Goal: Task Accomplishment & Management: Manage account settings

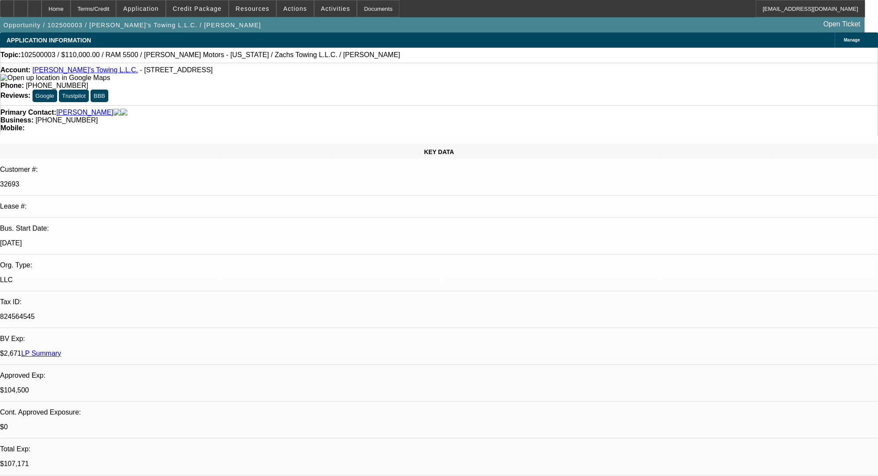
select select "0"
select select "2"
select select "0.2"
select select "17"
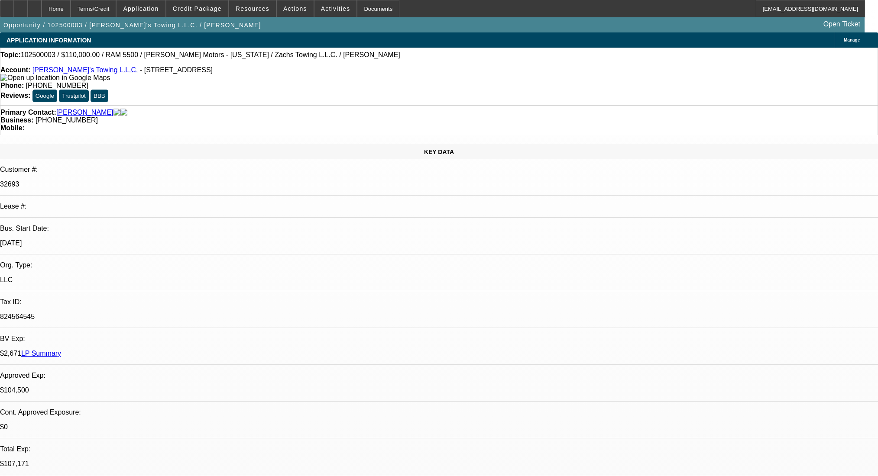
select select "2"
select select "0.2"
select select "17"
select select "0"
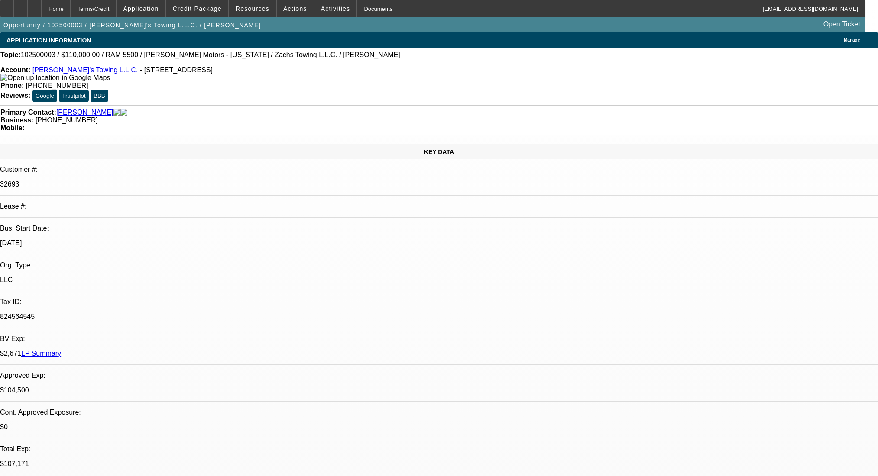
select select "2"
select select "0.2"
select select "17"
select select "0"
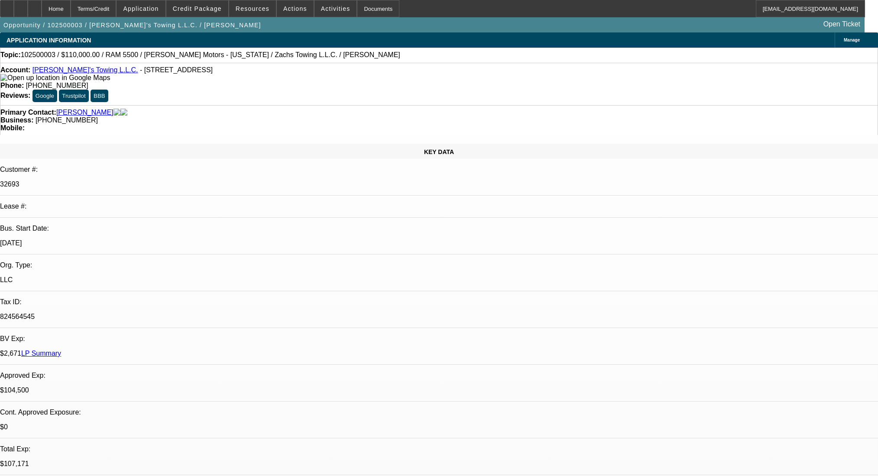
select select "2"
select select "0"
select select "6"
click at [116, 5] on div "Terms/Credit" at bounding box center [94, 8] width 46 height 17
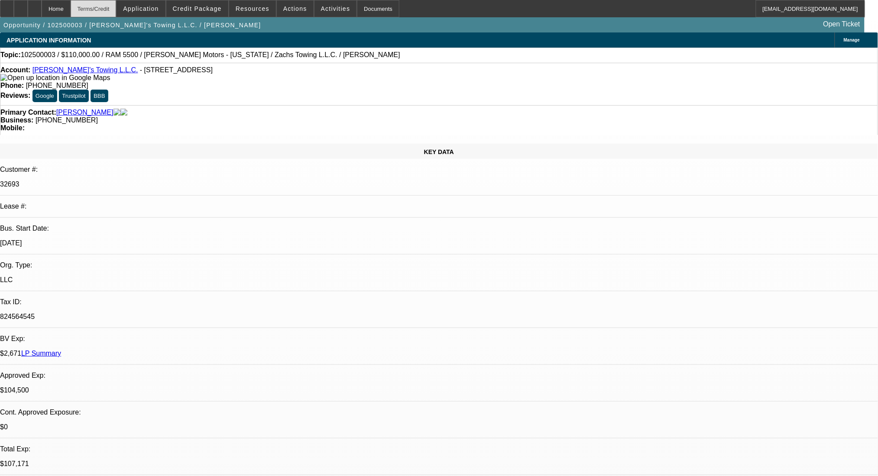
scroll to position [1482, 0]
select select "0"
select select "2"
select select "0.2"
select select "17"
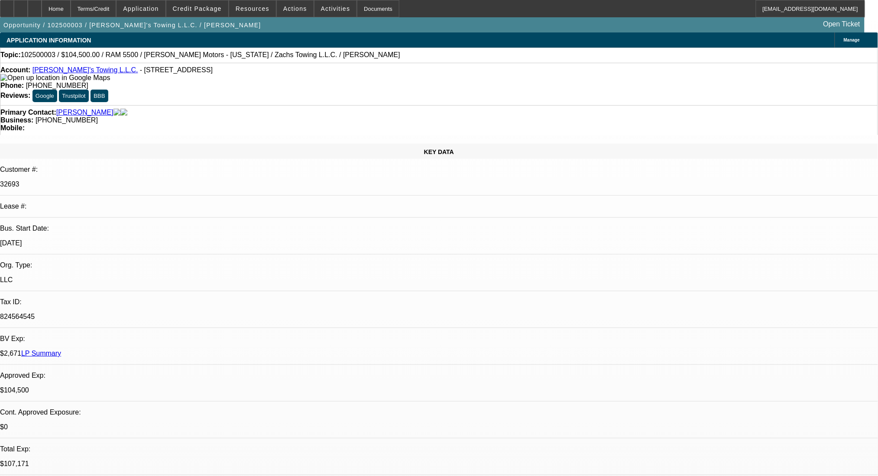
select select "0"
select select "2"
select select "0.2"
select select "17"
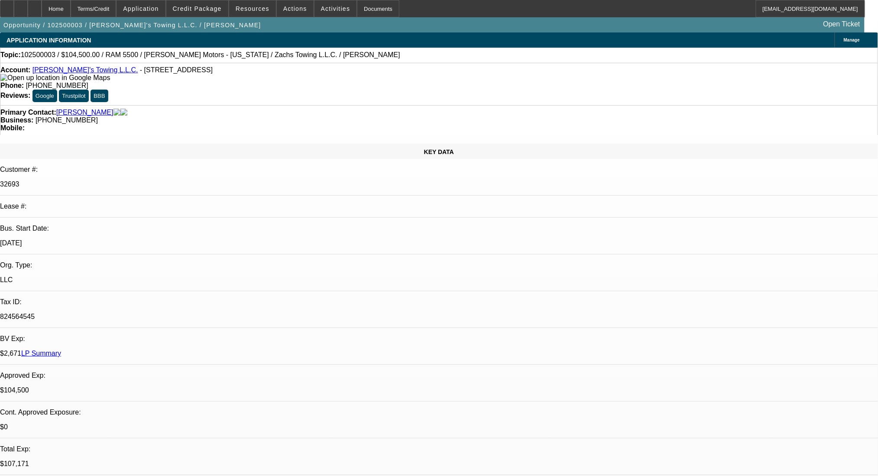
select select "2"
select select "0.2"
select select "17"
select select "0"
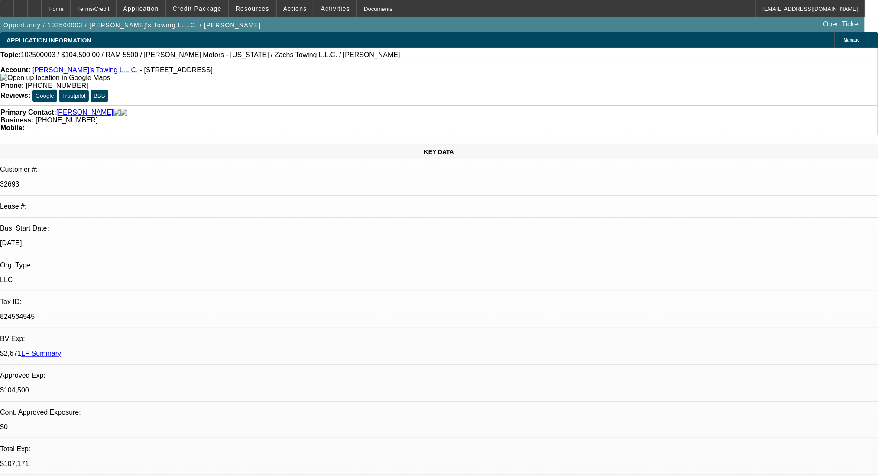
select select "2"
select select "0.2"
select select "17"
click at [116, 11] on div "Terms/Credit" at bounding box center [94, 8] width 46 height 17
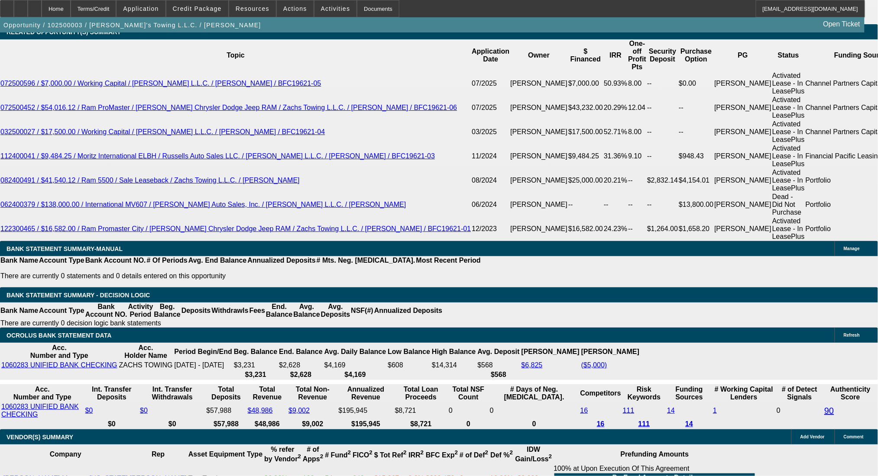
scroll to position [1540, 0]
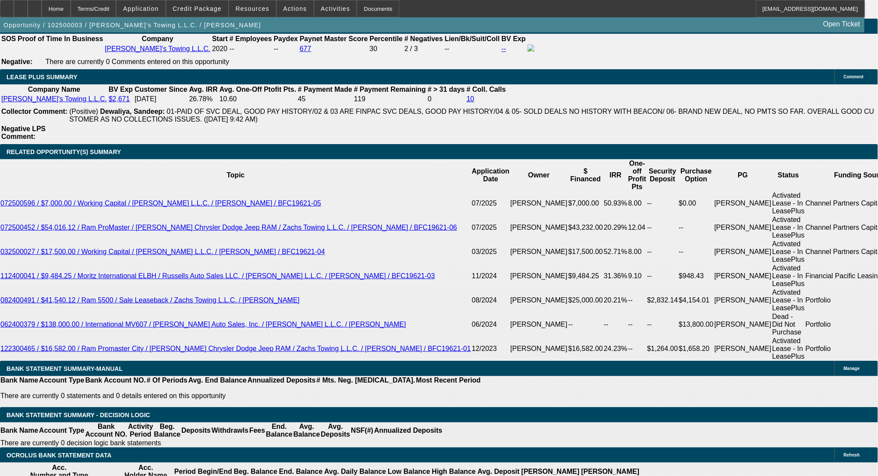
scroll to position [1424, 0]
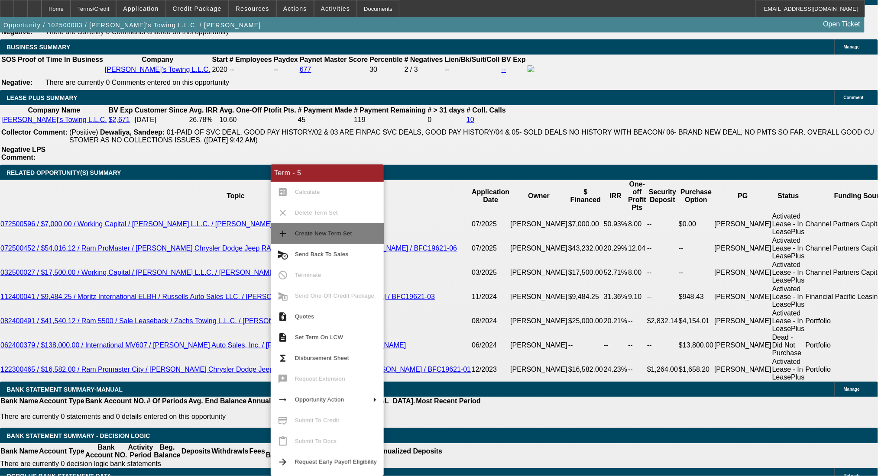
click at [299, 237] on span "Create New Term Set" at bounding box center [336, 234] width 82 height 10
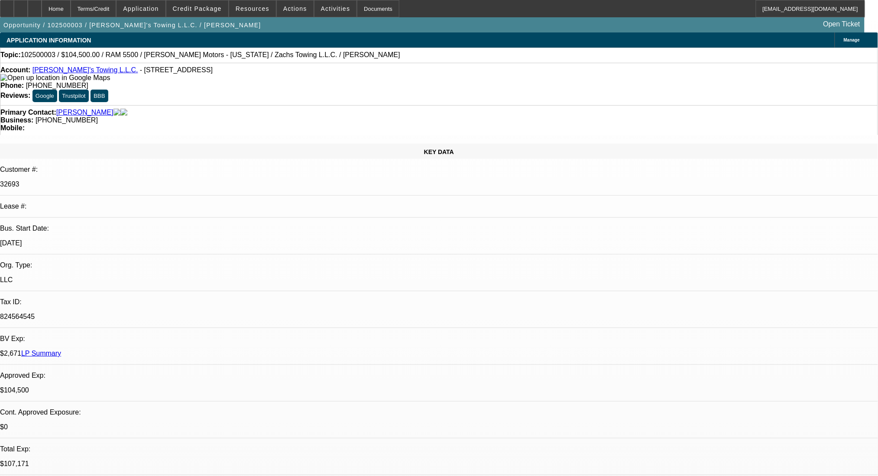
select select "0"
select select "2"
select select "0.2"
select select "17"
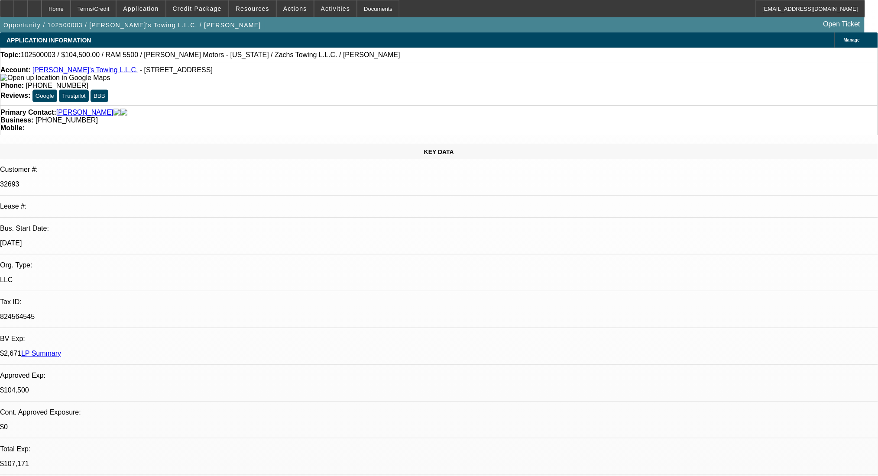
select select "0"
select select "2"
select select "0.2"
select select "17"
select select "0"
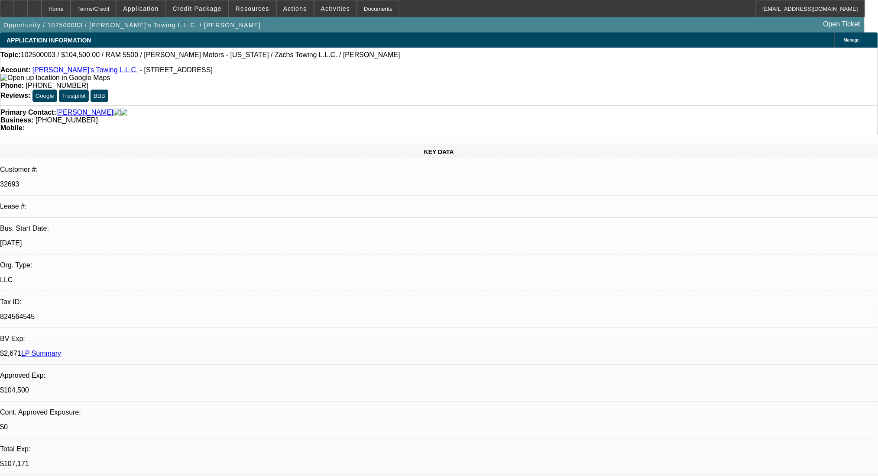
select select "2"
select select "0.2"
select select "17"
select select "2"
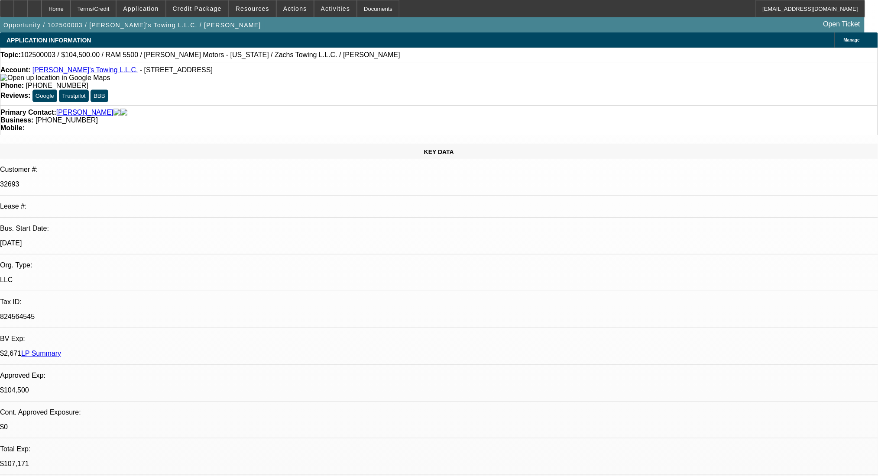
select select "2"
select select "0.2"
select select "17"
click at [116, 6] on div "Terms/Credit" at bounding box center [94, 8] width 46 height 17
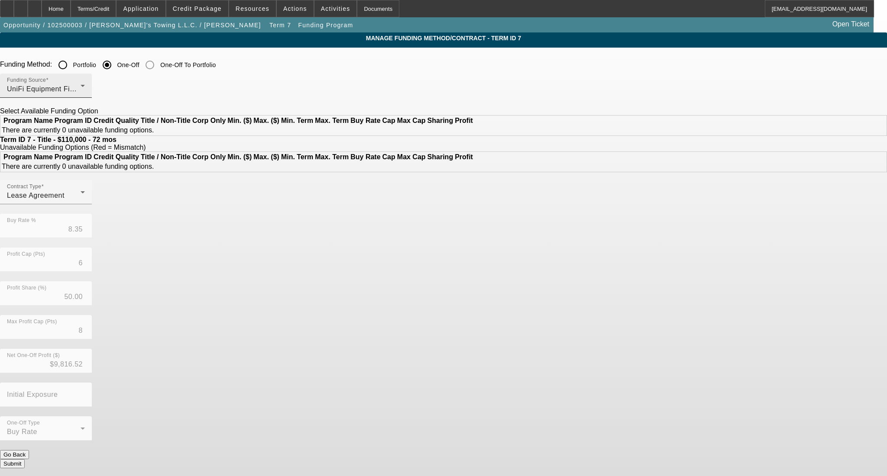
click at [81, 90] on div "UniFi Equipment Finance, Inc." at bounding box center [44, 89] width 74 height 10
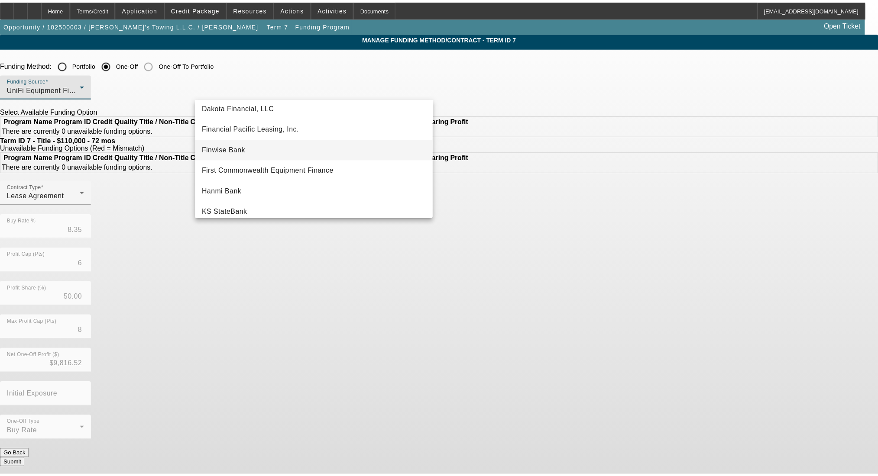
scroll to position [68, 0]
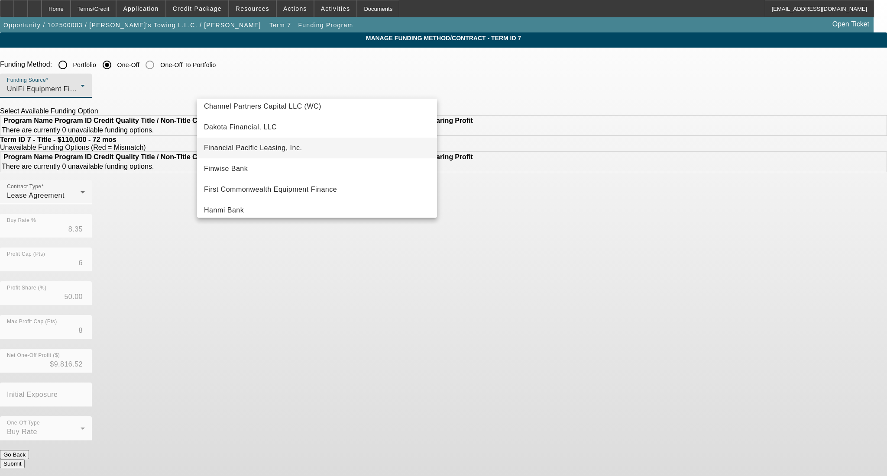
click at [268, 151] on span "Financial Pacific Leasing, Inc." at bounding box center [253, 148] width 98 height 10
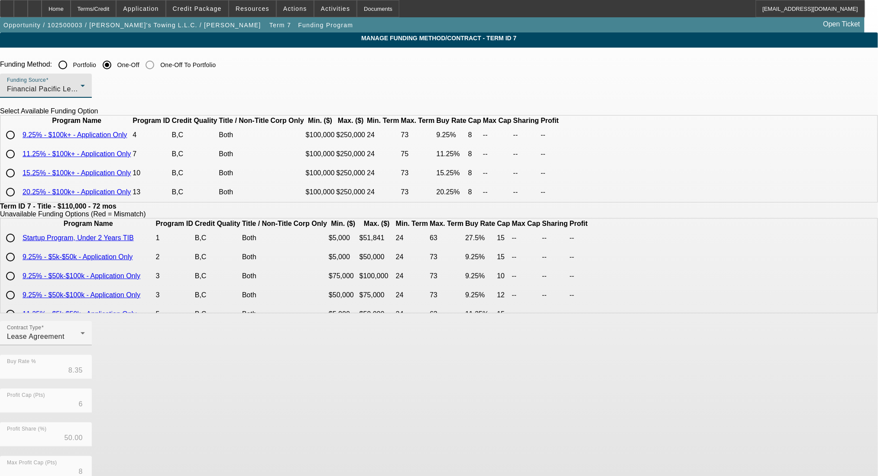
click at [19, 182] on input "radio" at bounding box center [10, 173] width 17 height 17
radio input "true"
type input "15.25"
type input "8"
click at [19, 163] on input "radio" at bounding box center [10, 153] width 17 height 17
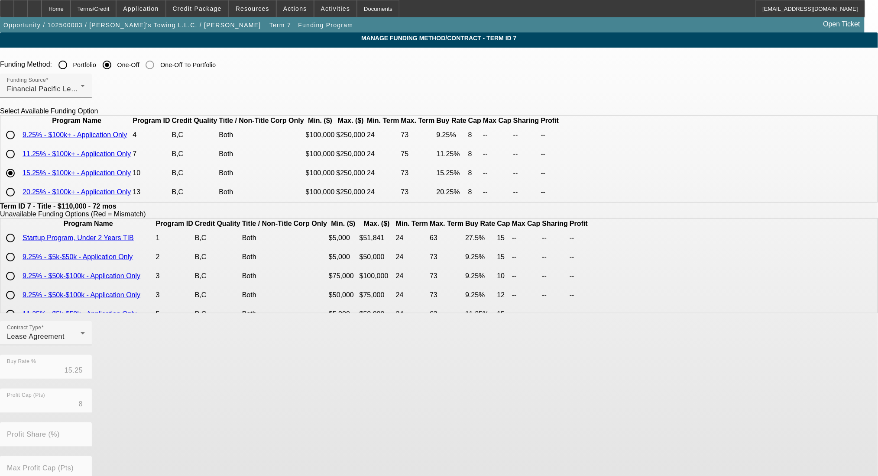
radio input "true"
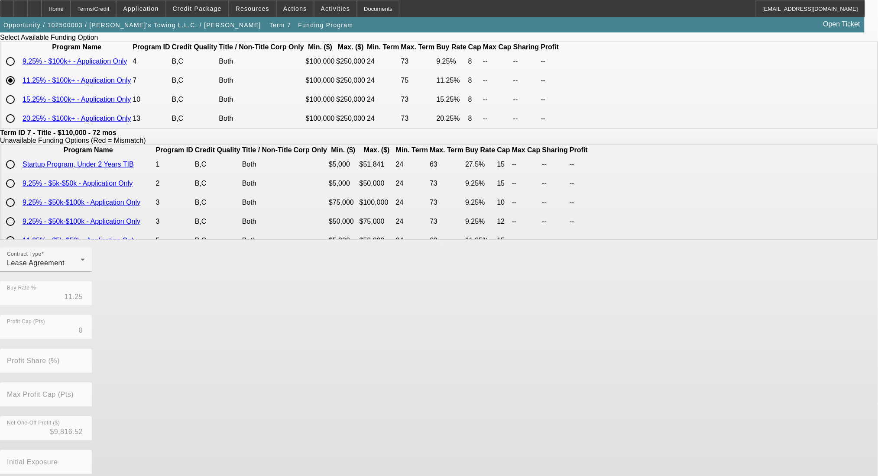
scroll to position [123, 0]
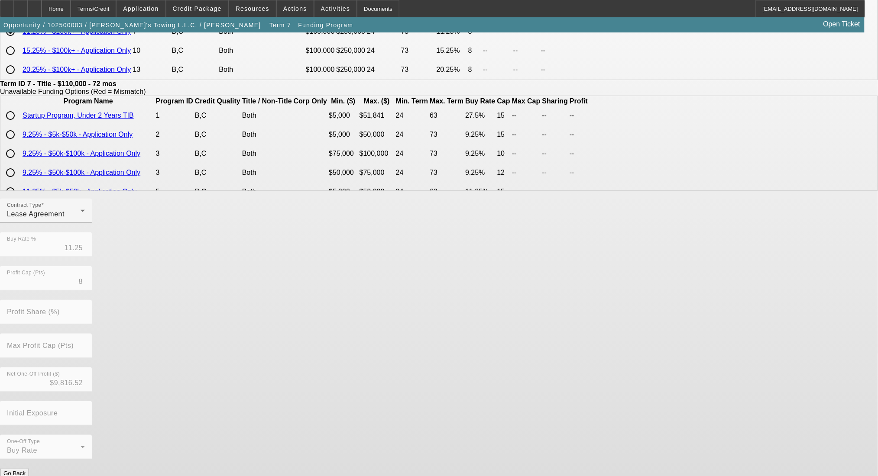
click at [25, 476] on button "Submit" at bounding box center [12, 482] width 25 height 9
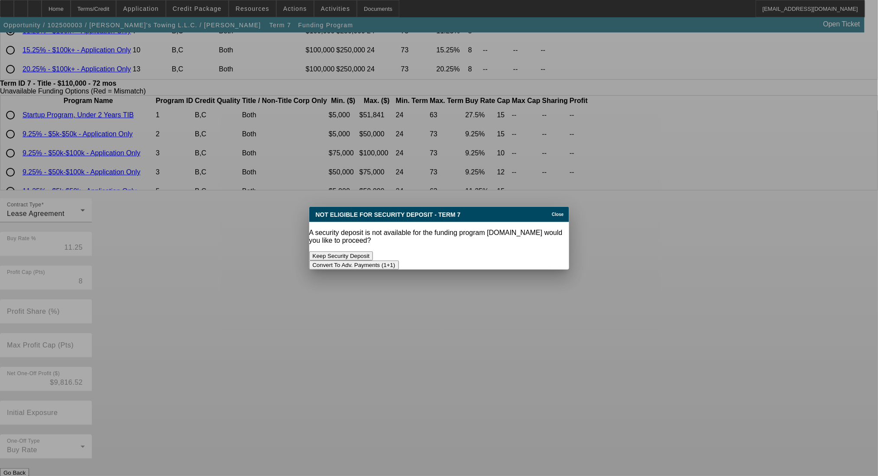
click at [399, 261] on button "Convert To Adv. Payments (1+1)" at bounding box center [354, 265] width 90 height 9
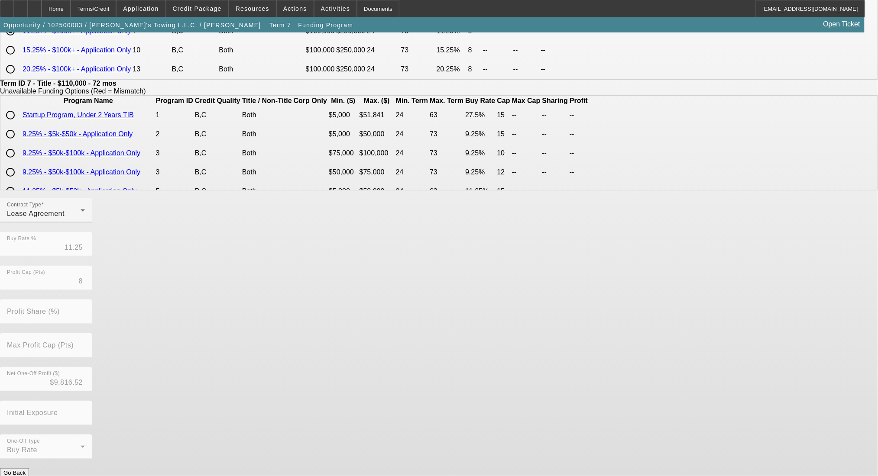
scroll to position [123, 0]
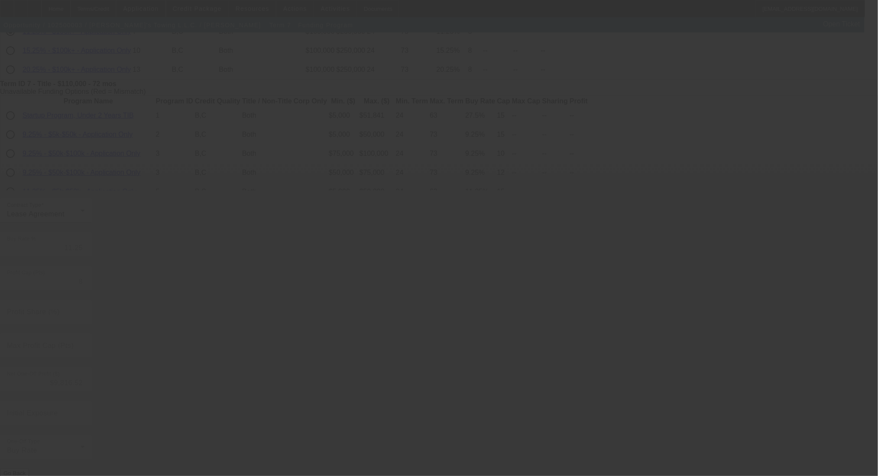
type input "8.35"
type input "6"
type input "50.00"
type input "8"
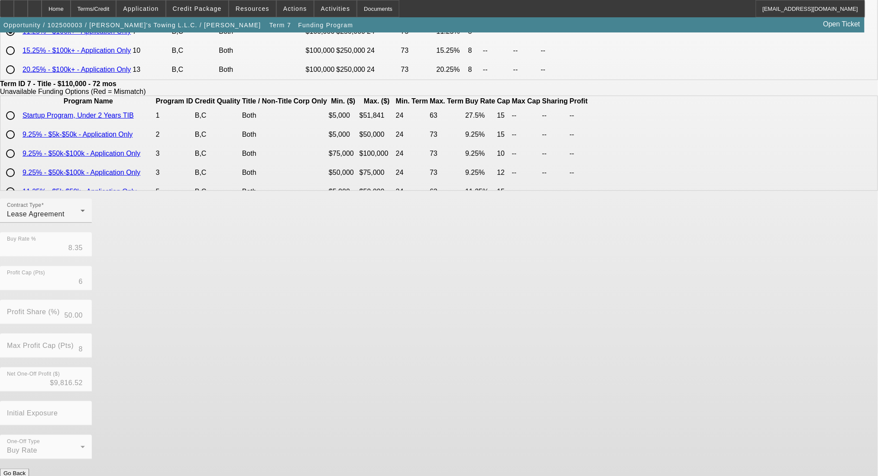
scroll to position [0, 0]
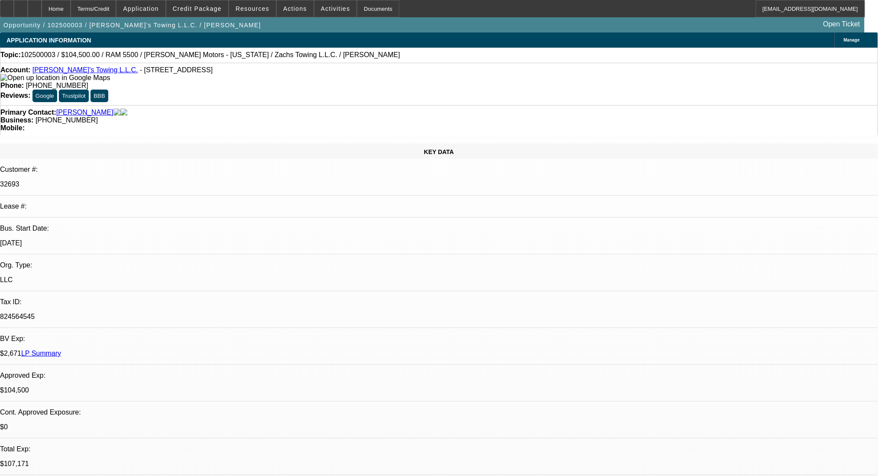
select select "0"
select select "0.2"
select select "17"
select select "0"
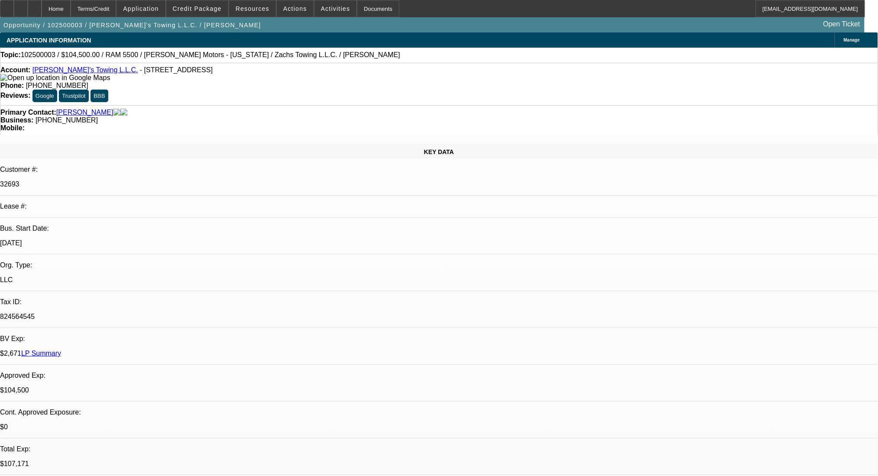
select select "2"
select select "0.2"
select select "17"
select select "0"
select select "2"
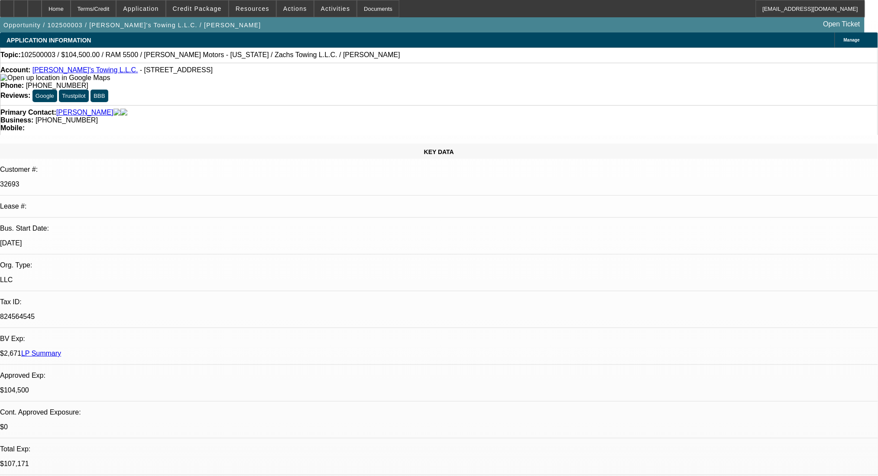
select select "2"
select select "0.2"
select select "17"
select select "2"
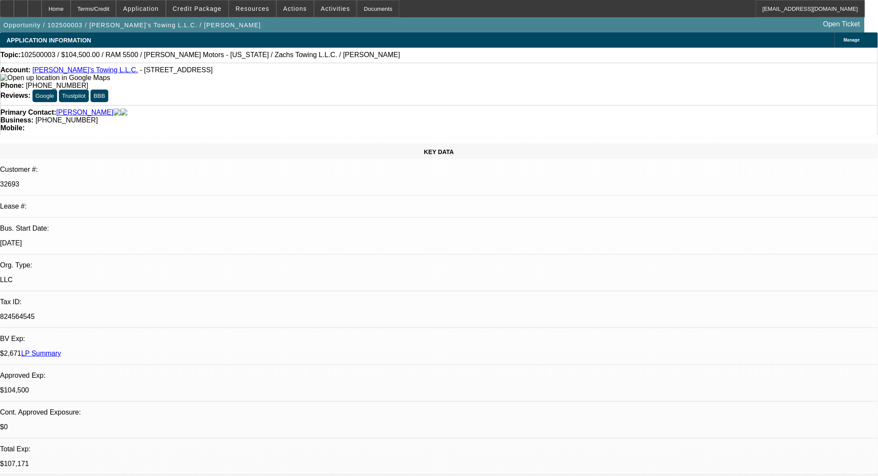
select select "0.2"
select select "17"
click at [116, 15] on div "Terms/Credit" at bounding box center [94, 8] width 46 height 17
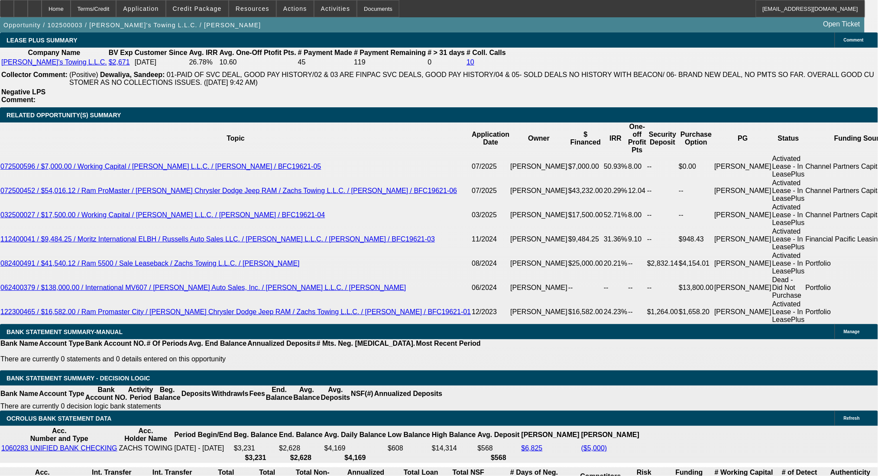
select select "3"
type input "UNKNOWN"
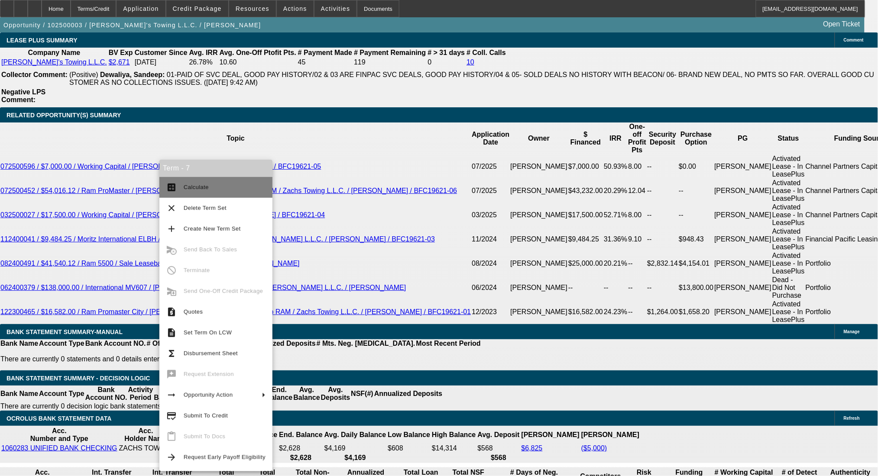
click at [201, 187] on span "Calculate" at bounding box center [196, 187] width 25 height 6
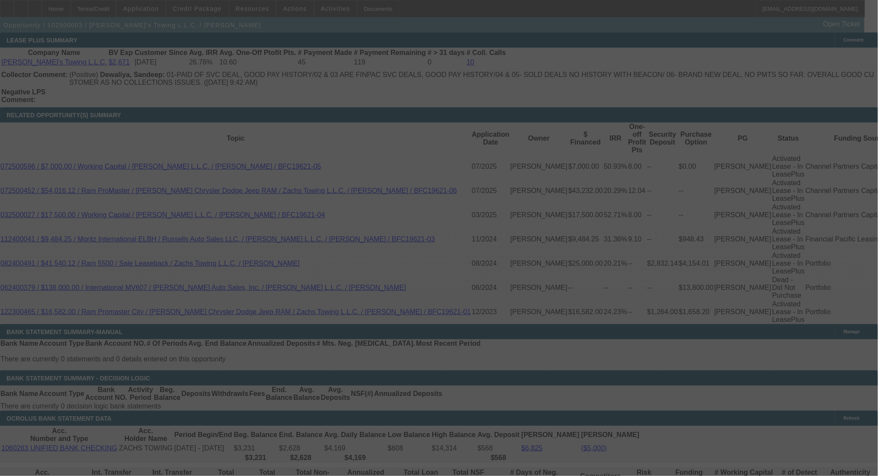
select select "0"
select select "3"
select select "0.2"
select select "17"
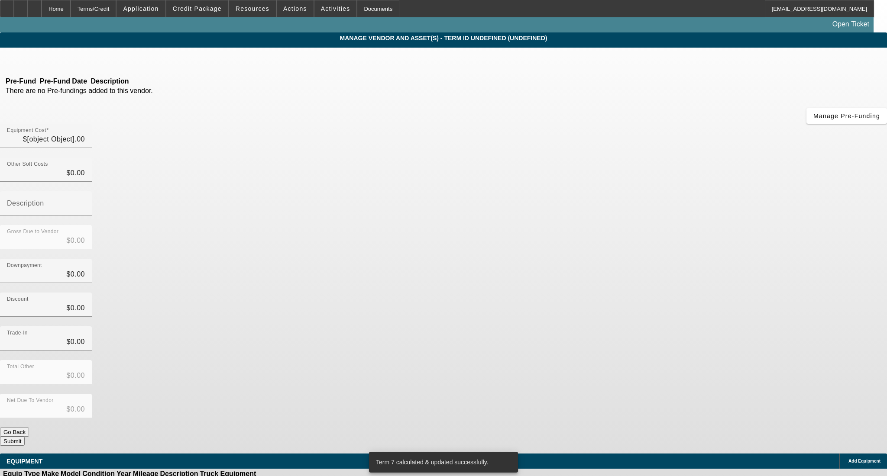
type input "$110,000.00"
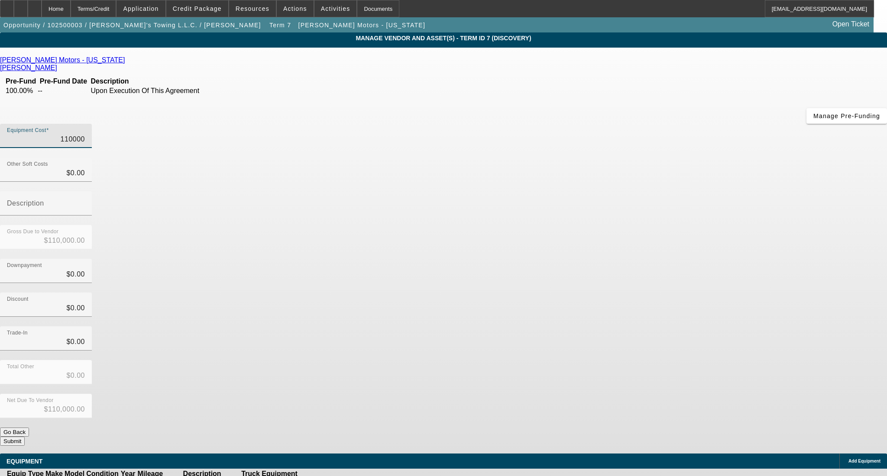
drag, startPoint x: 497, startPoint y: 73, endPoint x: 616, endPoint y: 83, distance: 119.5
click at [610, 124] on div "Equipment Cost 110000" at bounding box center [443, 141] width 887 height 34
type input "1"
type input "$1.00"
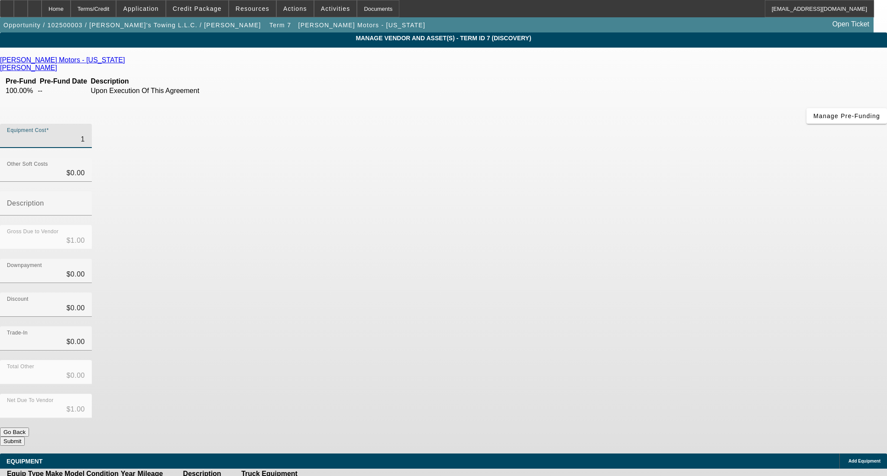
type input "10"
type input "$10.00"
type input "108"
type input "$108.00"
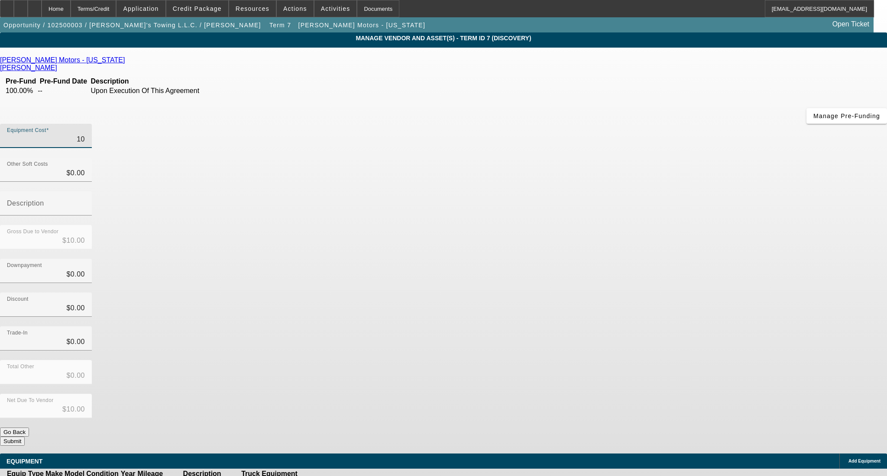
type input "$108.00"
type input "1080"
type input "$1,080.00"
type input "10800"
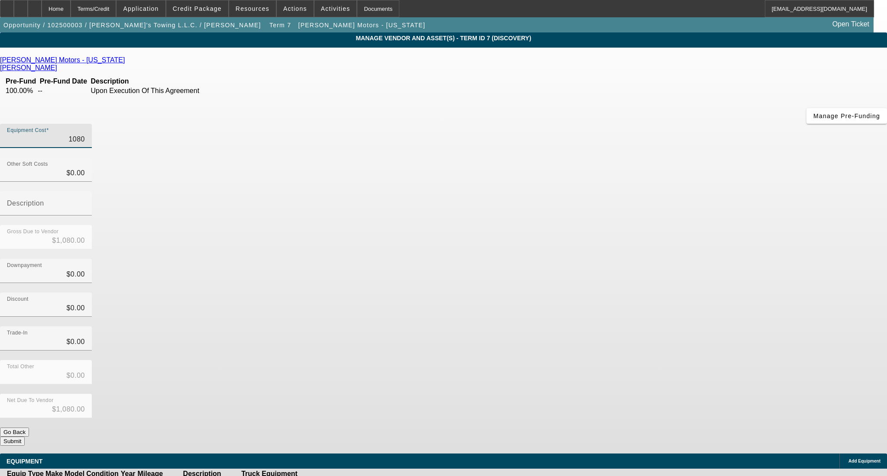
type input "$10,800.00"
type input "108000"
type input "$108,000.00"
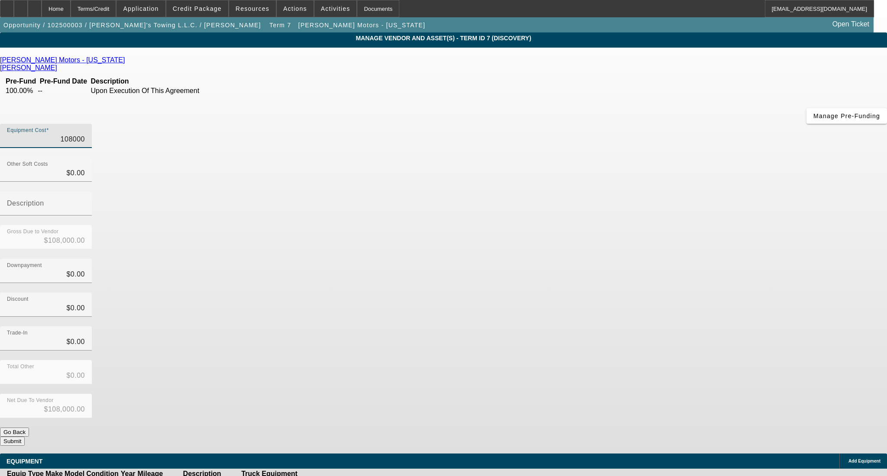
type input "$108,000.00"
click at [623, 293] on div "Discount $0.00" at bounding box center [443, 310] width 887 height 34
click at [25, 437] on button "Submit" at bounding box center [12, 441] width 25 height 9
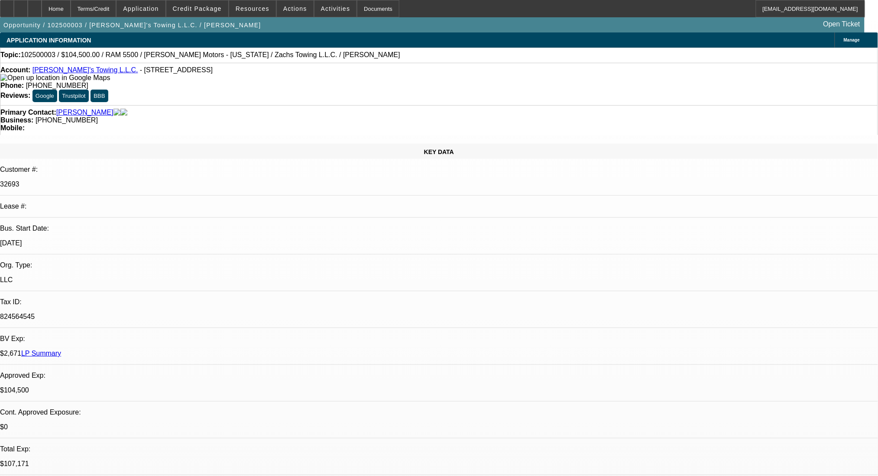
select select "0"
select select "3"
select select "0.2"
select select "17"
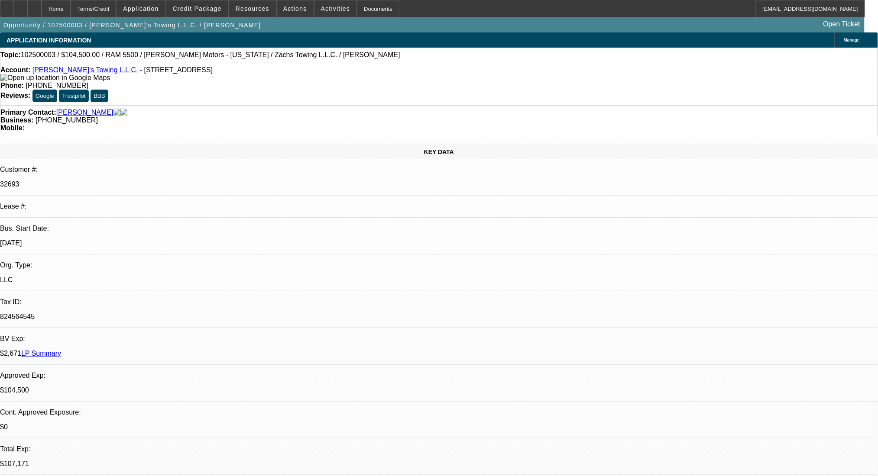
select select "0"
select select "2"
select select "0.2"
select select "17"
select select "0"
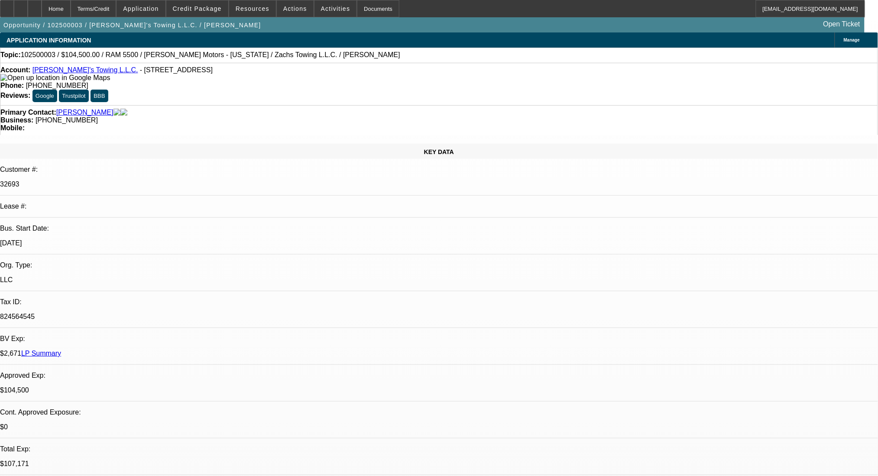
select select "2"
select select "0.2"
select select "17"
select select "2"
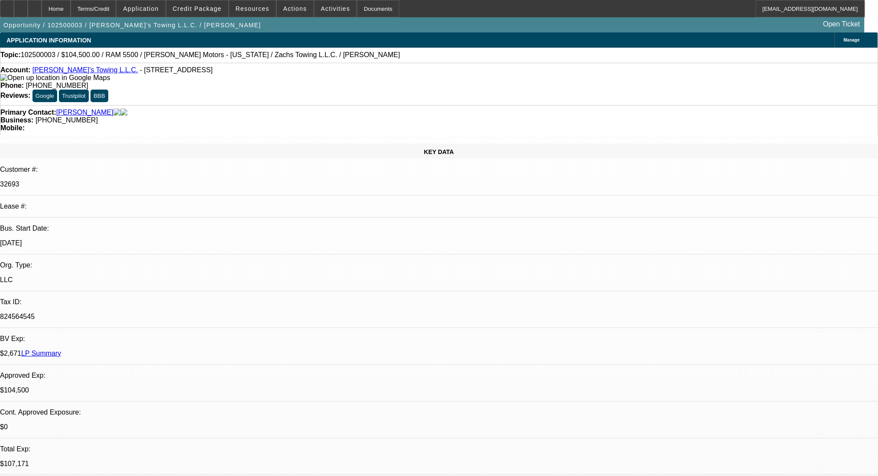
select select "2"
select select "0.2"
select select "17"
click at [116, 1] on div "Terms/Credit" at bounding box center [94, 8] width 46 height 17
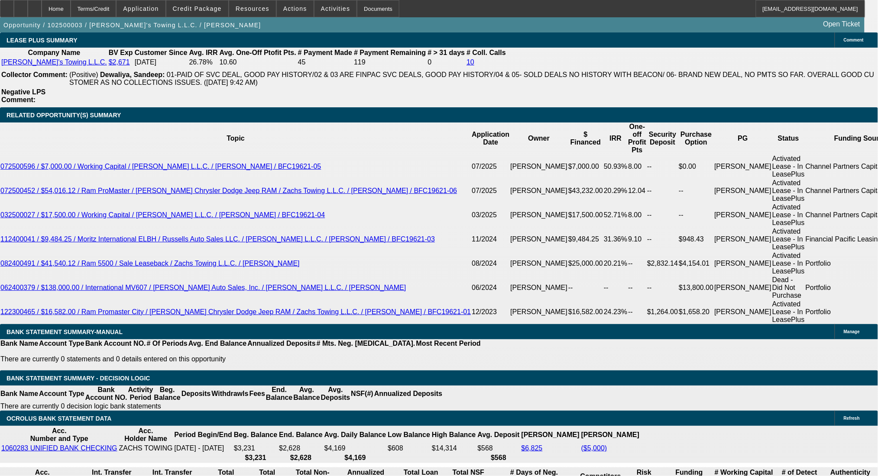
type input "9"
type input "UNKNOWN"
type input "$1,946.76"
type input "9"
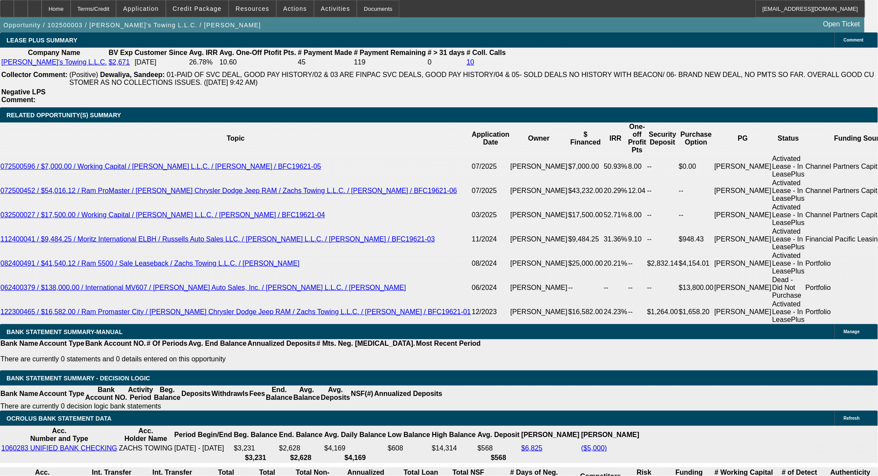
drag, startPoint x: 138, startPoint y: 271, endPoint x: 213, endPoint y: 274, distance: 75.4
type input "19"
type input "1940"
type input "8.9"
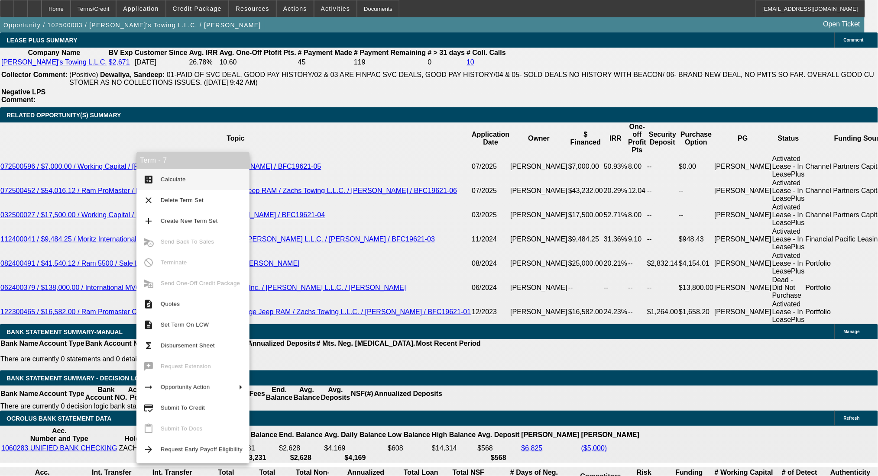
type input "$1,940.00"
click at [173, 178] on span "Calculate" at bounding box center [173, 179] width 25 height 6
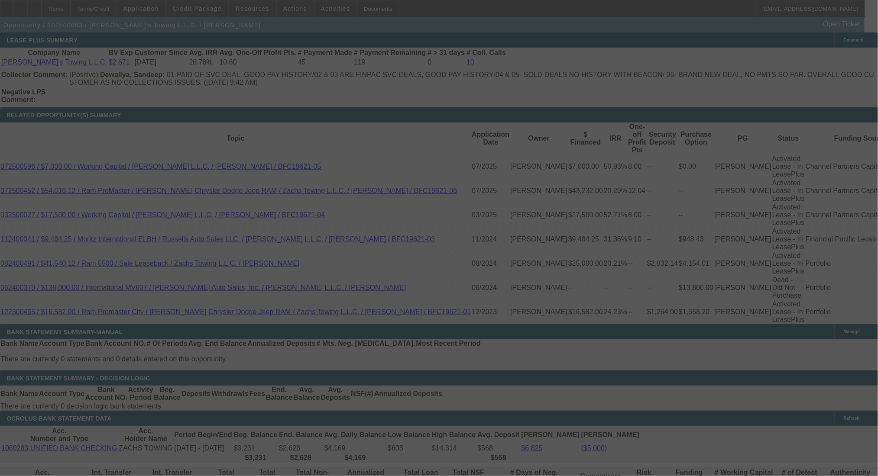
select select "0"
select select "3"
select select "0.2"
select select "17"
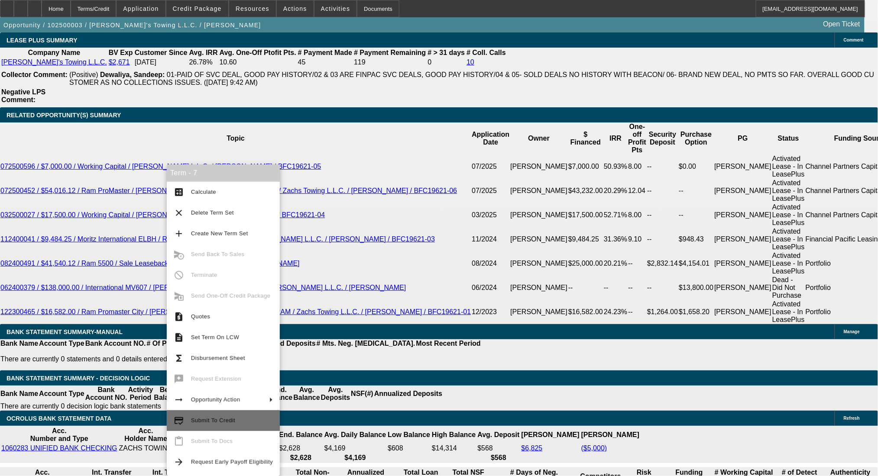
click at [226, 422] on span "Submit To Credit" at bounding box center [213, 420] width 44 height 6
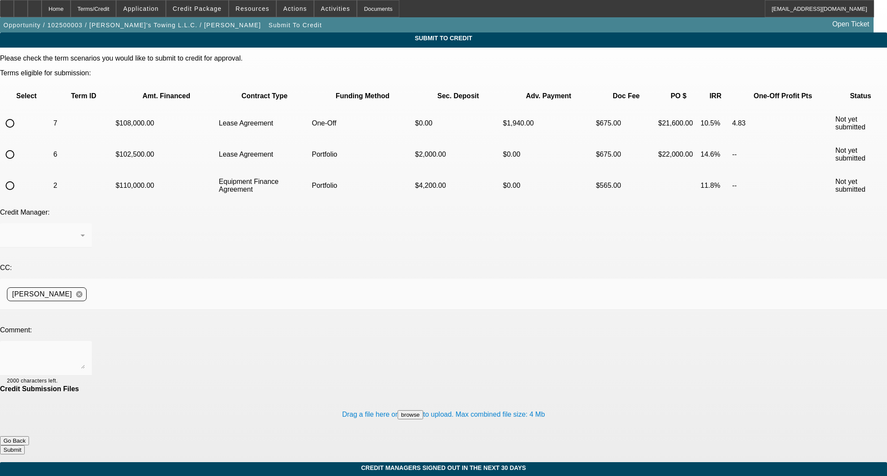
click at [19, 115] on input "radio" at bounding box center [9, 123] width 17 height 17
radio input "true"
click at [161, 310] on div at bounding box center [443, 315] width 887 height 10
click at [85, 348] on textarea at bounding box center [46, 358] width 78 height 21
type textarea "Hi Syndications- can we just preview this one at FP? Curious at the buy rate."
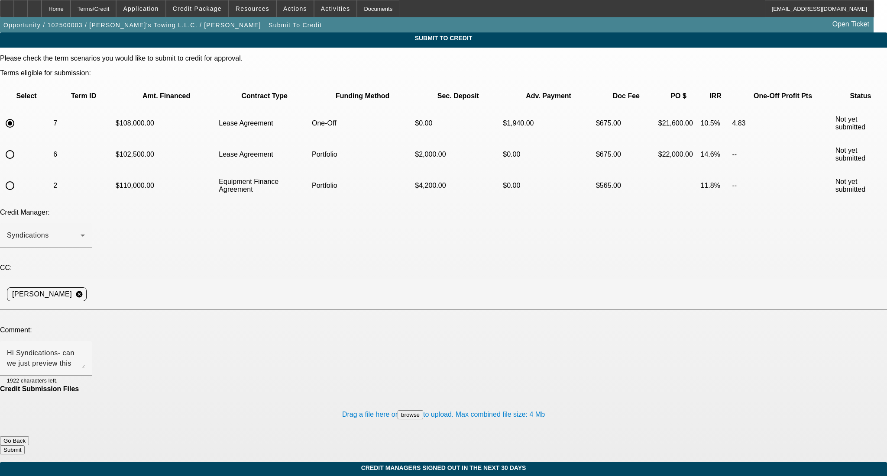
click at [25, 446] on button "Submit" at bounding box center [12, 450] width 25 height 9
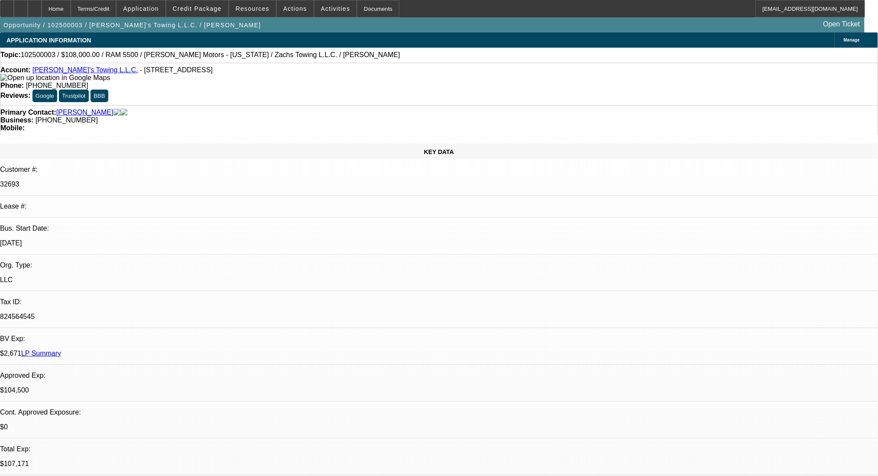
select select "0"
select select "3"
select select "0.2"
select select "17"
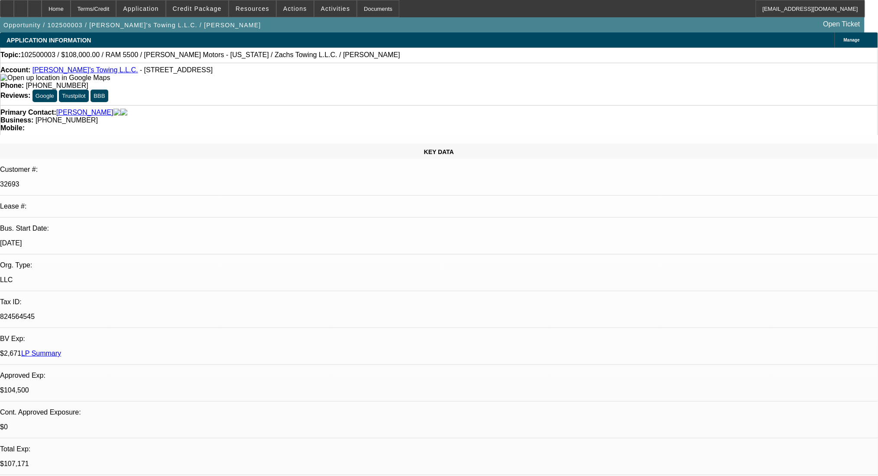
select select "0"
select select "2"
select select "0.2"
select select "17"
select select "0"
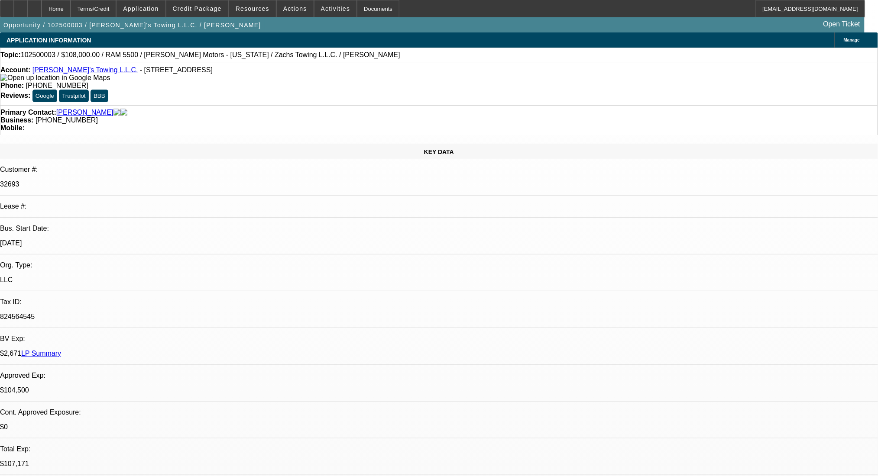
select select "2"
select select "0.2"
select select "17"
select select "2"
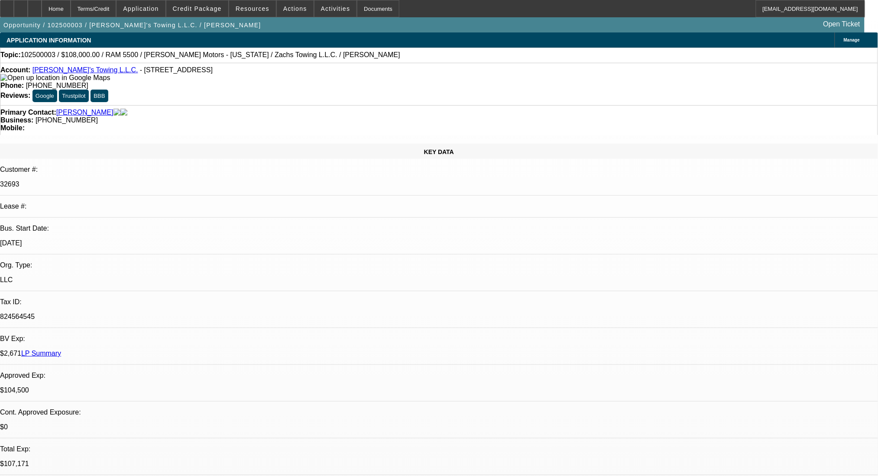
select select "2"
select select "0.2"
select select "17"
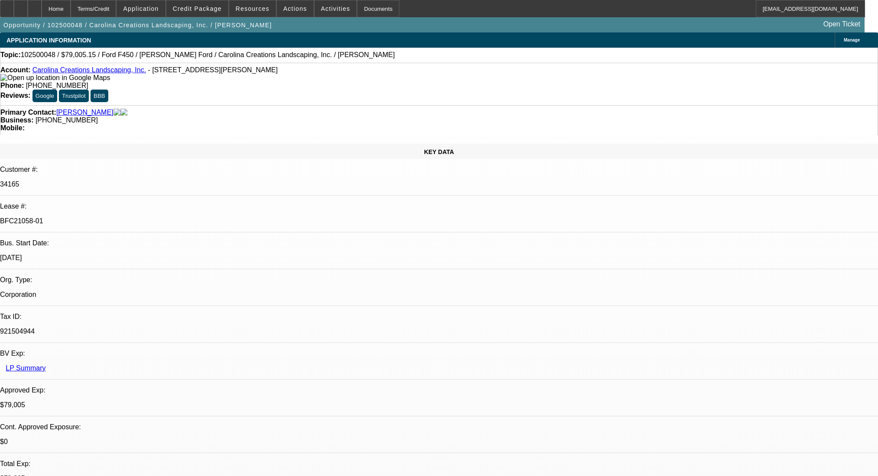
select select "0"
select select "0.1"
select select "4"
select select "0"
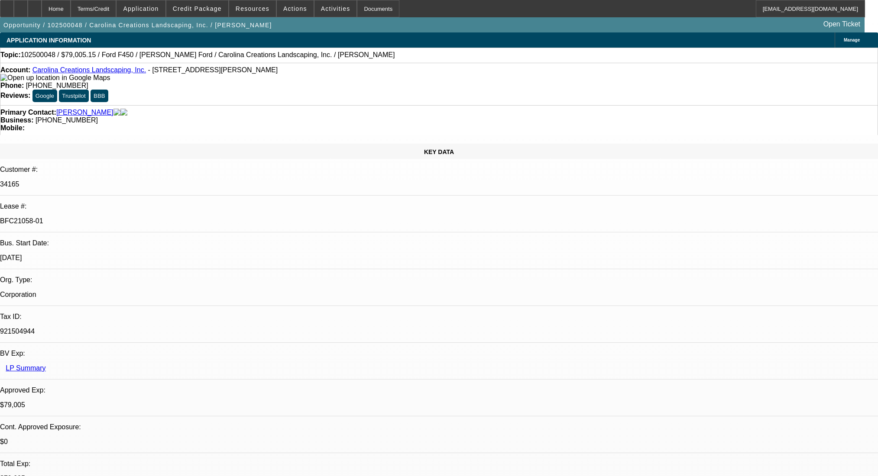
select select "0"
select select "0.1"
select select "4"
select select "0"
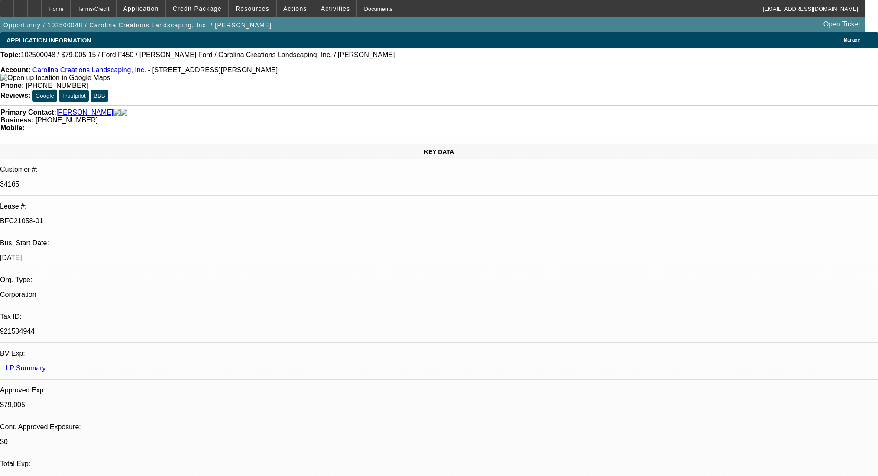
select select "0.1"
select select "4"
select select "0"
select select "0.1"
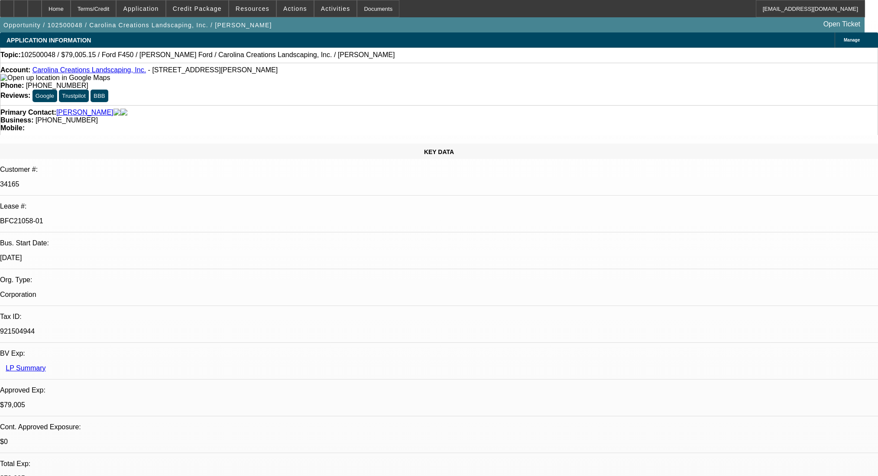
select select "4"
click at [42, 6] on div at bounding box center [35, 8] width 14 height 17
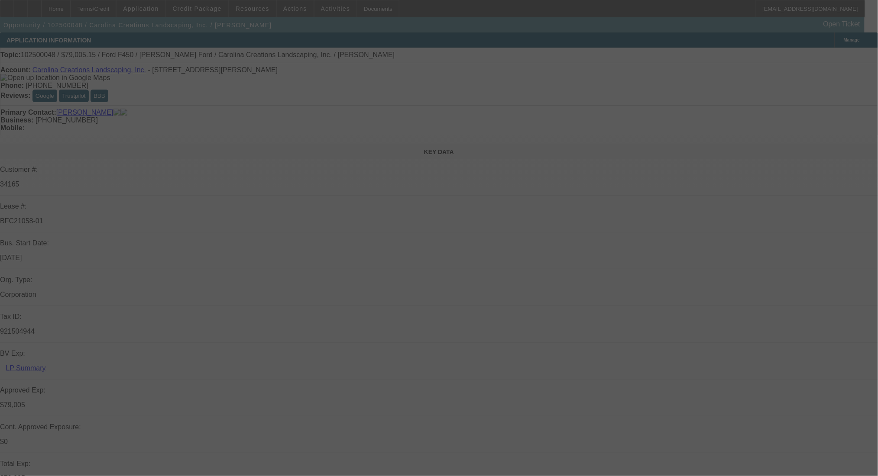
select select "0"
select select "0.1"
select select "4"
select select "0"
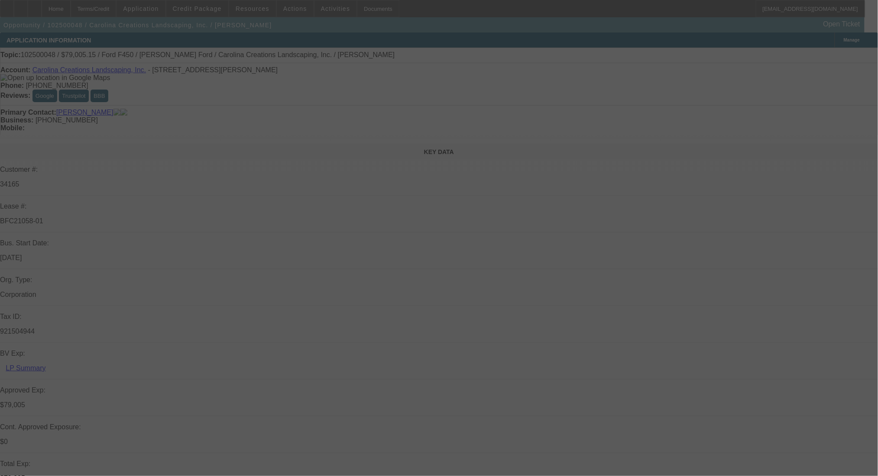
select select "0"
select select "0.1"
select select "4"
select select "0"
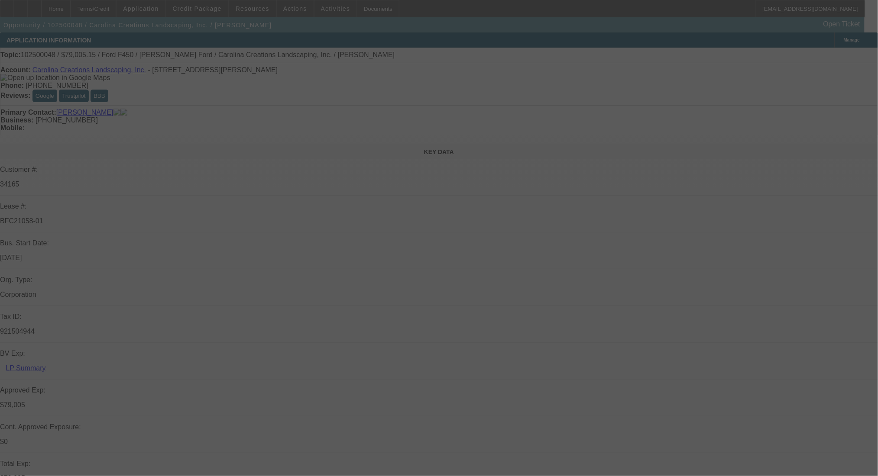
select select "0.1"
select select "4"
select select "0"
select select "0.1"
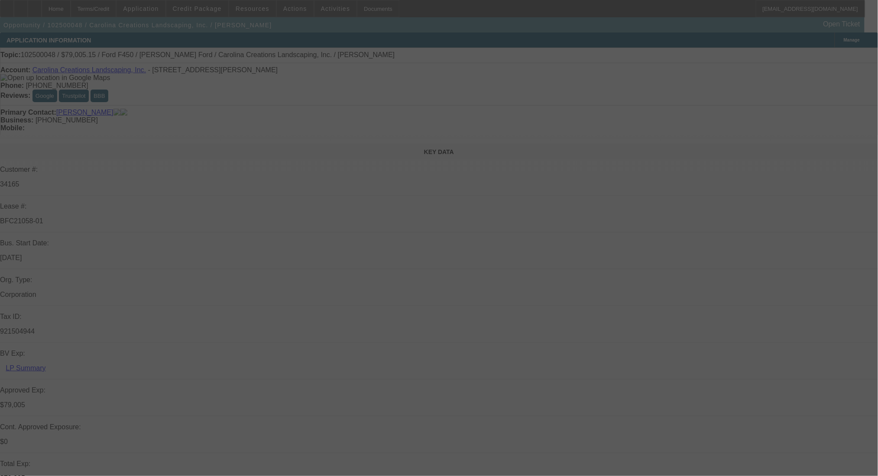
select select "4"
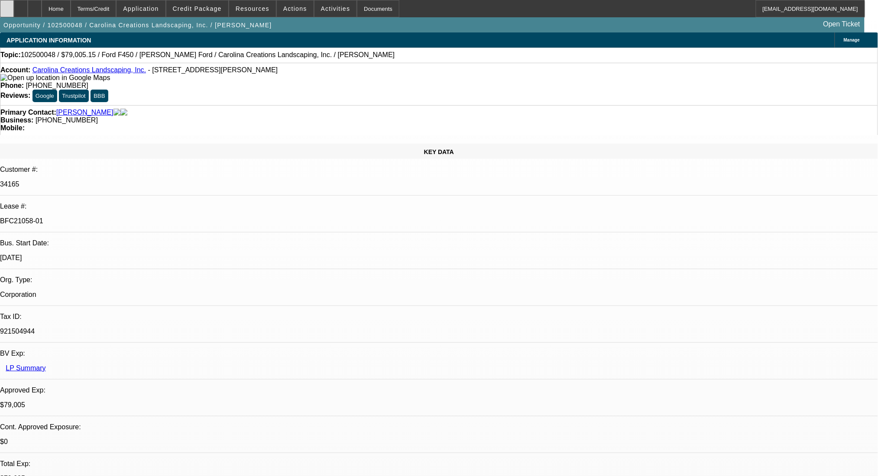
click at [14, 4] on div at bounding box center [7, 8] width 14 height 17
click at [700, 90] on span "Reply" at bounding box center [706, 90] width 15 height 6
select select "0"
select select "2"
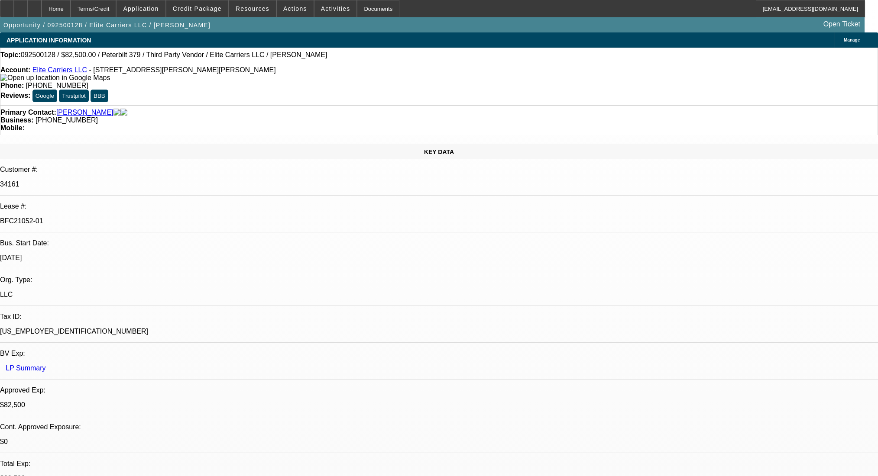
select select "0.1"
select select "4"
select select "0"
select select "2"
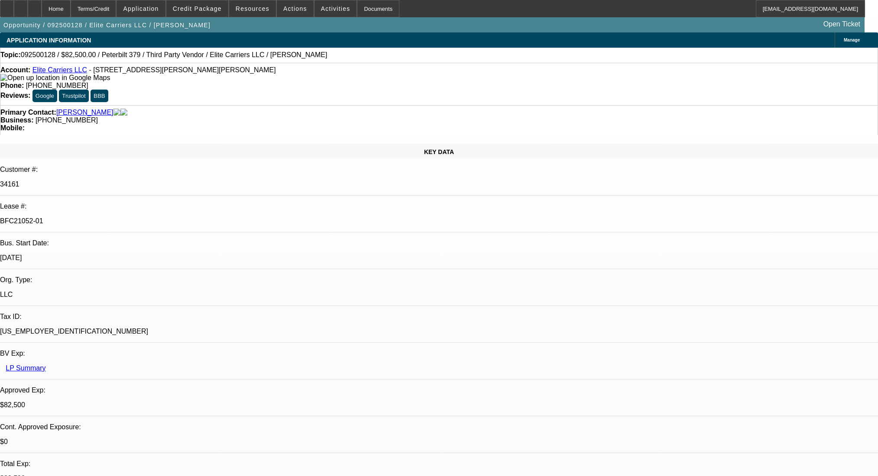
select select "0.1"
select select "4"
select select "0"
select select "2"
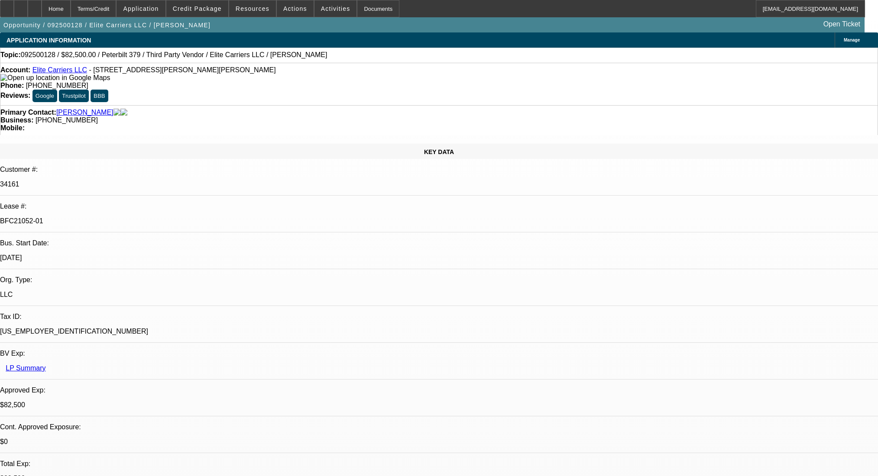
select select "0.1"
select select "4"
select select "0"
select select "2"
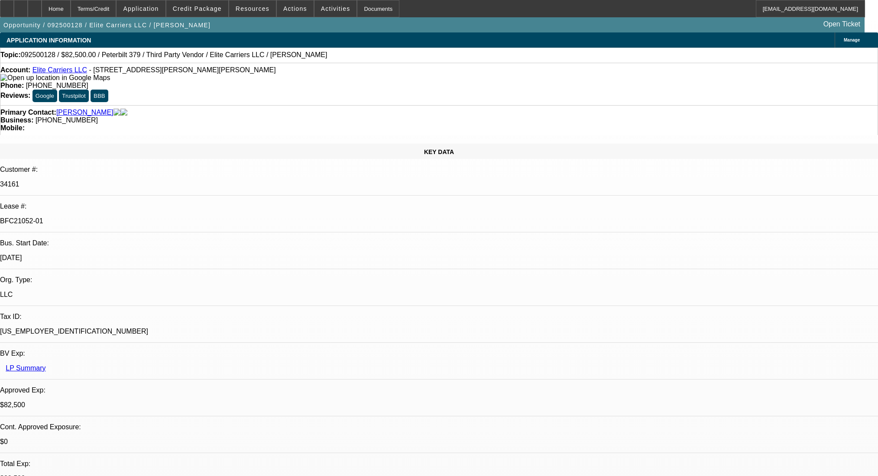
select select "0.1"
select select "4"
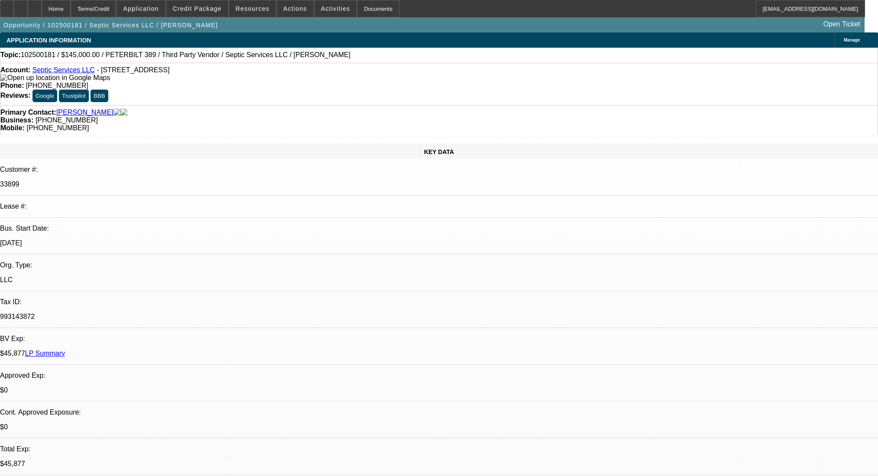
select select "0"
select select "2"
select select "0"
select select "6"
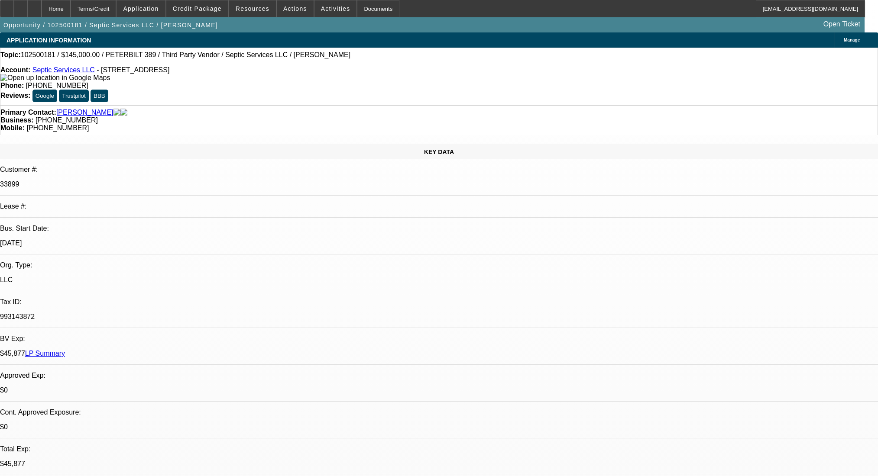
select select "0"
select select "2"
select select "0"
select select "6"
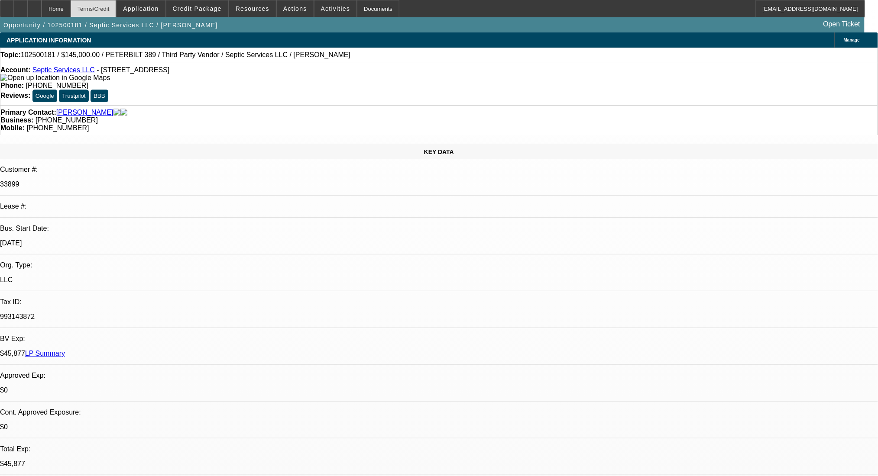
click at [116, 10] on div "Terms/Credit" at bounding box center [94, 8] width 46 height 17
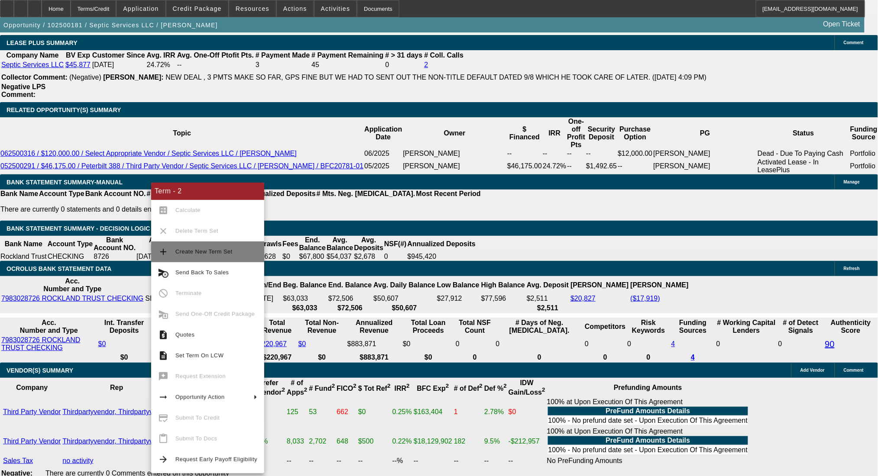
click at [233, 255] on span "Create New Term Set" at bounding box center [216, 252] width 82 height 10
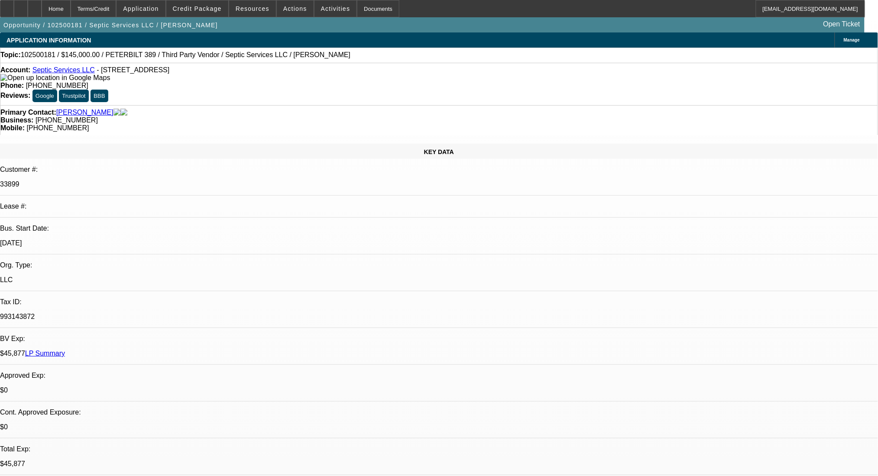
select select "0"
select select "2"
select select "0"
select select "6"
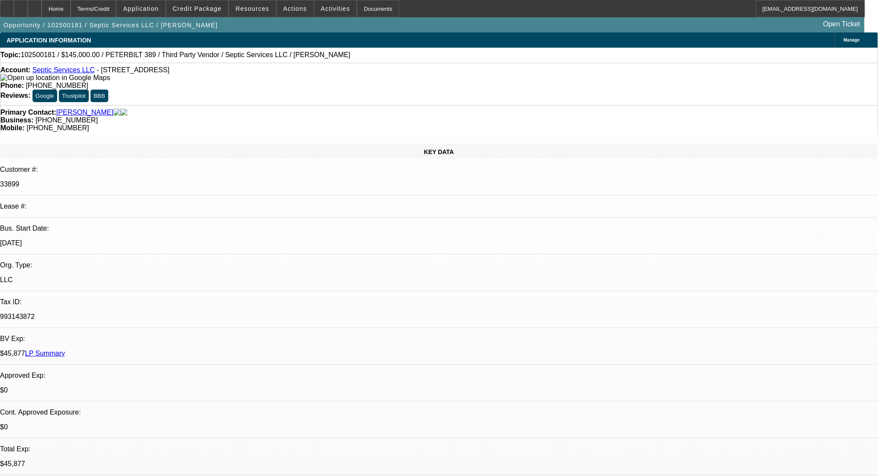
select select "0"
select select "2"
select select "0"
select select "6"
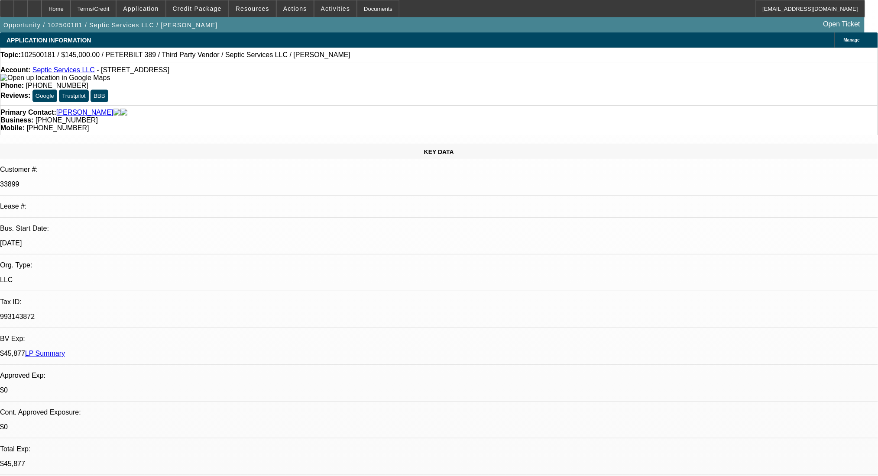
select select "0"
select select "2"
select select "0"
select select "6"
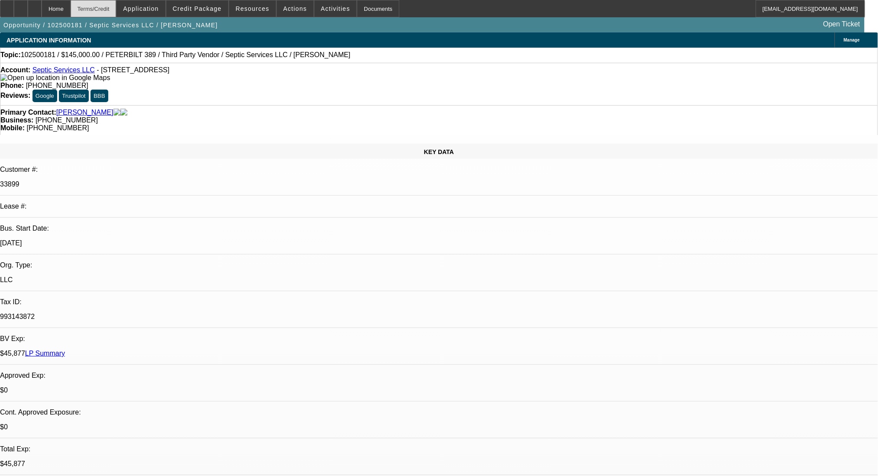
click at [116, 15] on div "Terms/Credit" at bounding box center [94, 8] width 46 height 17
click at [116, 8] on div "Terms/Credit" at bounding box center [94, 8] width 46 height 17
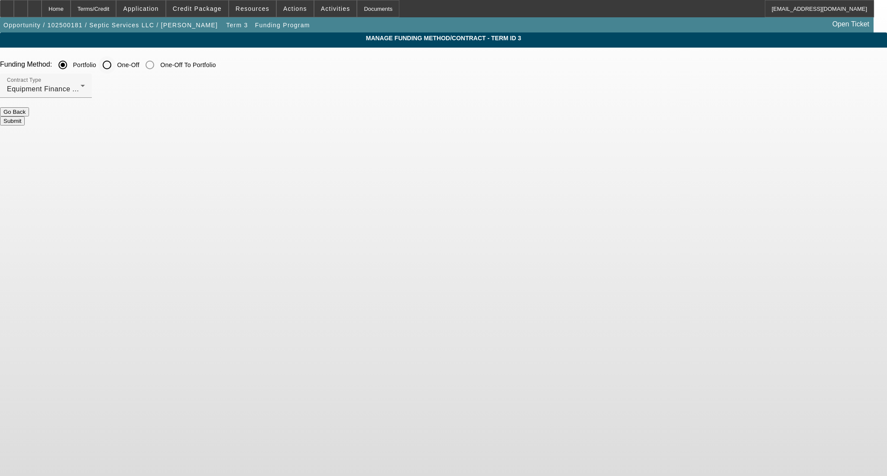
click at [116, 65] on input "One-Off" at bounding box center [106, 64] width 17 height 17
radio input "true"
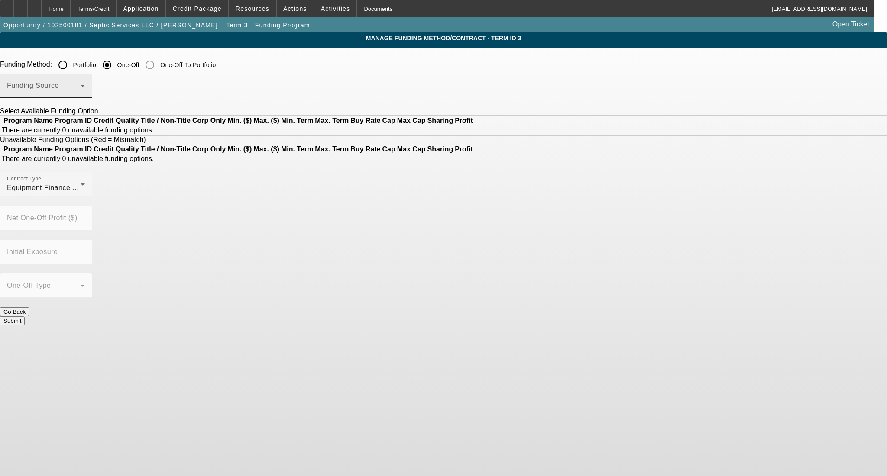
click at [81, 94] on span at bounding box center [44, 89] width 74 height 10
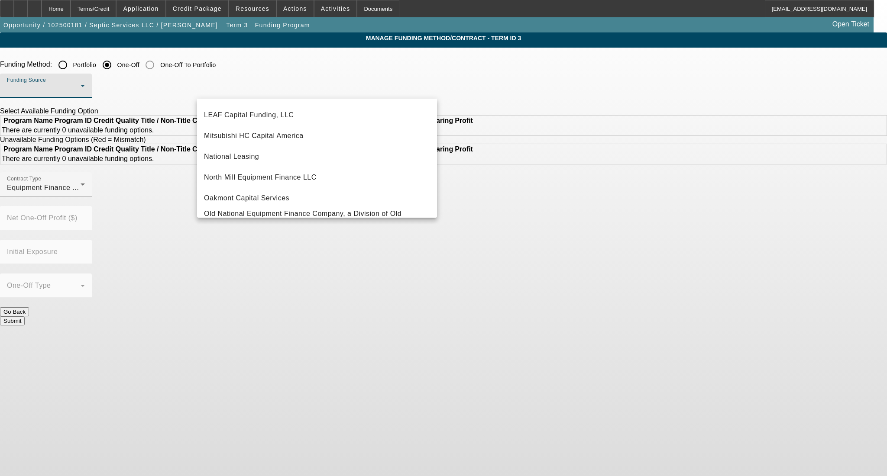
scroll to position [231, 0]
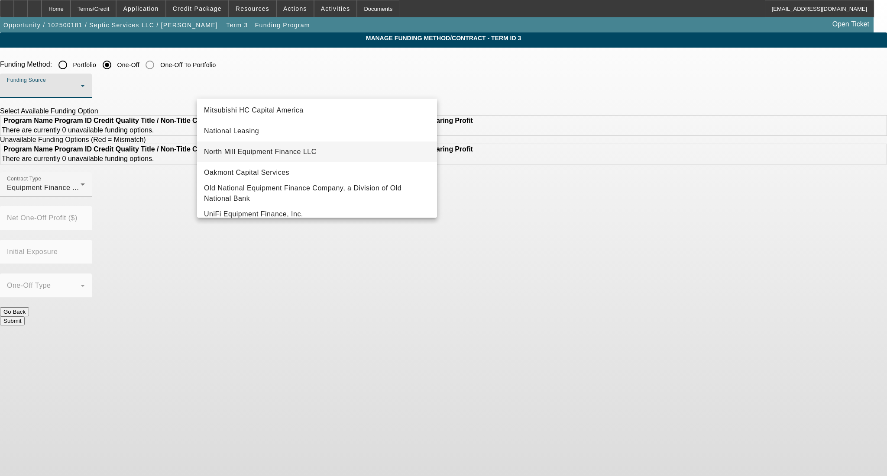
click at [258, 155] on span "North Mill Equipment Finance LLC" at bounding box center [260, 152] width 113 height 10
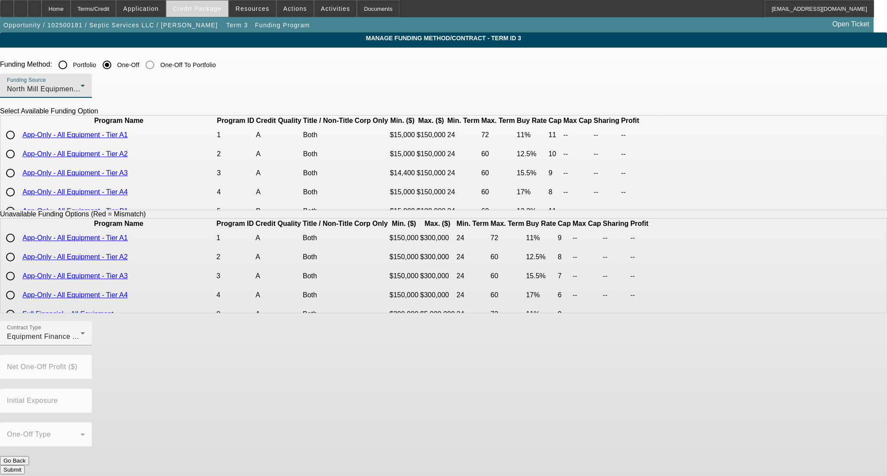
click at [209, 7] on span "Credit Package" at bounding box center [197, 8] width 49 height 7
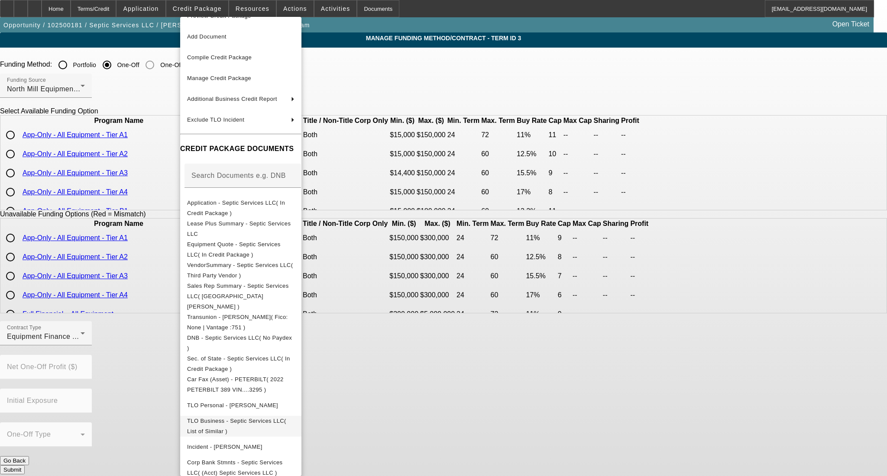
scroll to position [0, 0]
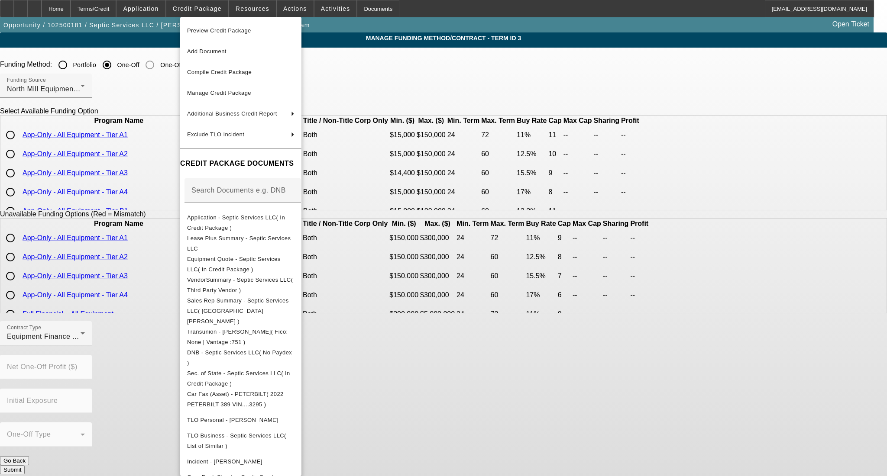
click at [23, 208] on div at bounding box center [443, 238] width 887 height 476
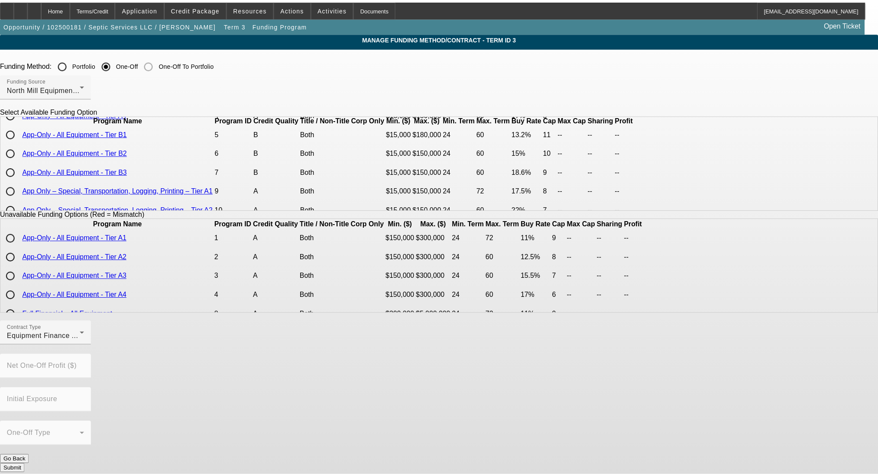
scroll to position [58, 0]
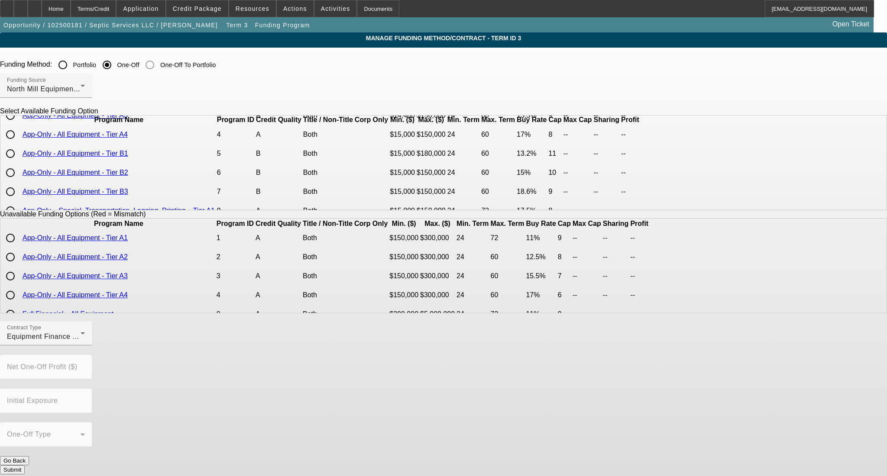
click at [19, 181] on input "radio" at bounding box center [10, 172] width 17 height 17
radio input "true"
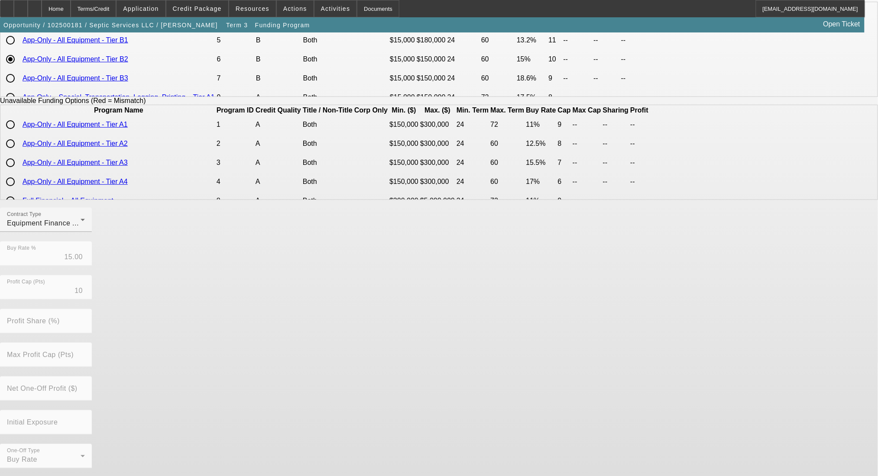
scroll to position [115, 0]
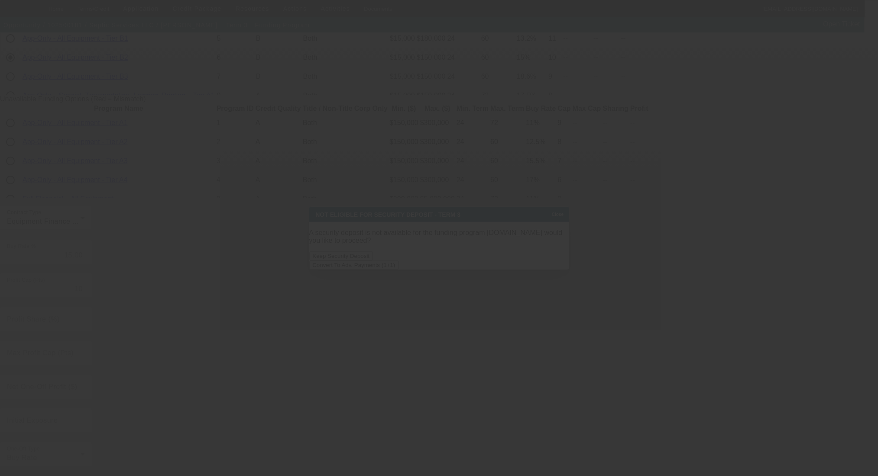
scroll to position [0, 0]
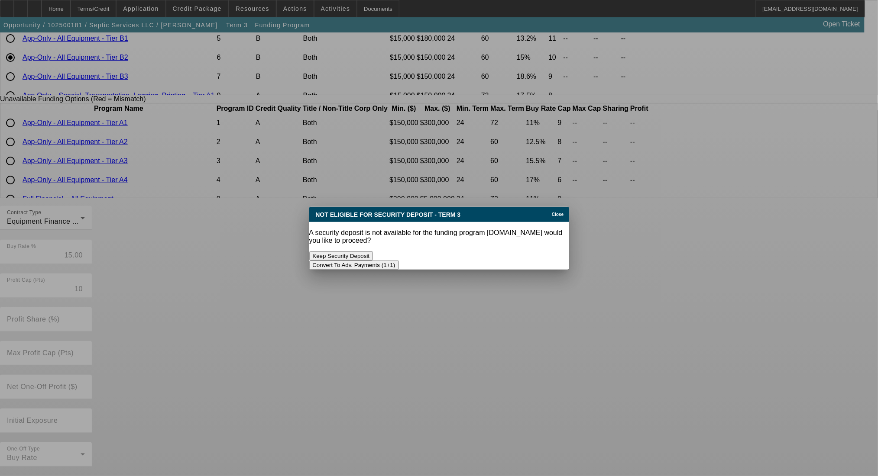
click at [399, 261] on button "Convert To Adv. Payments (1+1)" at bounding box center [354, 265] width 90 height 9
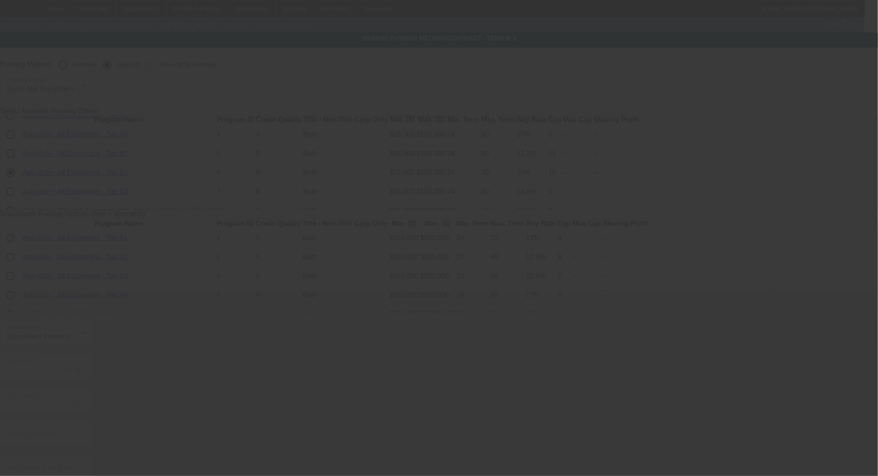
scroll to position [115, 0]
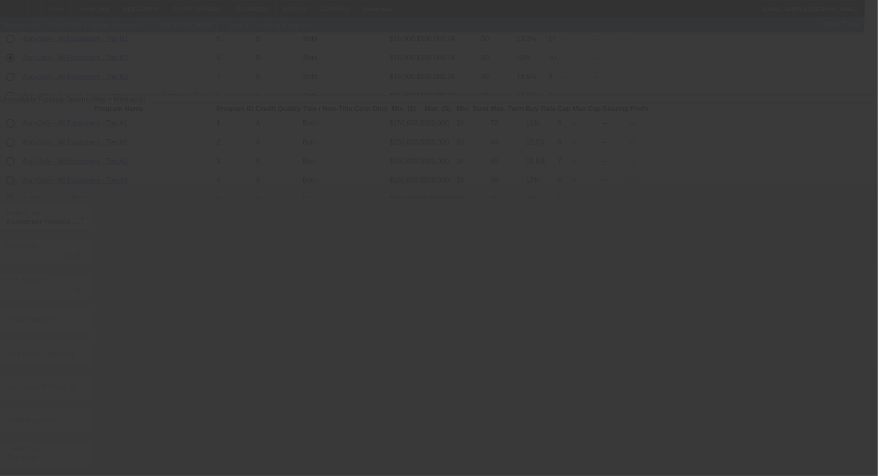
radio input "true"
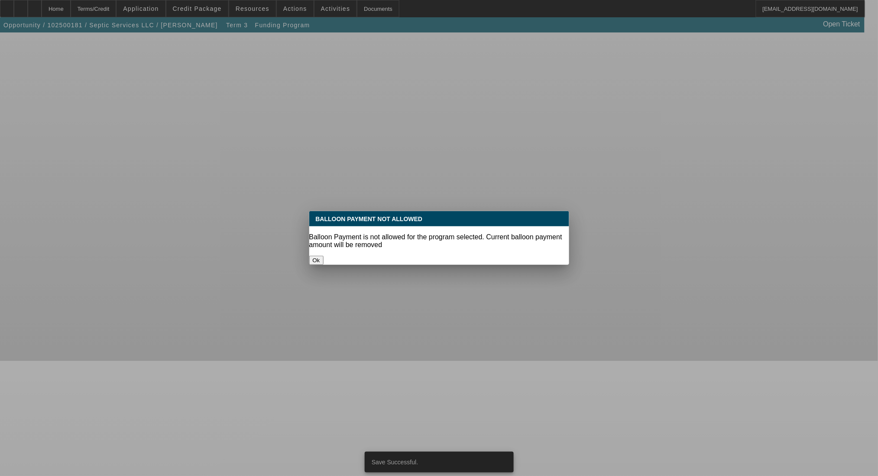
scroll to position [0, 0]
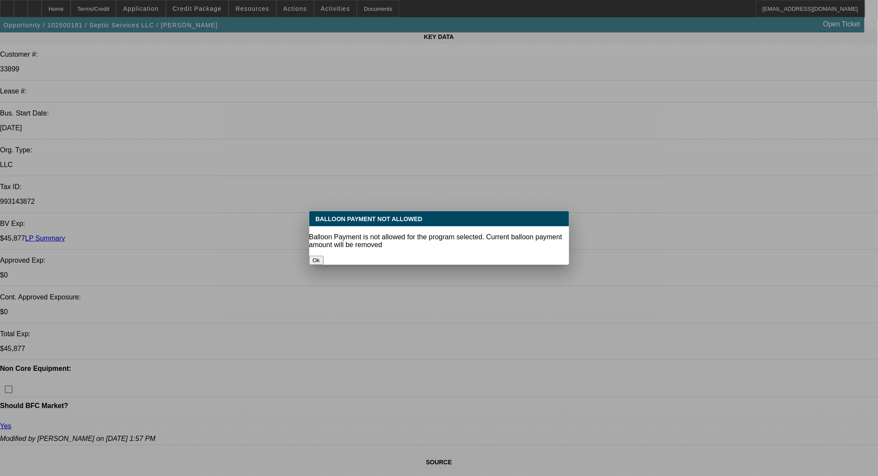
select select "0"
select select "6"
select select "0"
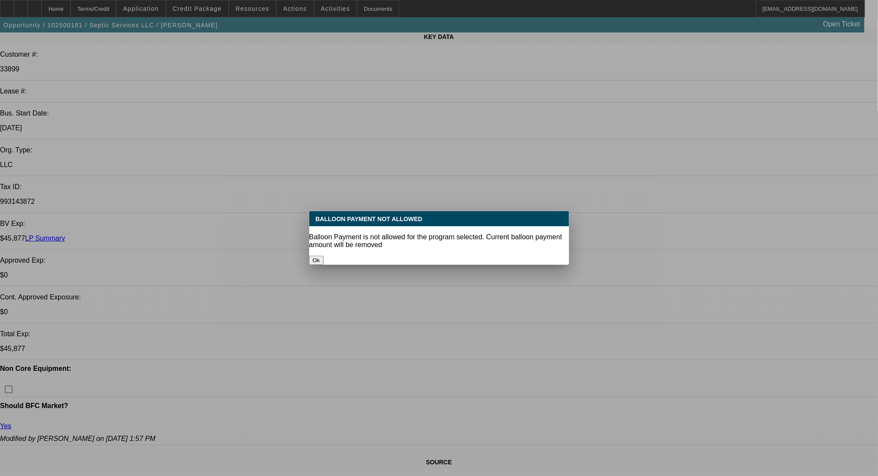
select select "2"
select select "0"
select select "6"
select select "0"
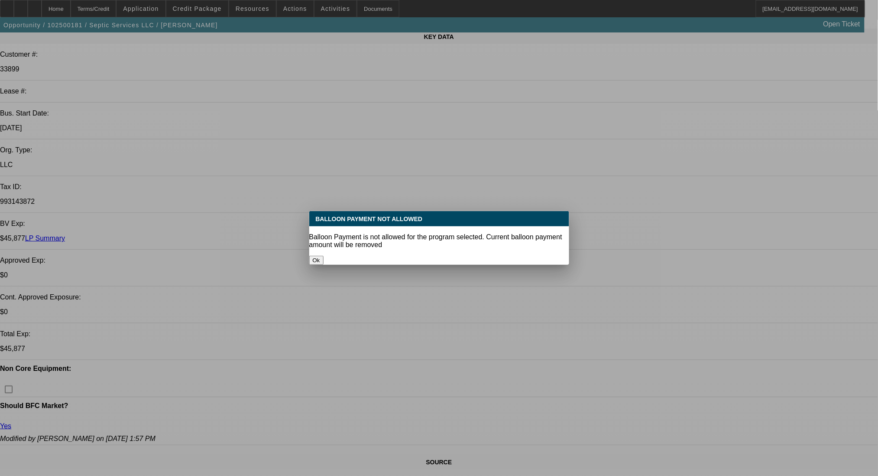
select select "2"
select select "0"
select select "6"
click at [323, 256] on button "Ok" at bounding box center [316, 260] width 14 height 9
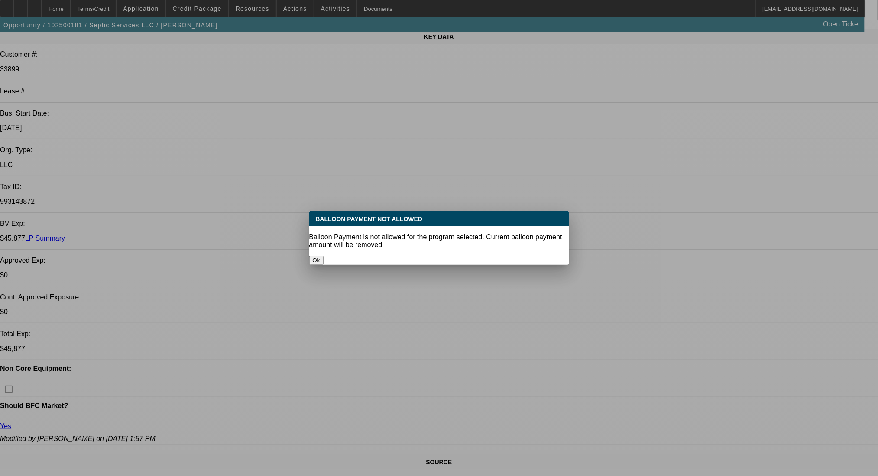
scroll to position [115, 0]
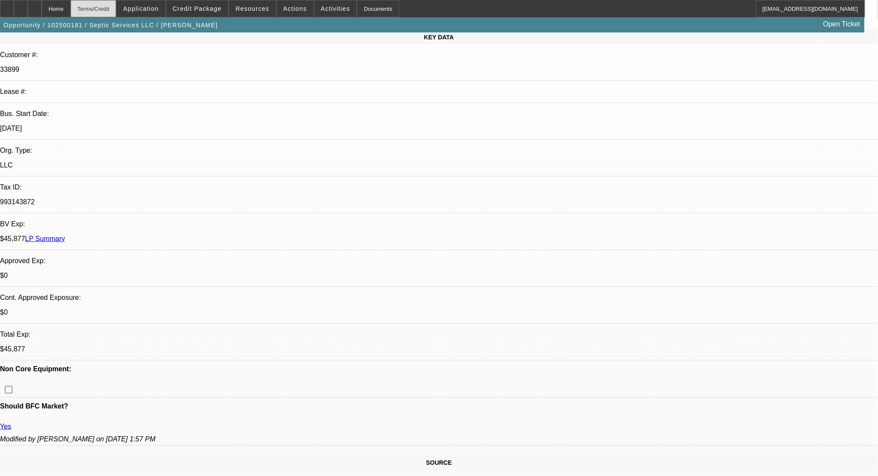
click at [116, 8] on div "Terms/Credit" at bounding box center [94, 8] width 46 height 17
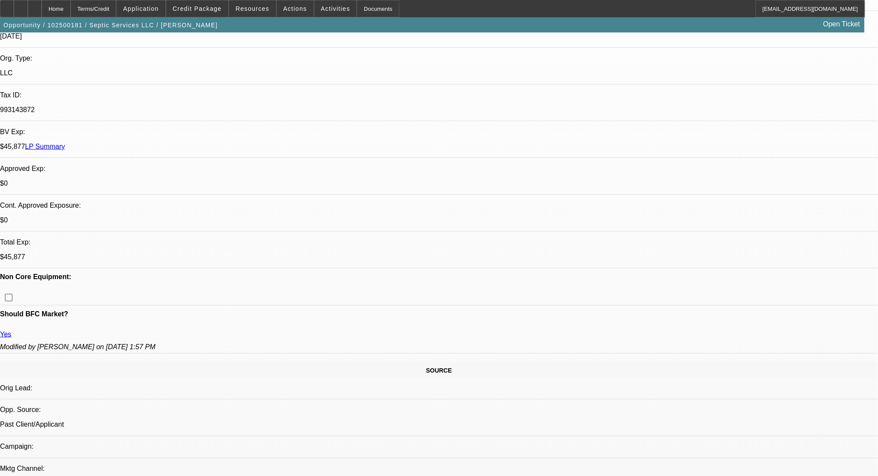
scroll to position [199, 0]
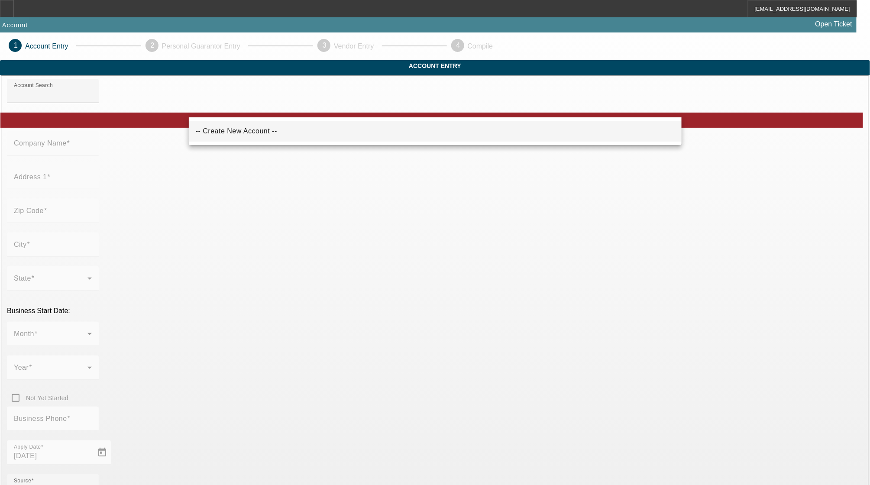
click at [237, 132] on span "-- Create New Account --" at bounding box center [236, 130] width 81 height 7
type input "-- Create New Account --"
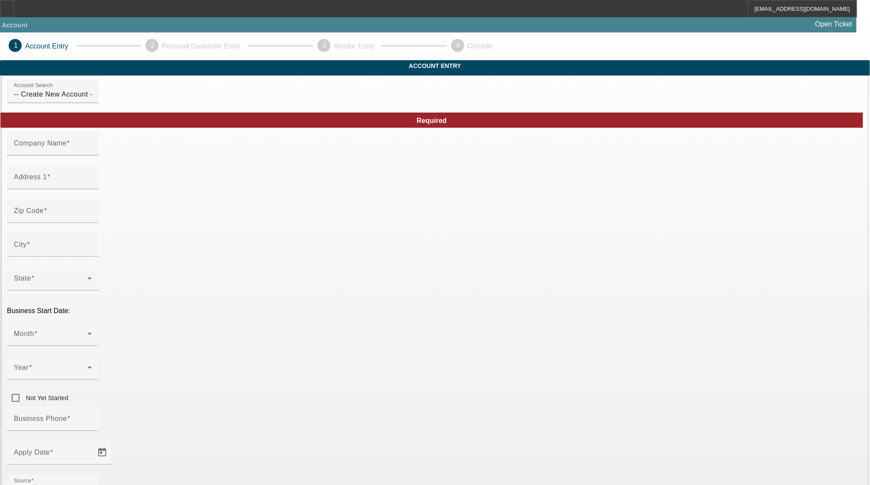
click at [67, 147] on mat-label "Company Name" at bounding box center [40, 142] width 53 height 7
click at [92, 152] on input "Company Name" at bounding box center [53, 147] width 78 height 10
type input "L"
type input "Alison Cruz"
type input "45 W Field St"
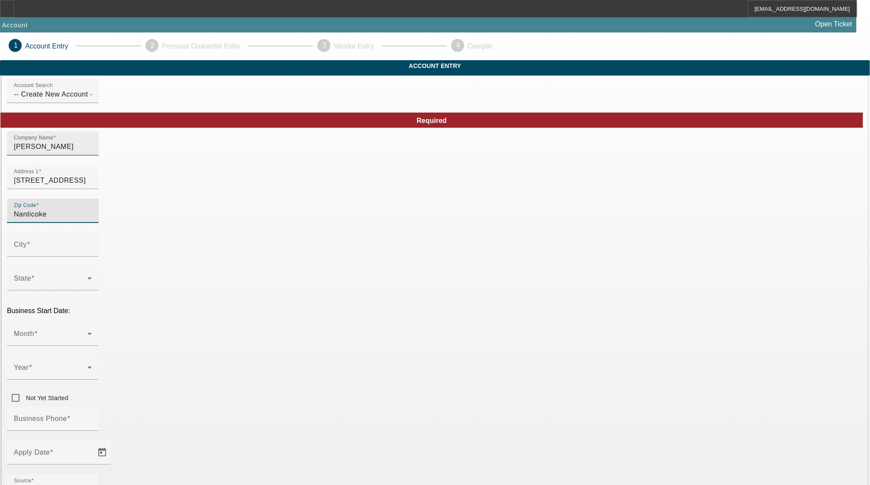
type input "Nanticoke"
drag, startPoint x: 247, startPoint y: 233, endPoint x: 152, endPoint y: 229, distance: 94.9
type input "18634"
type input "Luzerne"
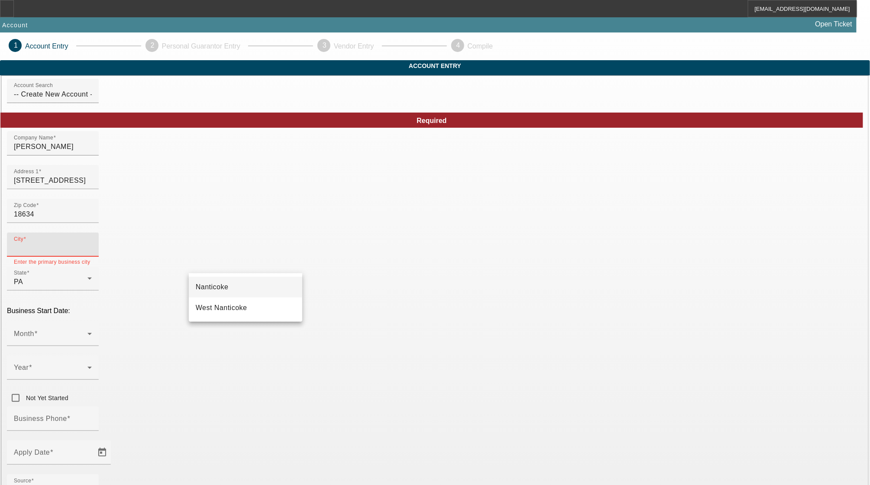
click at [226, 281] on mat-option "Nanticoke" at bounding box center [245, 287] width 113 height 21
type input "Nanticoke"
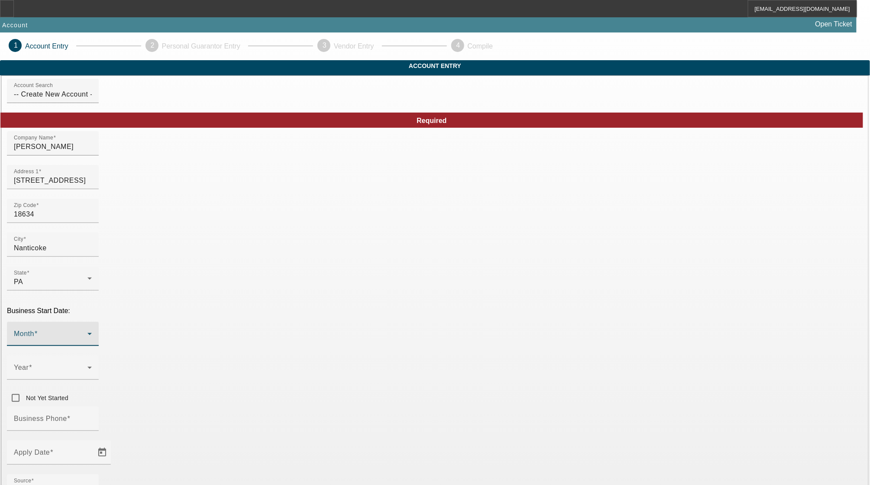
click at [87, 332] on span at bounding box center [51, 337] width 74 height 10
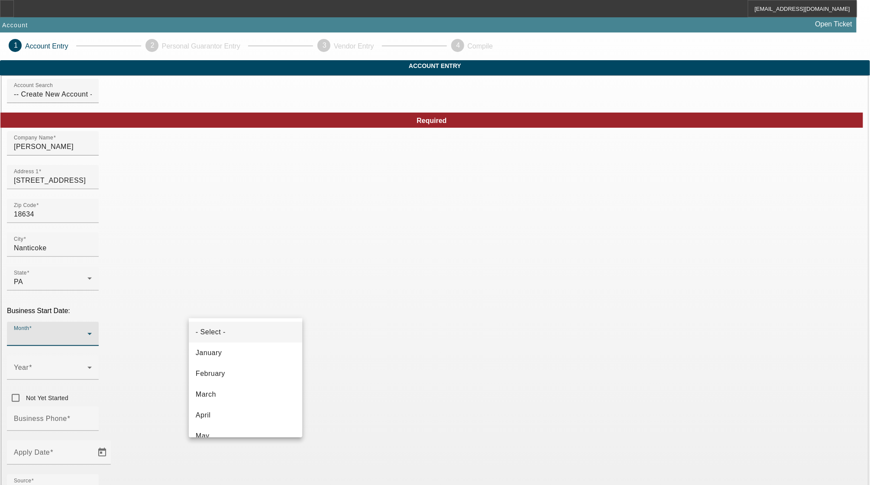
click at [404, 340] on div at bounding box center [435, 242] width 870 height 485
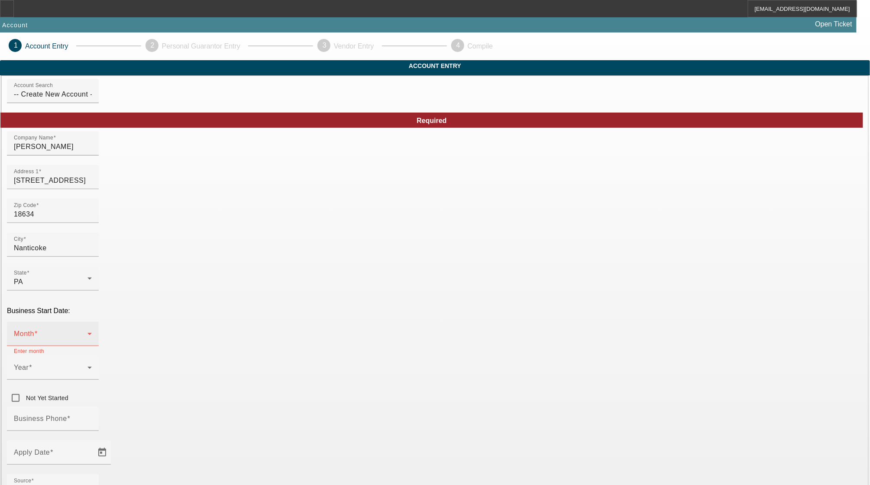
click at [92, 322] on div "Month" at bounding box center [53, 334] width 78 height 24
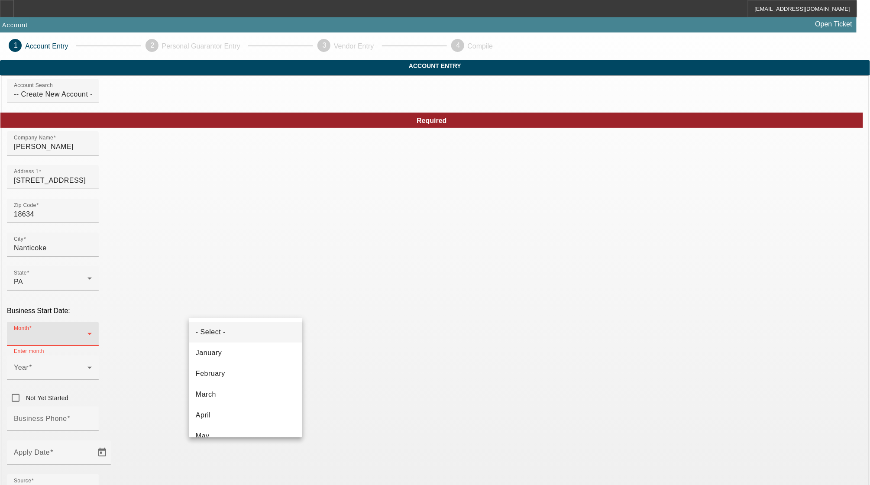
drag, startPoint x: 223, startPoint y: 346, endPoint x: 285, endPoint y: 315, distance: 68.7
click at [223, 346] on mat-option "January" at bounding box center [245, 352] width 113 height 21
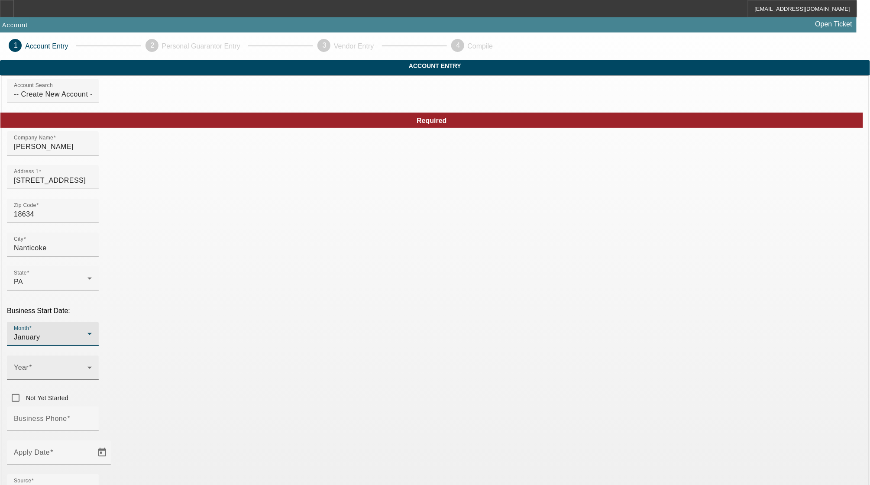
drag, startPoint x: 362, startPoint y: 305, endPoint x: 349, endPoint y: 303, distance: 12.7
click at [99, 355] on div "Year" at bounding box center [53, 367] width 92 height 24
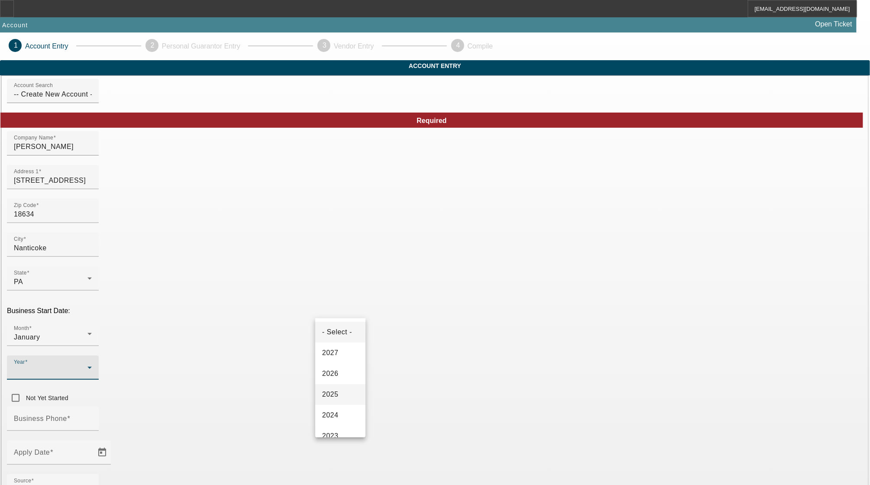
click at [346, 391] on mat-option "2025" at bounding box center [340, 394] width 50 height 21
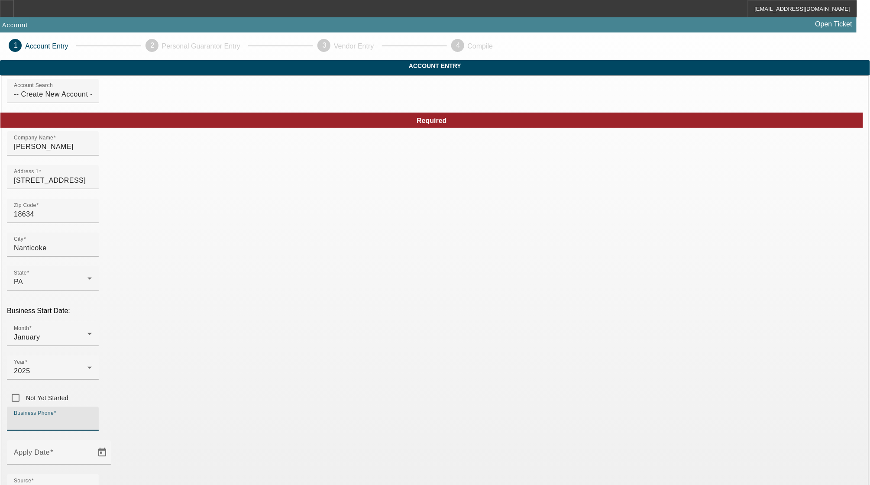
click at [92, 417] on input "Business Phone" at bounding box center [53, 422] width 78 height 10
type input "(570) 867-3825"
click at [113, 442] on span "Open calendar" at bounding box center [102, 452] width 21 height 21
click at [220, 304] on span "13" at bounding box center [218, 297] width 16 height 16
type input "[DATE]"
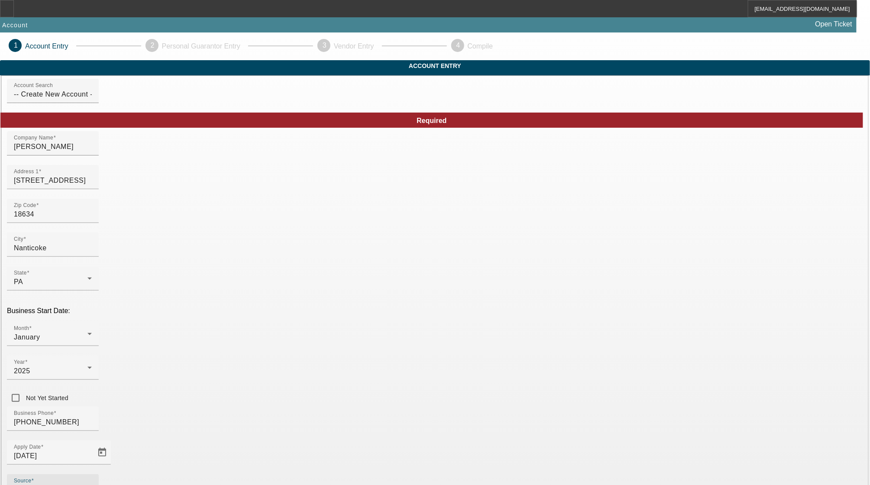
click at [87, 484] on div "- Select -" at bounding box center [51, 489] width 74 height 10
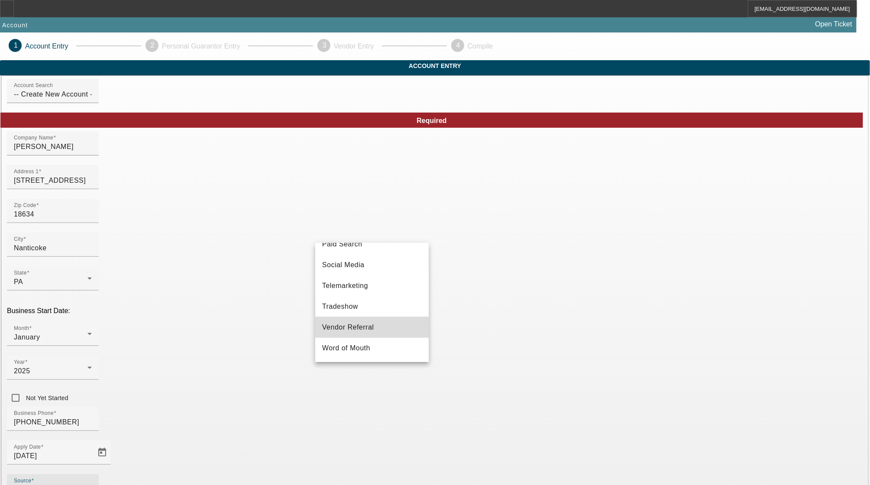
click at [376, 325] on mat-option "Vendor Referral" at bounding box center [371, 327] width 113 height 21
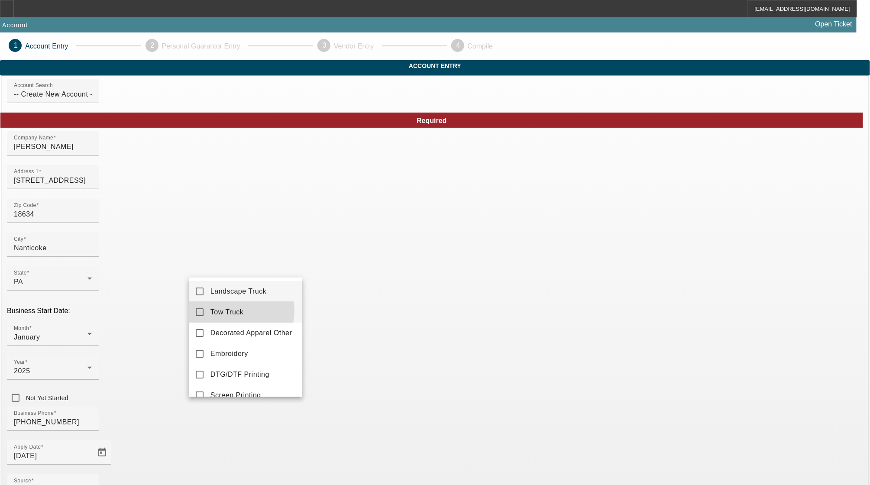
click at [224, 310] on span "Tow Truck" at bounding box center [226, 312] width 33 height 10
click at [243, 446] on div at bounding box center [435, 242] width 870 height 485
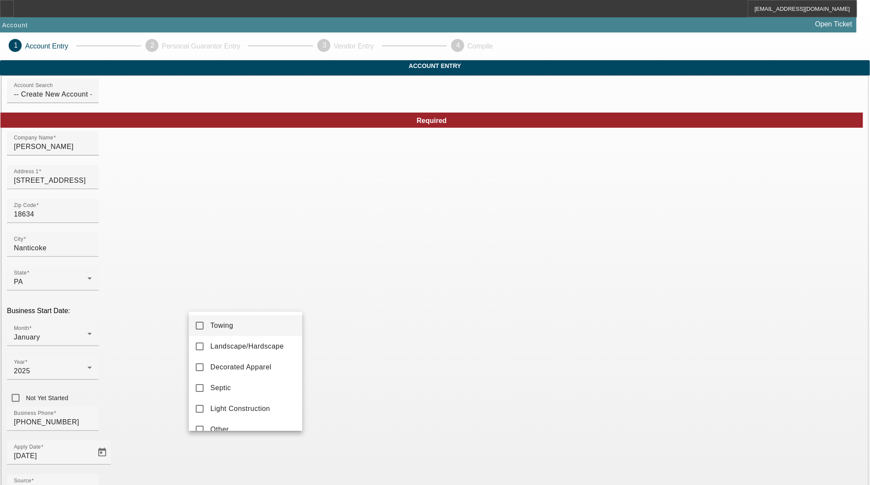
click at [231, 324] on span "Towing" at bounding box center [221, 325] width 23 height 10
click at [368, 421] on div at bounding box center [435, 242] width 870 height 485
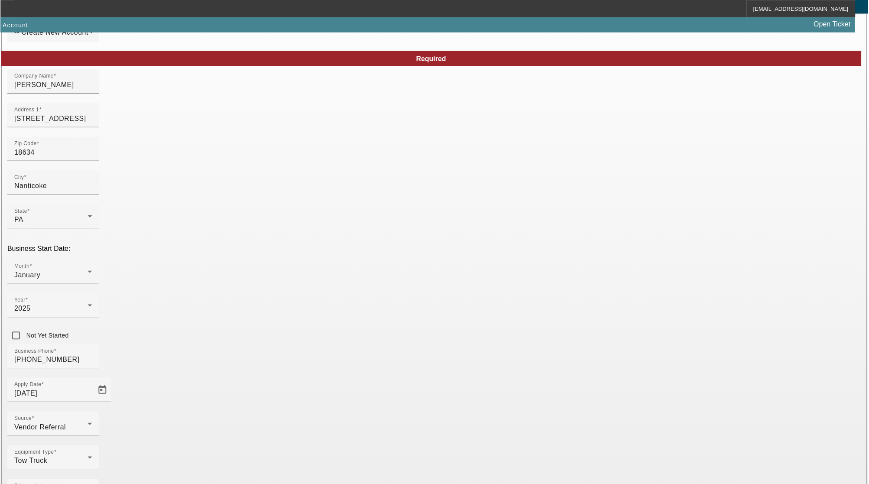
scroll to position [62, 0]
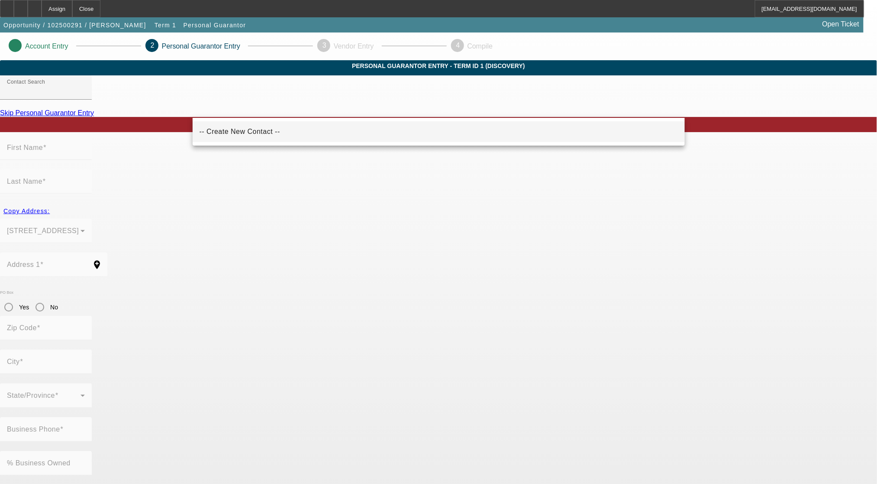
click at [325, 135] on mat-option "-- Create New Contact --" at bounding box center [439, 131] width 492 height 21
type input "-- Create New Contact --"
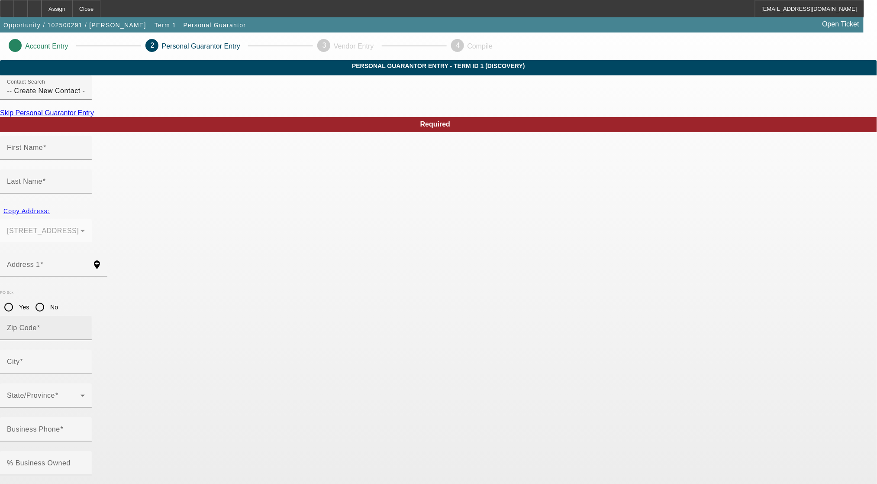
drag, startPoint x: 331, startPoint y: 458, endPoint x: 358, endPoint y: 276, distance: 184.2
click at [331, 455] on body "Assign Close aharaden@beaconfunding.com Opportunity / 102500291 / Alison Cruz T…" at bounding box center [438, 458] width 877 height 917
click at [85, 160] on div "First Name" at bounding box center [46, 148] width 78 height 24
type input "Alison"
type input "Cruz"
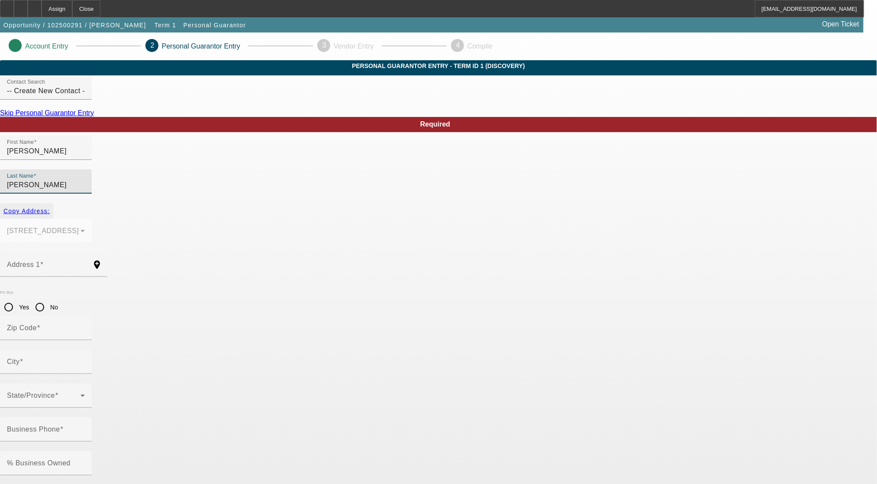
click at [50, 207] on span "Copy Address:" at bounding box center [26, 210] width 46 height 7
type input "45 W Field St"
type input "18634"
type input "Nanticoke"
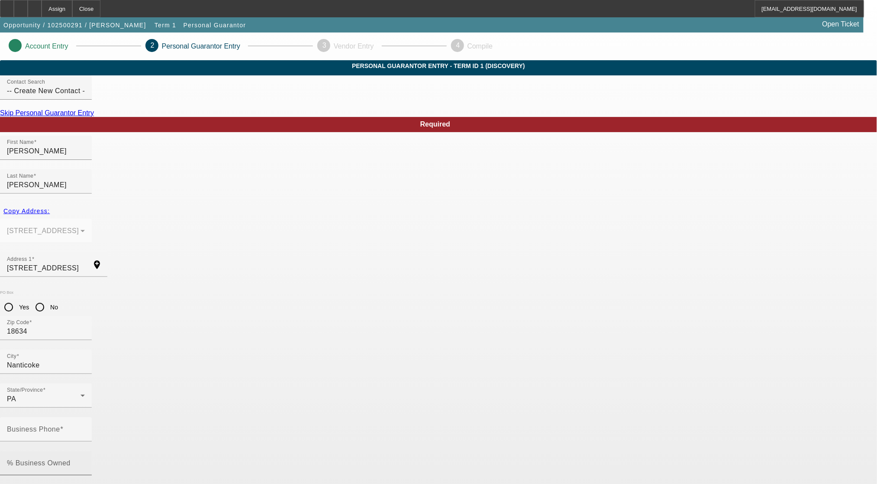
click at [85, 461] on input "% Business Owned" at bounding box center [46, 466] width 78 height 10
type input "100"
click at [85, 427] on input "Business Phone" at bounding box center [46, 432] width 78 height 10
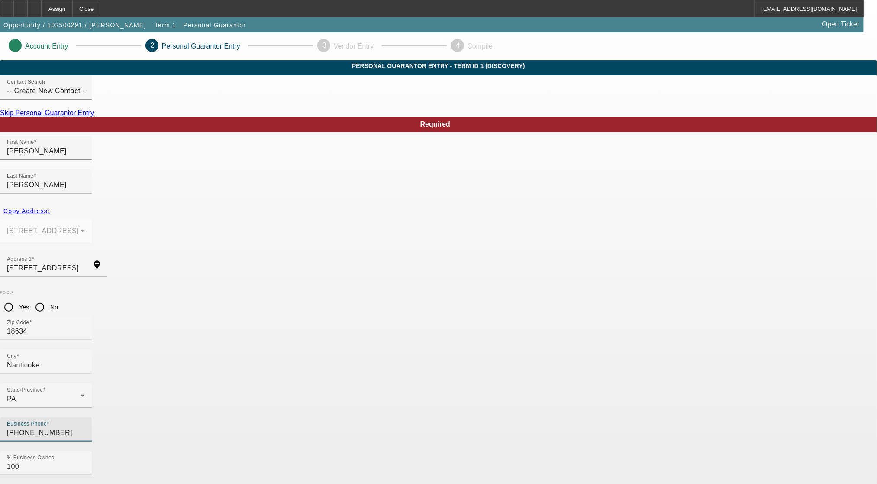
type input "(570) 867-3825"
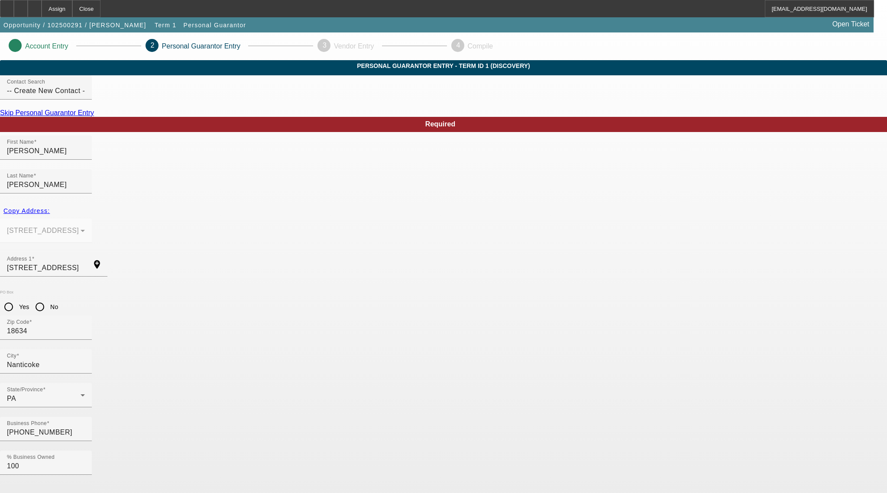
click at [84, 484] on mat-label "Social Security Number" at bounding box center [45, 496] width 77 height 7
click at [85, 484] on input "Social Security Number" at bounding box center [46, 500] width 78 height 10
type input "286-51-9093"
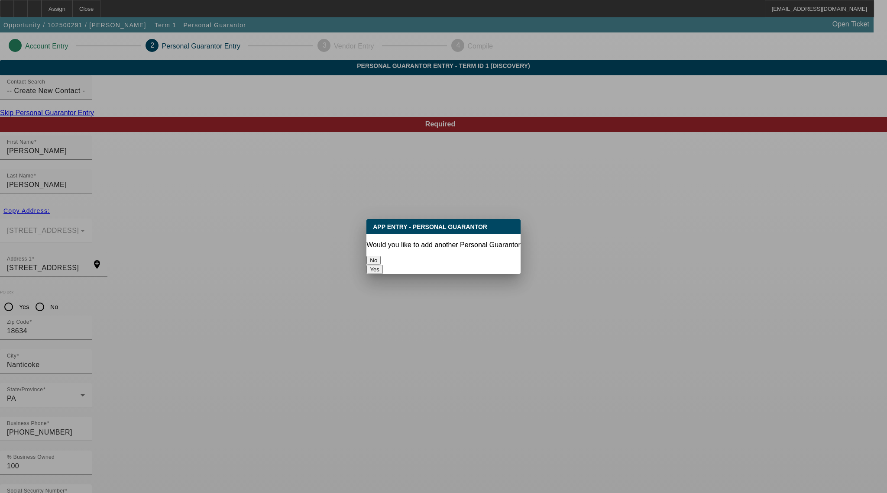
drag, startPoint x: 396, startPoint y: 255, endPoint x: 400, endPoint y: 252, distance: 5.3
click at [381, 256] on button "No" at bounding box center [373, 260] width 14 height 9
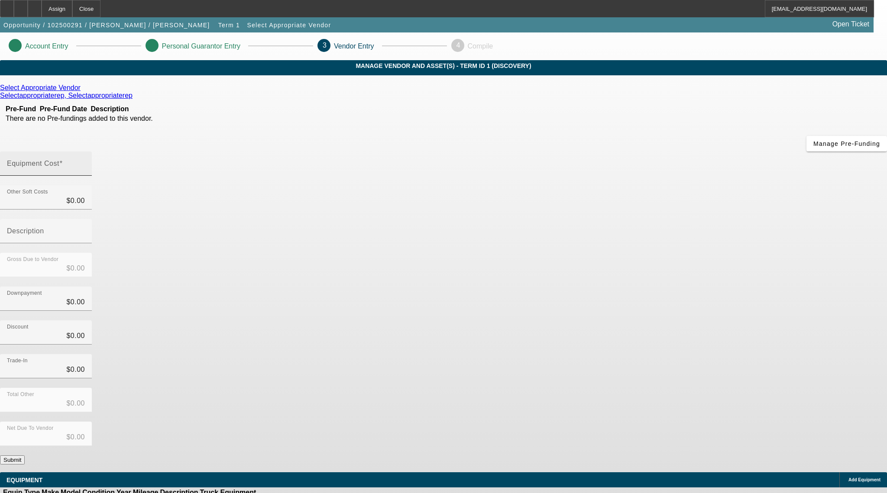
click at [59, 160] on mat-label "Equipment Cost" at bounding box center [33, 163] width 52 height 7
click at [85, 162] on input "Equipment Cost" at bounding box center [46, 167] width 78 height 10
type input "6"
type input "$6.00"
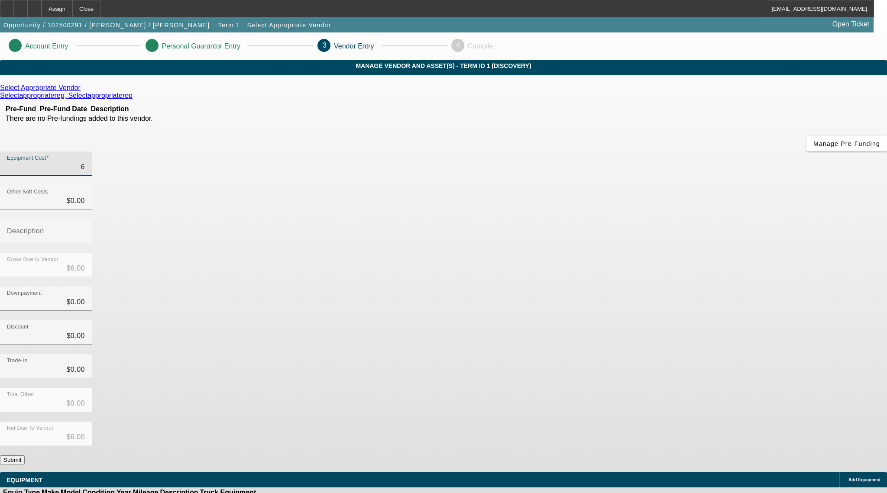
type input "60"
type input "$60.00"
type input "600"
type input "$600.00"
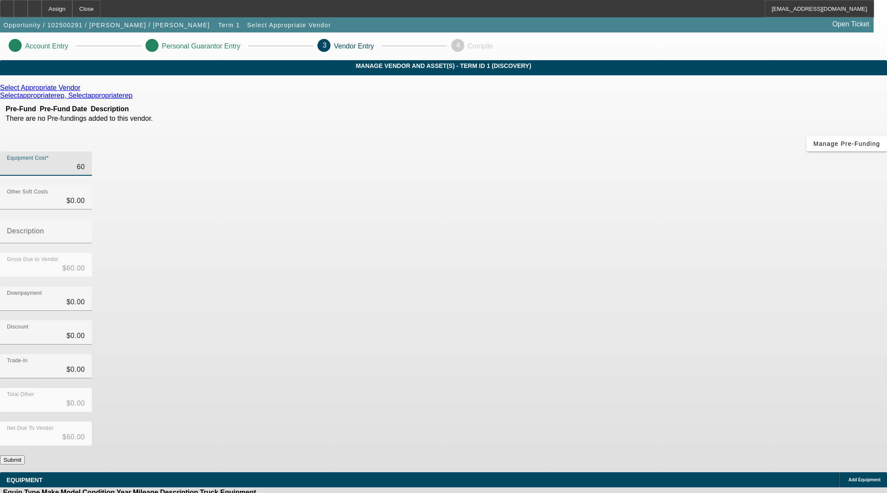
type input "$600.00"
type input "6000"
type input "$6,000.00"
type input "60000"
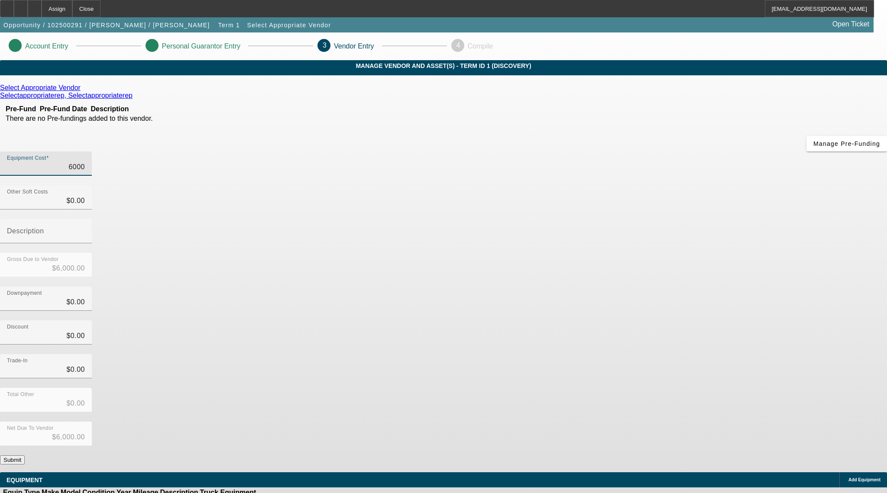
type input "$60,000.00"
click at [614, 320] on div "Discount $0.00" at bounding box center [443, 337] width 887 height 34
click at [25, 455] on button "Submit" at bounding box center [12, 459] width 25 height 9
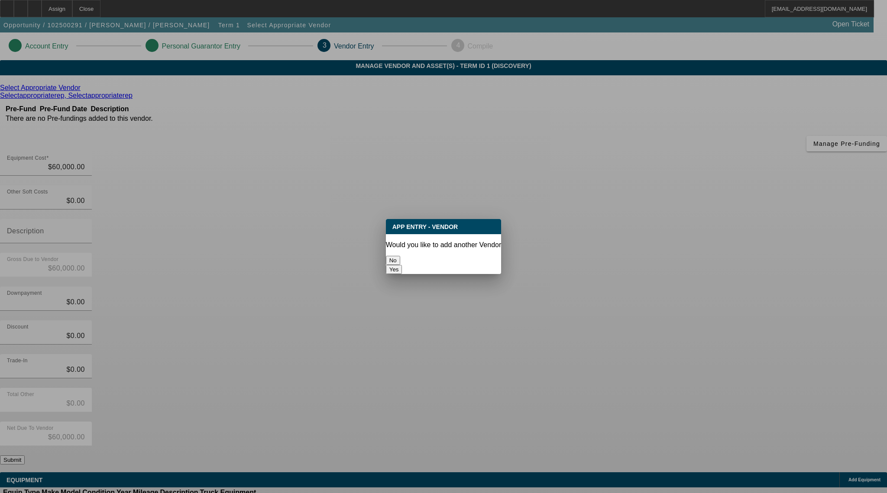
click at [400, 256] on button "No" at bounding box center [393, 260] width 14 height 9
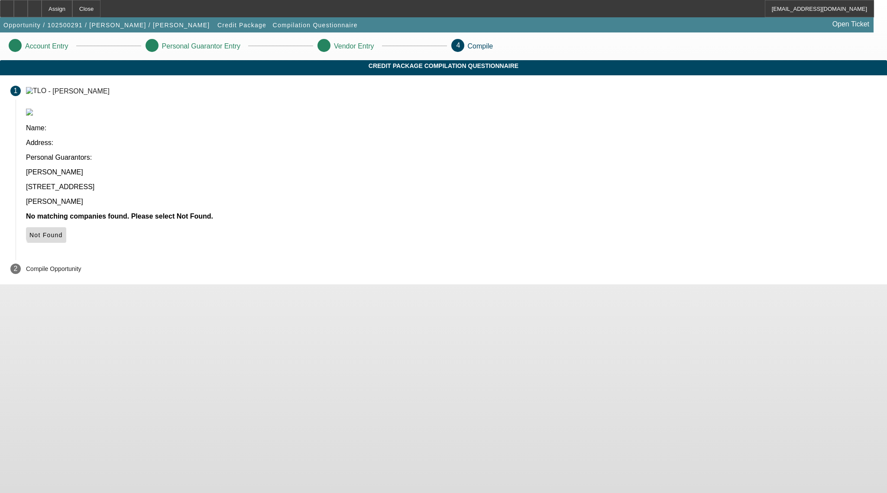
click at [63, 232] on span "Not Found" at bounding box center [45, 235] width 33 height 7
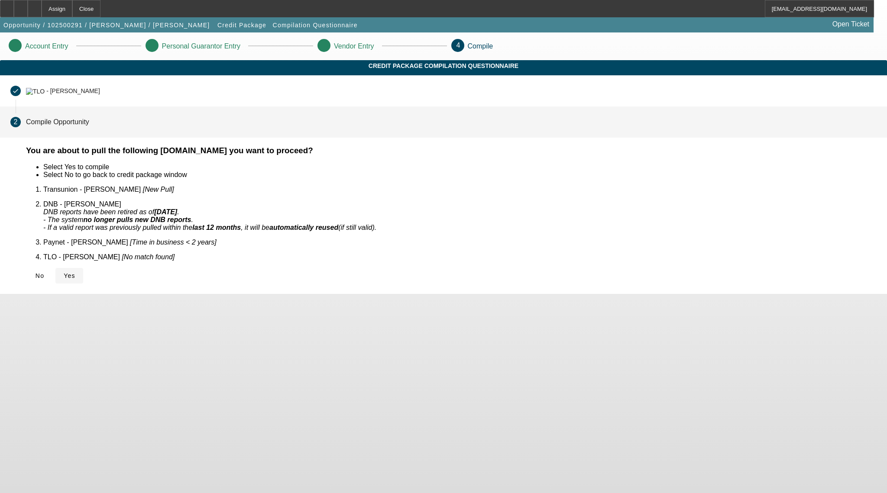
click at [75, 272] on span "Yes" at bounding box center [70, 275] width 12 height 7
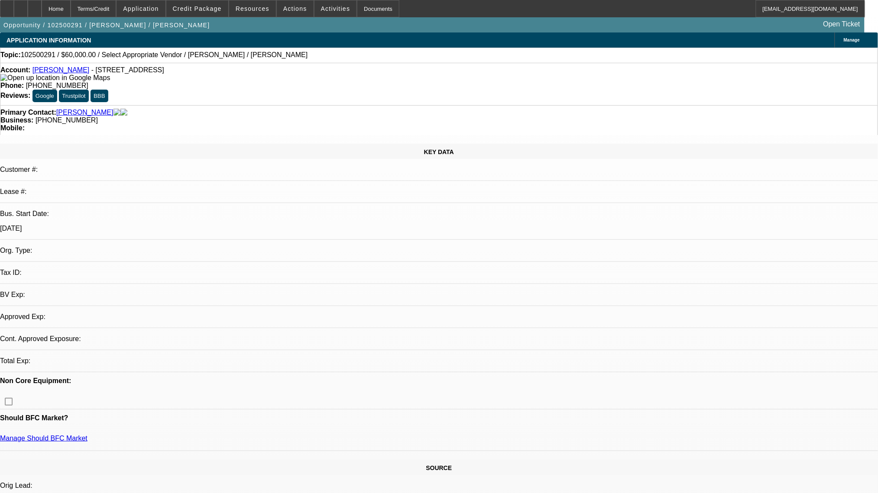
select select "0"
select select "2"
select select "0.1"
select select "4"
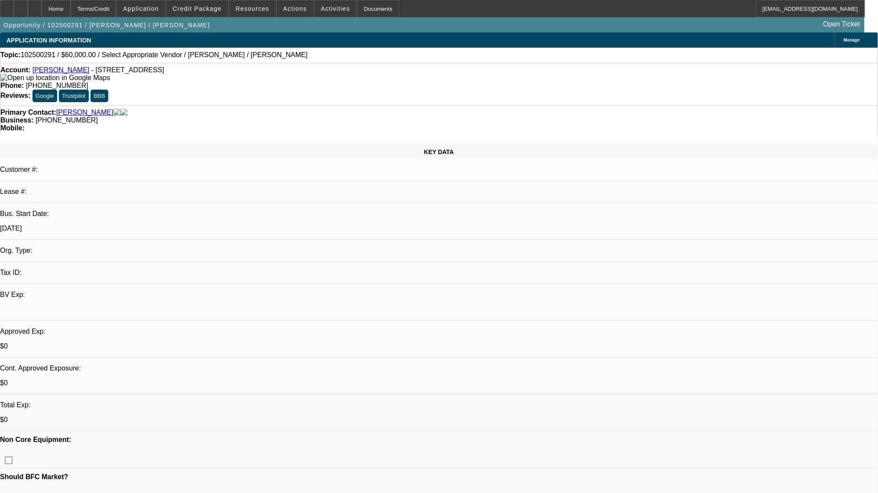
drag, startPoint x: 220, startPoint y: 373, endPoint x: 257, endPoint y: 375, distance: 36.9
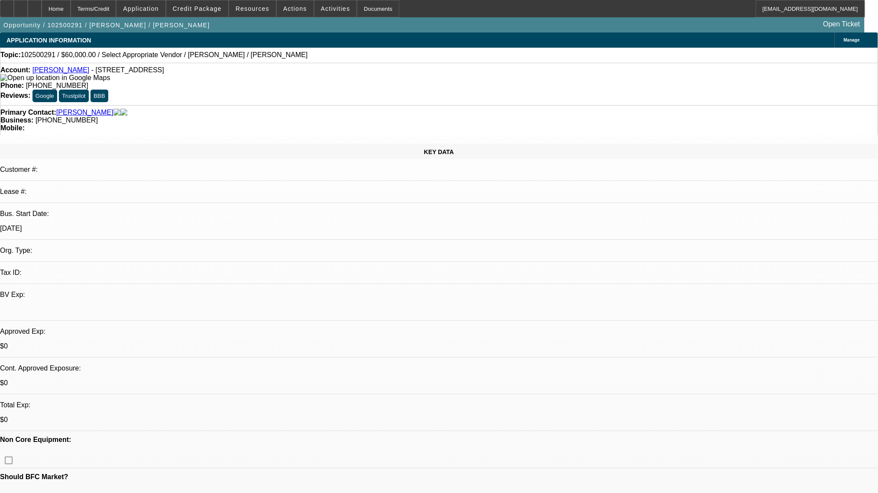
drag, startPoint x: 239, startPoint y: 257, endPoint x: 198, endPoint y: 212, distance: 61.3
drag, startPoint x: 197, startPoint y: 228, endPoint x: 260, endPoint y: 251, distance: 67.1
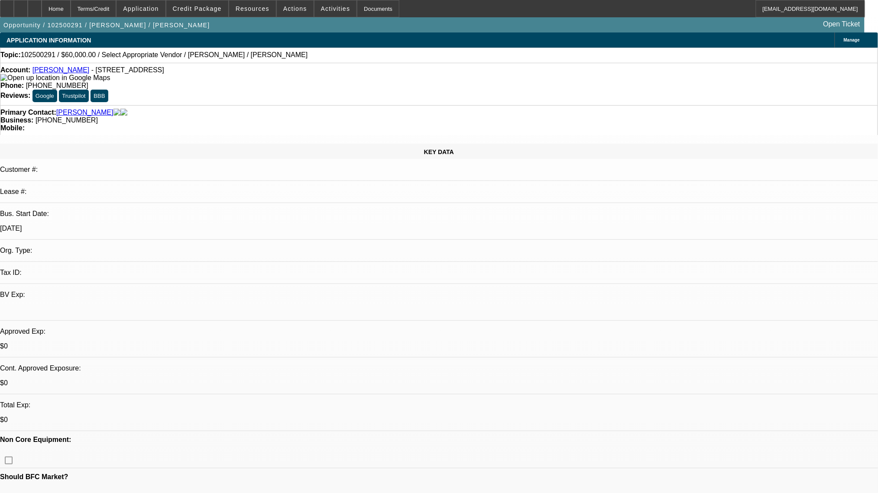
drag, startPoint x: 222, startPoint y: 264, endPoint x: 203, endPoint y: 200, distance: 65.8
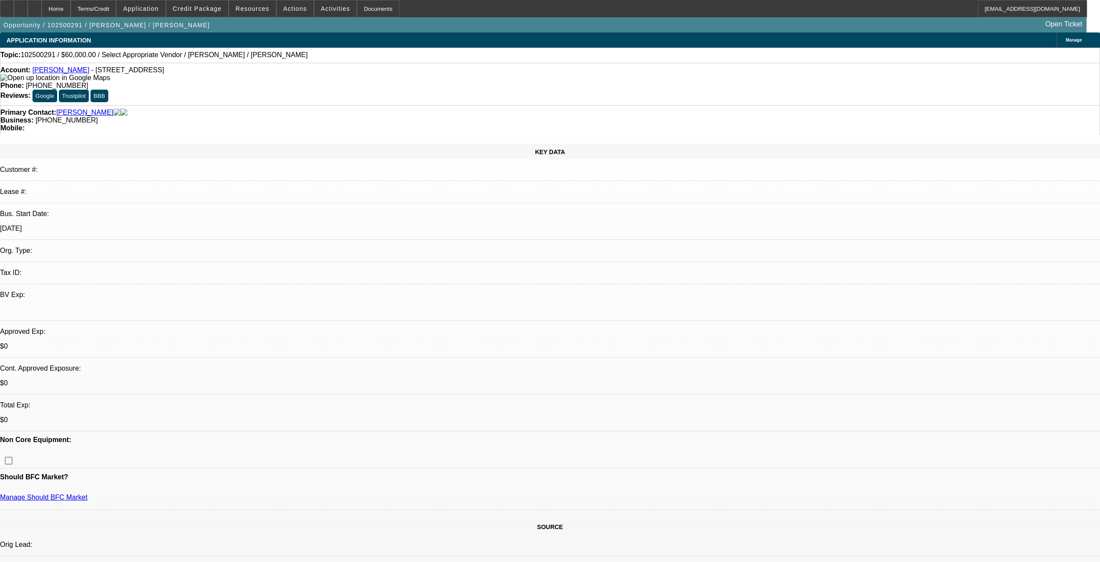
click at [241, 144] on div "KEY DATA Customer #: Lease #: Bus. Start Date: 1/1/25 Org. Type: Tax ID: BV Exp…" at bounding box center [550, 327] width 1100 height 366
drag, startPoint x: 52, startPoint y: 10, endPoint x: 48, endPoint y: 10, distance: 4.8
click at [35, 6] on icon at bounding box center [35, 6] width 0 height 0
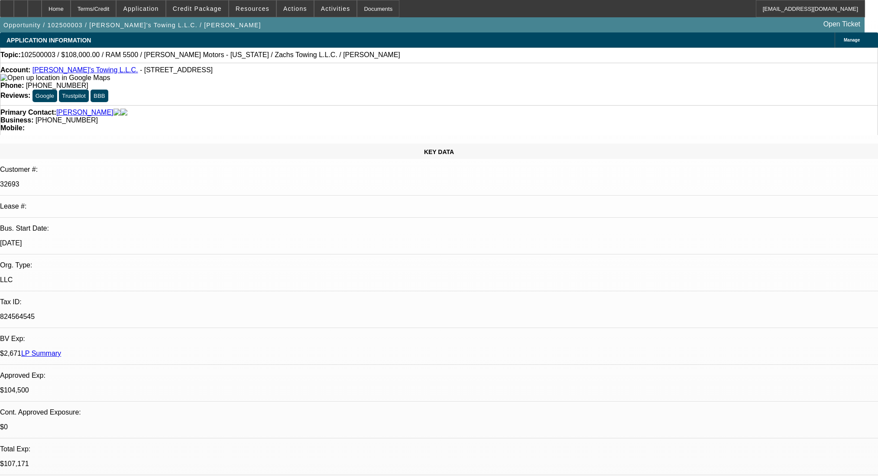
select select "0"
select select "3"
select select "0.2"
select select "17"
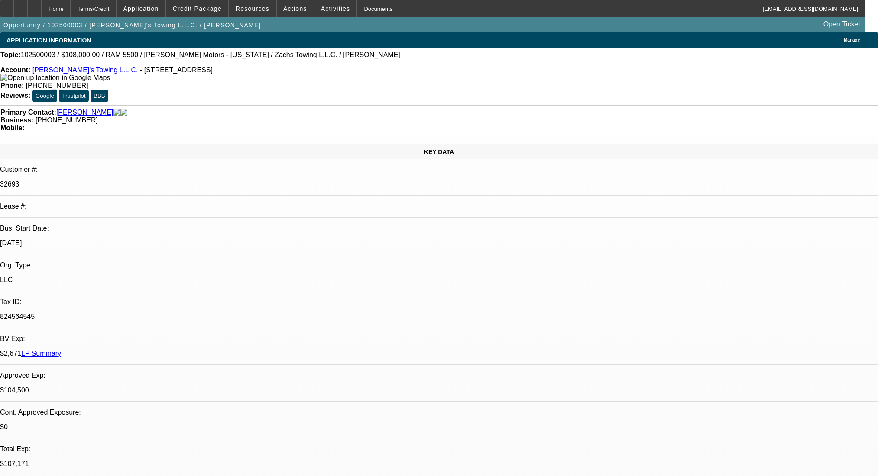
select select "0"
select select "2"
select select "0.2"
select select "17"
select select "0"
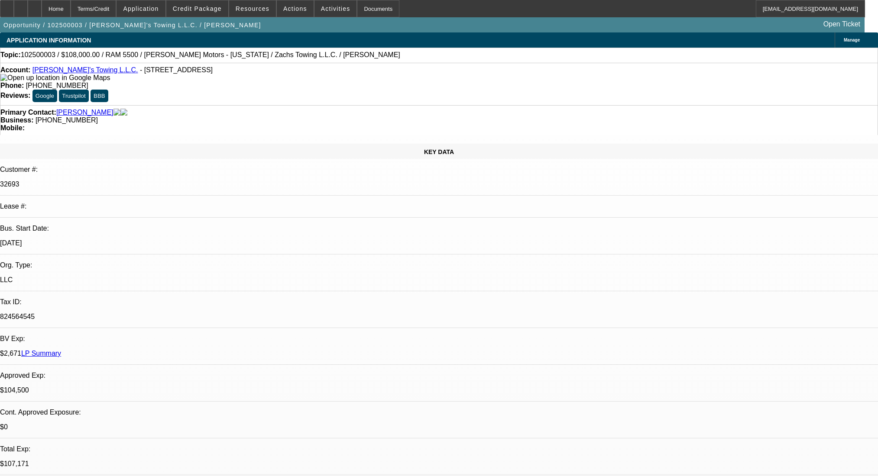
select select "2"
select select "0.2"
select select "17"
select select "2"
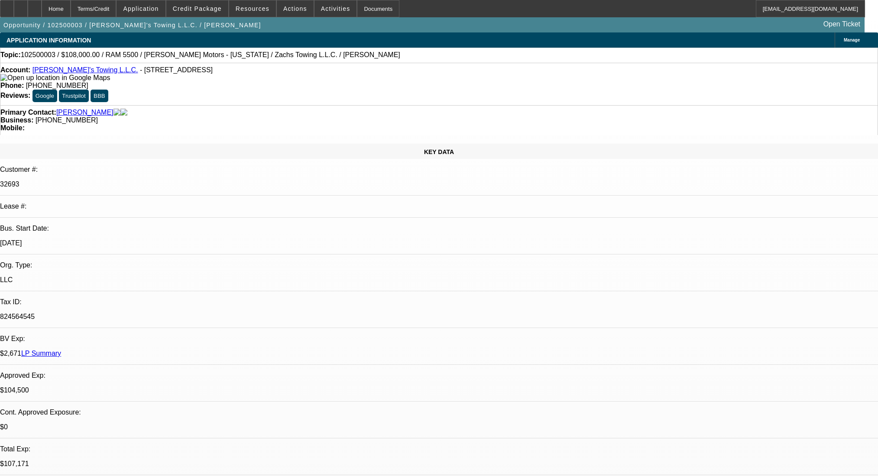
select select "2"
select select "0.2"
select select "17"
click at [115, 3] on div "Terms/Credit" at bounding box center [94, 8] width 46 height 17
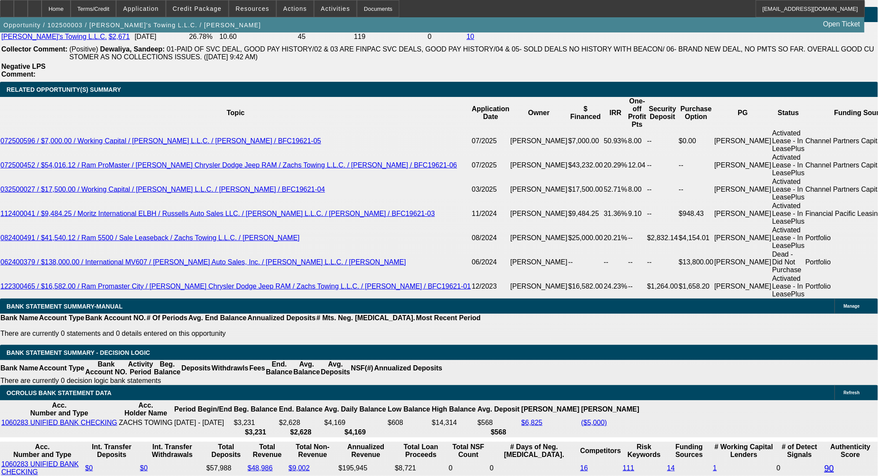
scroll to position [1482, 0]
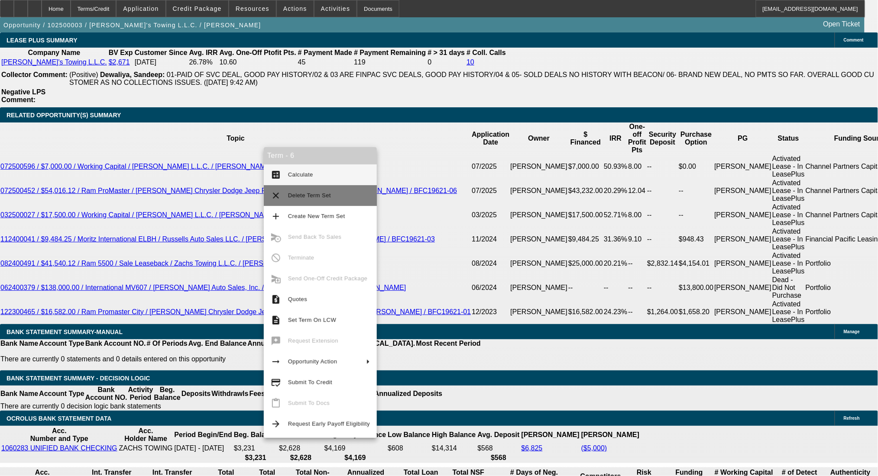
click at [281, 200] on button "clear Delete Term Set" at bounding box center [320, 195] width 113 height 21
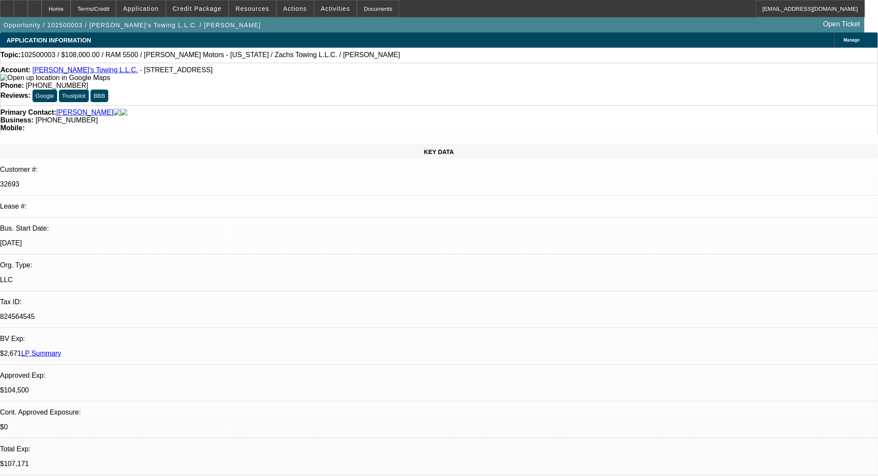
click at [107, 9] on div "Terms/Credit" at bounding box center [94, 8] width 46 height 17
select select "0"
select select "3"
select select "0.2"
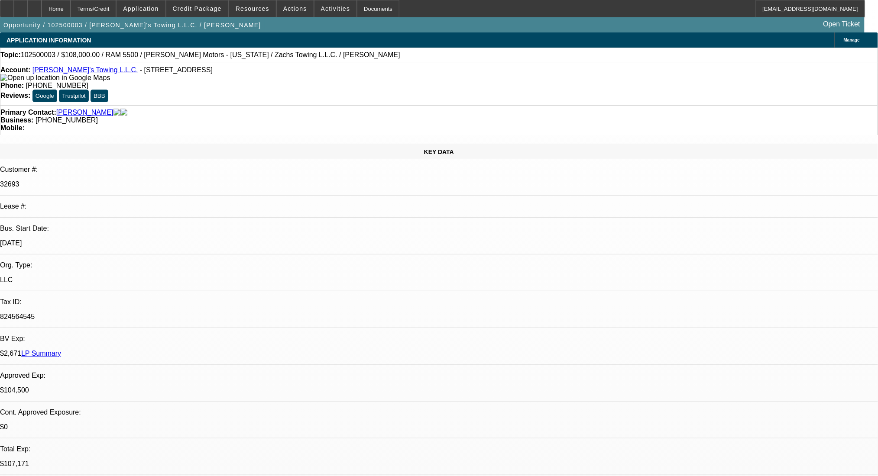
select select "17"
select select "0"
select select "2"
select select "0.2"
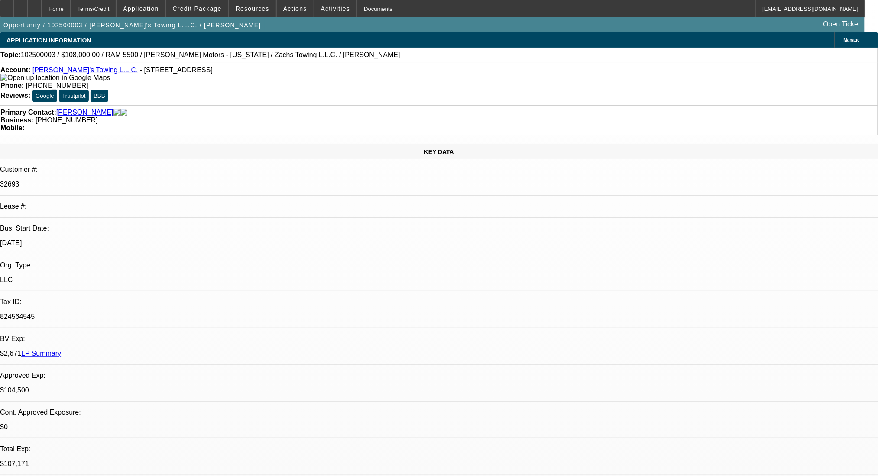
select select "17"
select select "2"
select select "0.2"
select select "17"
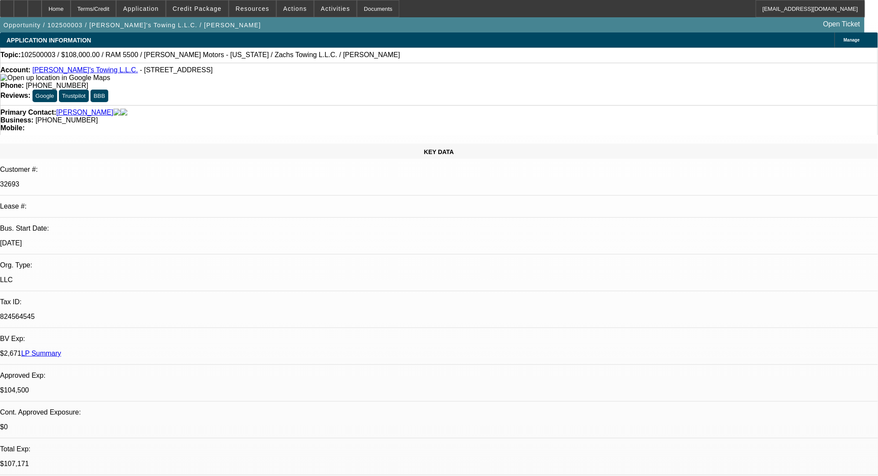
select select "0"
select select "2"
select select "0.2"
select select "17"
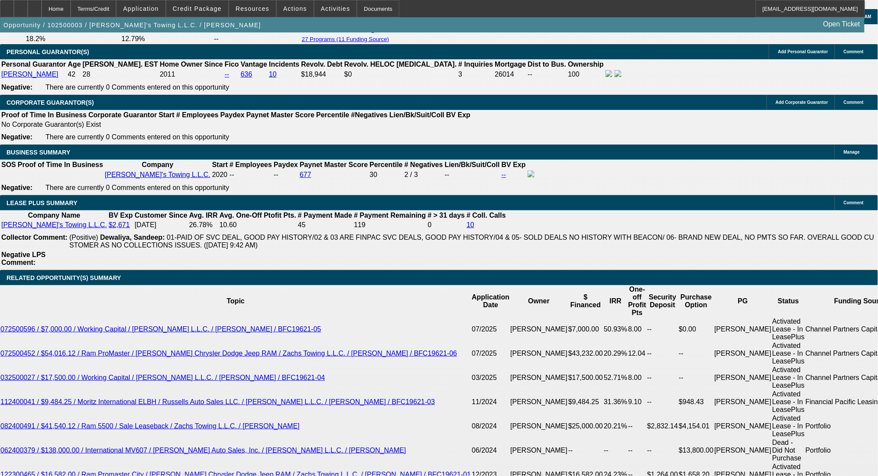
scroll to position [1317, 0]
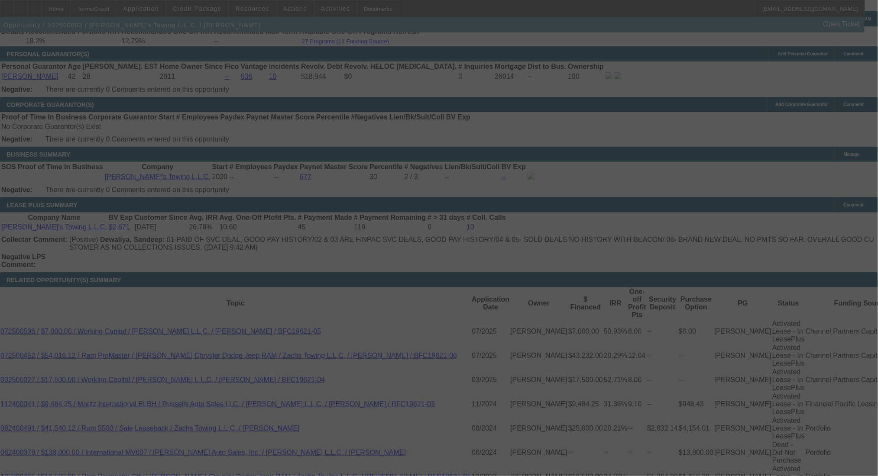
scroll to position [1366, 0]
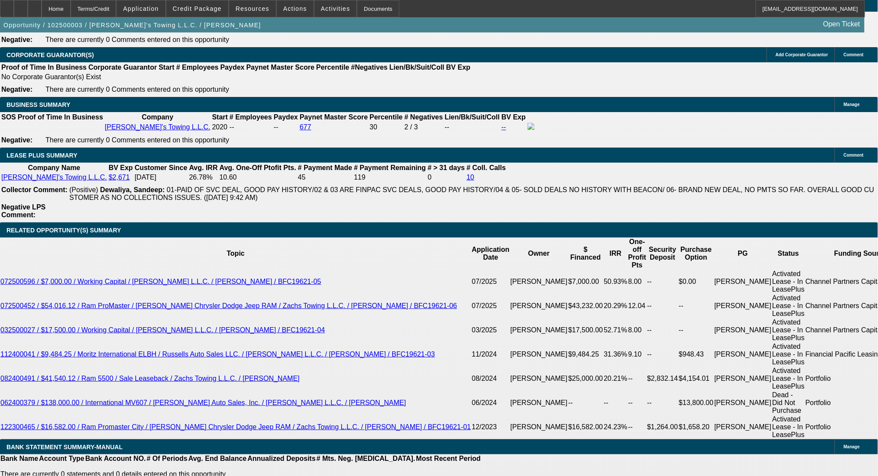
select select "0"
select select "2"
select select "0"
select select "6"
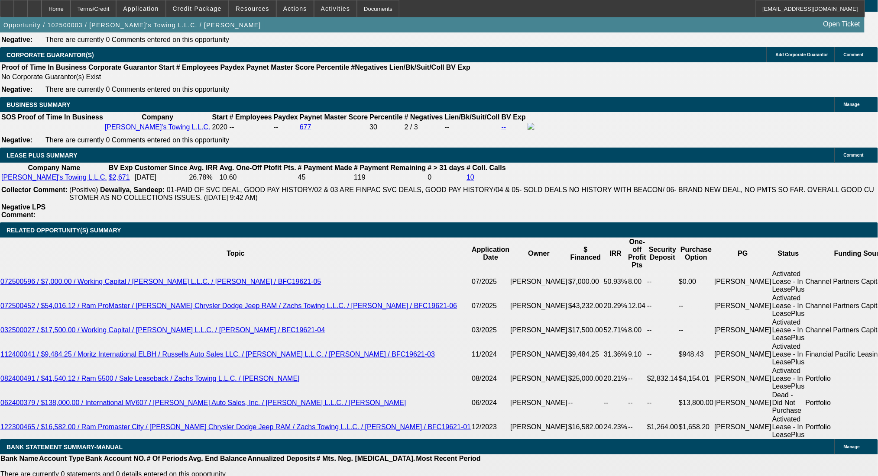
scroll to position [1424, 0]
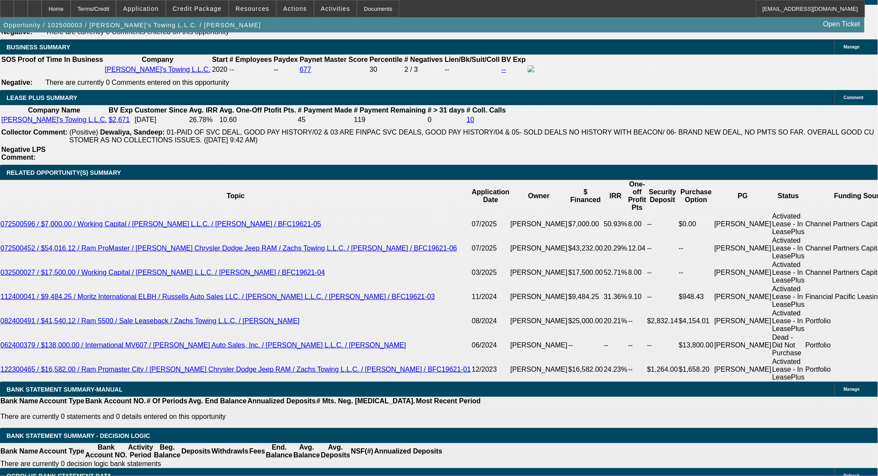
select select "0"
select select "3"
select select "0.2"
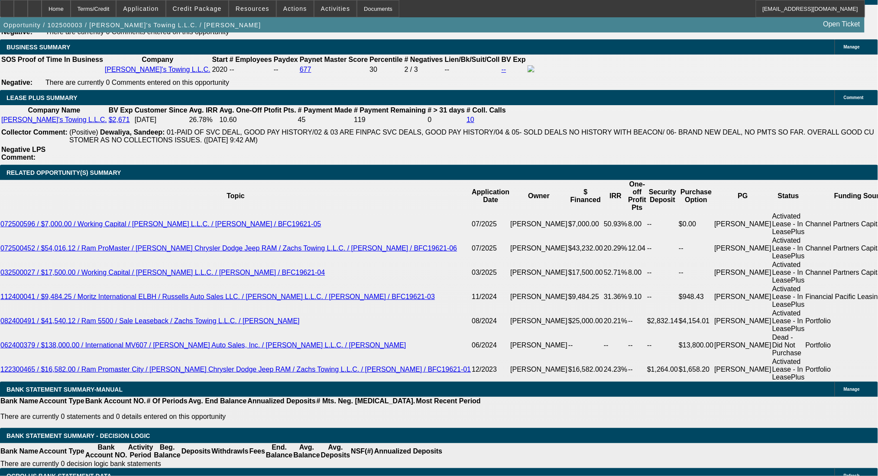
select select "17"
select select "0"
select select "2"
select select "0.2"
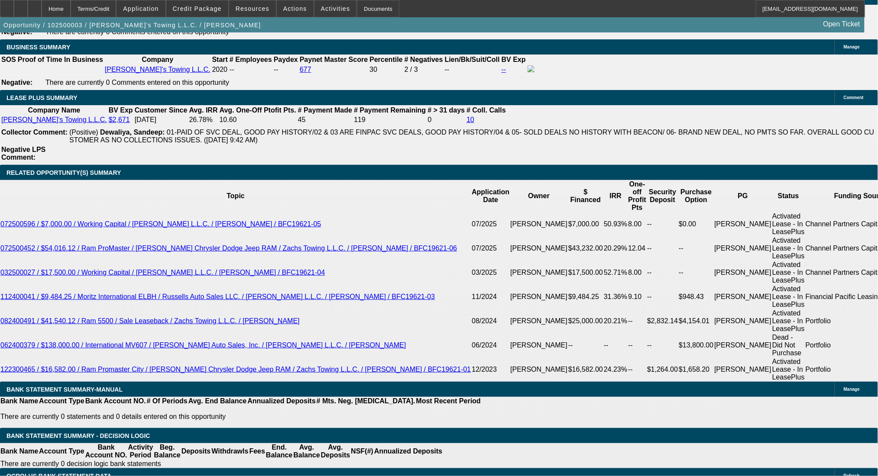
select select "17"
select select "2"
select select "0.2"
select select "17"
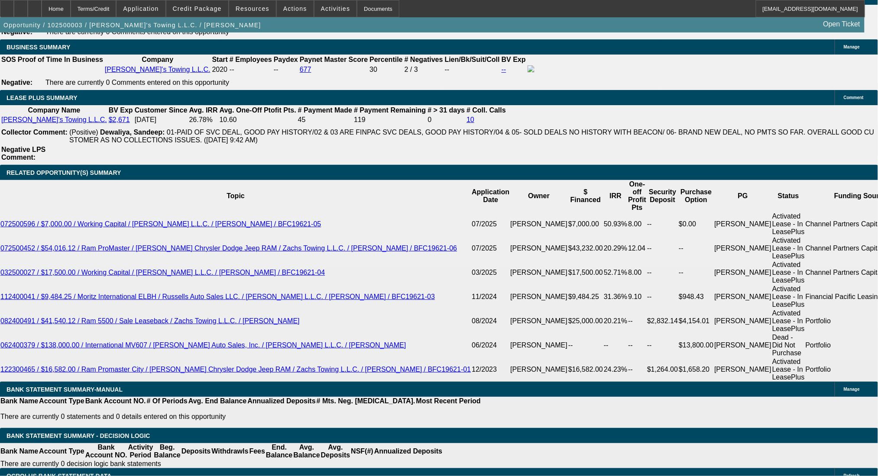
select select "0"
select select "2"
select select "0.2"
select select "17"
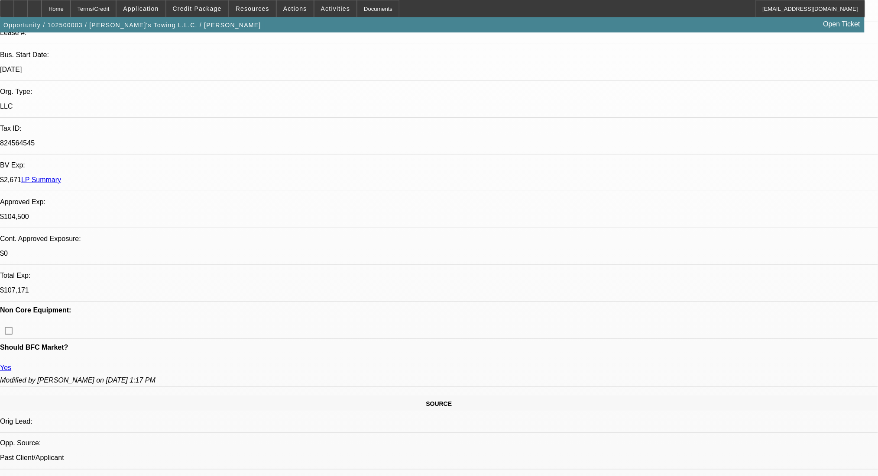
scroll to position [173, 0]
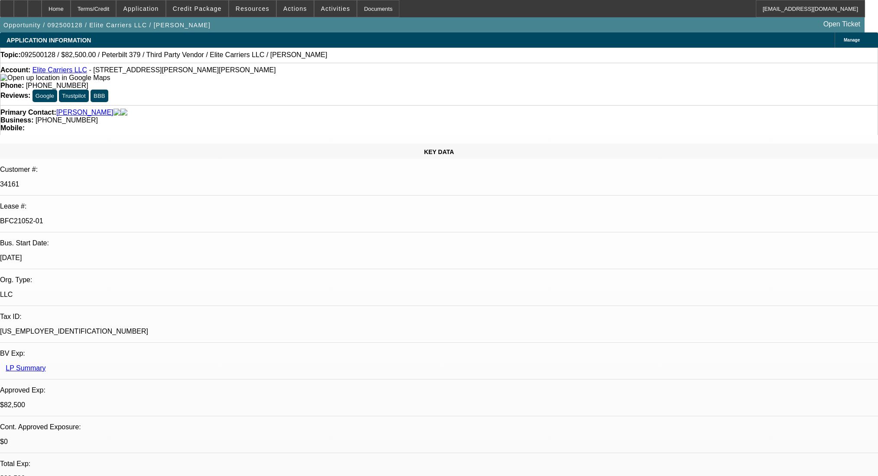
select select "0"
select select "2"
select select "0.1"
select select "4"
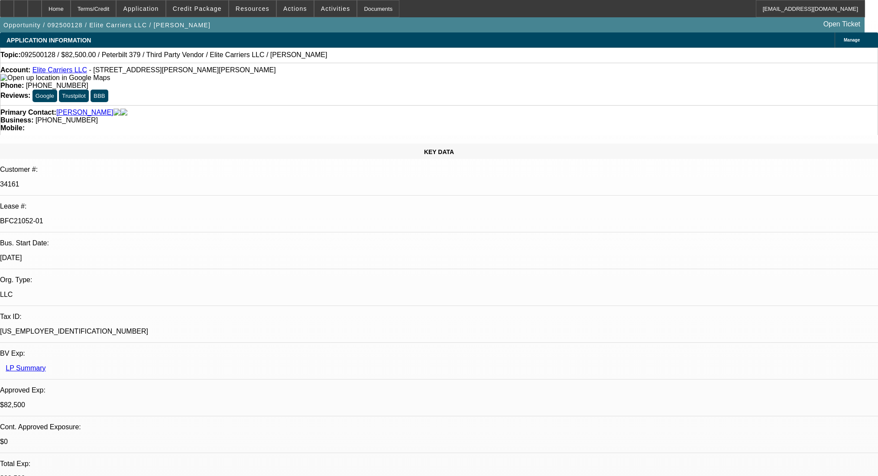
select select "0"
select select "2"
select select "0.1"
select select "4"
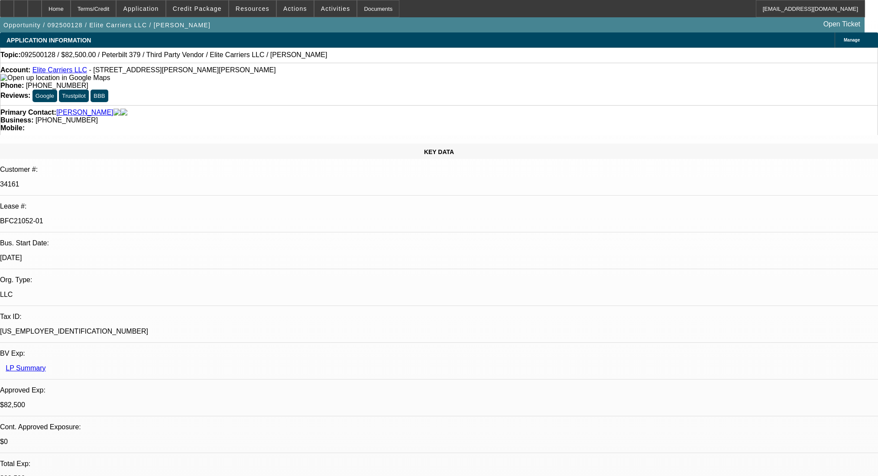
select select "0"
select select "2"
select select "0.1"
select select "4"
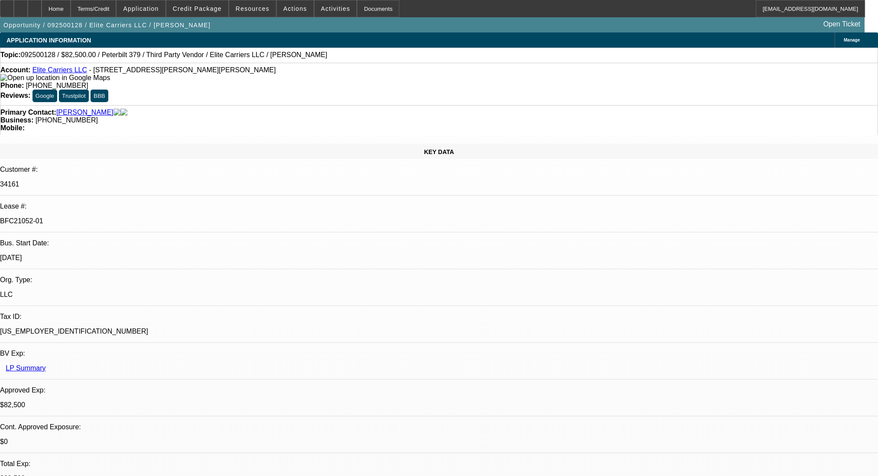
select select "0"
select select "2"
select select "0.1"
select select "4"
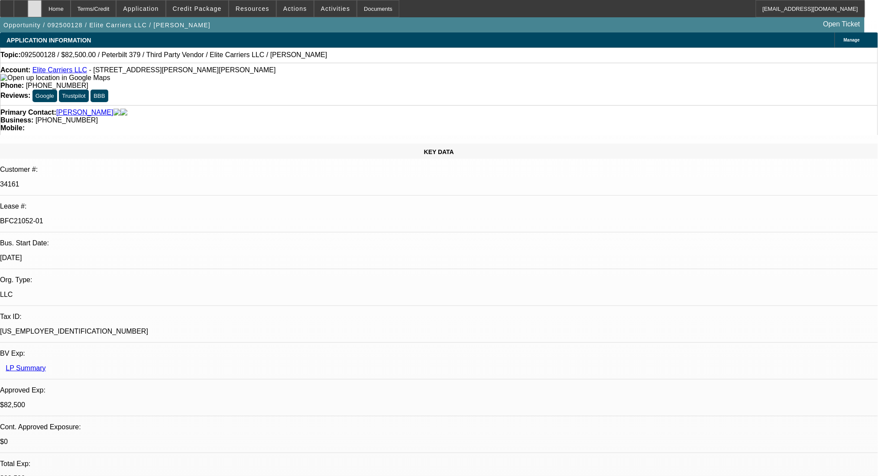
click at [42, 9] on div at bounding box center [35, 8] width 14 height 17
select select "0"
select select "2"
select select "0.1"
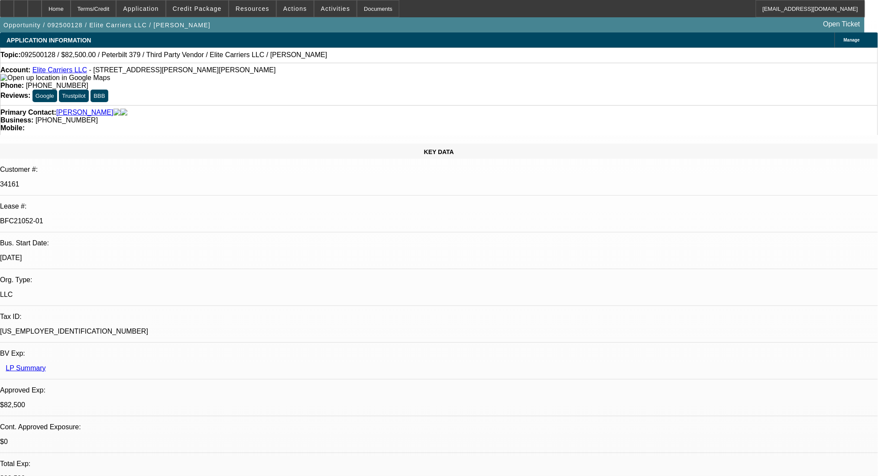
select select "4"
select select "0"
select select "2"
select select "0.1"
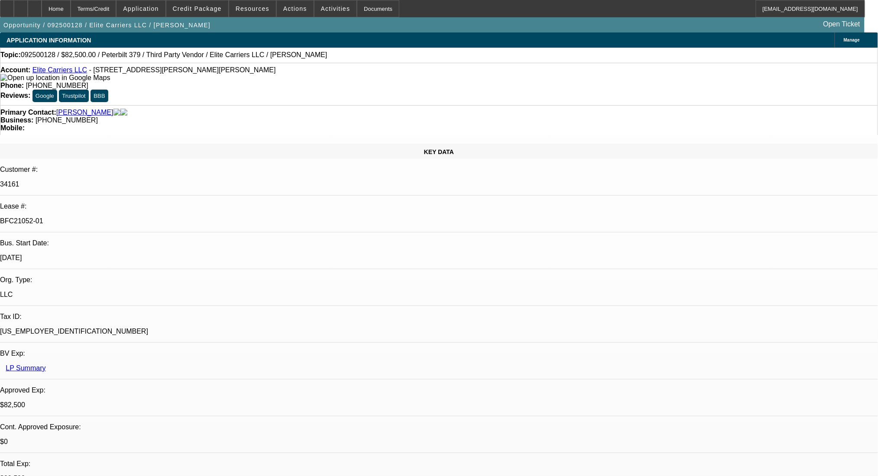
select select "4"
select select "0"
select select "2"
select select "0.1"
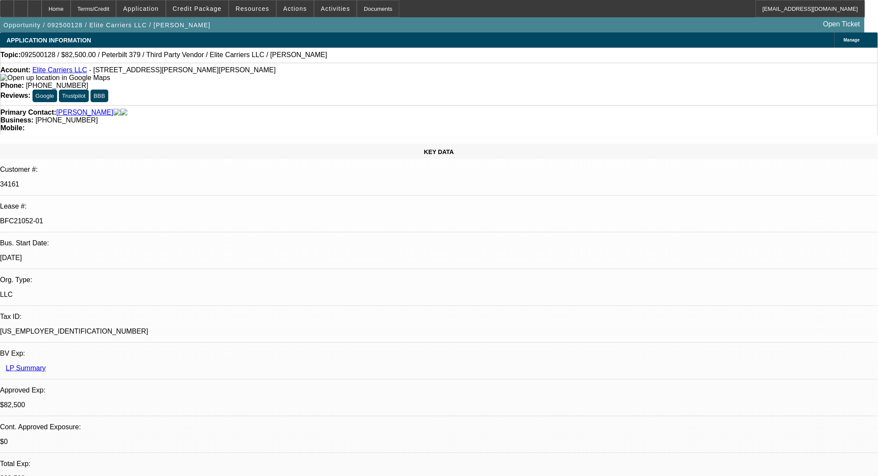
select select "4"
select select "0"
select select "2"
select select "0.1"
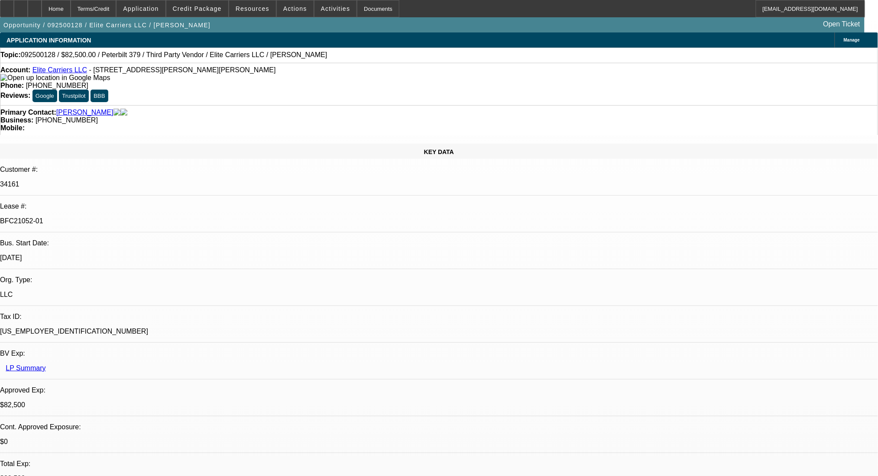
select select "4"
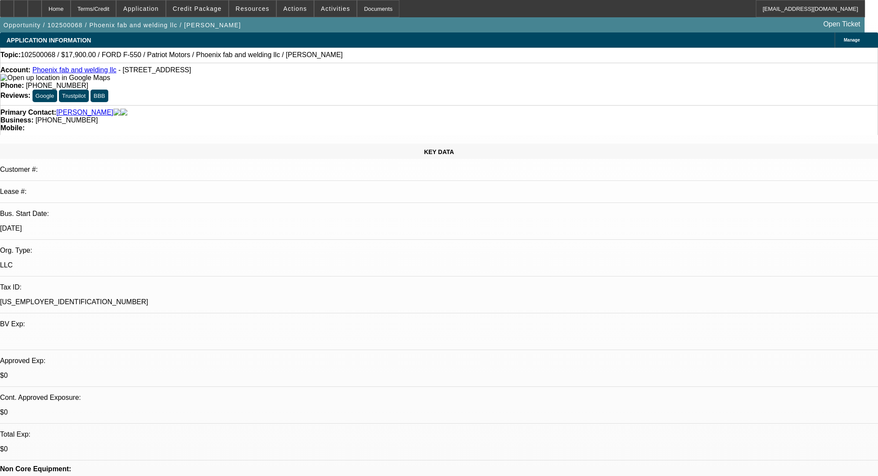
select select "0"
select select "2"
select select "0"
select select "6"
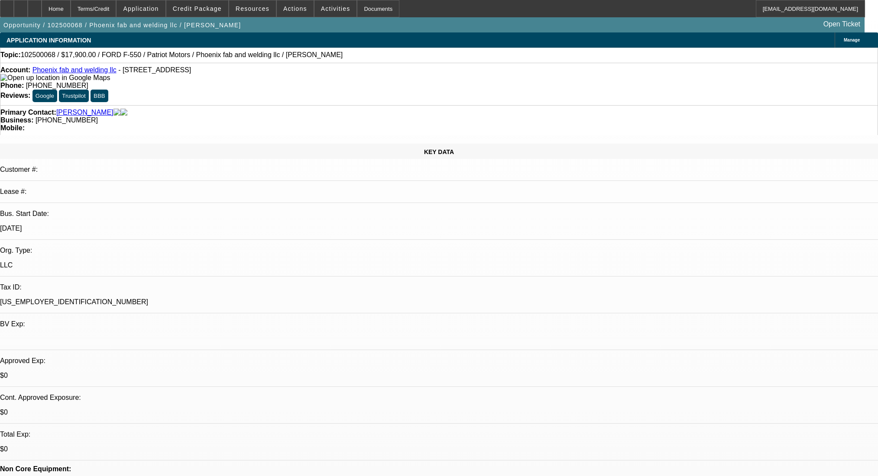
select select "0"
select select "2"
select select "0"
select select "6"
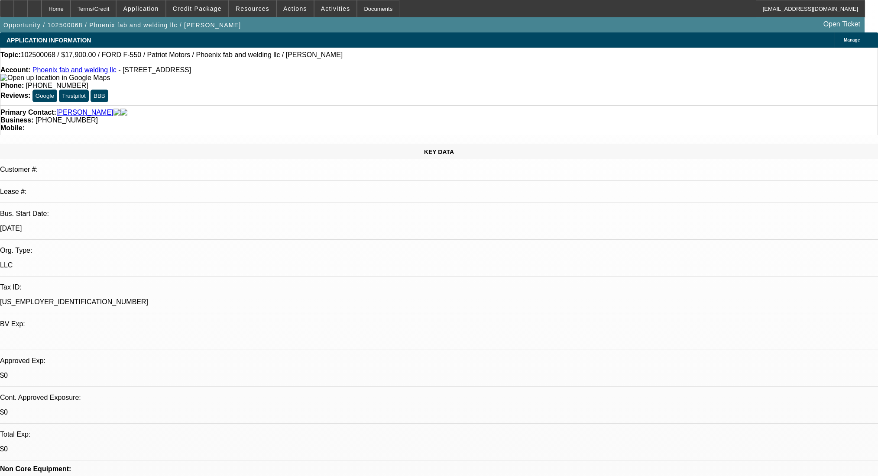
select select "0"
select select "2"
select select "0"
select select "6"
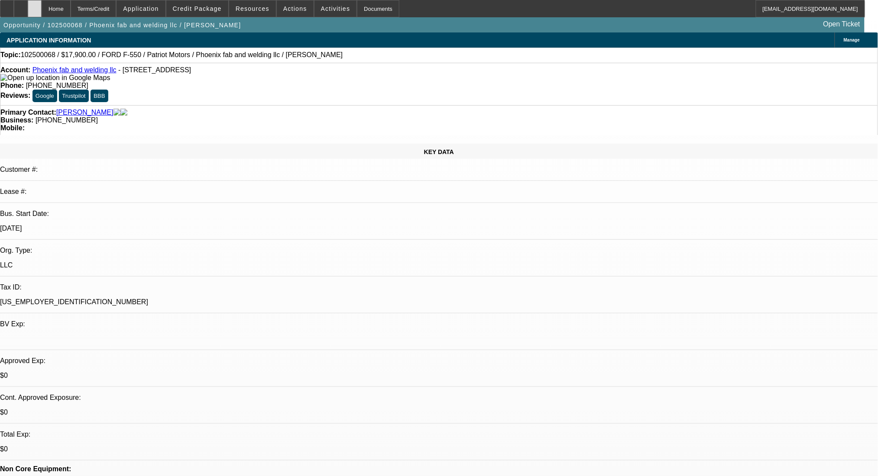
drag, startPoint x: 0, startPoint y: 0, endPoint x: 54, endPoint y: 13, distance: 55.8
click at [42, 13] on div at bounding box center [35, 8] width 14 height 17
select select "0"
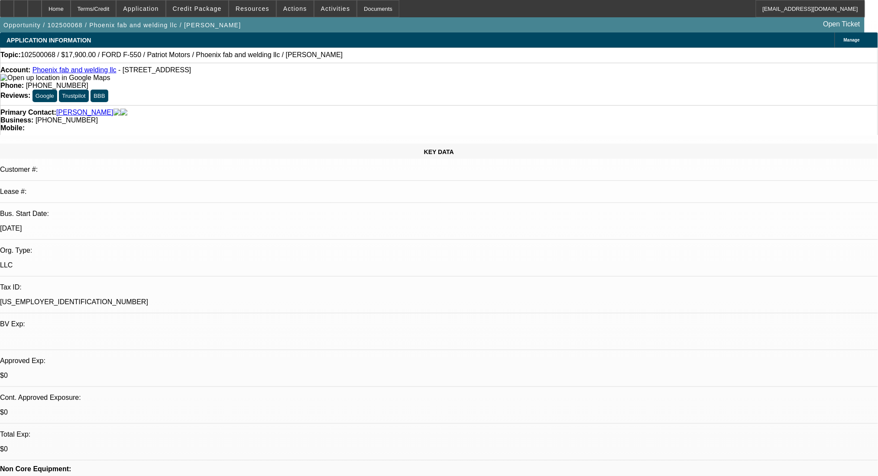
select select "6"
select select "0"
select select "6"
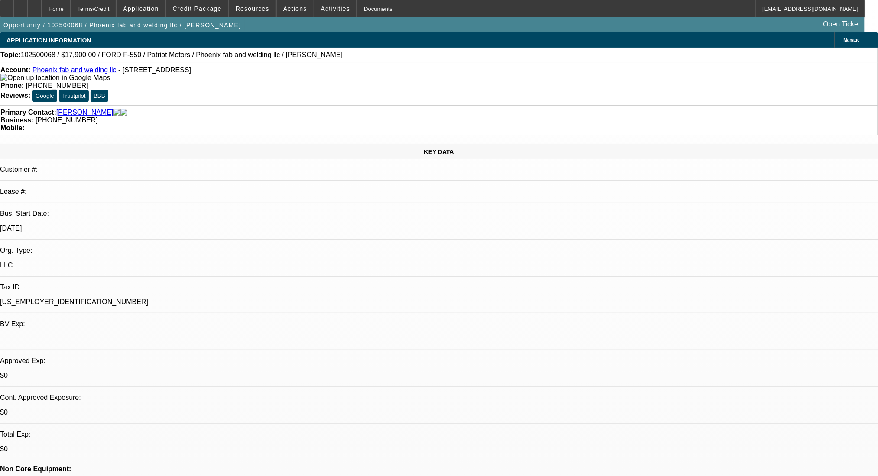
select select "0"
select select "2"
select select "0"
select select "6"
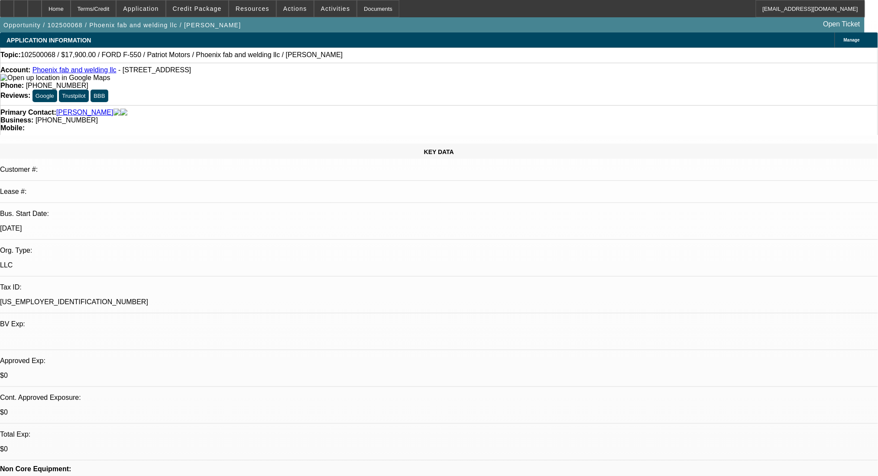
select select "0"
select select "2"
select select "0"
select select "6"
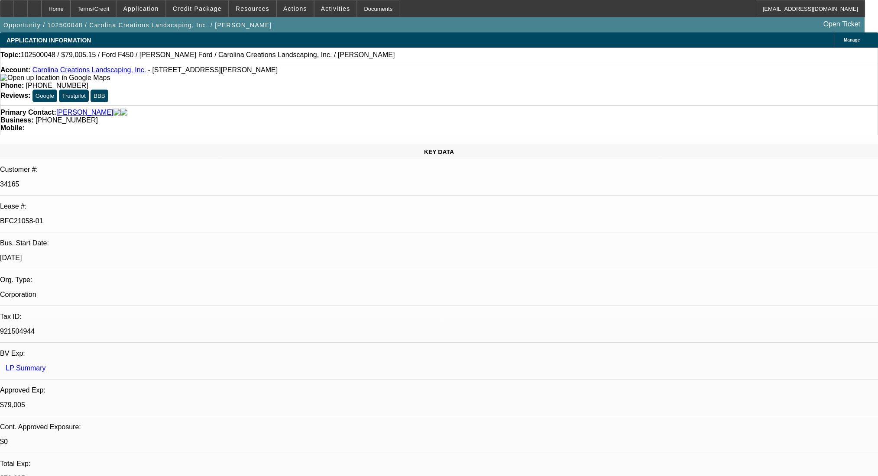
select select "0"
select select "0.1"
select select "4"
select select "0"
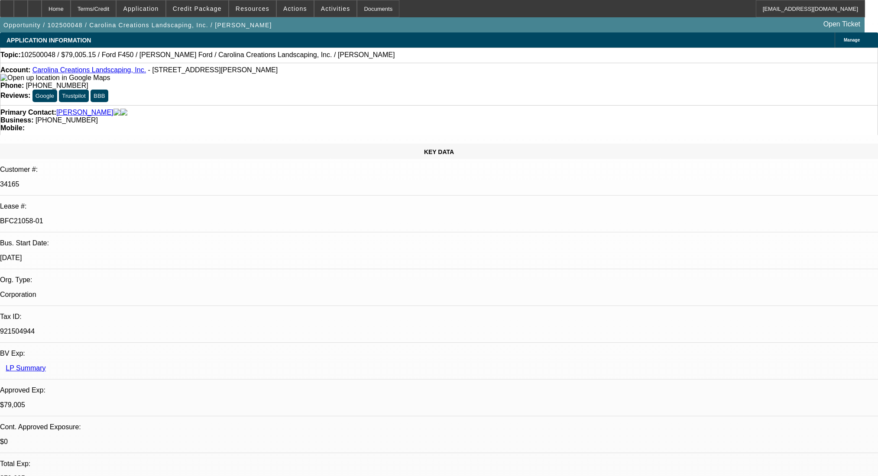
select select "0"
select select "0.1"
select select "4"
select select "0"
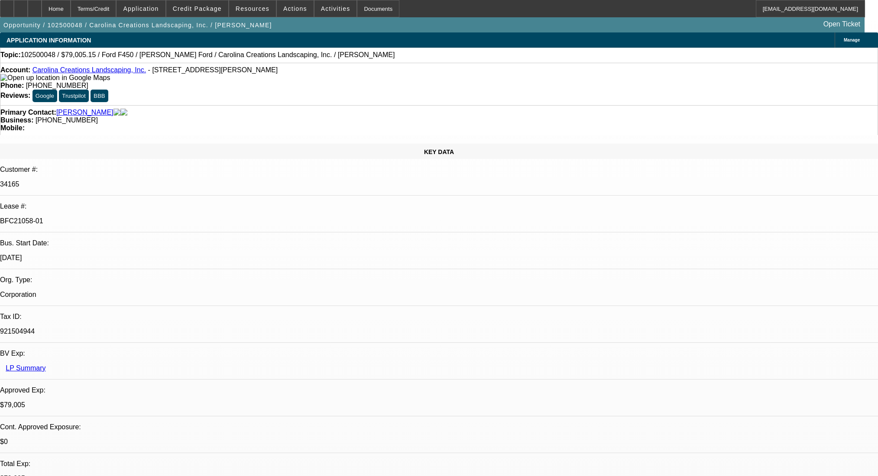
select select "0.1"
select select "4"
select select "0"
select select "0.1"
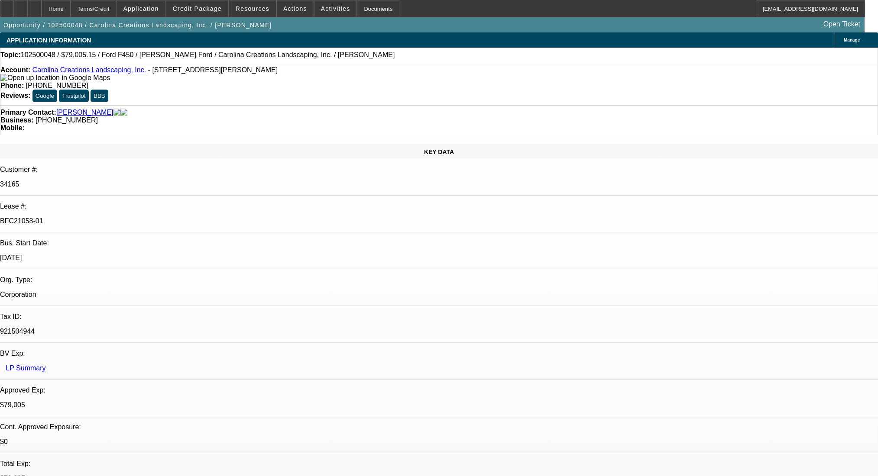
select select "4"
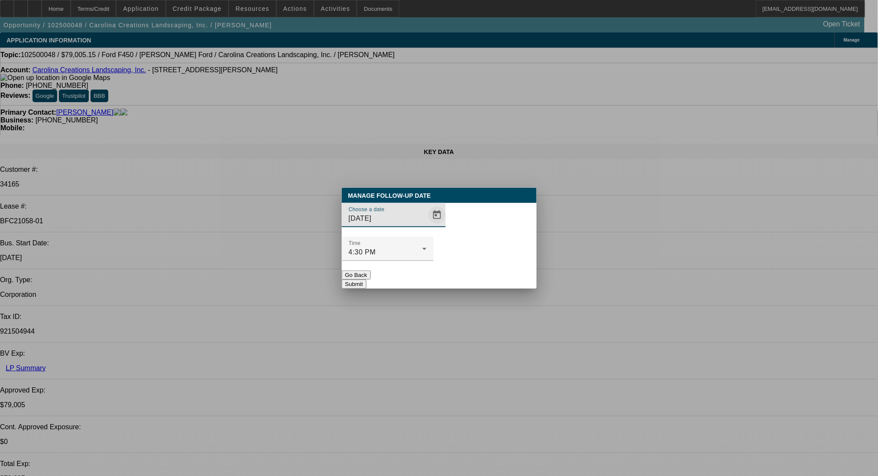
click at [426, 226] on span "Open calendar" at bounding box center [436, 215] width 21 height 21
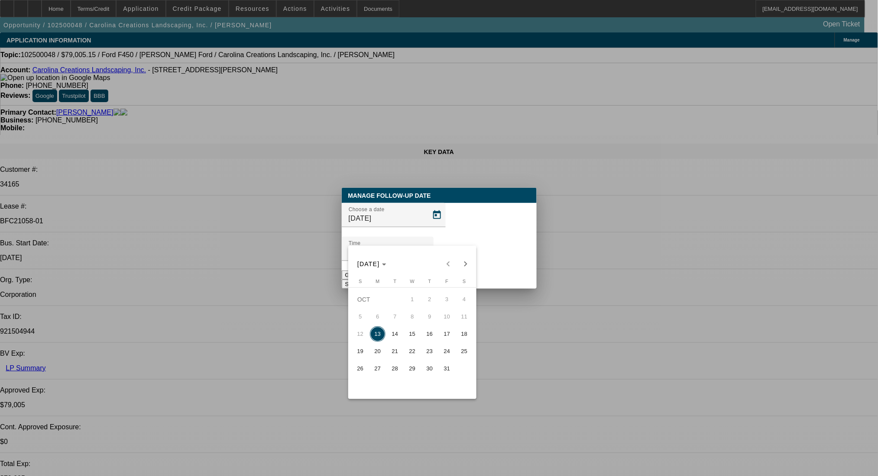
drag, startPoint x: 393, startPoint y: 336, endPoint x: 403, endPoint y: 316, distance: 22.5
click at [393, 336] on span "14" at bounding box center [395, 334] width 16 height 16
type input "10/14/2025"
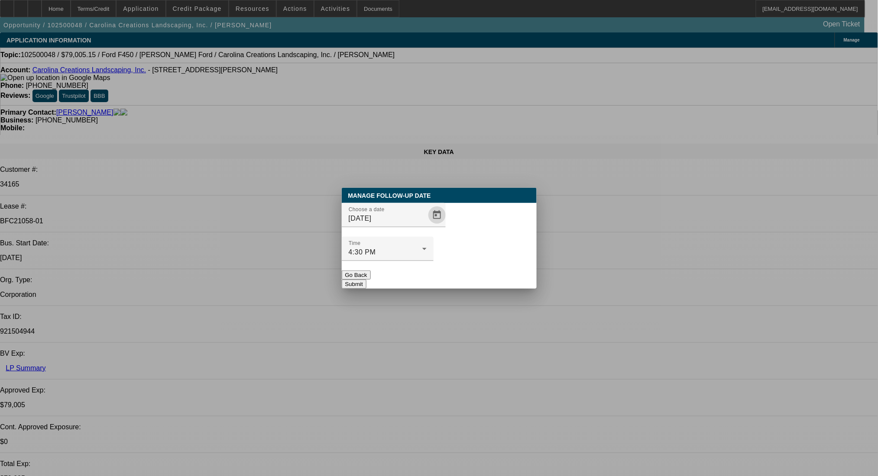
click at [366, 280] on button "Submit" at bounding box center [354, 284] width 25 height 9
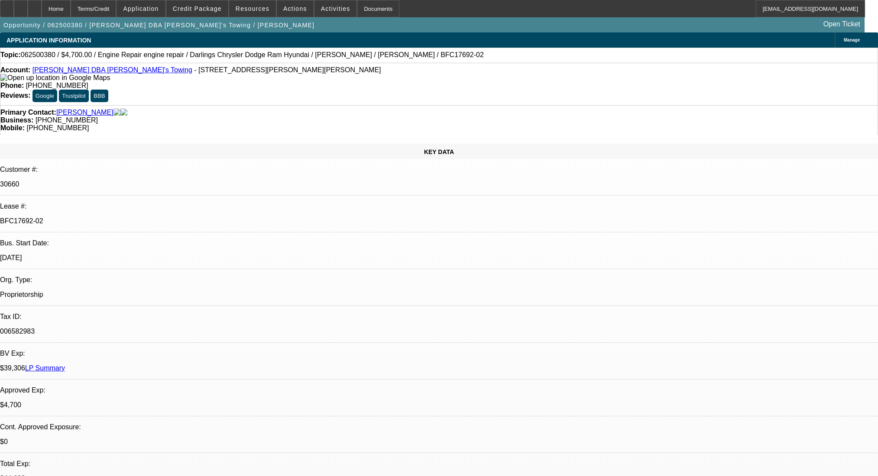
select select "0"
select select "2"
select select "0"
select select "6"
select select "0"
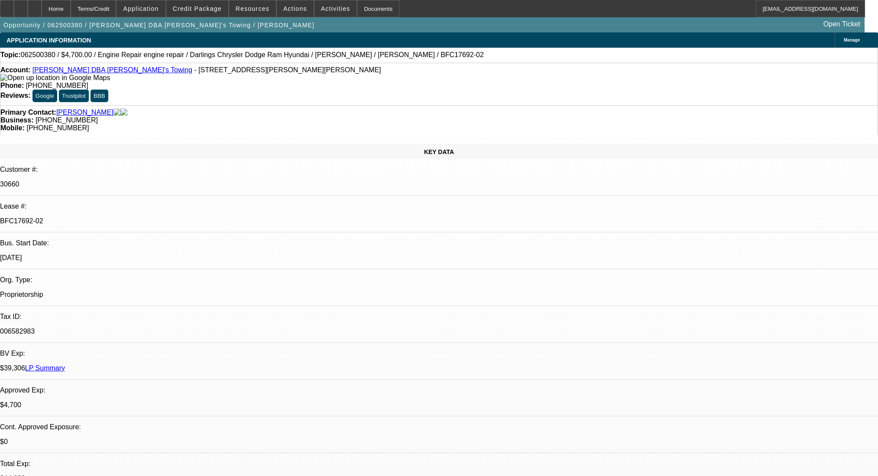
select select "2"
select select "0"
select select "6"
select select "0"
select select "2"
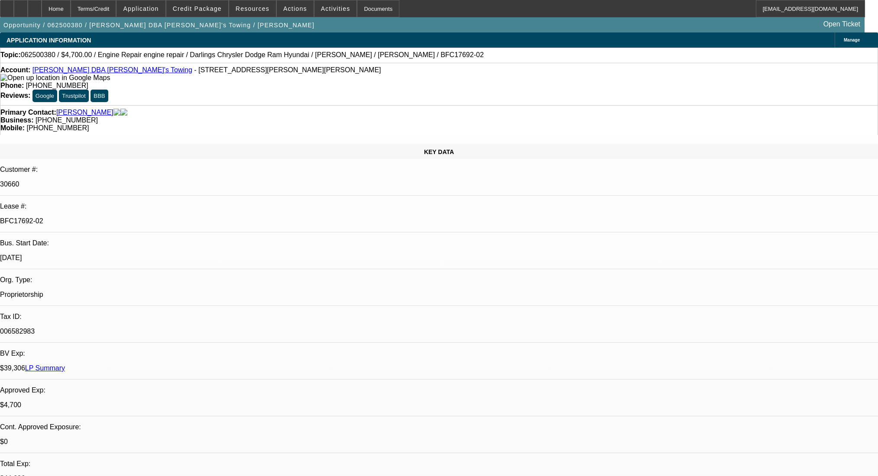
select select "0"
select select "6"
select select "0"
select select "2"
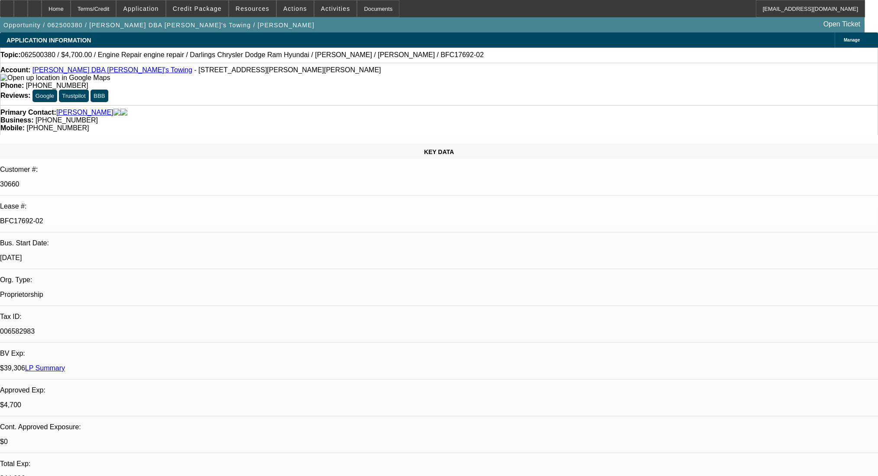
select select "0"
select select "6"
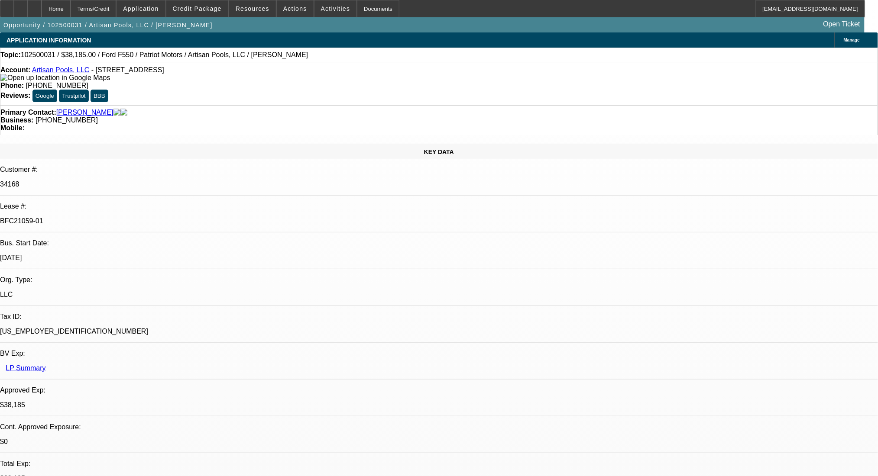
select select "0"
select select "3"
select select "0.1"
select select "4"
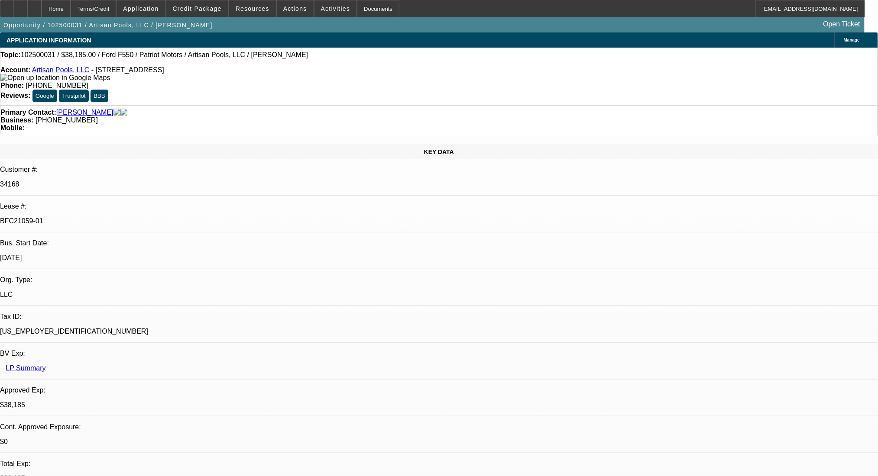
select select "0"
select select "0.1"
select select "4"
select select "0"
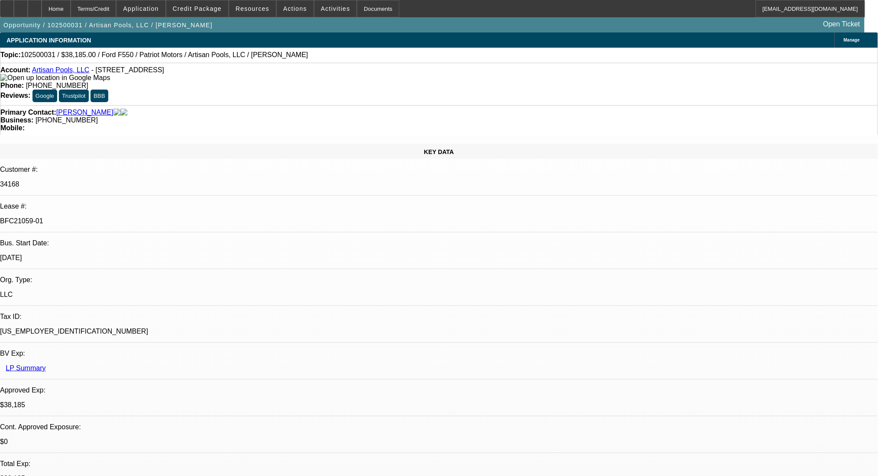
select select "0"
select select "3"
select select "0.1"
select select "4"
select select "0"
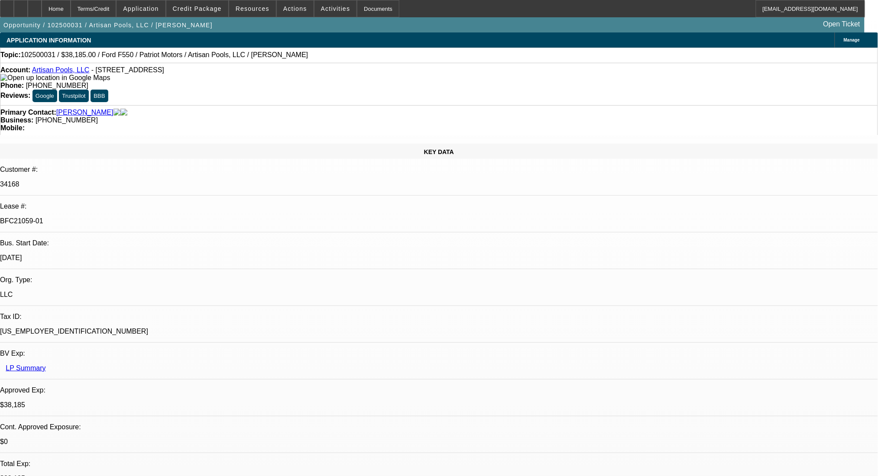
select select "0"
select select "3"
select select "0.1"
select select "4"
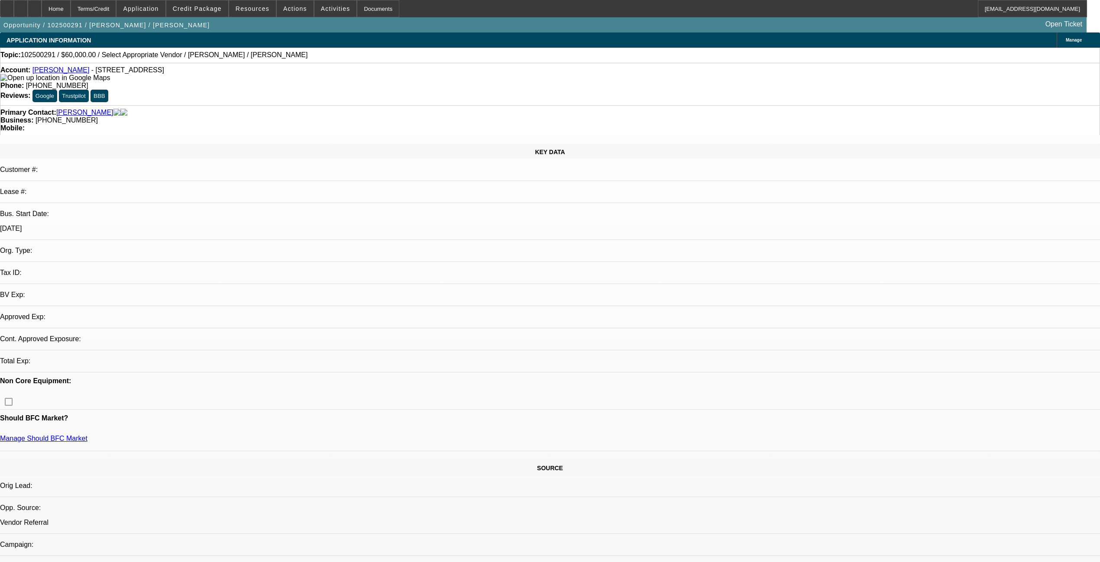
select select "0"
select select "2"
select select "0.1"
select select "4"
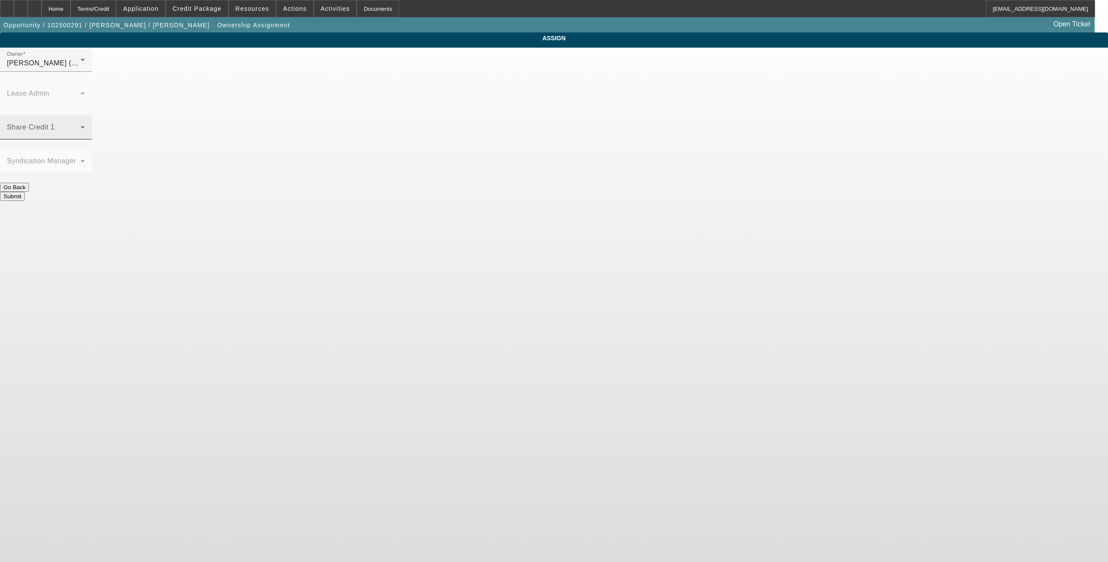
click at [85, 115] on div "Share Credit 1" at bounding box center [46, 127] width 78 height 24
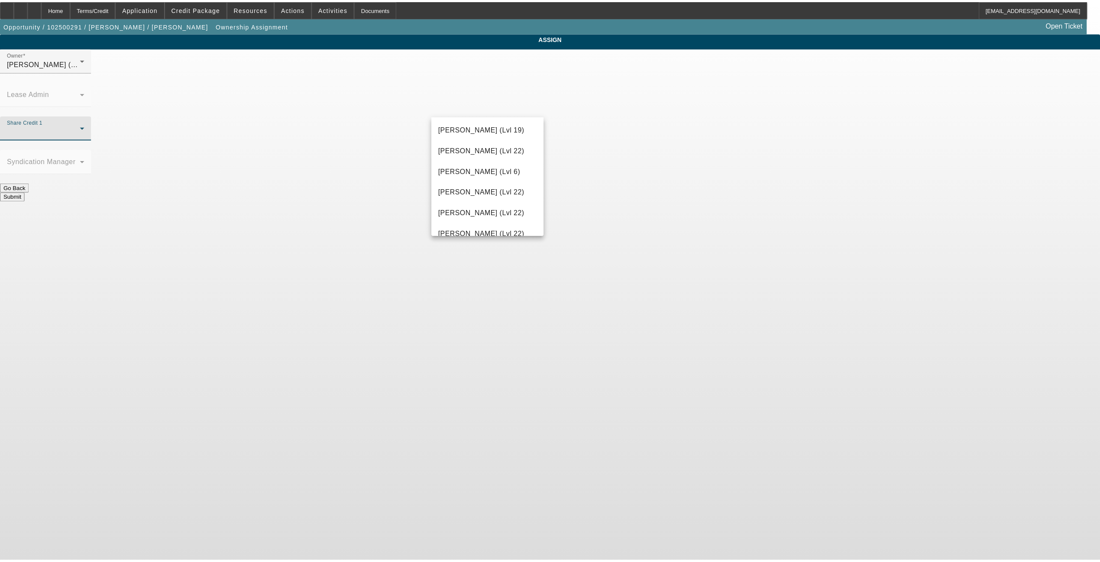
scroll to position [981, 0]
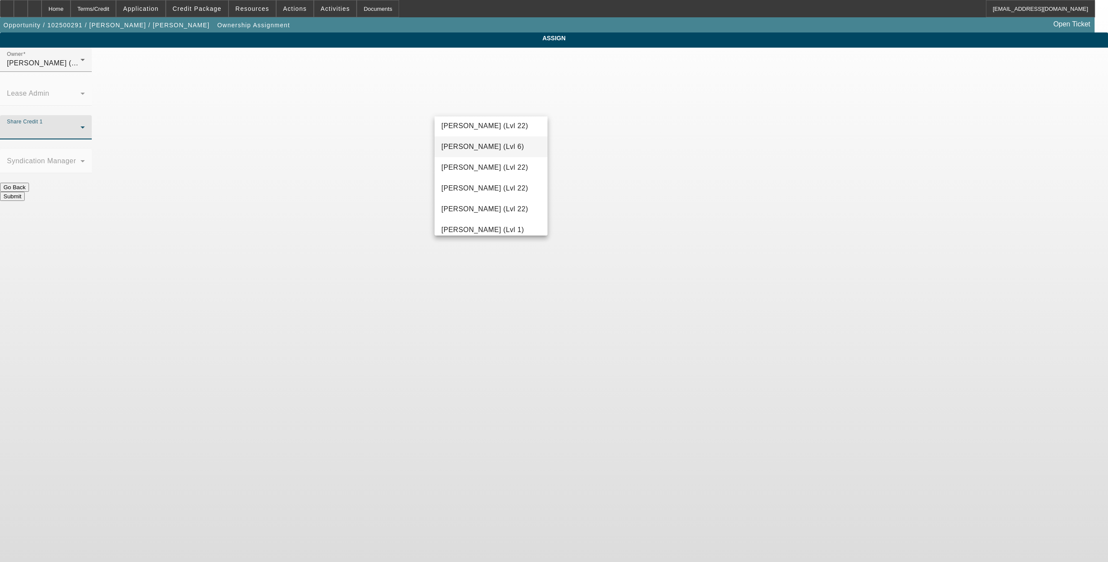
click at [485, 149] on span "[PERSON_NAME] (Lvl 6)" at bounding box center [483, 147] width 83 height 10
click at [25, 192] on button "Submit" at bounding box center [12, 196] width 25 height 9
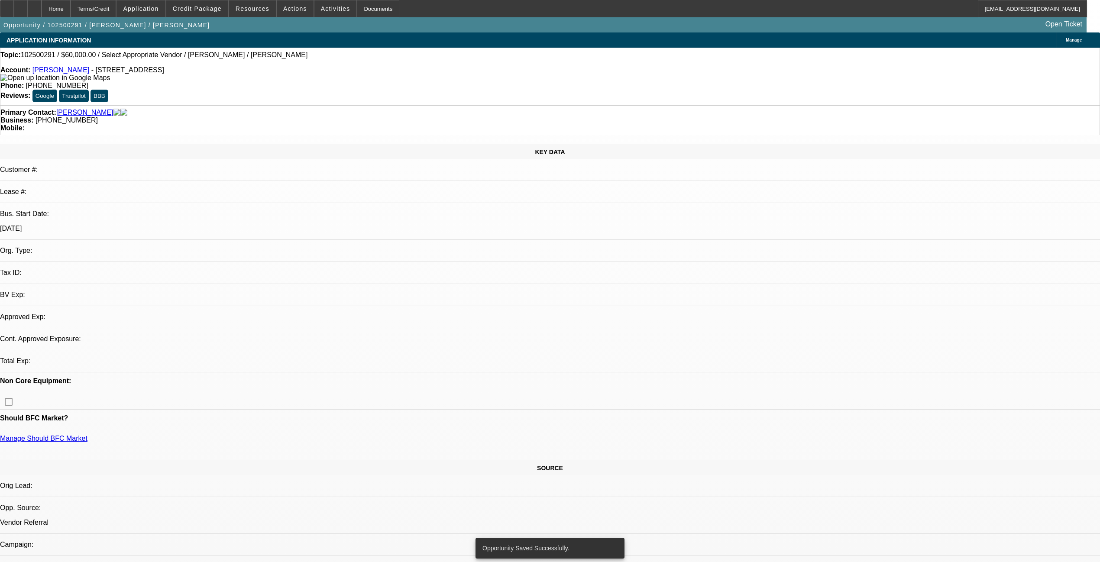
select select "0"
select select "2"
select select "0.1"
select select "4"
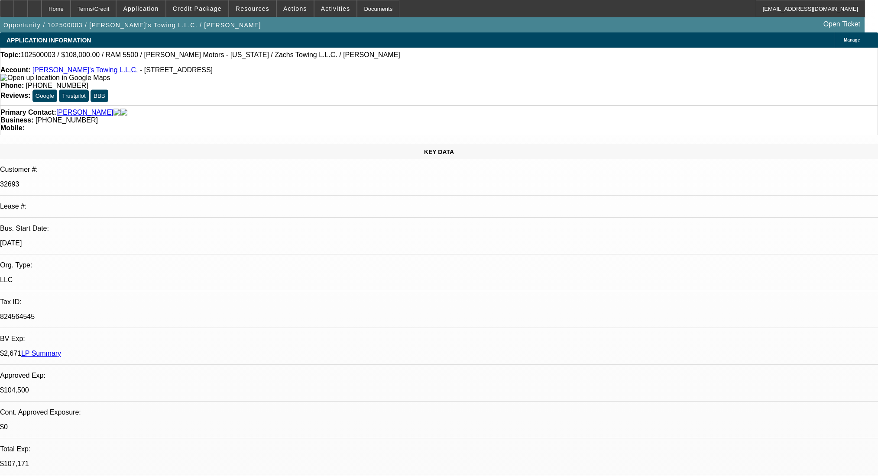
select select "0"
select select "3"
select select "0.2"
select select "17"
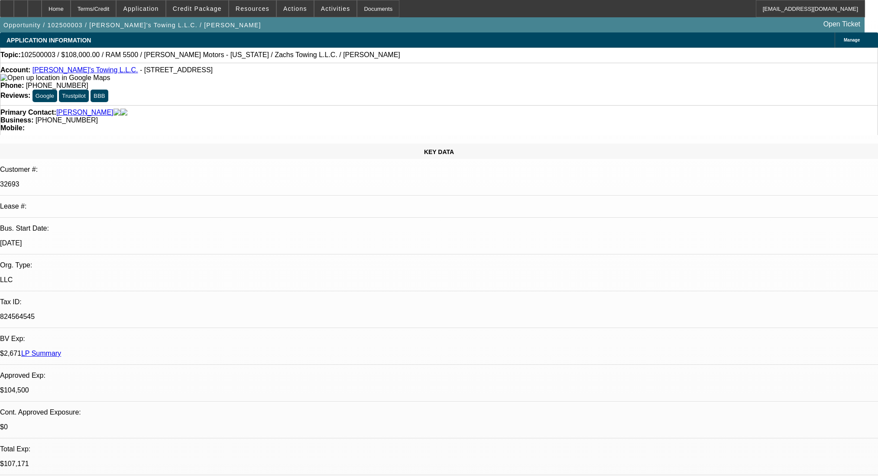
select select "0"
select select "2"
select select "0.2"
select select "17"
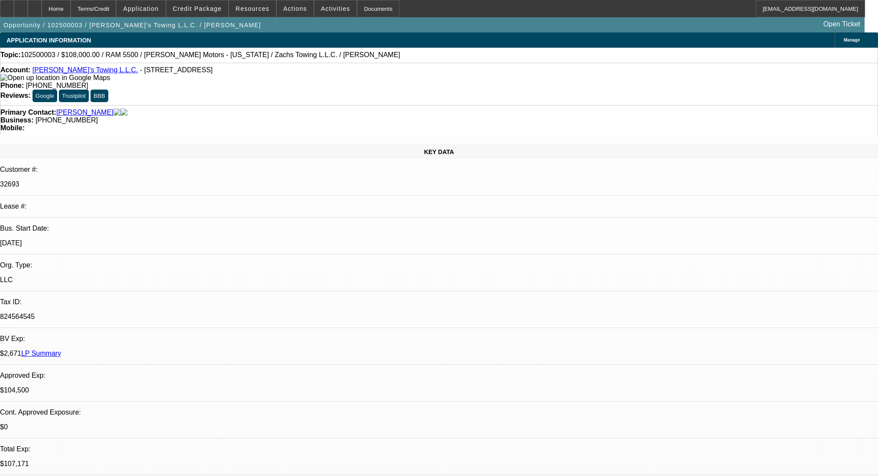
select select "2"
select select "0.2"
select select "17"
select select "0"
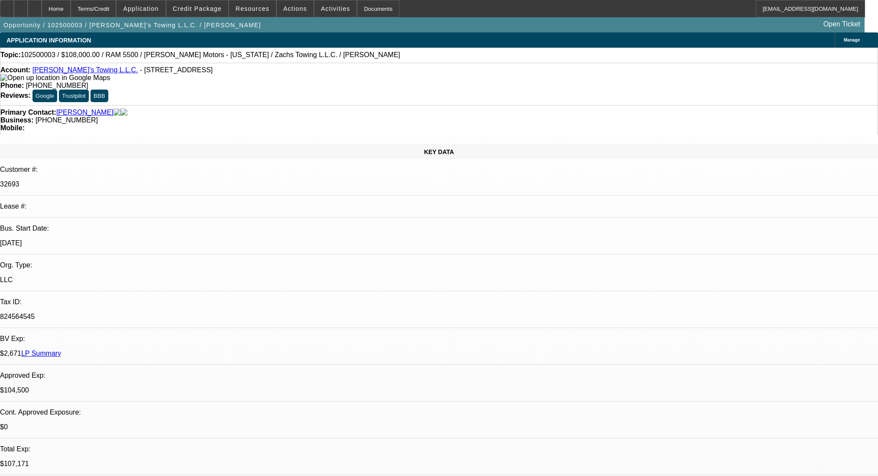
select select "2"
select select "0.2"
select select "17"
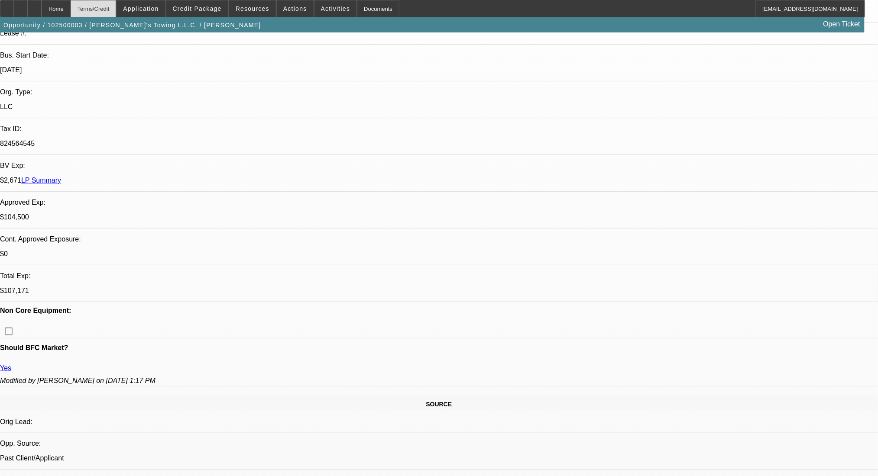
click at [107, 2] on div "Terms/Credit" at bounding box center [94, 8] width 46 height 17
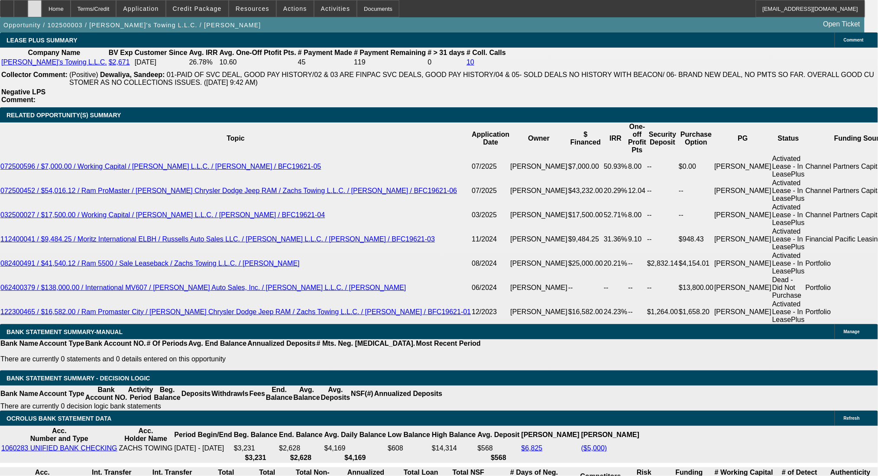
click at [42, 8] on div at bounding box center [35, 8] width 14 height 17
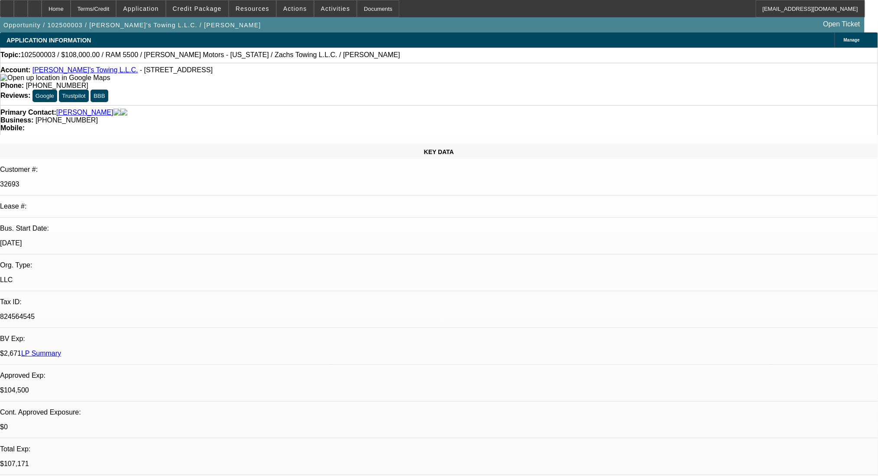
select select "0"
select select "3"
select select "0.2"
select select "17"
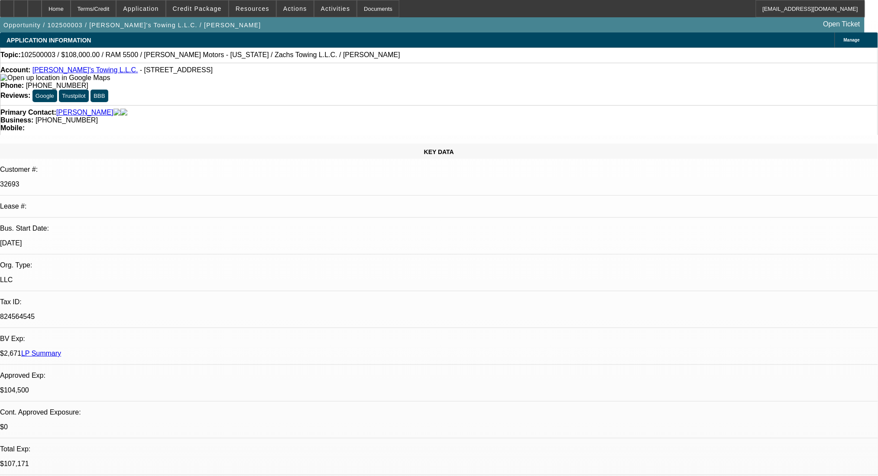
select select "0"
select select "2"
select select "0.2"
select select "17"
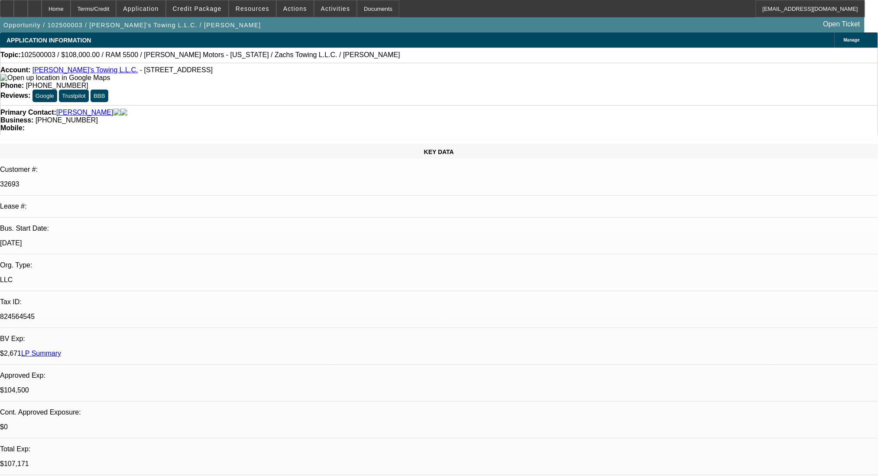
select select "2"
select select "0.2"
select select "17"
select select "0"
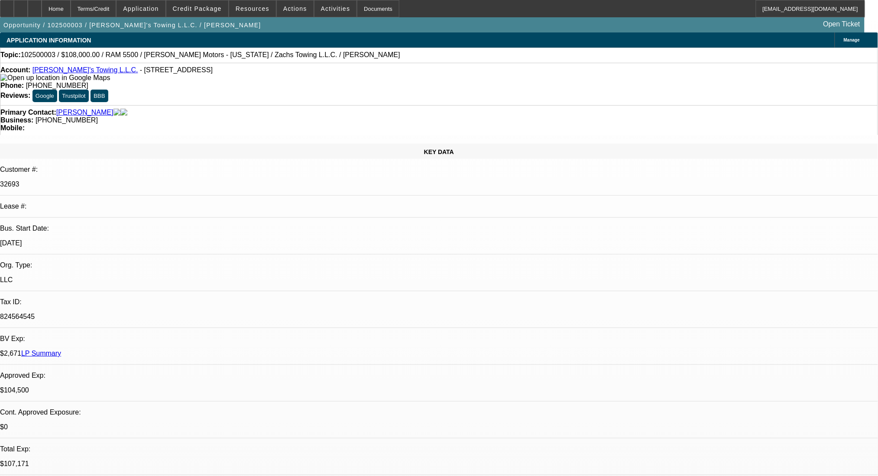
select select "2"
select select "0.2"
select select "17"
click at [113, 6] on div "Terms/Credit" at bounding box center [94, 8] width 46 height 17
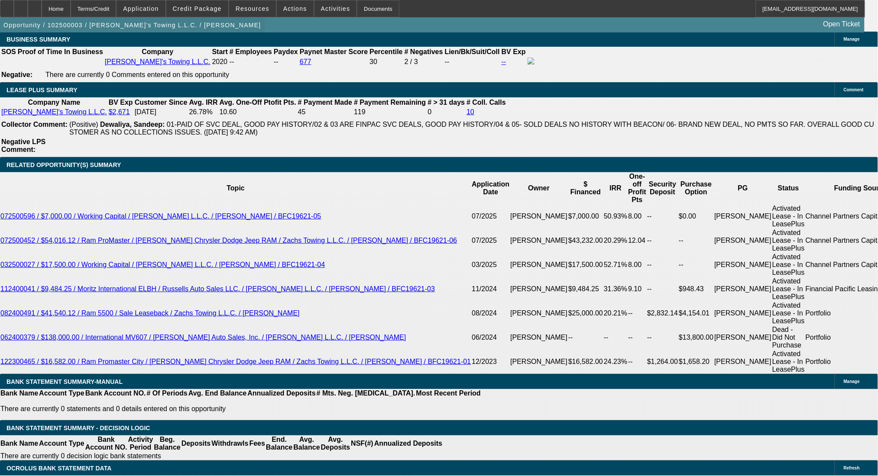
scroll to position [1482, 0]
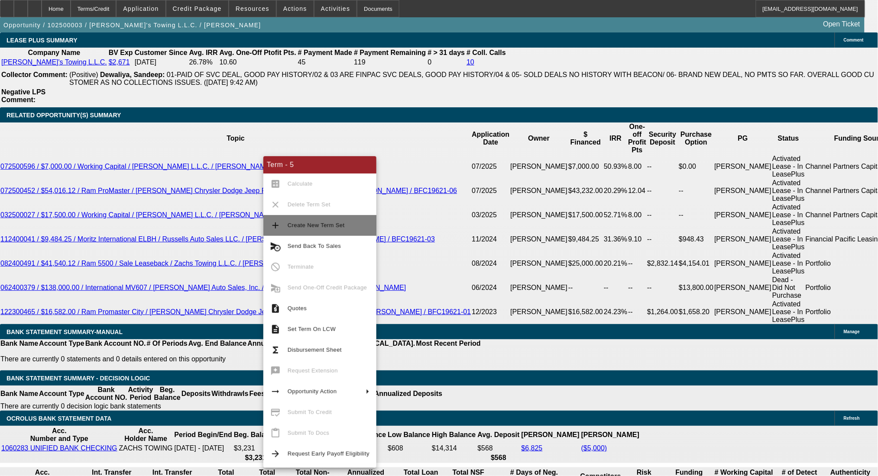
click at [314, 227] on span "Create New Term Set" at bounding box center [315, 225] width 57 height 6
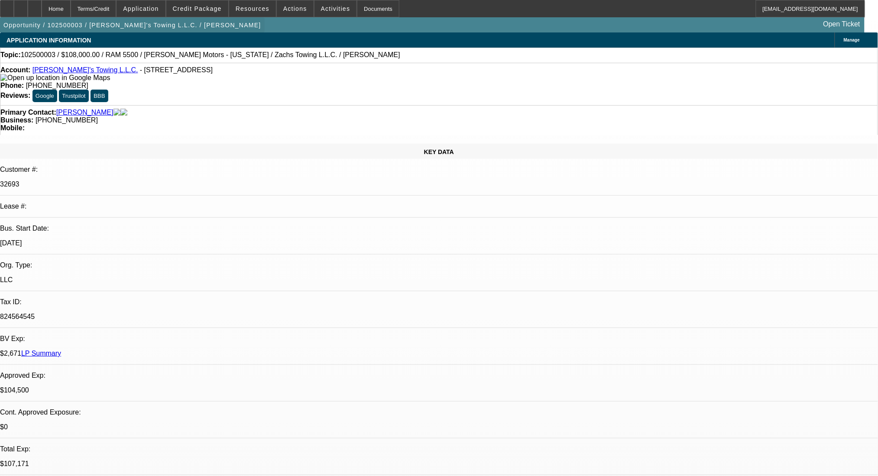
select select "0"
select select "2"
select select "0.2"
select select "17"
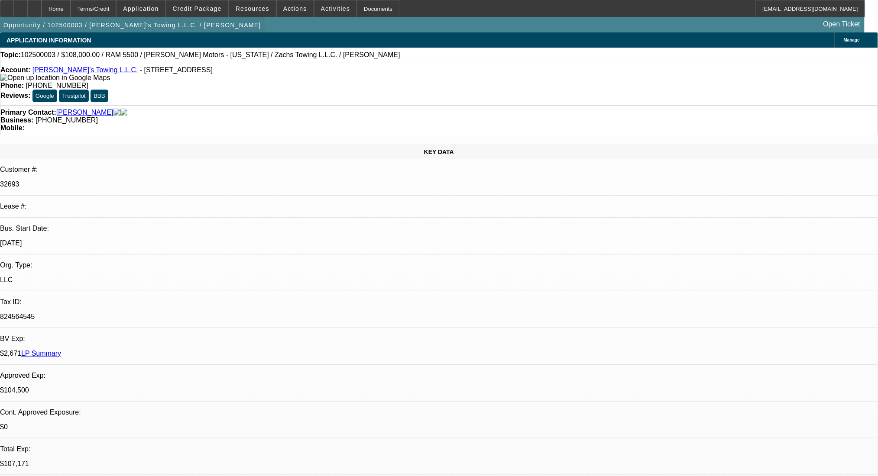
select select "0"
select select "3"
select select "0.2"
select select "17"
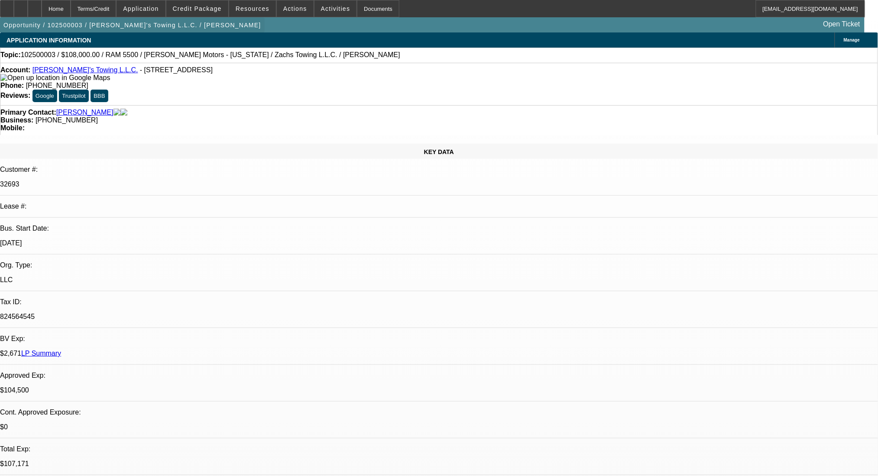
select select "0"
select select "2"
select select "0.2"
select select "17"
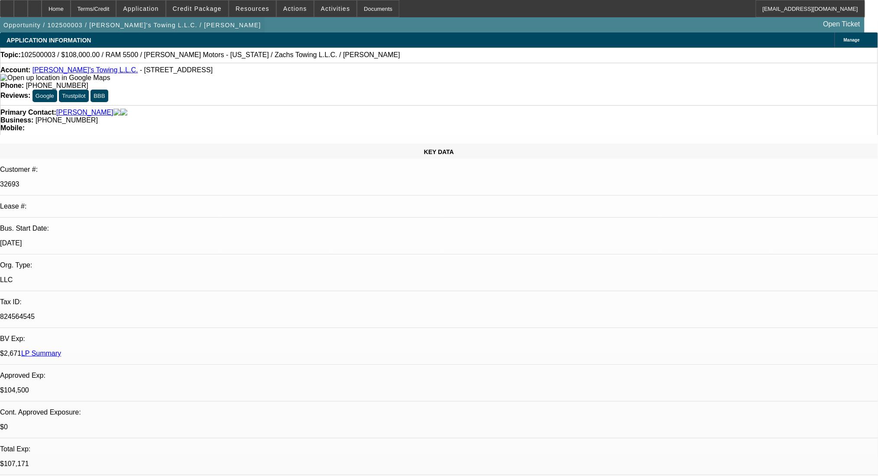
select select "2"
select select "0.2"
select select "17"
click at [214, 8] on span "Credit Package" at bounding box center [197, 8] width 49 height 7
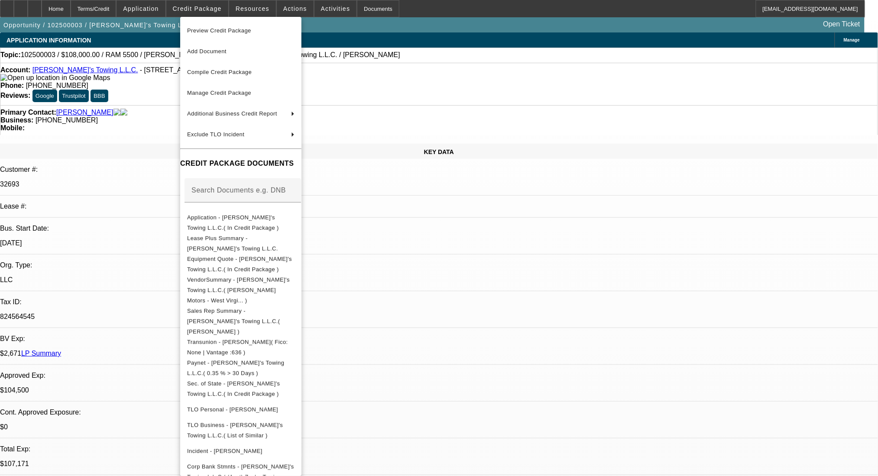
click at [491, 294] on div at bounding box center [439, 238] width 878 height 476
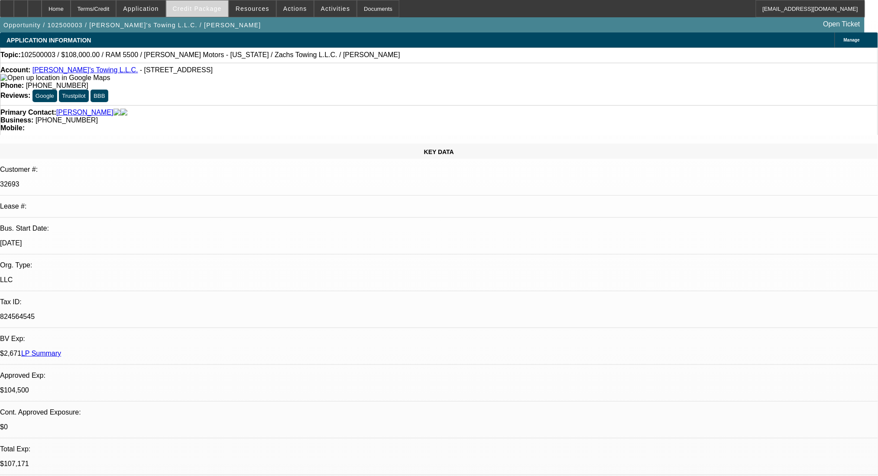
click at [193, 10] on span "Credit Package" at bounding box center [197, 8] width 49 height 7
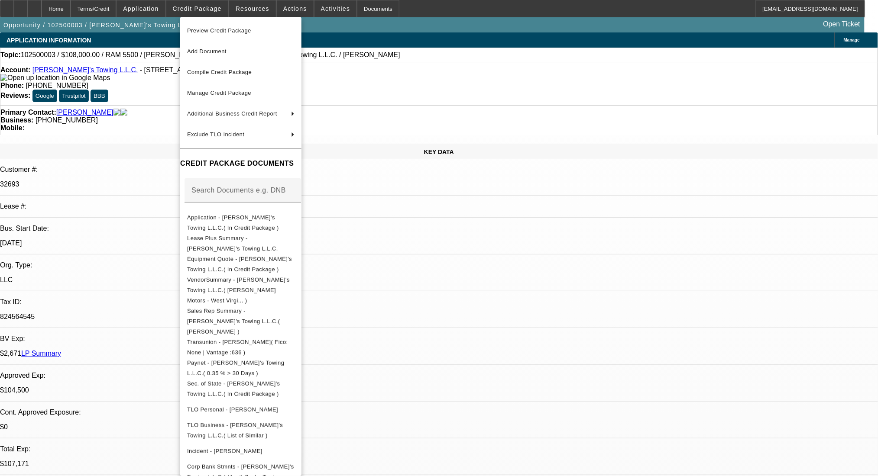
click at [266, 209] on div at bounding box center [242, 207] width 116 height 10
click at [268, 212] on button "Application - Zach's Towing L.L.C.( In Credit Package )" at bounding box center [240, 222] width 121 height 21
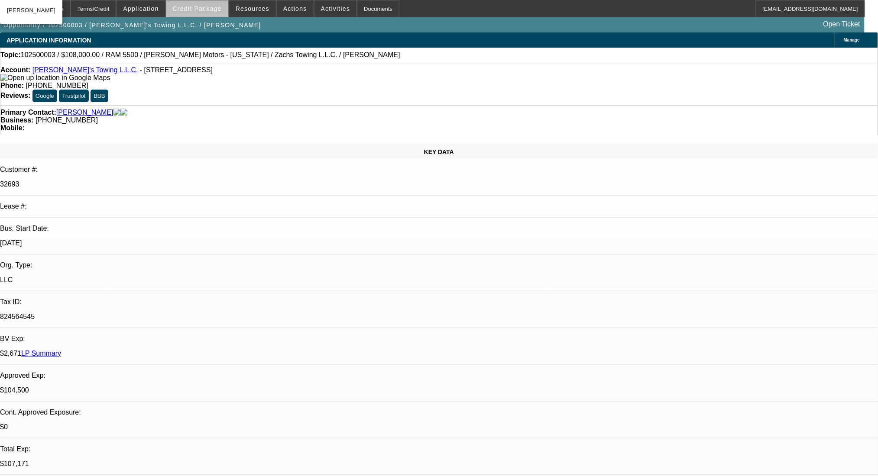
click at [212, 10] on span "Credit Package" at bounding box center [197, 8] width 49 height 7
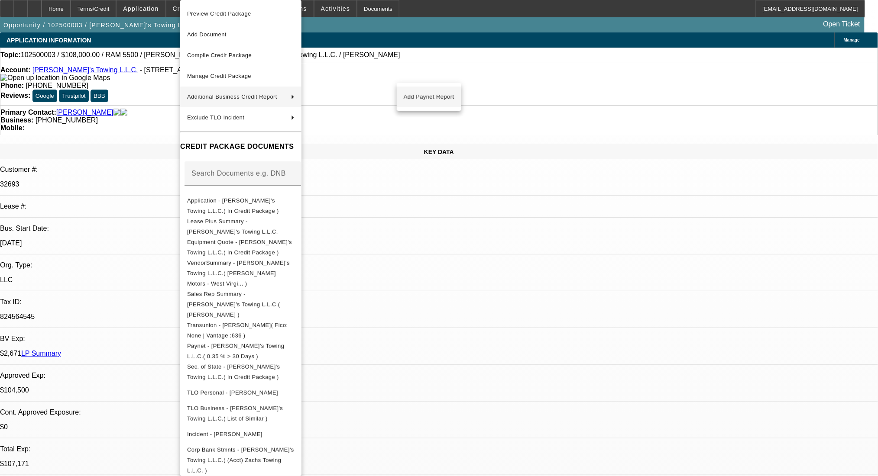
click at [419, 96] on span "Add Paynet Report" at bounding box center [429, 97] width 51 height 10
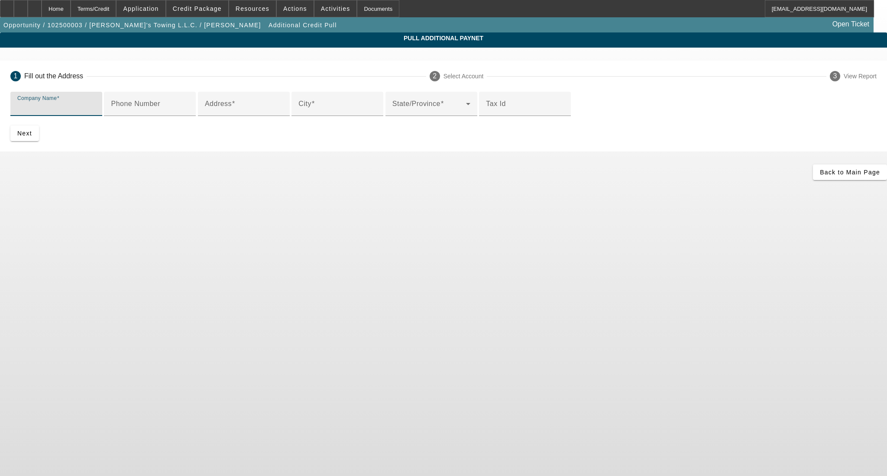
click at [95, 107] on input "Company Name" at bounding box center [56, 107] width 78 height 10
type input "zachary frye"
click at [283, 113] on input "Address" at bounding box center [244, 107] width 78 height 10
type input "726 Broadway St"
click at [376, 116] on div "City" at bounding box center [337, 104] width 78 height 24
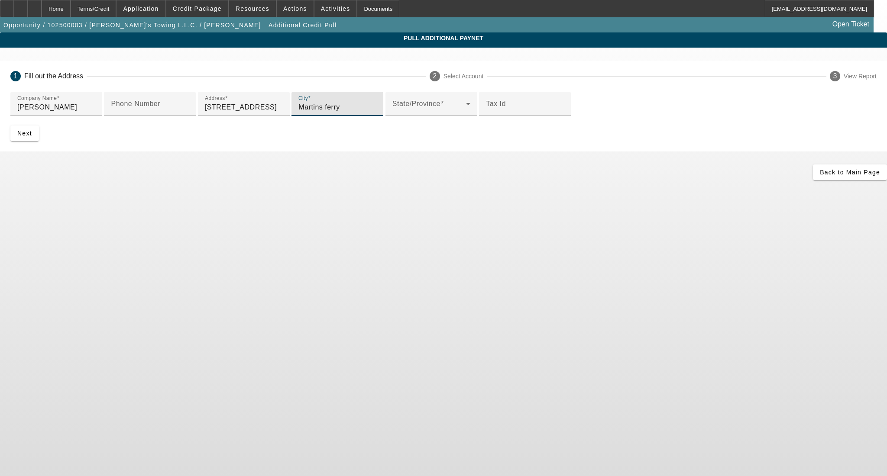
type input "Martins ferry"
click at [39, 144] on span "submit" at bounding box center [24, 133] width 29 height 21
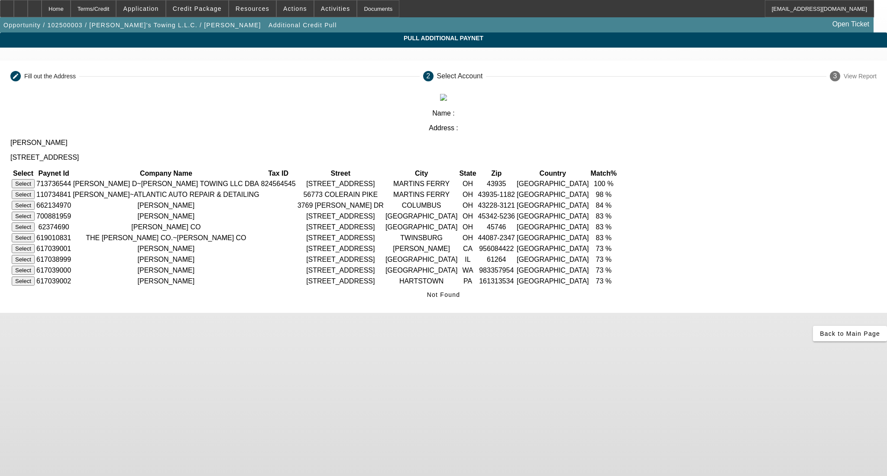
click at [35, 179] on button "Select" at bounding box center [23, 183] width 23 height 9
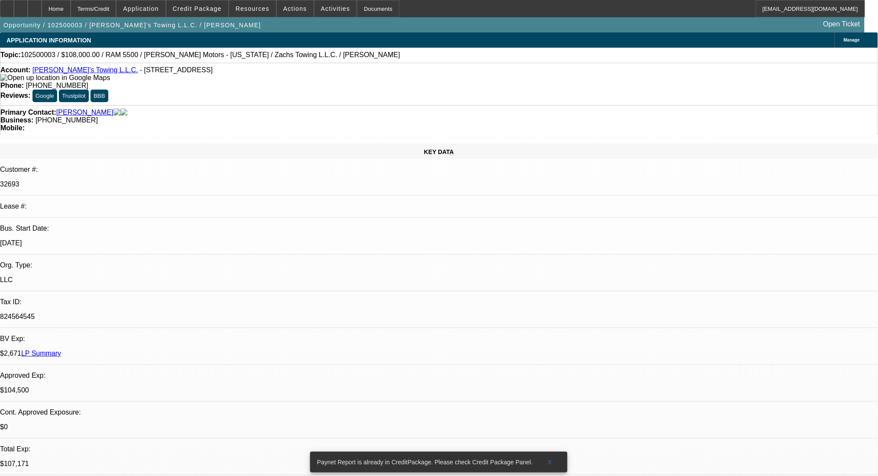
select select "0"
select select "2"
select select "0.2"
select select "17"
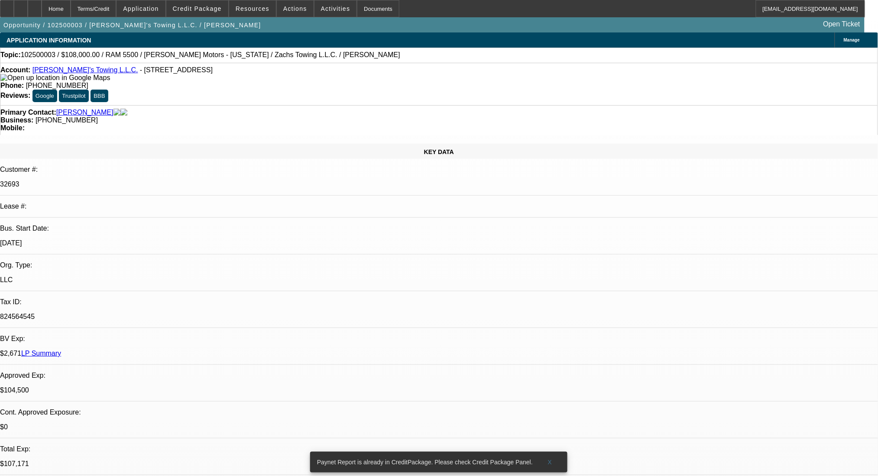
select select "0"
select select "3"
select select "0.2"
select select "17"
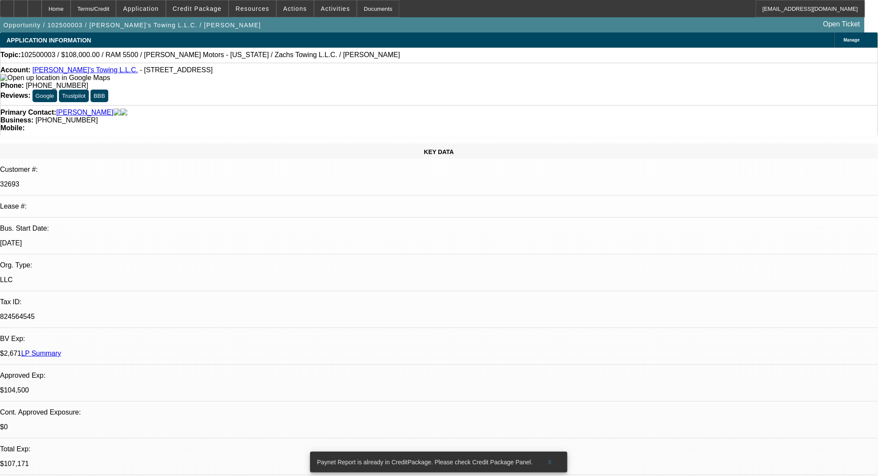
select select "0"
select select "2"
select select "0.2"
select select "17"
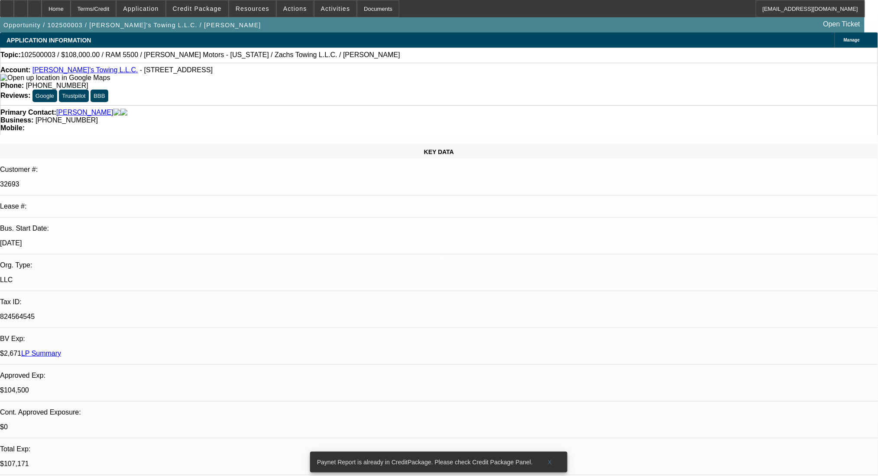
select select "2"
select select "0.2"
select select "17"
click at [215, 7] on span "Credit Package" at bounding box center [197, 8] width 49 height 7
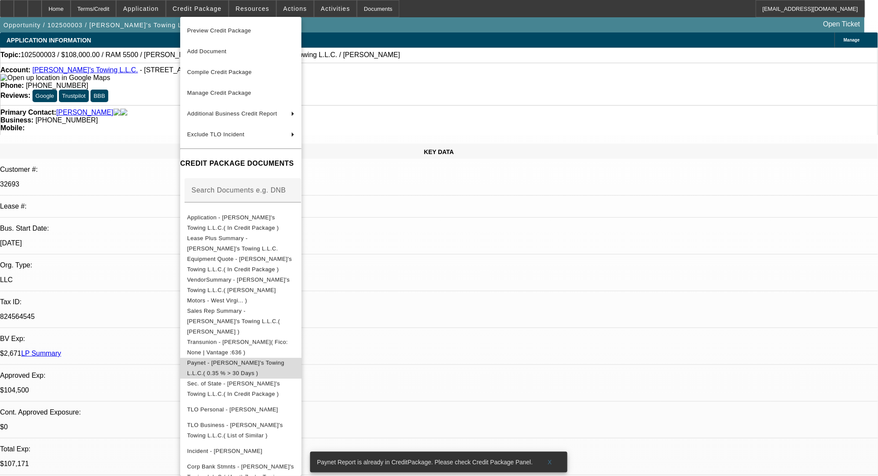
click at [294, 358] on span "Paynet - Zach's Towing L.L.C.( 0.35 % > 30 Days )" at bounding box center [240, 368] width 107 height 21
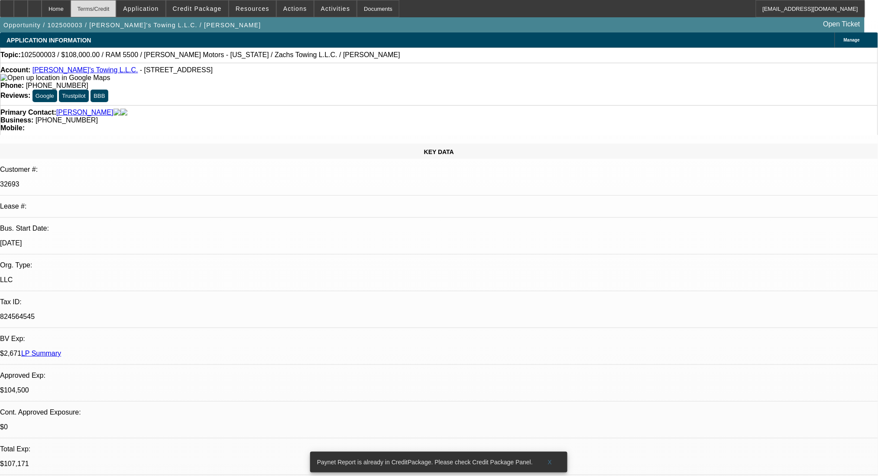
click at [116, 6] on div "Terms/Credit" at bounding box center [94, 8] width 46 height 17
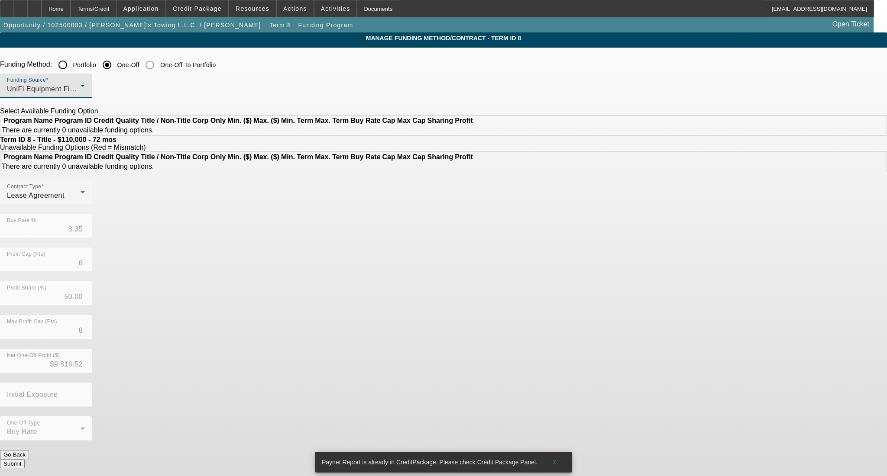
click at [81, 89] on div "UniFi Equipment Finance, Inc." at bounding box center [44, 89] width 74 height 10
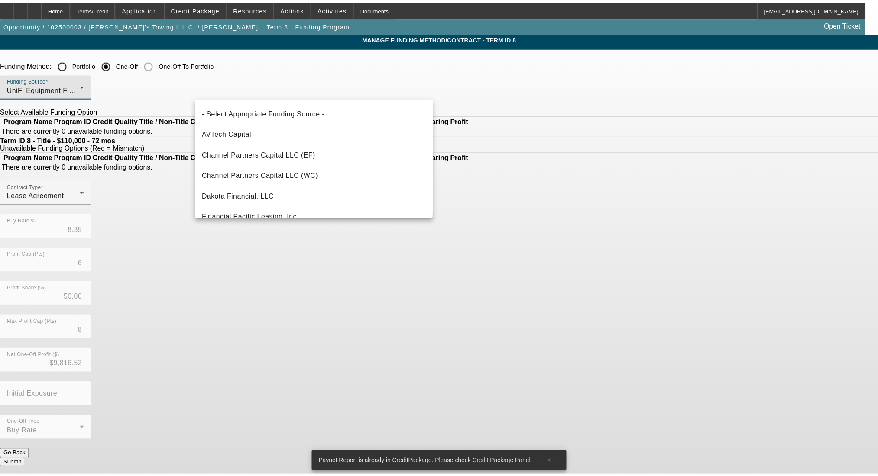
scroll to position [242, 0]
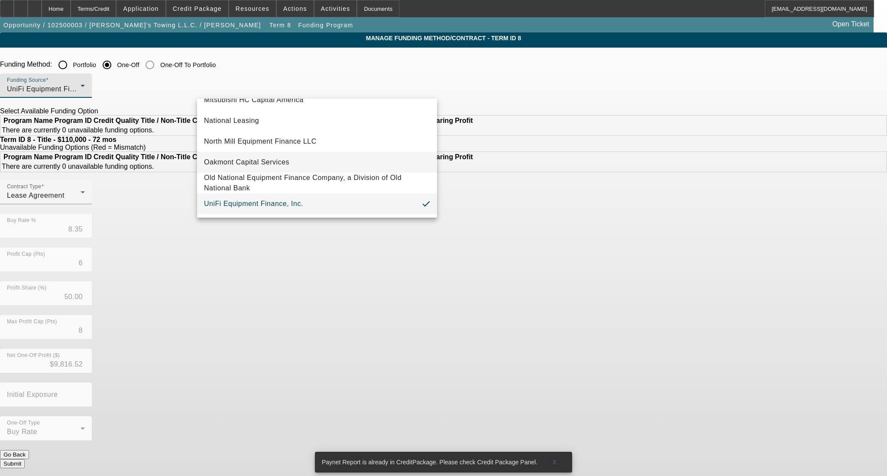
click at [262, 162] on span "Oakmont Capital Services" at bounding box center [246, 162] width 85 height 10
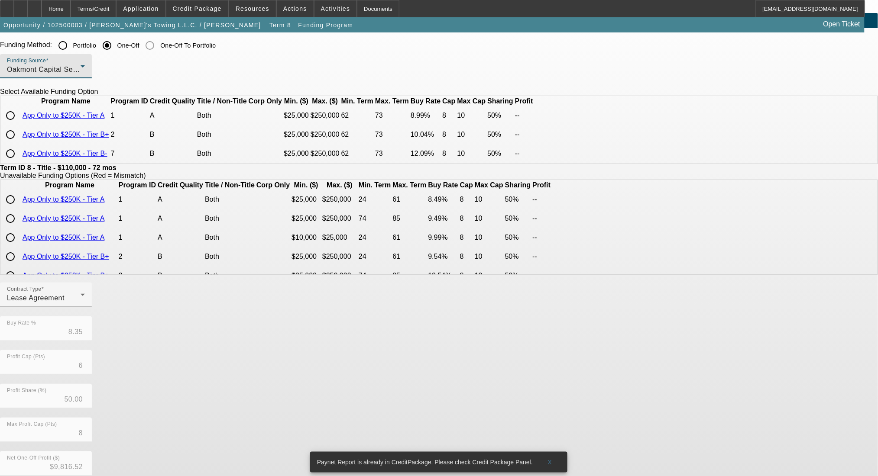
scroll to position [0, 0]
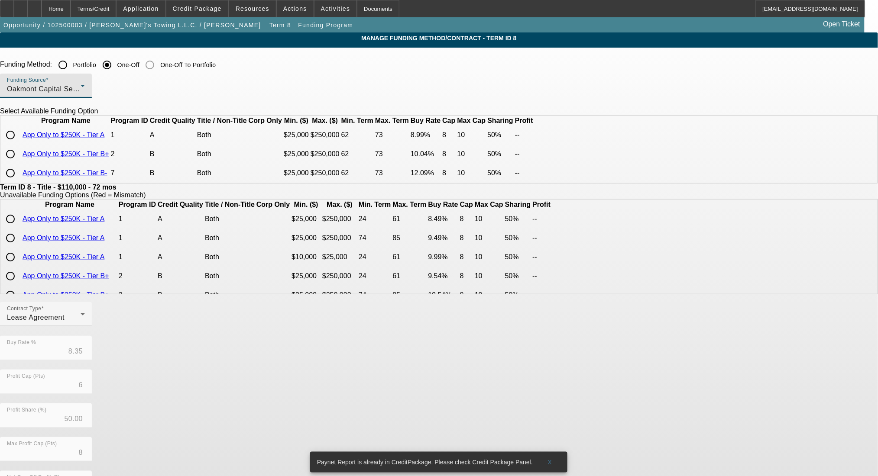
click at [81, 84] on div "Oakmont Capital Services" at bounding box center [44, 89] width 74 height 10
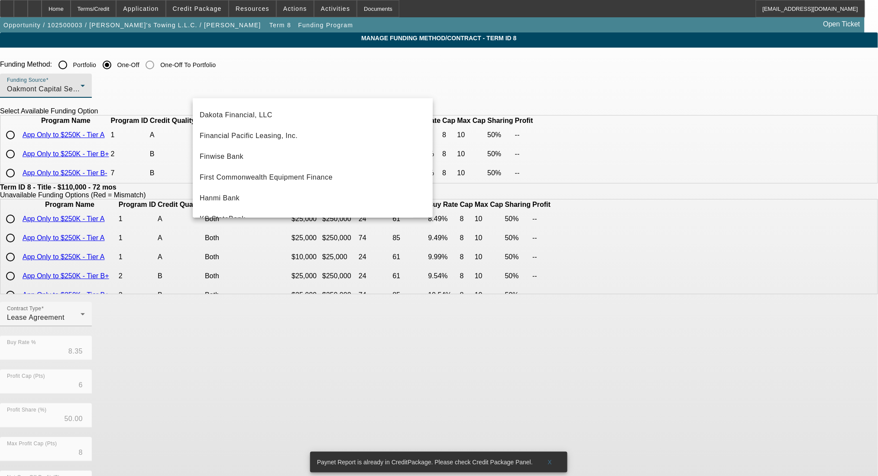
scroll to position [23, 0]
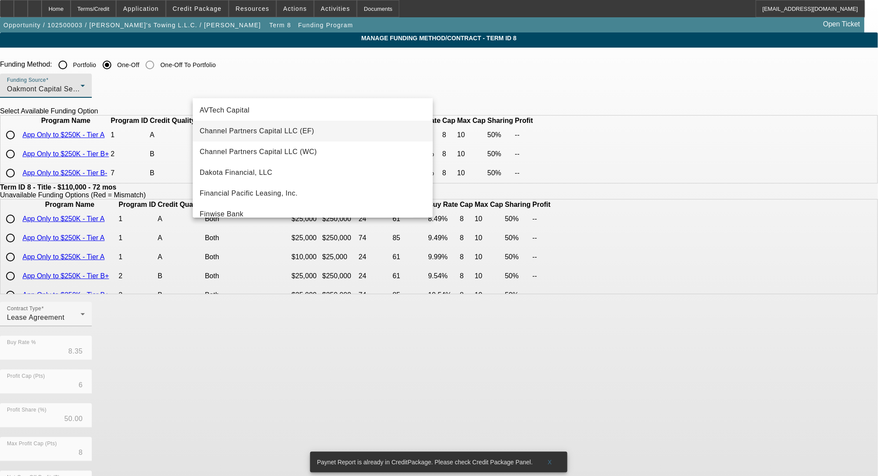
click at [300, 134] on span "Channel Partners Capital LLC (EF)" at bounding box center [257, 131] width 115 height 10
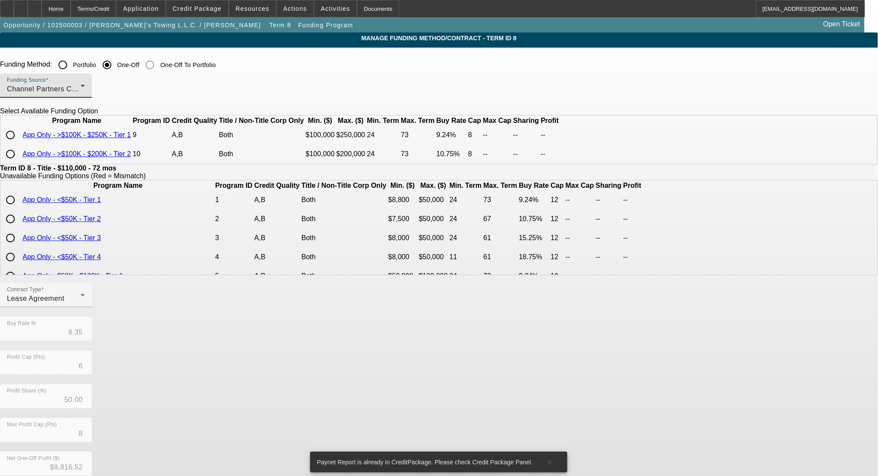
click at [19, 163] on input "radio" at bounding box center [10, 153] width 17 height 17
radio input "true"
type input "10.75"
type input "8"
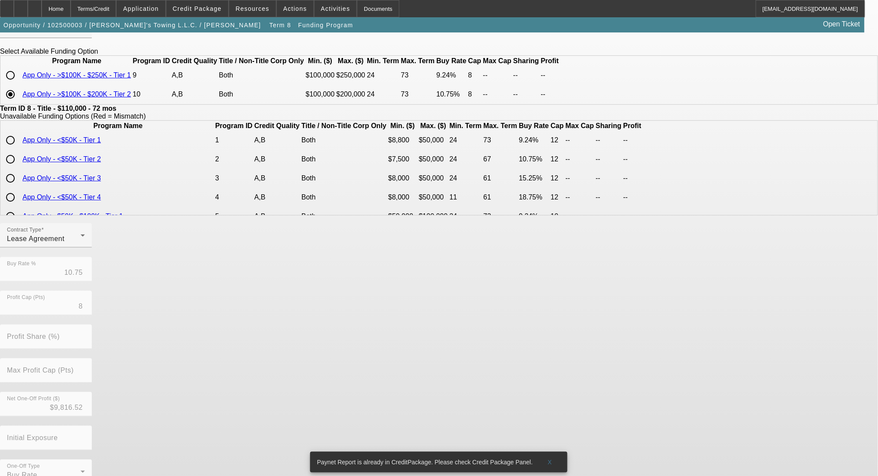
scroll to position [94, 0]
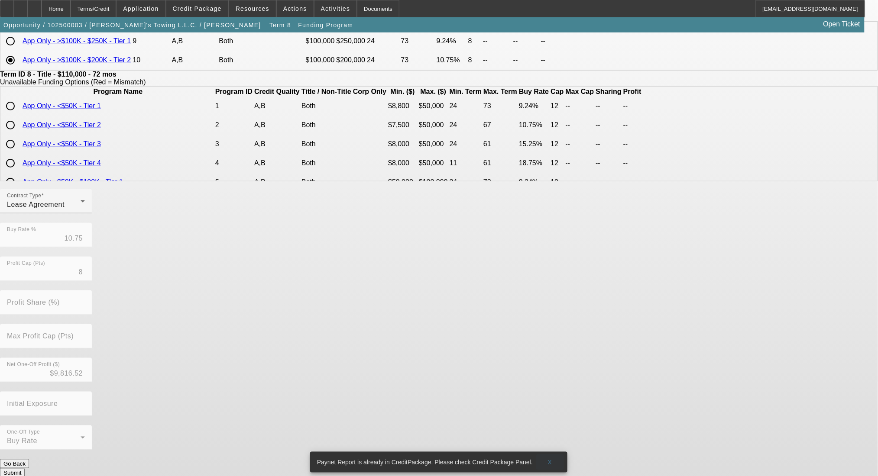
click at [555, 458] on span at bounding box center [550, 462] width 28 height 21
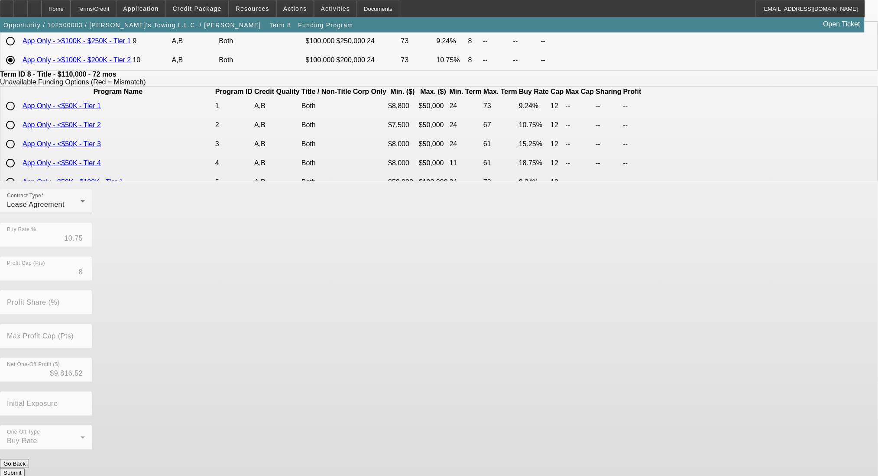
click at [25, 468] on button "Submit" at bounding box center [12, 472] width 25 height 9
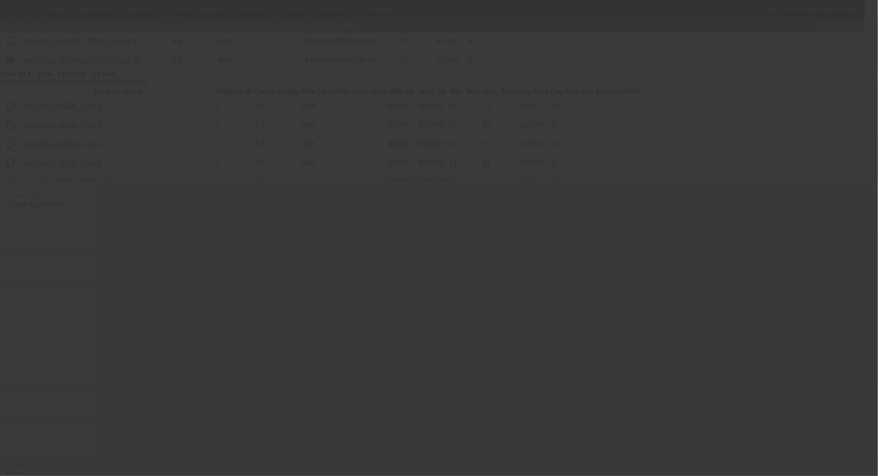
type input "8.35"
type input "6"
type input "50.00"
type input "8"
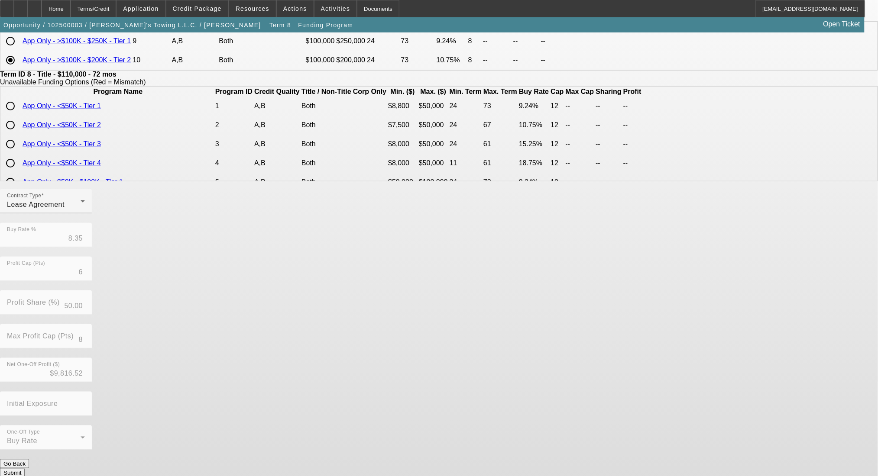
scroll to position [0, 0]
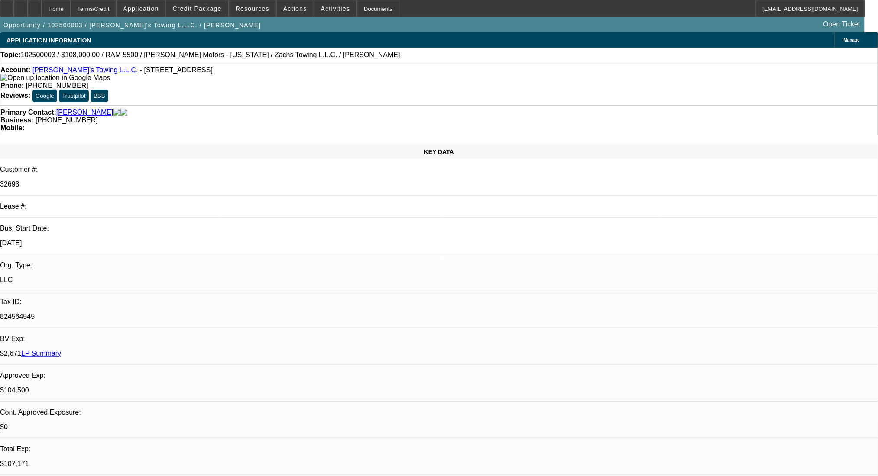
select select "0"
select select "2"
select select "0.2"
select select "17"
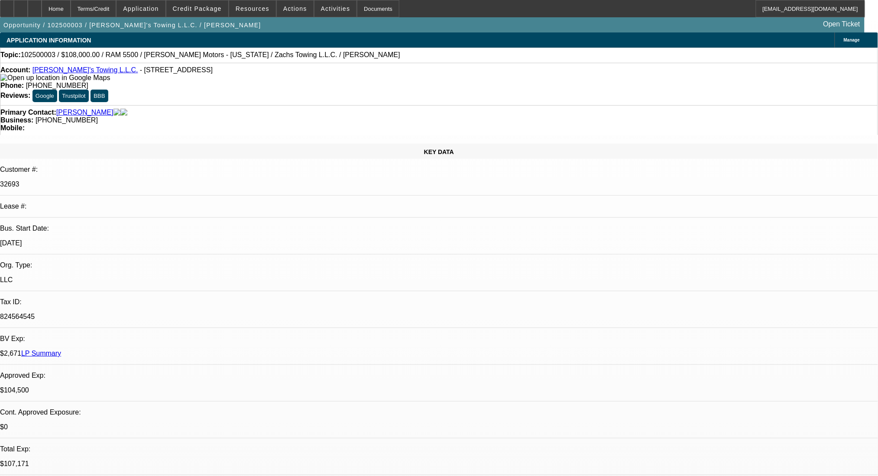
select select "0"
select select "3"
select select "0.2"
select select "17"
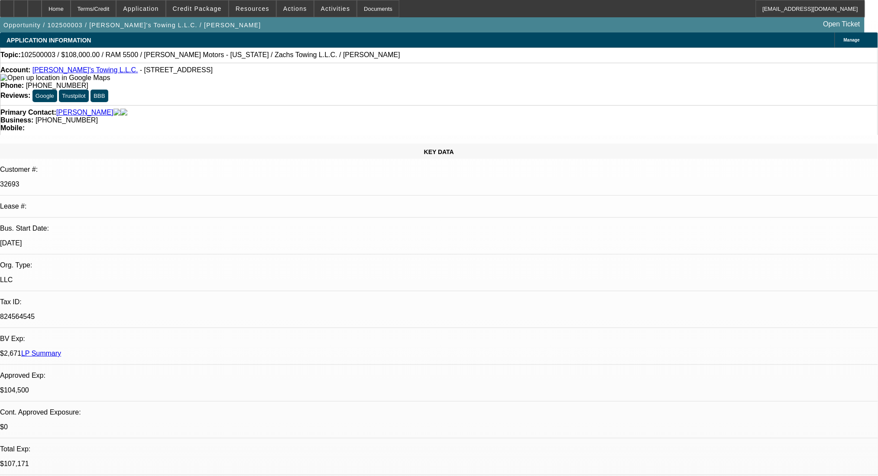
select select "0"
select select "2"
select select "0.2"
select select "17"
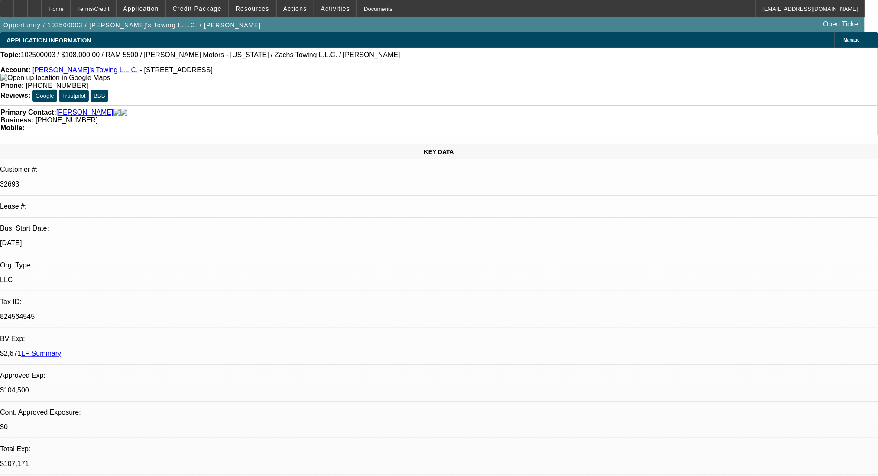
select select "2"
select select "0.2"
select select "17"
click at [116, 7] on div "Terms/Credit" at bounding box center [94, 8] width 46 height 17
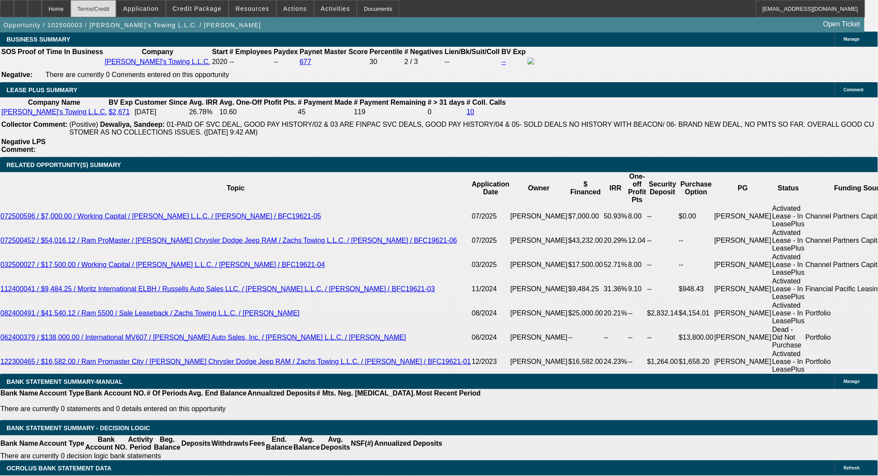
scroll to position [1482, 0]
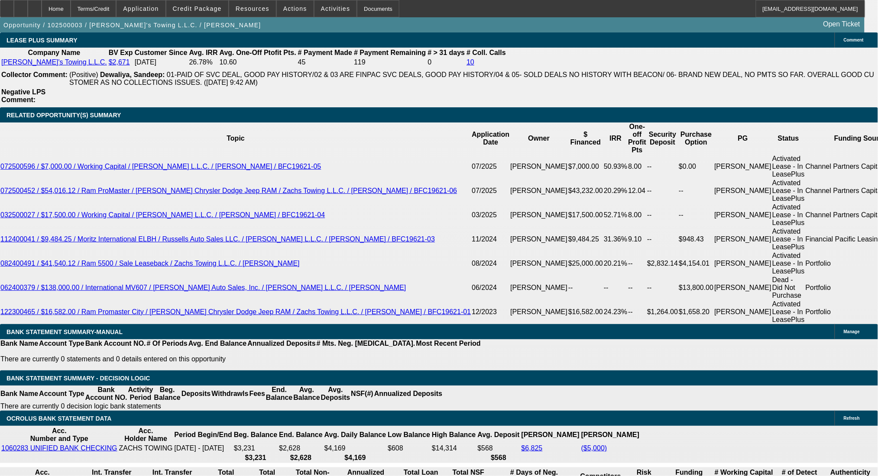
drag, startPoint x: 199, startPoint y: 270, endPoint x: 237, endPoint y: 280, distance: 39.4
type input "8"
type input "UNKNOWN"
type input "$1,928.66"
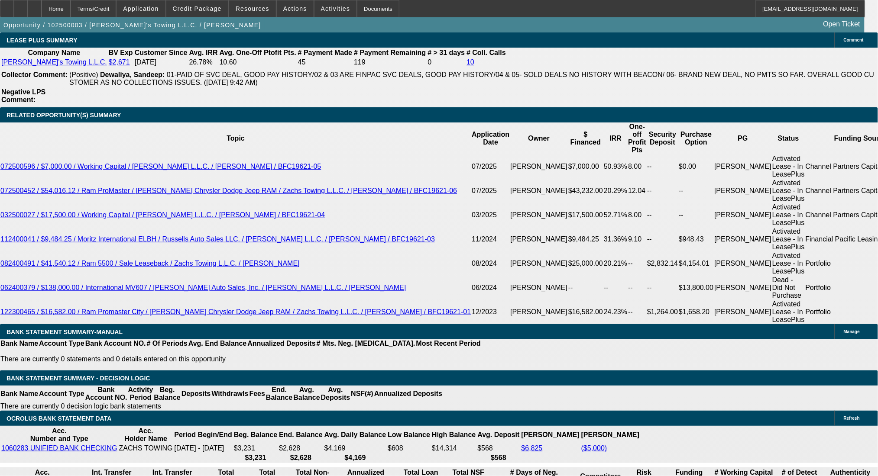
type input "$3,857.32"
type input "8"
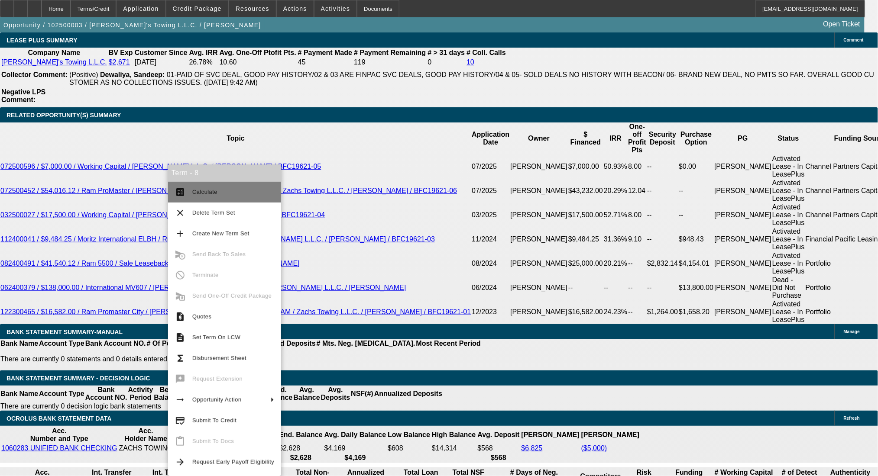
click at [194, 191] on span "Calculate" at bounding box center [204, 192] width 25 height 6
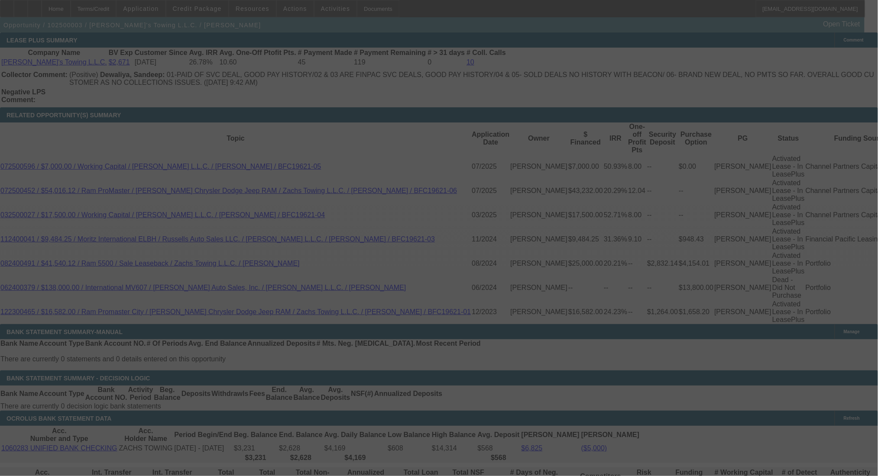
select select "0"
select select "2"
select select "0.2"
select select "17"
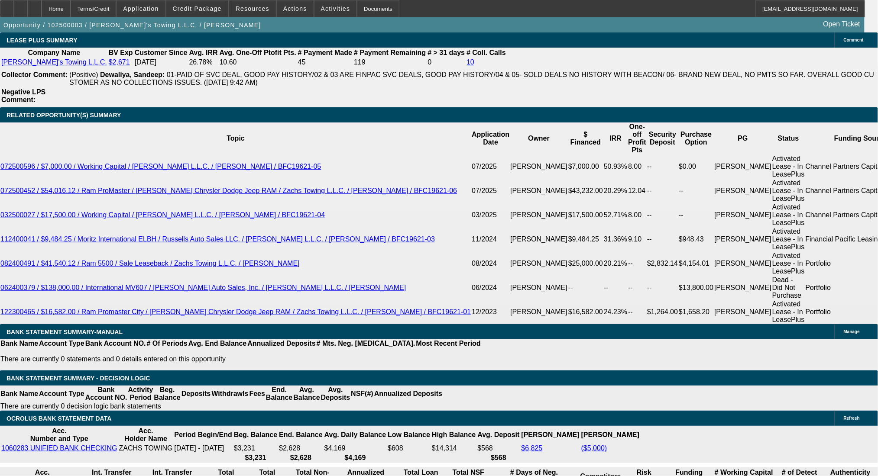
select select "0"
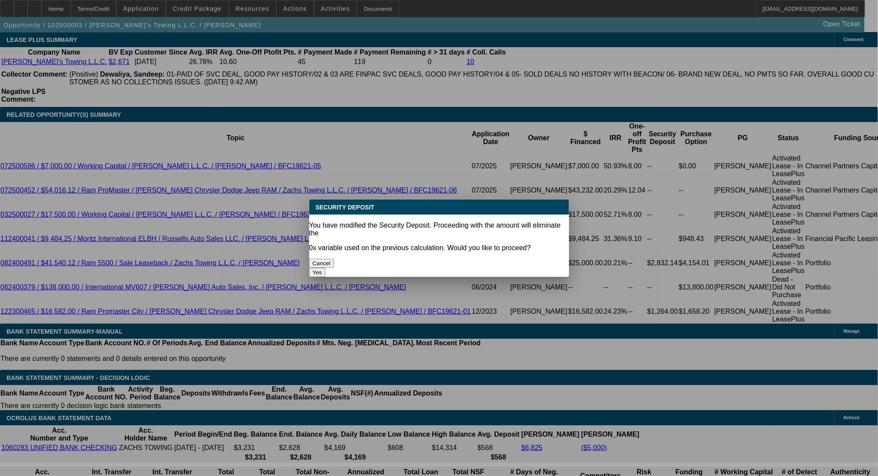
click at [326, 268] on button "Yes" at bounding box center [317, 272] width 16 height 9
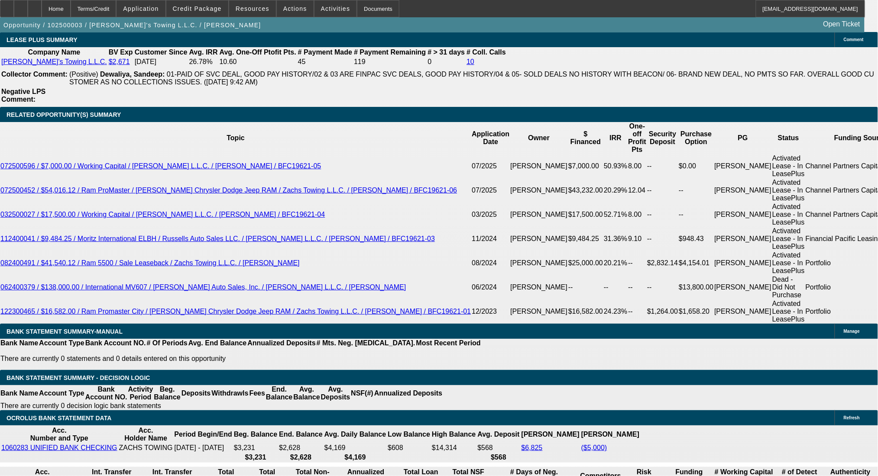
type input "$0.00"
type input "UNKNOWN"
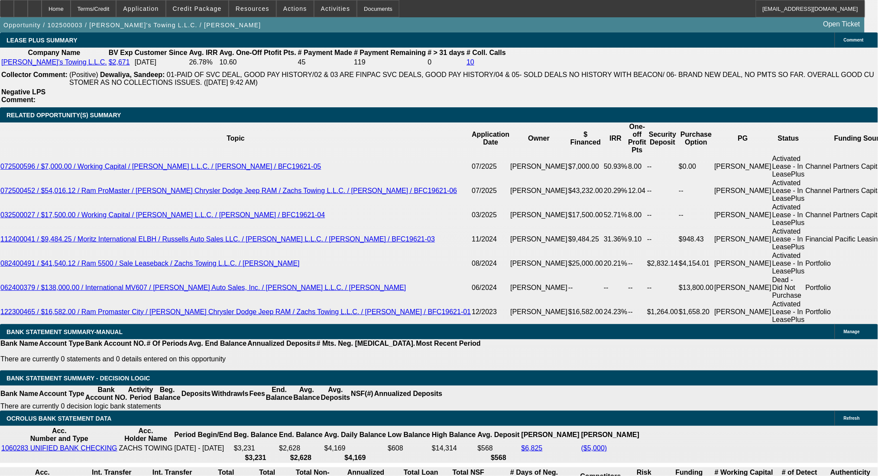
drag, startPoint x: 194, startPoint y: 312, endPoint x: 190, endPoint y: 309, distance: 5.9
select select "3"
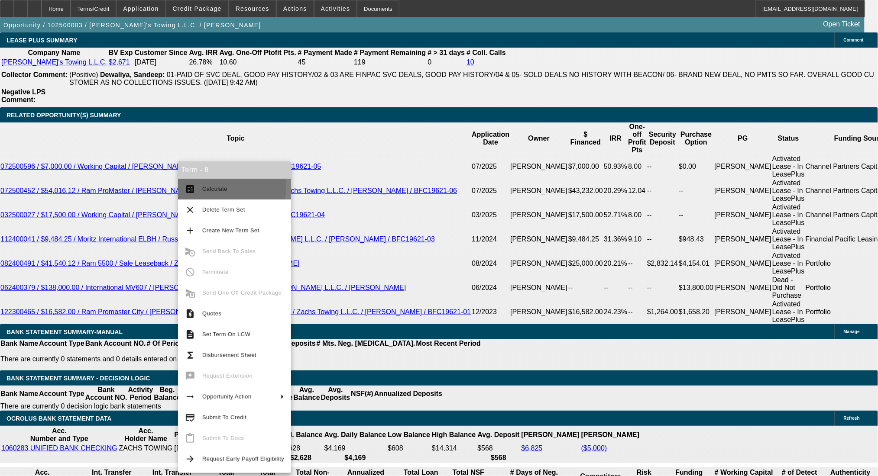
click at [206, 187] on span "Calculate" at bounding box center [214, 189] width 25 height 6
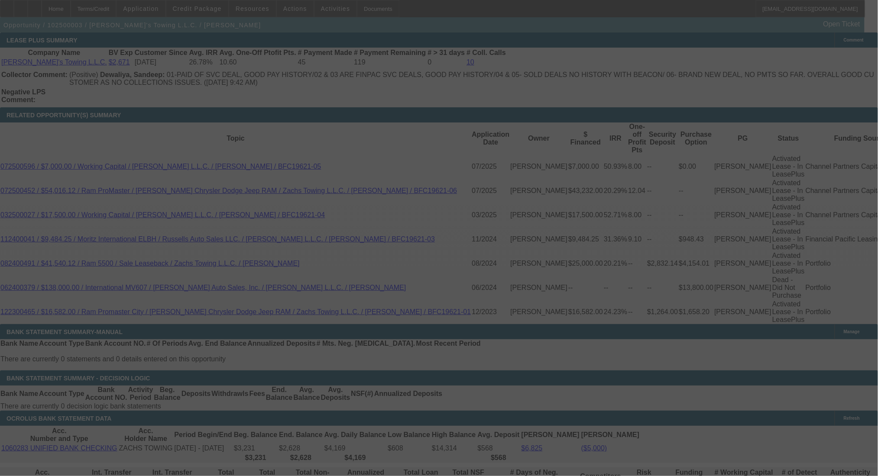
select select "0"
select select "3"
select select "0.2"
select select "17"
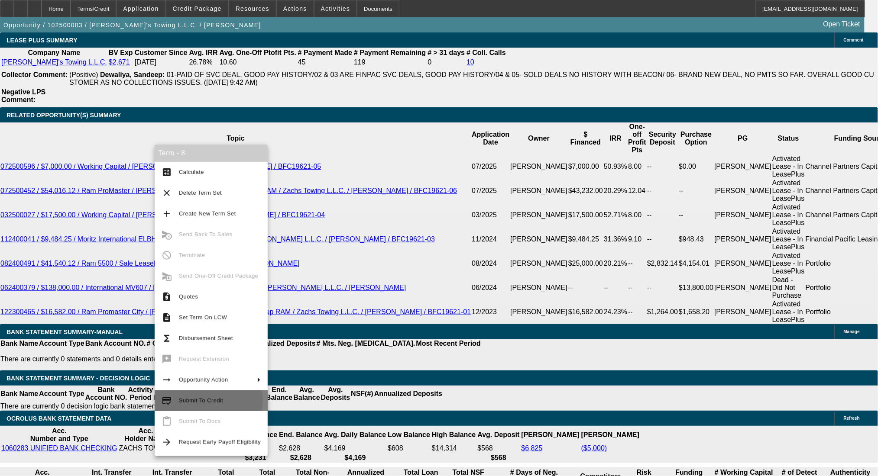
click at [204, 400] on span "Submit To Credit" at bounding box center [201, 400] width 44 height 6
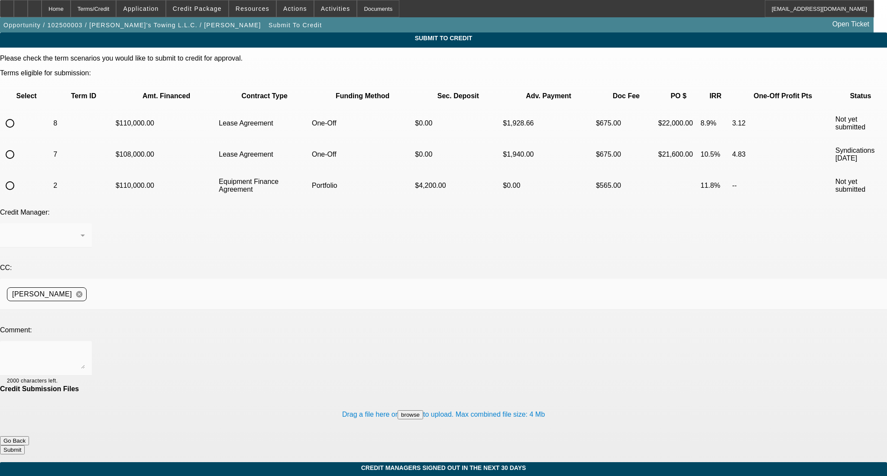
click at [19, 115] on input "radio" at bounding box center [9, 123] width 17 height 17
radio input "true"
click at [85, 341] on div at bounding box center [46, 358] width 78 height 35
click at [85, 348] on textarea "please try ta Cp-" at bounding box center [46, 358] width 78 height 21
click at [85, 348] on textarea "please try at Cp-" at bounding box center [46, 358] width 78 height 21
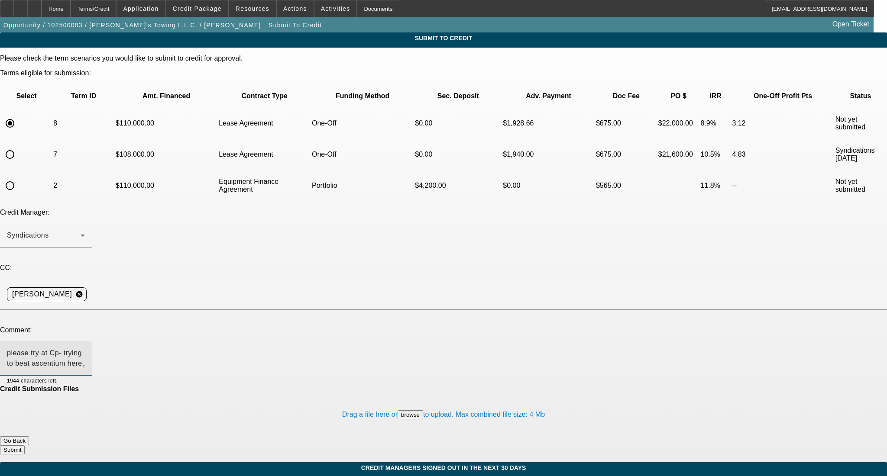
type textarea "please try at Cp- trying to beat ascentium here. thanks!"
click at [25, 446] on button "Submit" at bounding box center [12, 450] width 25 height 9
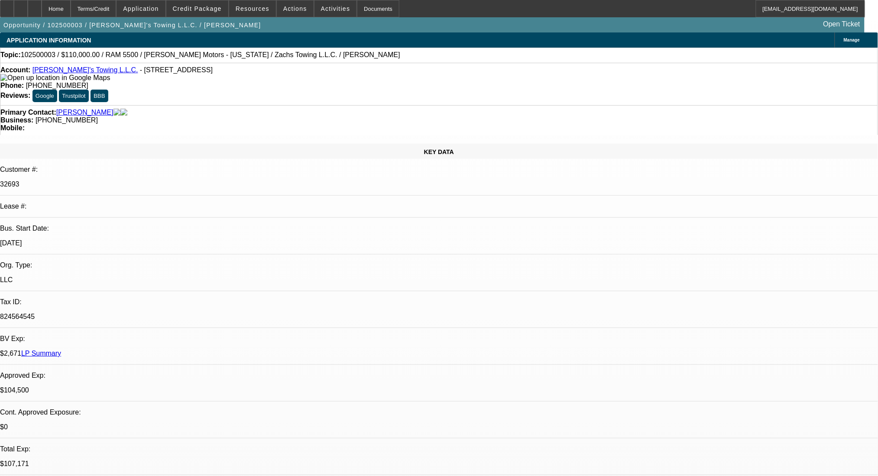
select select "0"
select select "3"
select select "0.2"
select select "17"
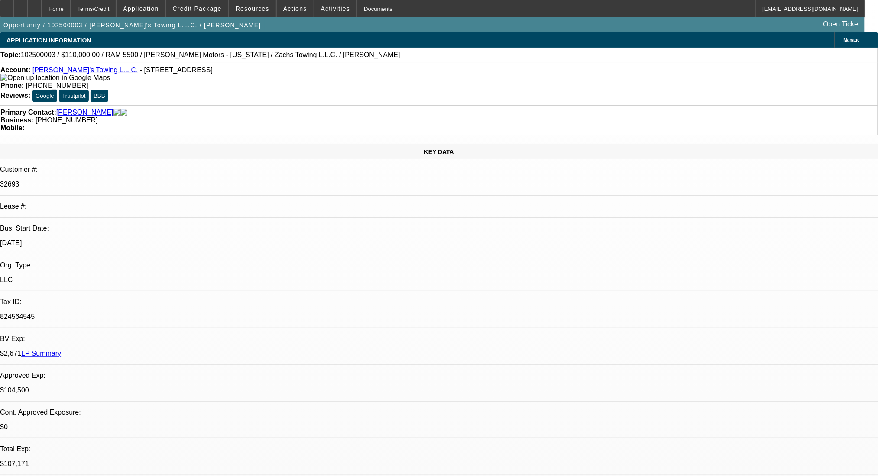
select select "0"
select select "3"
select select "0.2"
select select "17"
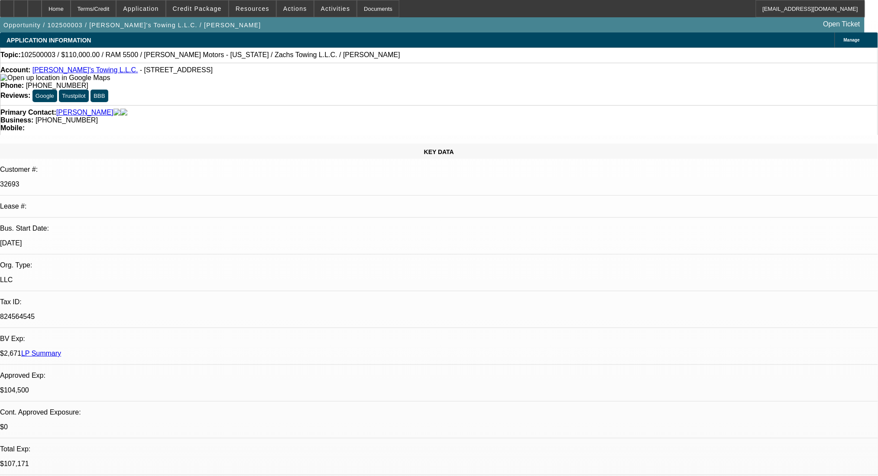
select select "0"
select select "2"
select select "0.2"
select select "17"
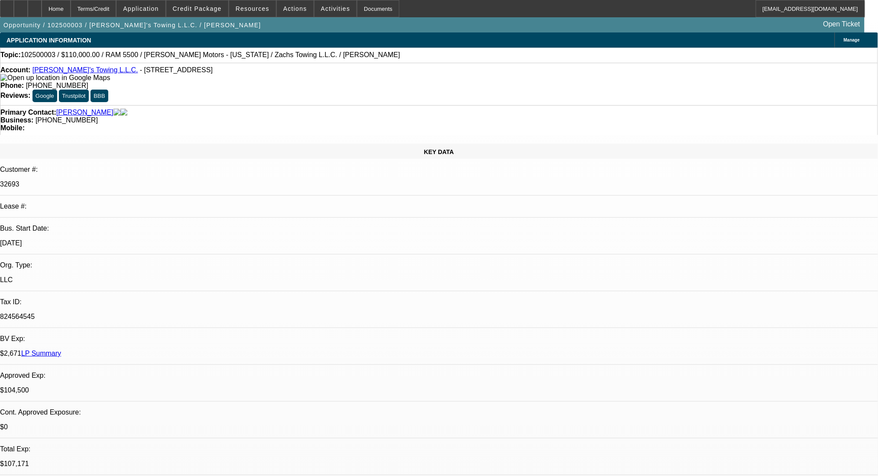
select select "2"
select select "0.2"
select select "17"
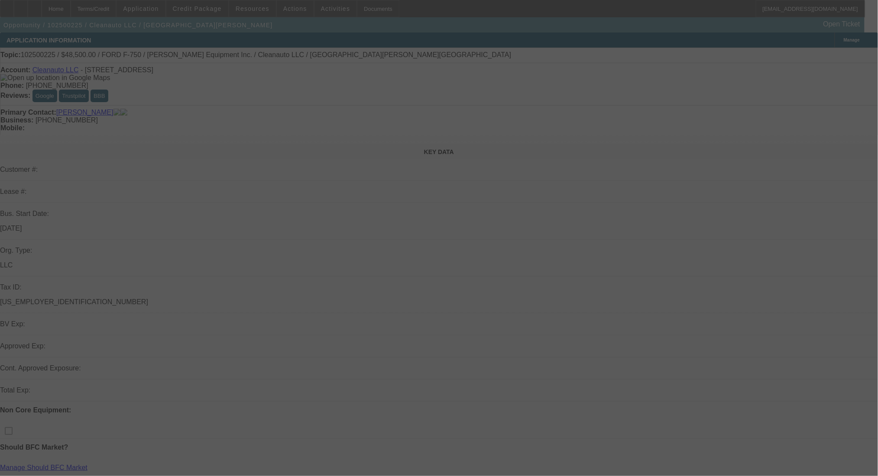
select select "0"
select select "2"
select select "0.1"
select select "4"
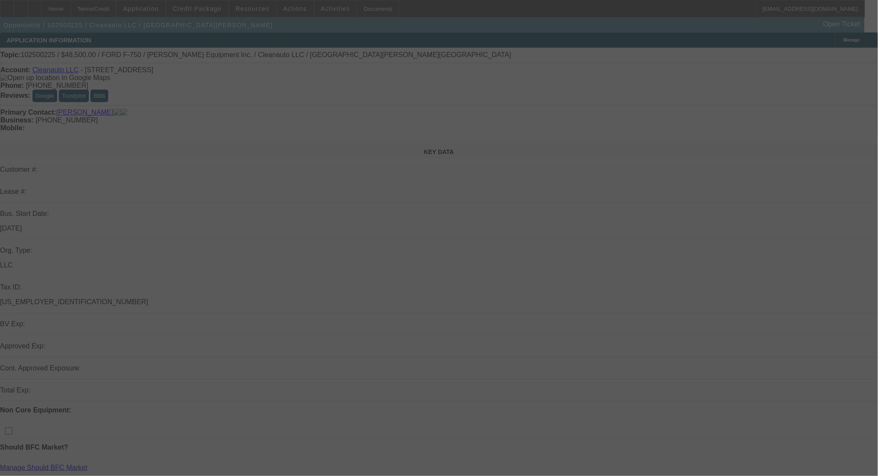
select select "0"
select select "2"
select select "0.1"
select select "4"
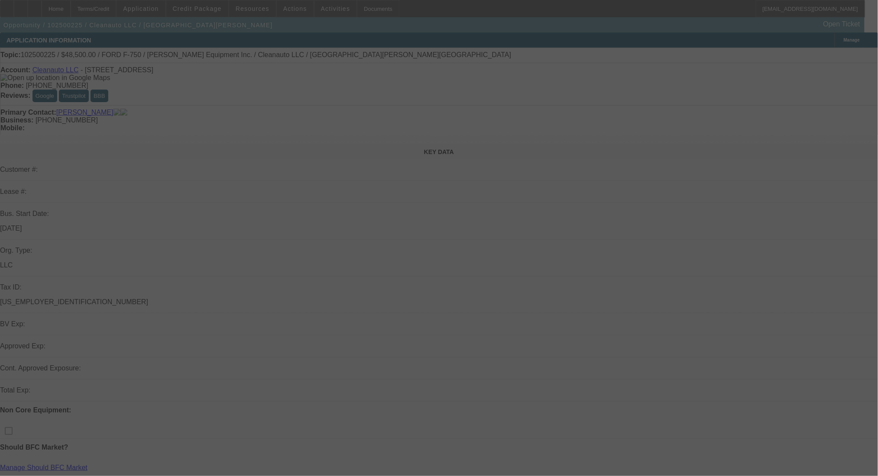
select select "0"
select select "2"
select select "0.1"
select select "4"
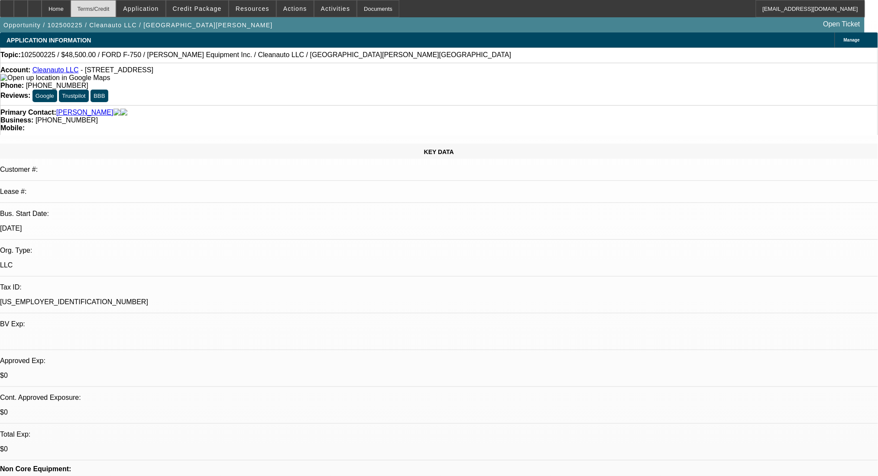
click at [111, 10] on div "Terms/Credit" at bounding box center [94, 8] width 46 height 17
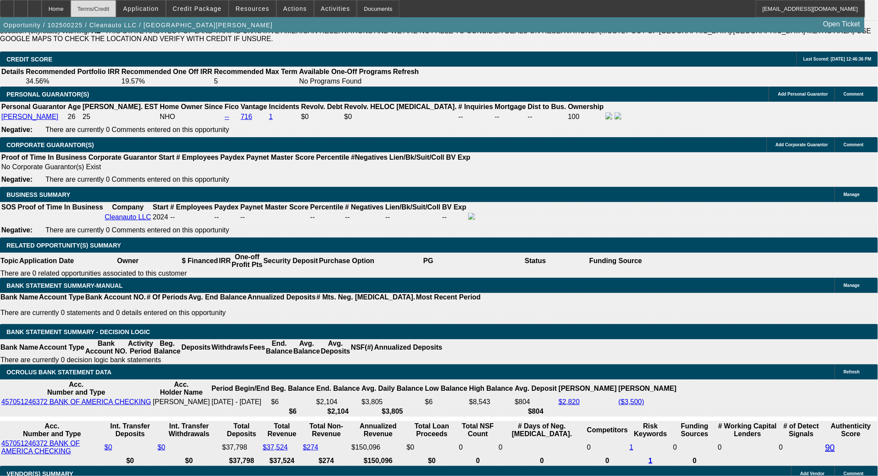
scroll to position [1273, 0]
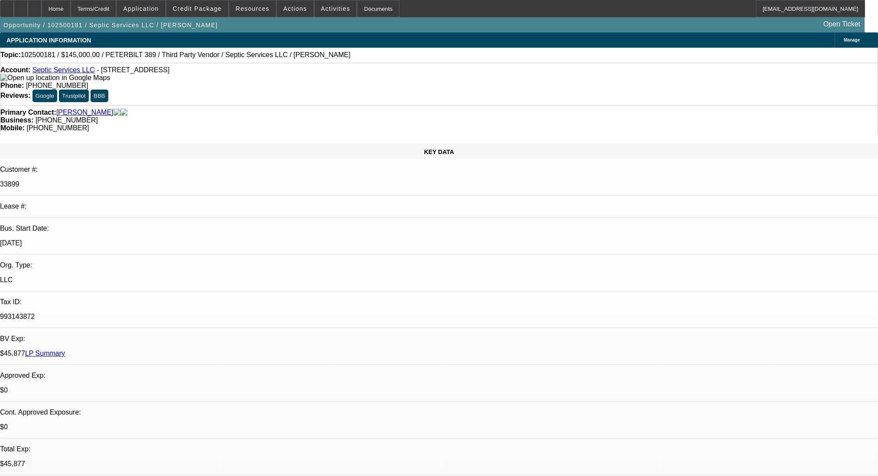
select select "0"
select select "6"
select select "0"
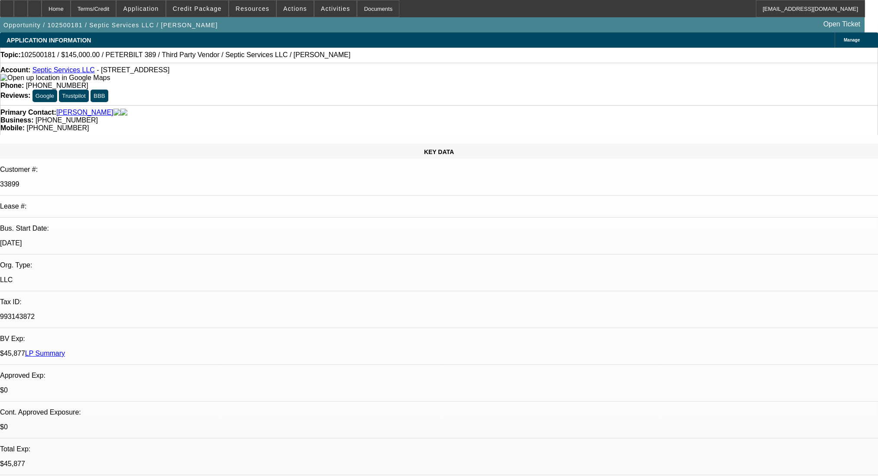
select select "2"
select select "0"
select select "6"
select select "0"
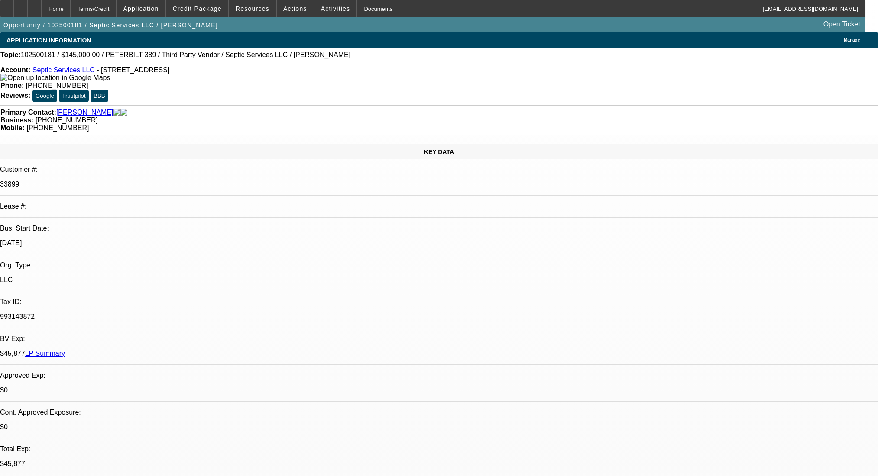
select select "2"
select select "0"
select select "6"
drag, startPoint x: 197, startPoint y: 75, endPoint x: 149, endPoint y: 76, distance: 48.1
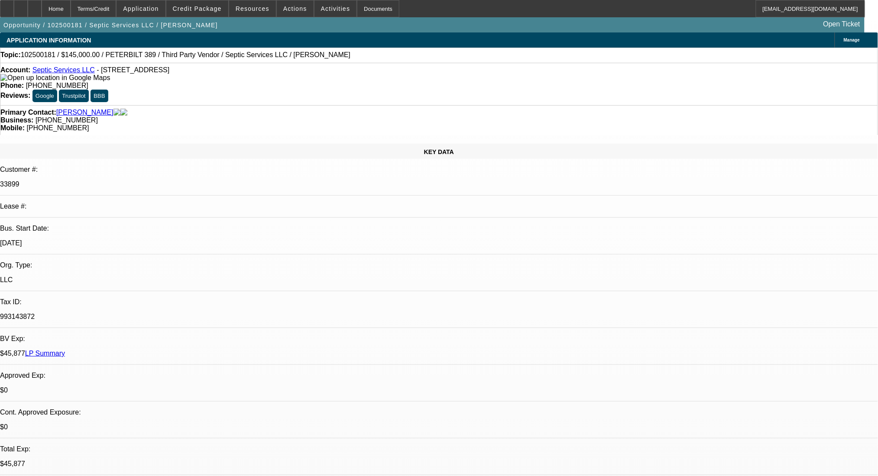
click at [133, 76] on div "Account: Septic Services LLC - [STREET_ADDRESS]" at bounding box center [438, 74] width 877 height 16
click at [179, 77] on div "Account: Septic Services LLC - [STREET_ADDRESS]" at bounding box center [438, 74] width 877 height 16
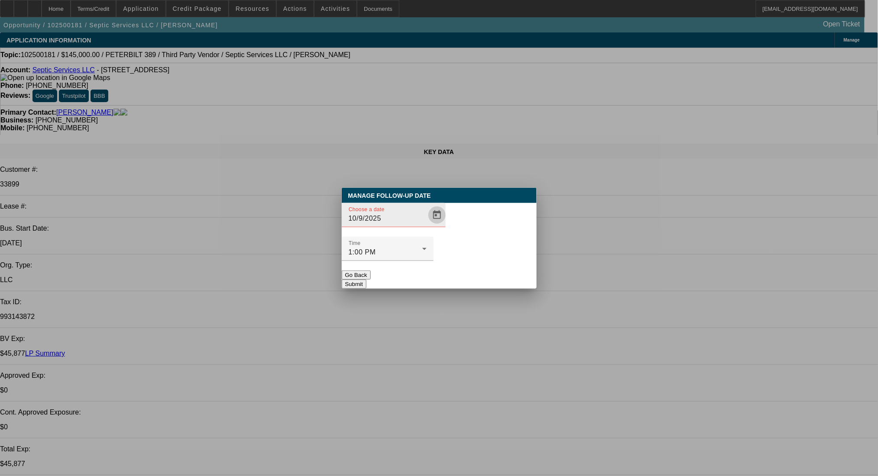
click at [426, 226] on span "Open calendar" at bounding box center [436, 215] width 21 height 21
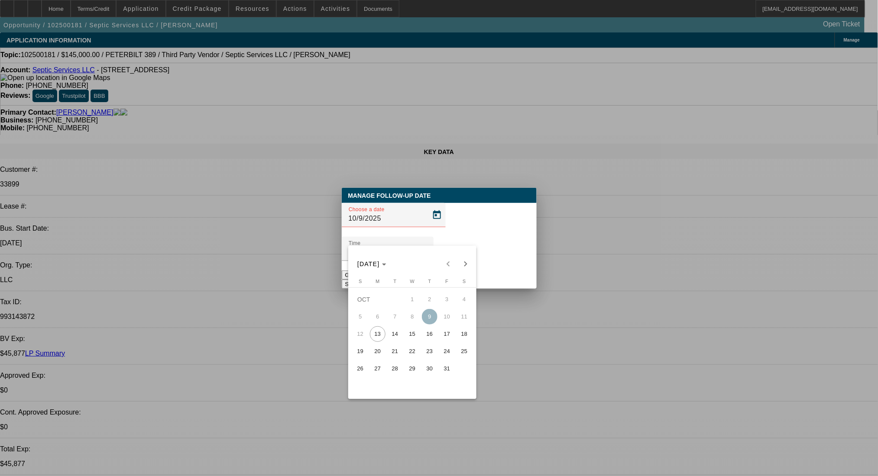
click at [398, 337] on span "14" at bounding box center [395, 334] width 16 height 16
type input "10/14/2025"
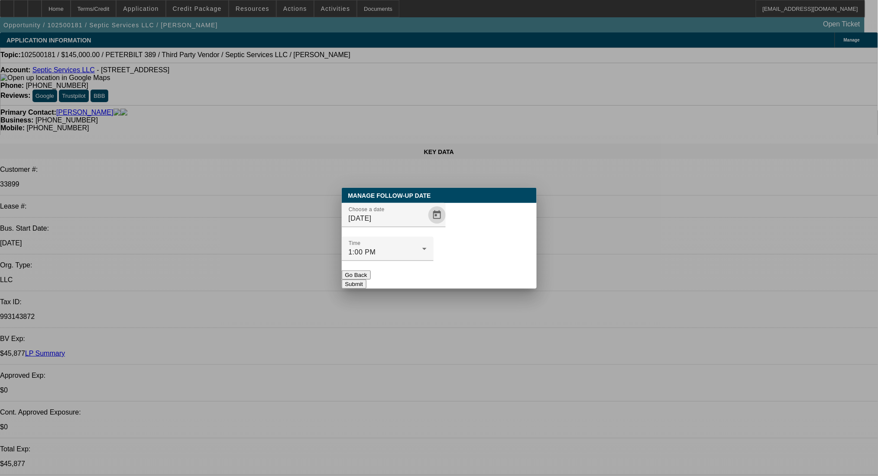
click at [366, 280] on button "Submit" at bounding box center [354, 284] width 25 height 9
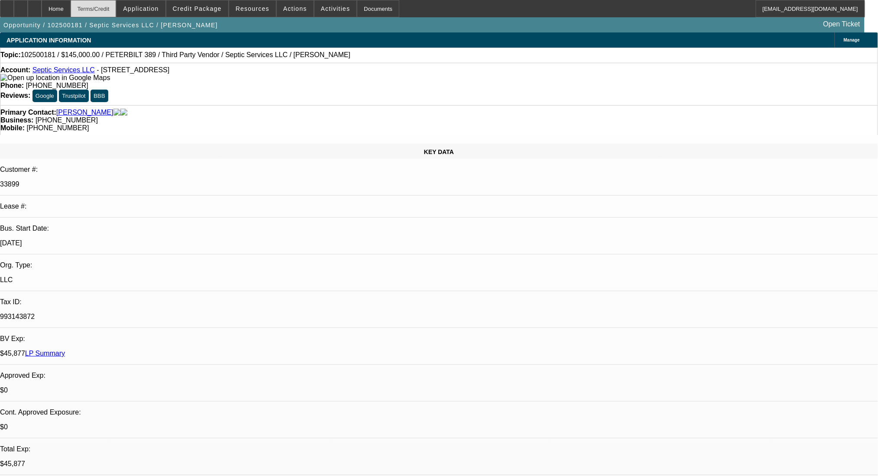
click at [114, 11] on div "Terms/Credit" at bounding box center [94, 8] width 46 height 17
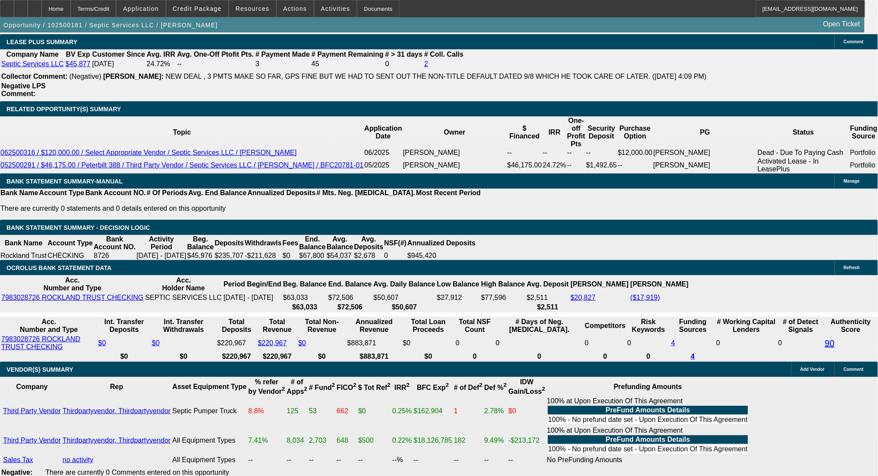
drag, startPoint x: 147, startPoint y: 213, endPoint x: 226, endPoint y: 218, distance: 79.4
type input "$33,281.25"
type input "UNKNOWN"
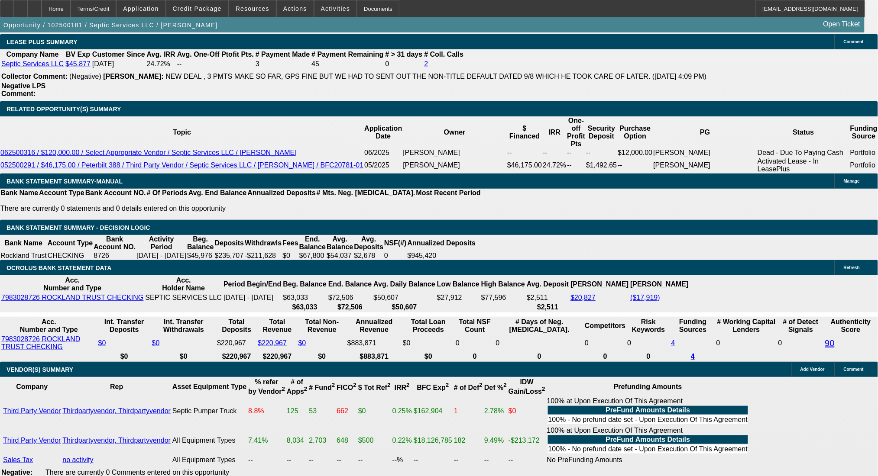
type input "$3,853.46"
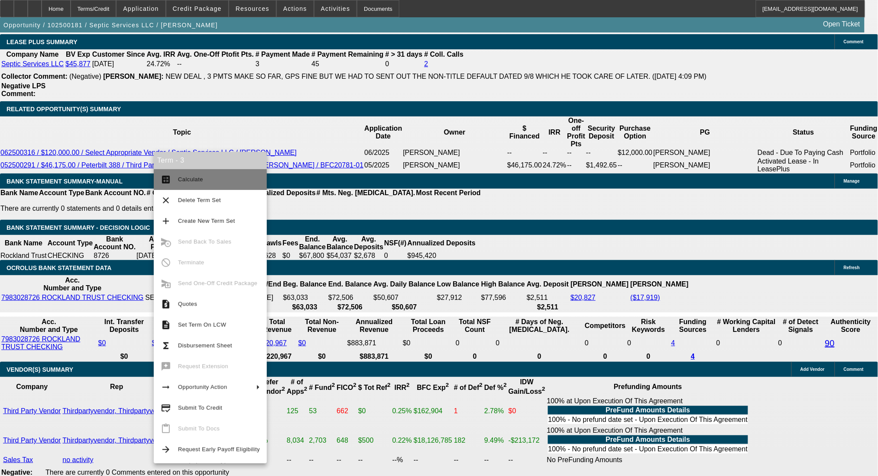
click at [190, 174] on button "calculate Calculate" at bounding box center [210, 179] width 113 height 21
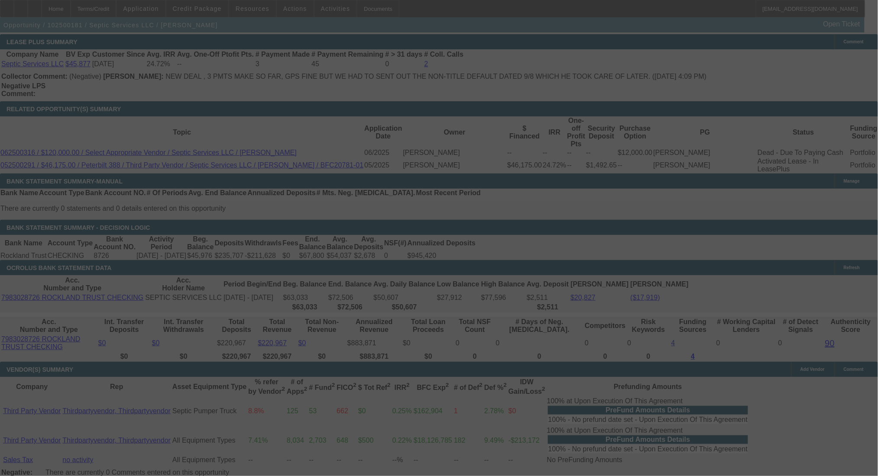
select select "0"
select select "6"
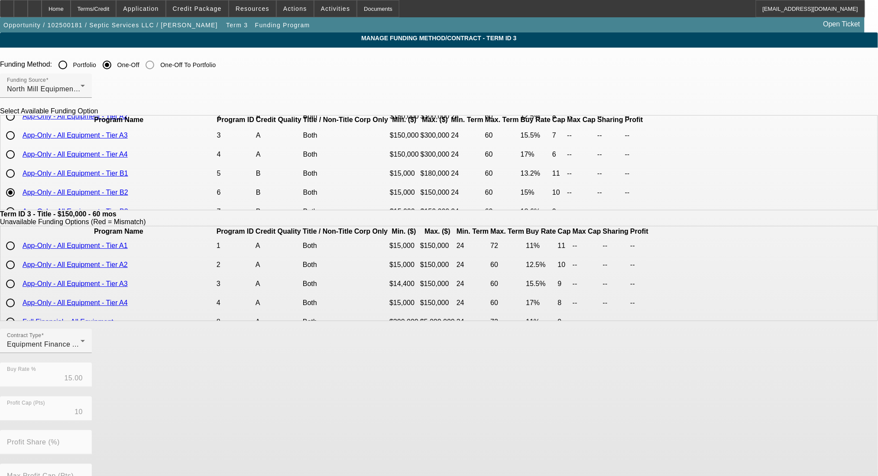
scroll to position [58, 0]
click at [19, 162] on input "radio" at bounding box center [10, 153] width 17 height 17
radio input "true"
type input "13.20"
type input "11"
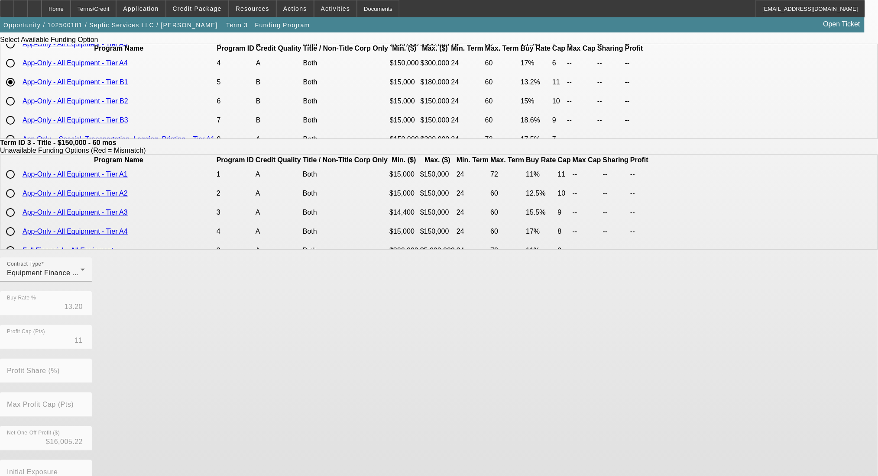
scroll to position [123, 0]
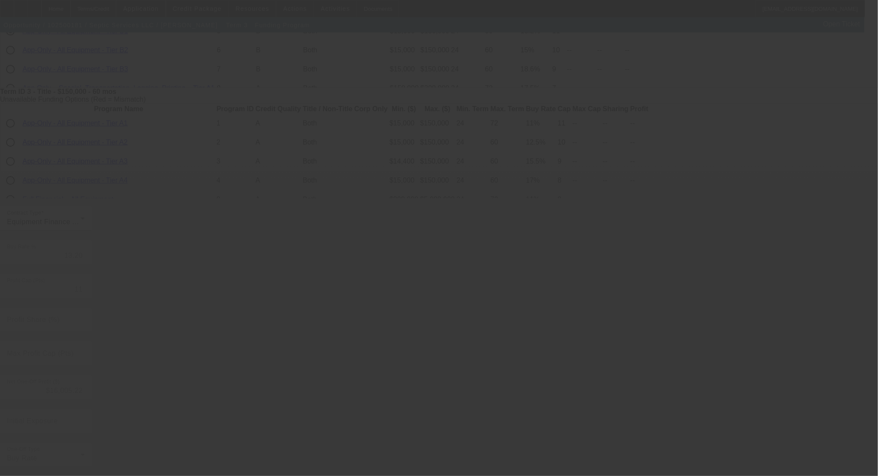
type input "15.00"
type input "10"
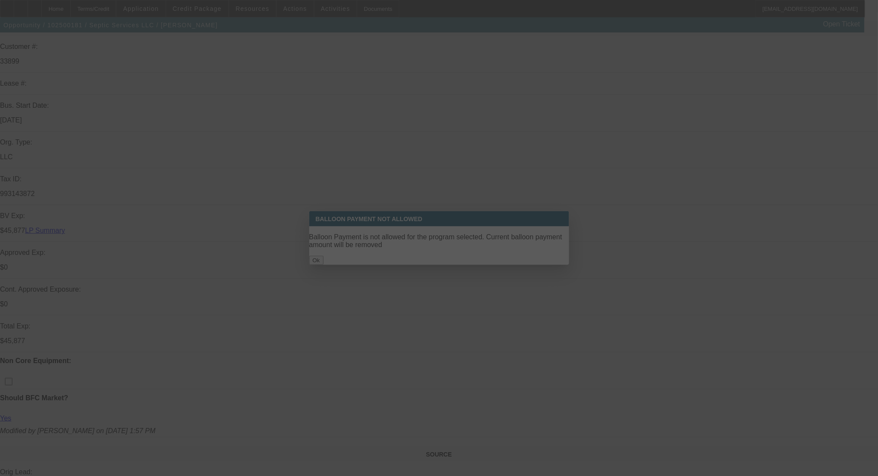
drag, startPoint x: 418, startPoint y: 251, endPoint x: 431, endPoint y: 251, distance: 13.4
click at [418, 251] on div at bounding box center [439, 238] width 878 height 476
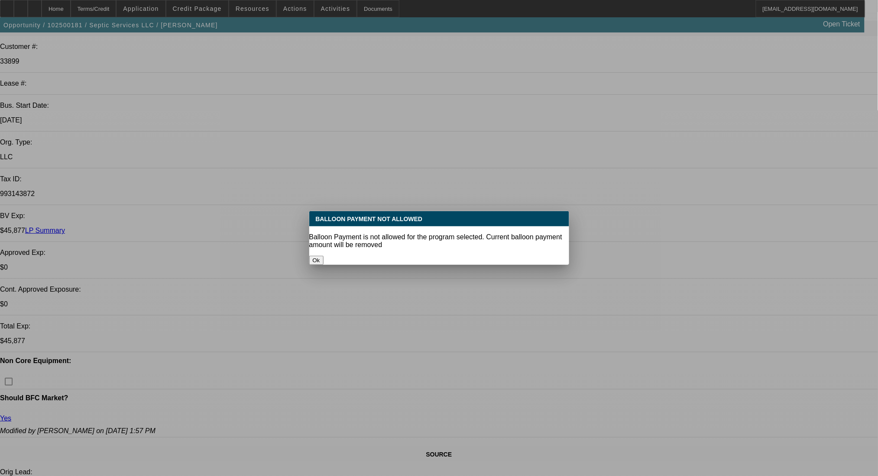
select select "0"
select select "6"
select select "0"
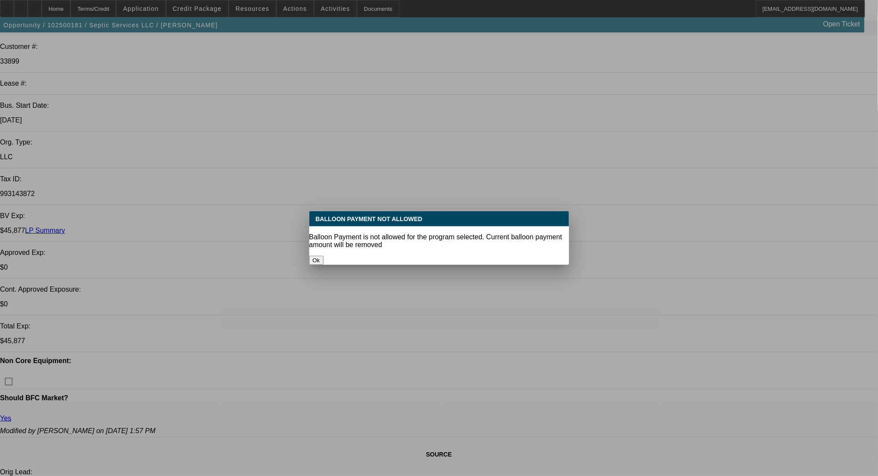
select select "2"
select select "0"
select select "6"
select select "0"
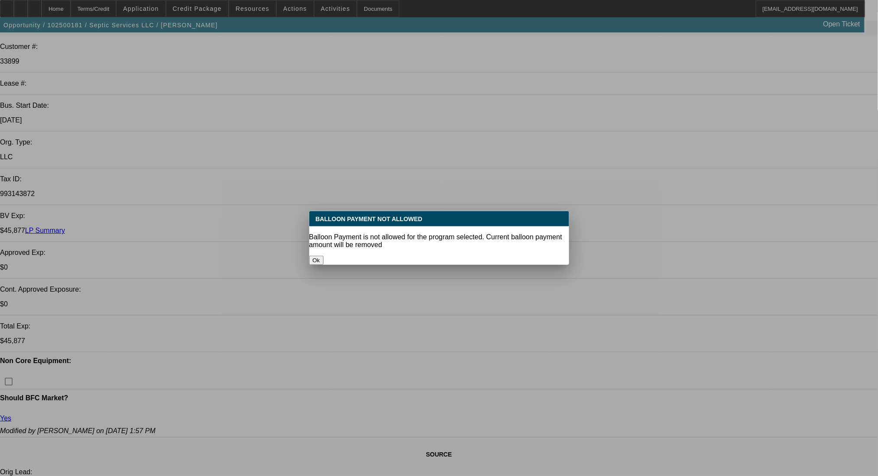
select select "2"
select select "0"
select select "6"
click at [323, 256] on button "Ok" at bounding box center [316, 260] width 14 height 9
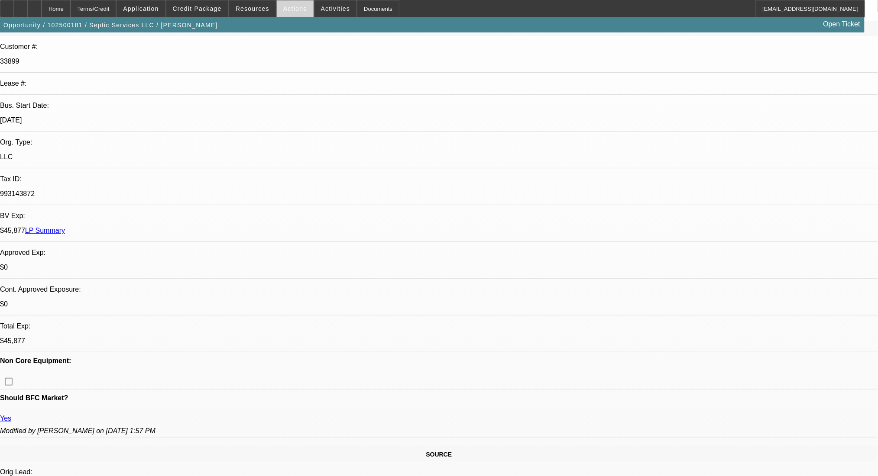
scroll to position [123, 0]
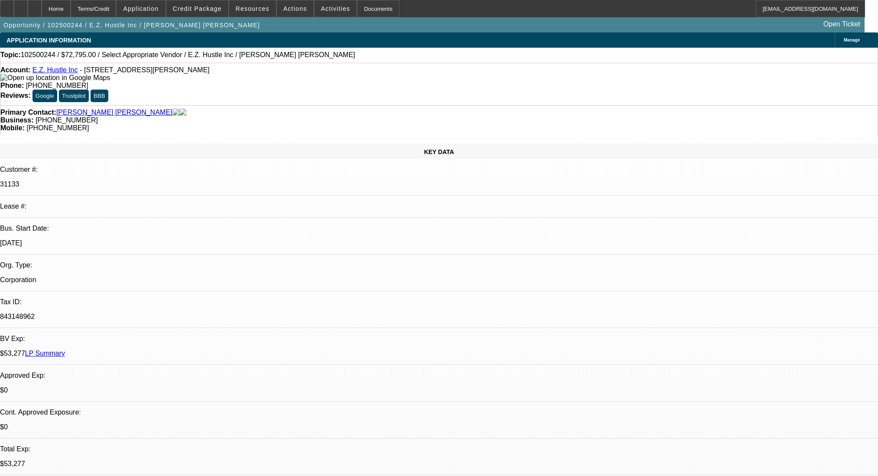
select select "0"
select select "2"
select select "0.1"
select select "4"
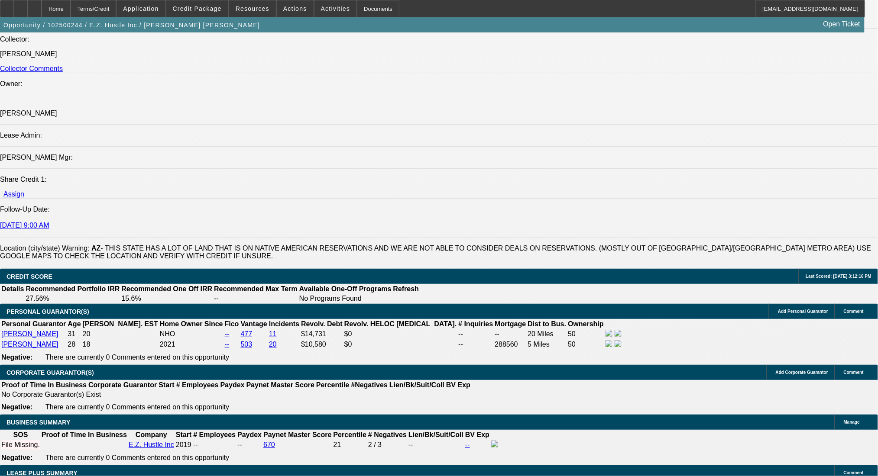
scroll to position [1270, 0]
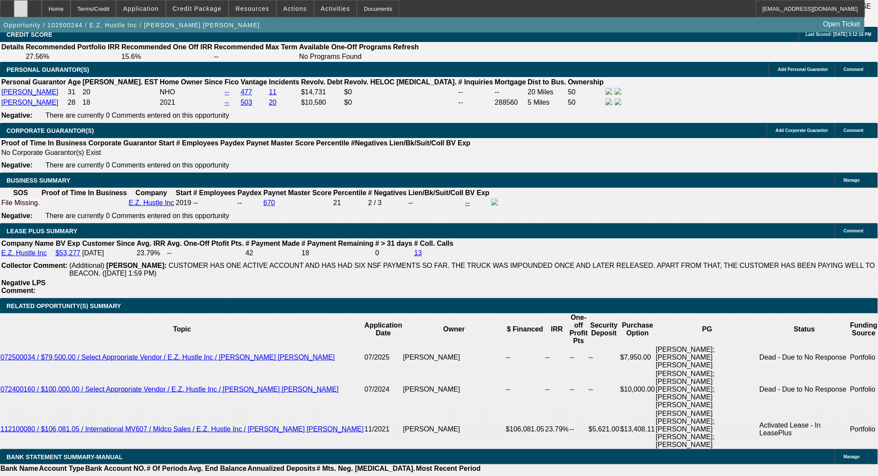
click at [28, 9] on div at bounding box center [21, 8] width 14 height 17
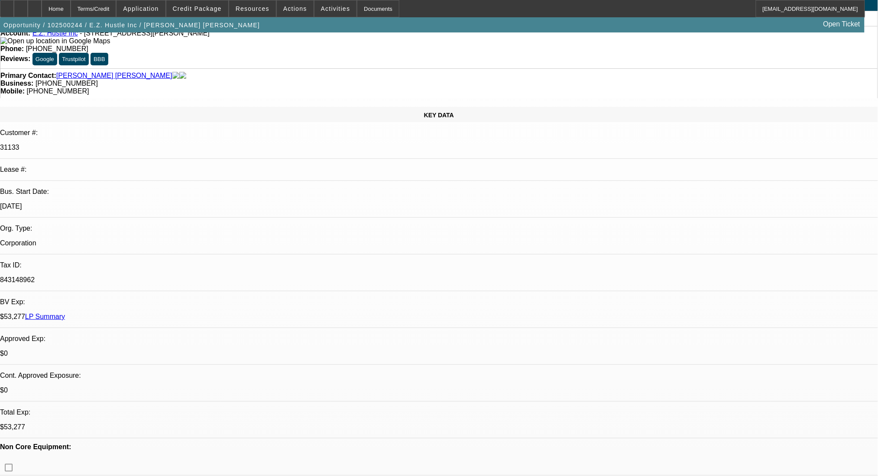
scroll to position [0, 0]
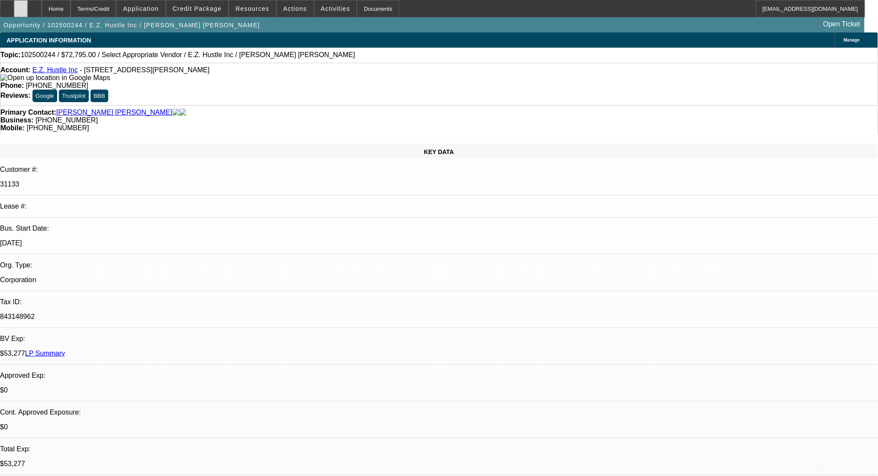
click at [28, 2] on div at bounding box center [21, 8] width 14 height 17
click at [152, 10] on span "Application" at bounding box center [141, 8] width 36 height 7
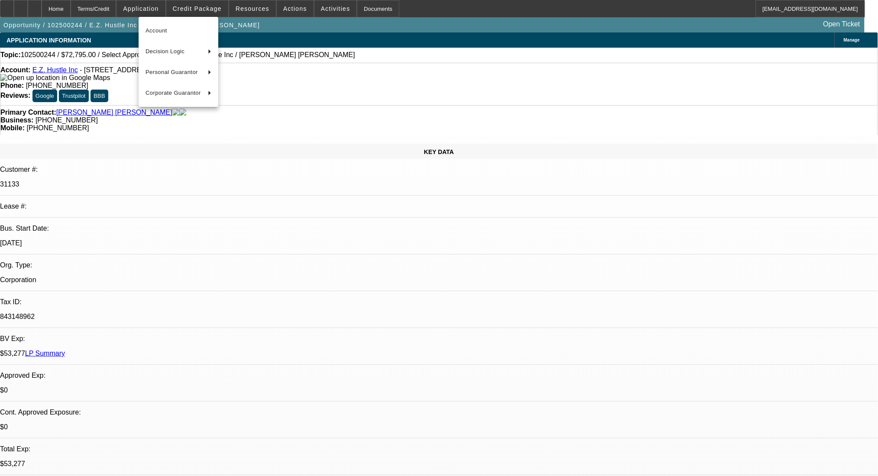
click at [114, 6] on div at bounding box center [439, 238] width 878 height 476
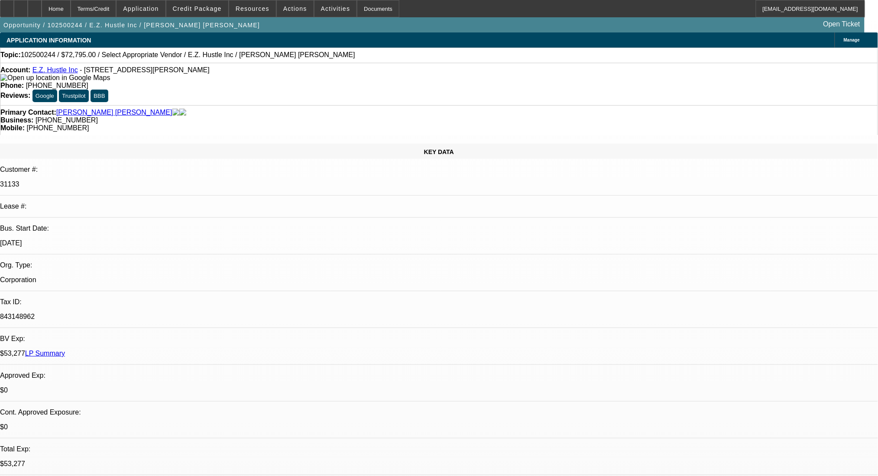
click at [114, 6] on div "Terms/Credit" at bounding box center [94, 8] width 46 height 17
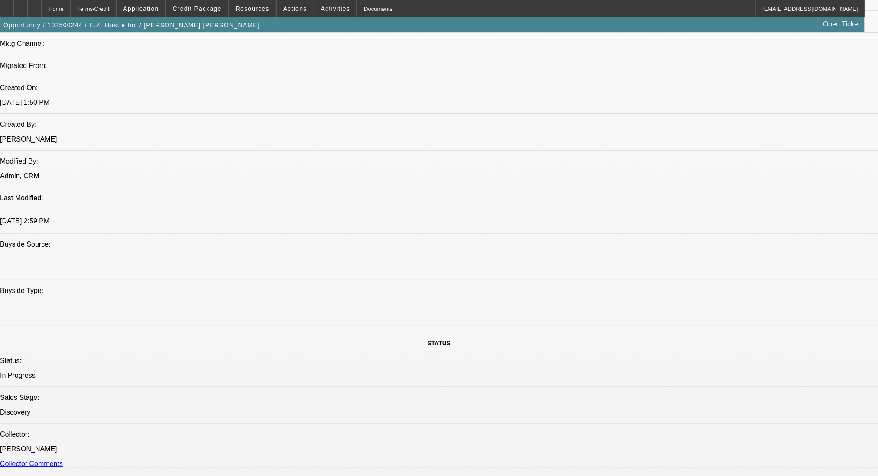
scroll to position [561, 0]
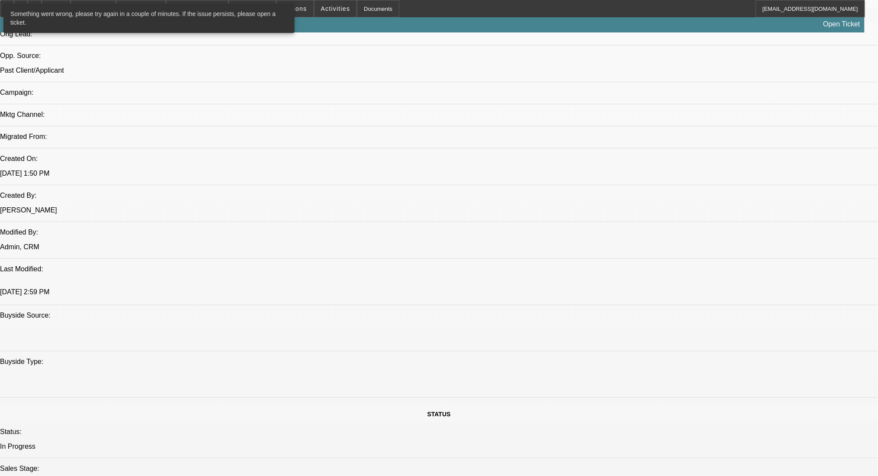
click at [320, 19] on div "Opportunity / 102500244 / E.Z. Hustle Inc / [PERSON_NAME] [PERSON_NAME] Open Ti…" at bounding box center [432, 24] width 864 height 15
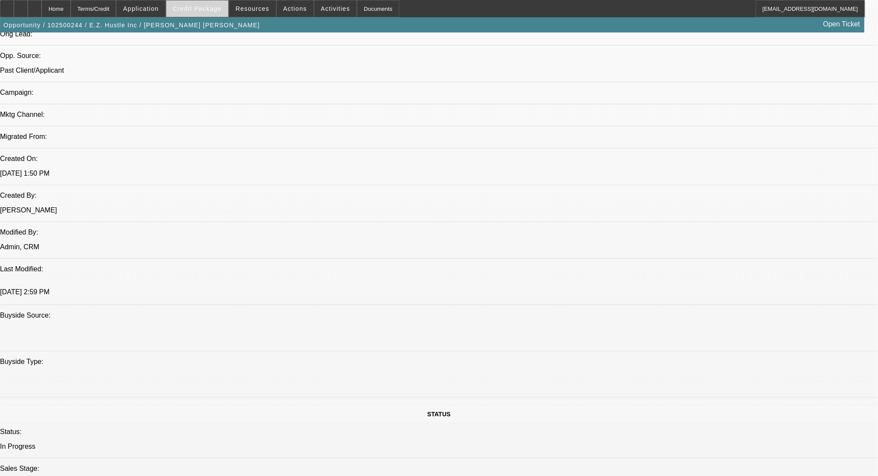
click at [194, 4] on span at bounding box center [197, 8] width 62 height 21
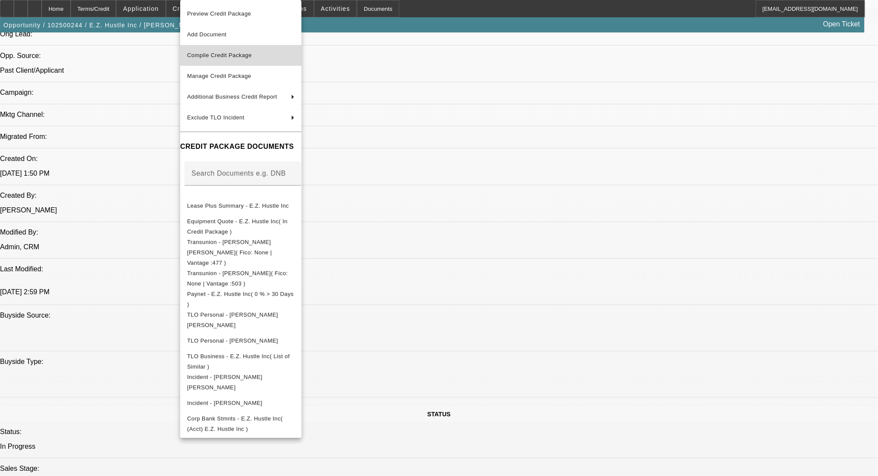
click at [226, 54] on span "Compile Credit Package" at bounding box center [219, 55] width 65 height 6
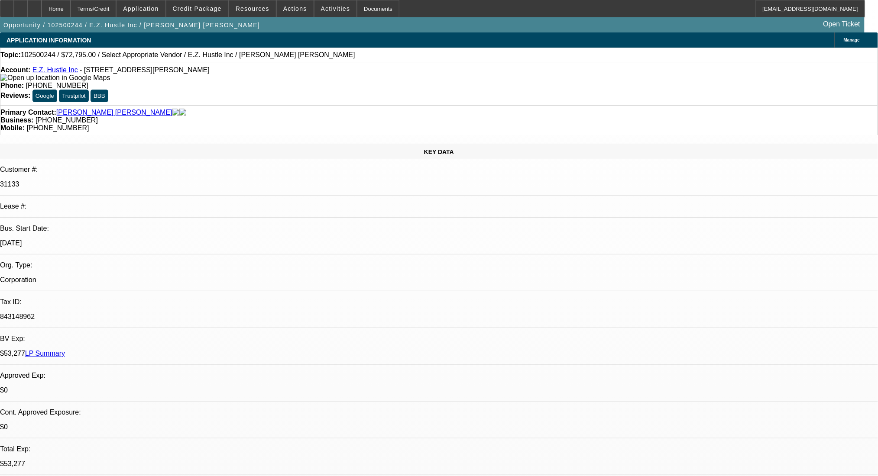
select select "0"
select select "2"
select select "0.1"
select select "4"
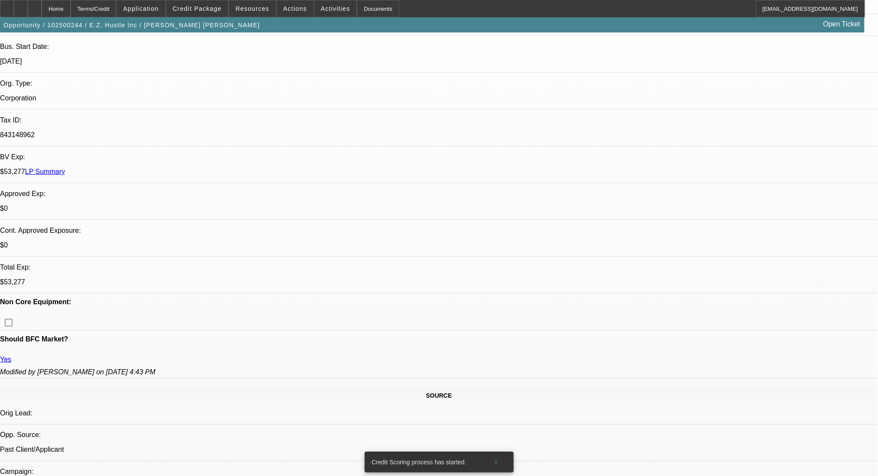
scroll to position [231, 0]
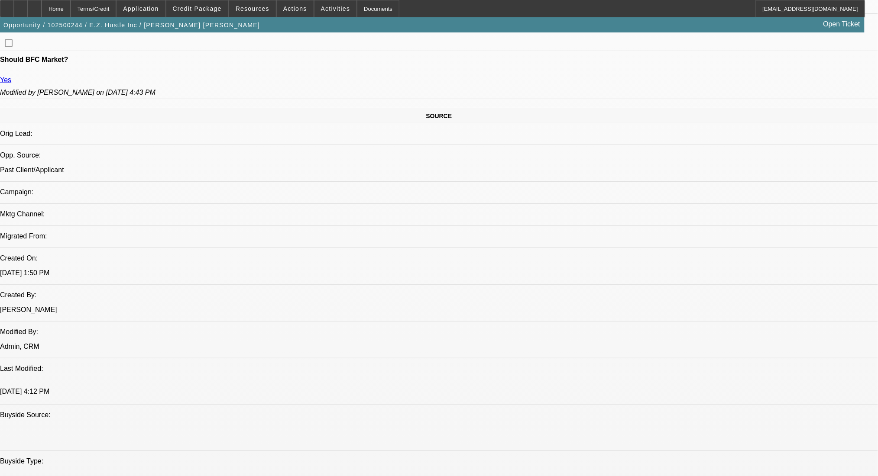
scroll to position [693, 0]
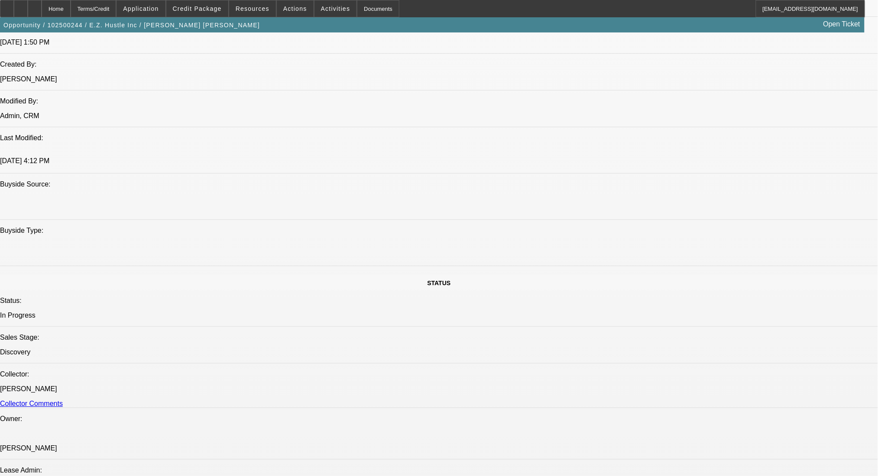
click at [193, 4] on button "Credit Package" at bounding box center [197, 8] width 62 height 16
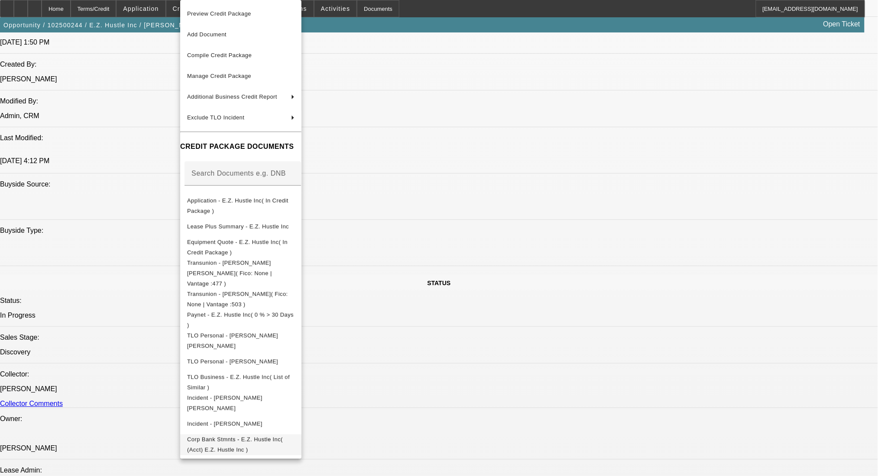
click at [283, 436] on span "Corp Bank Stmnts - E.Z. Hustle Inc( (Acct) E.Z. Hustle Inc )" at bounding box center [235, 444] width 96 height 17
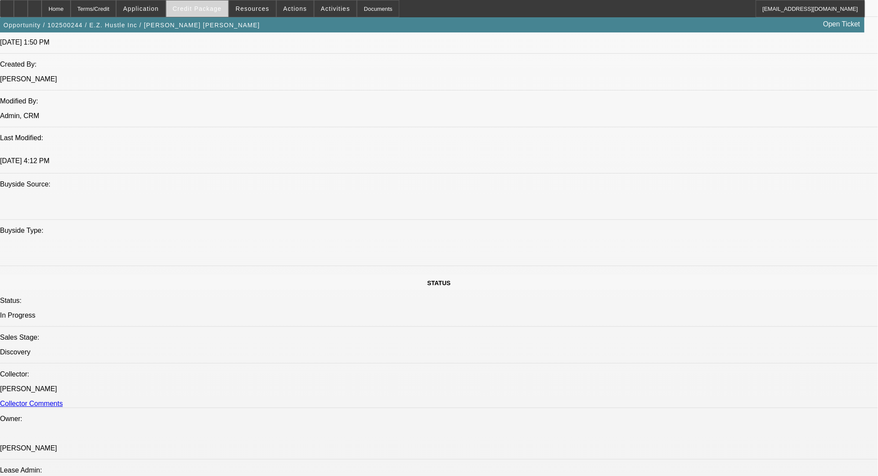
click at [203, 3] on span at bounding box center [197, 8] width 62 height 21
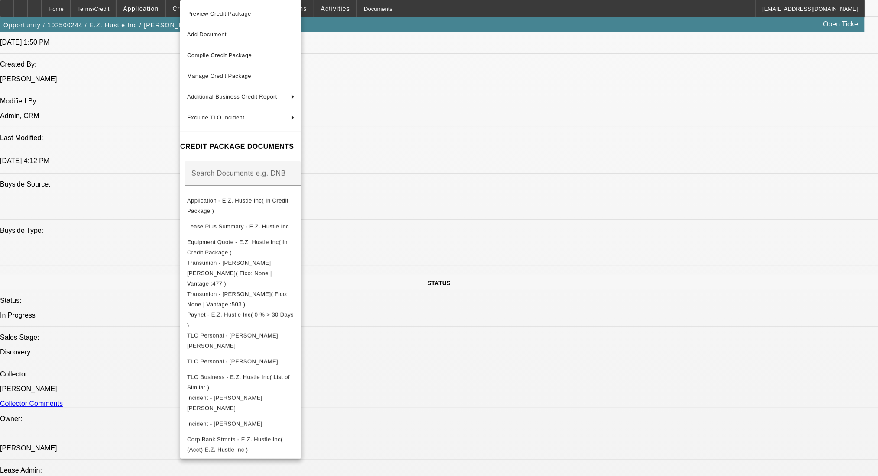
click at [520, 23] on div at bounding box center [439, 238] width 878 height 476
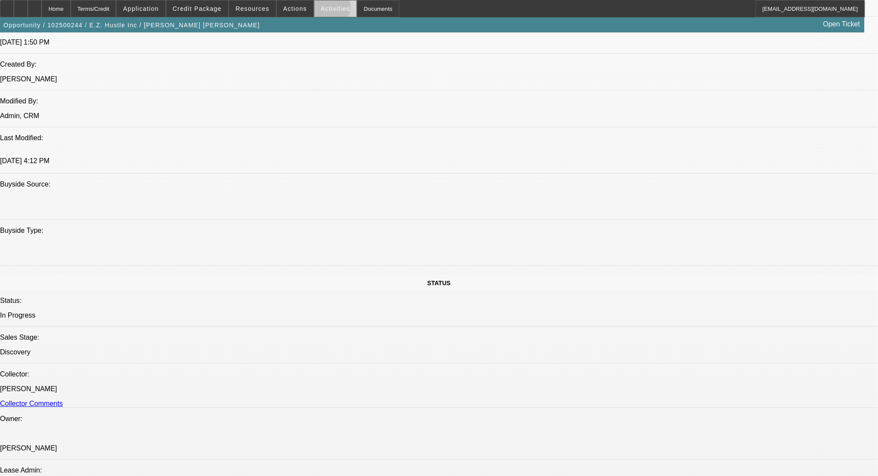
click at [314, 8] on span at bounding box center [335, 8] width 42 height 21
click at [294, 7] on div at bounding box center [439, 238] width 878 height 476
click at [294, 7] on span "Actions" at bounding box center [295, 8] width 24 height 7
click at [294, 7] on div at bounding box center [439, 238] width 878 height 476
click at [288, 10] on span "Actions" at bounding box center [295, 8] width 24 height 7
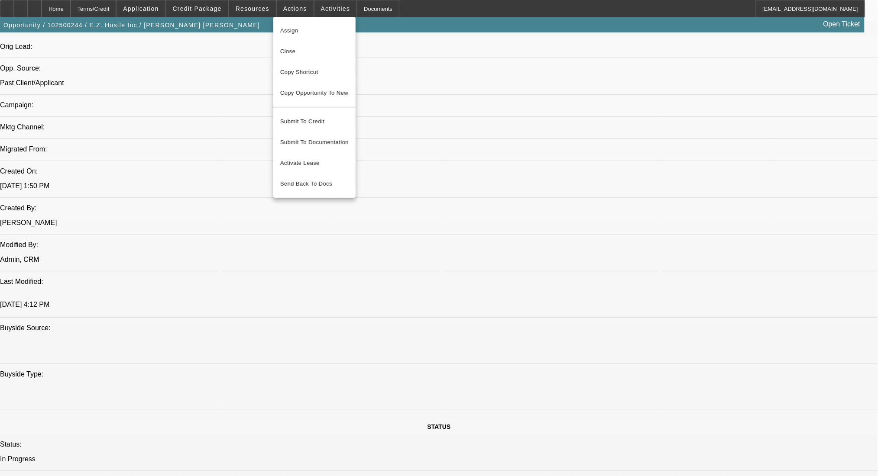
scroll to position [404, 0]
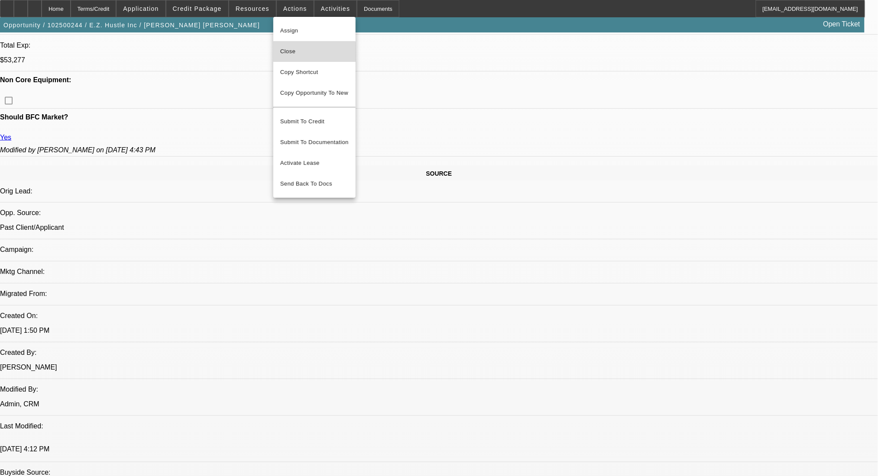
click at [296, 55] on span "Close" at bounding box center [314, 51] width 68 height 10
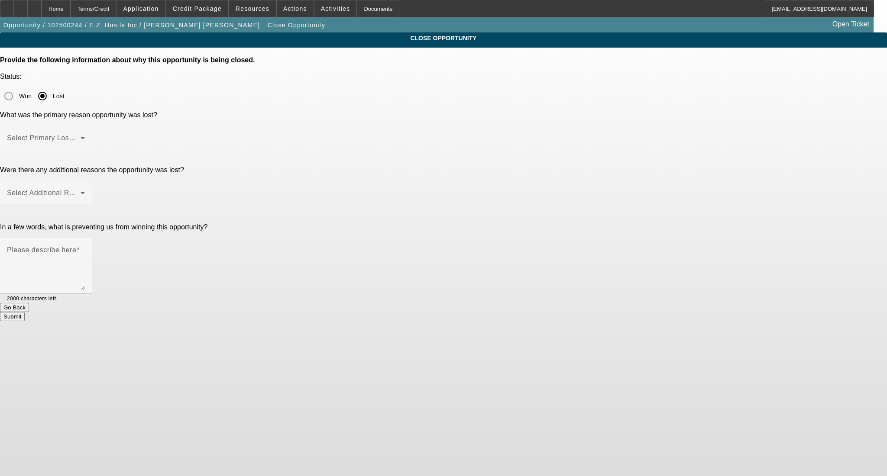
click at [98, 134] on mat-label "Select Primary Lost Reason" at bounding box center [52, 137] width 91 height 7
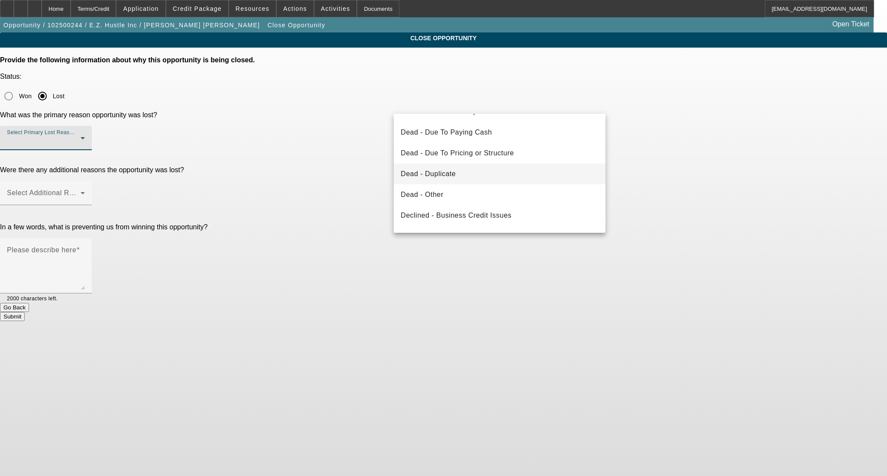
scroll to position [116, 0]
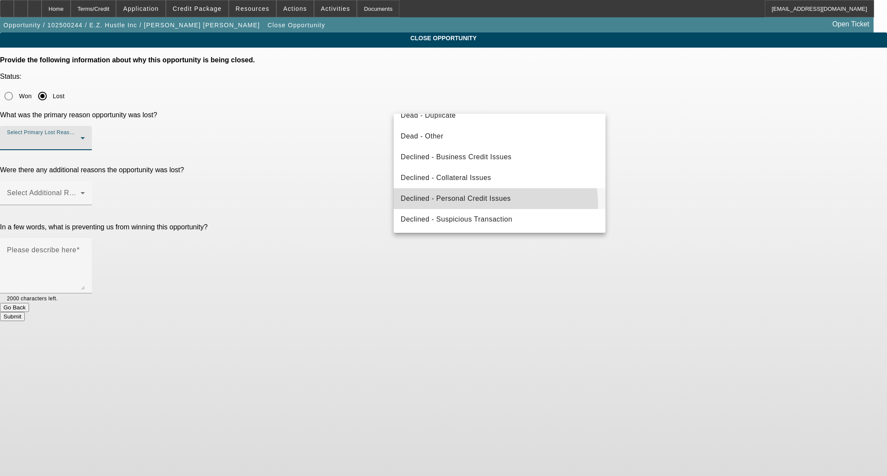
click at [458, 207] on mat-option "Declined - Personal Credit Issues" at bounding box center [500, 198] width 212 height 21
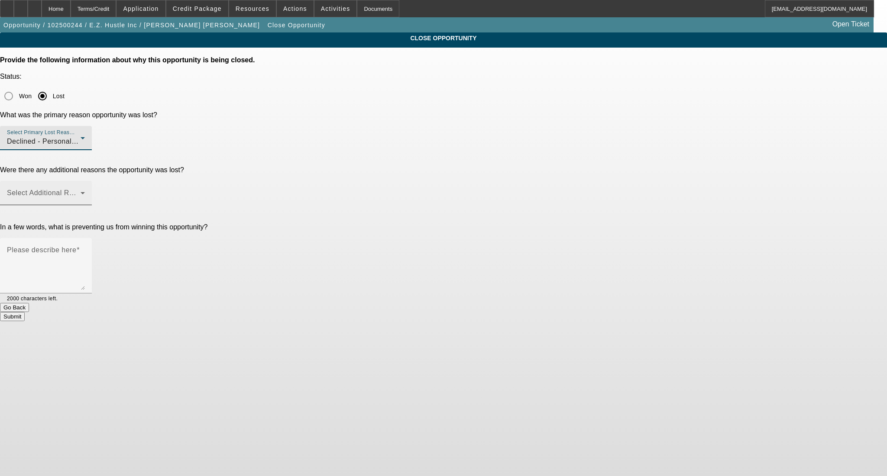
click at [85, 181] on div "Select Additional Reasons" at bounding box center [46, 193] width 78 height 24
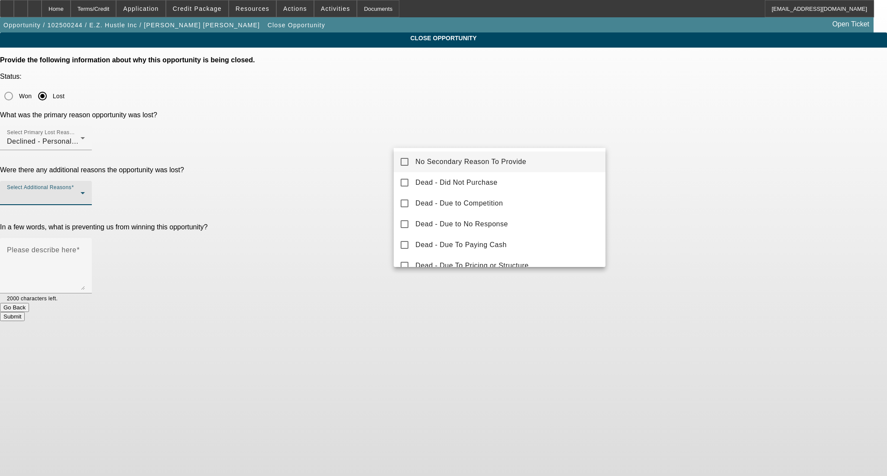
drag, startPoint x: 488, startPoint y: 159, endPoint x: 525, endPoint y: 159, distance: 37.2
click at [492, 159] on span "No Secondary Reason To Provide" at bounding box center [470, 162] width 111 height 10
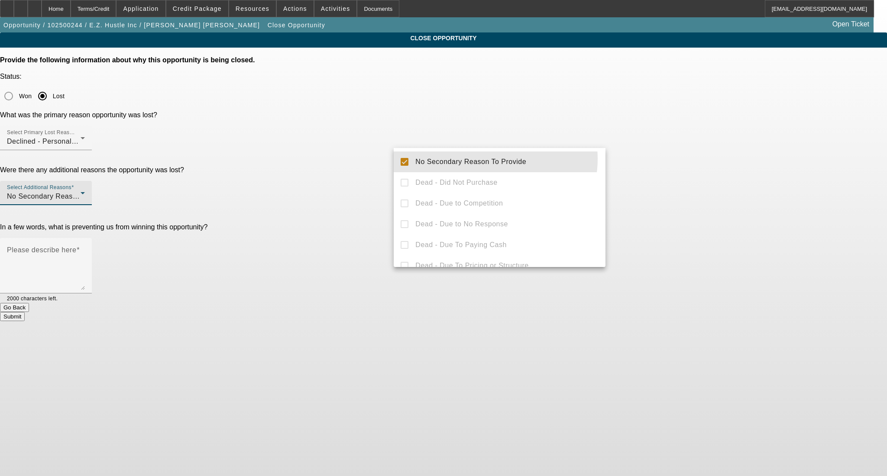
click at [652, 165] on div at bounding box center [443, 238] width 887 height 476
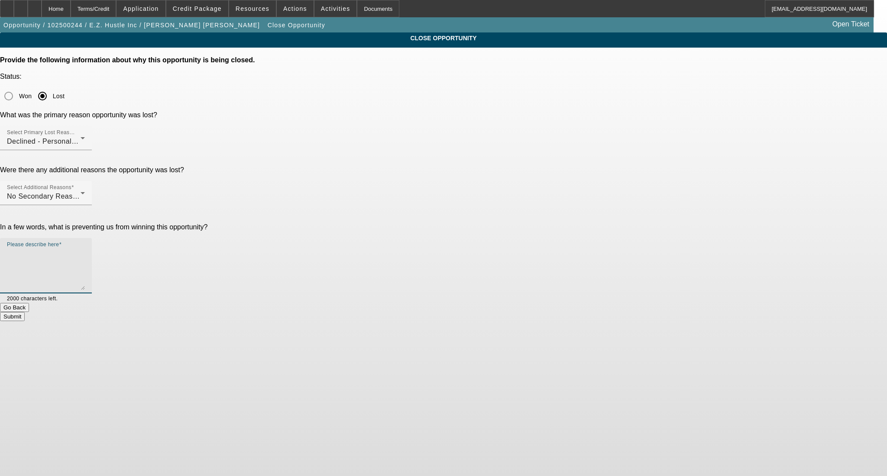
click at [85, 249] on textarea "Please describe here" at bounding box center [46, 270] width 78 height 42
type textarea "."
type textarea "d"
type textarea "working on building personal credit bac k up"
click at [25, 312] on button "Submit" at bounding box center [12, 316] width 25 height 9
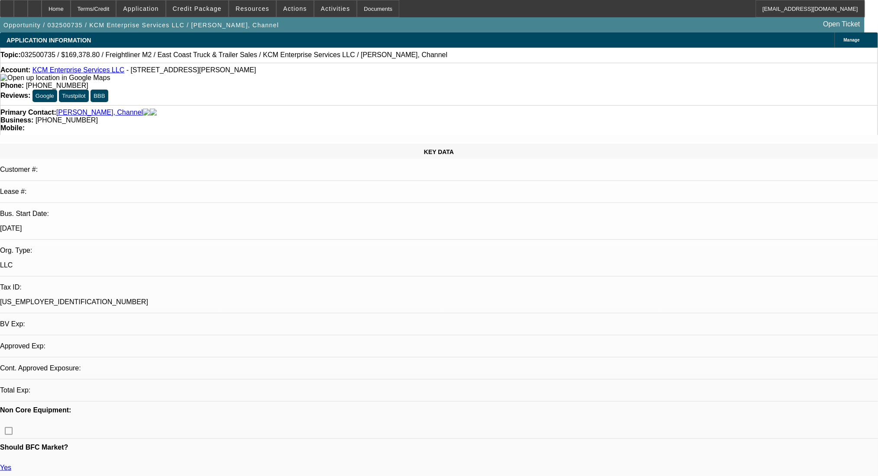
select select "0.2"
select select "2"
select select "0.1"
select select "4"
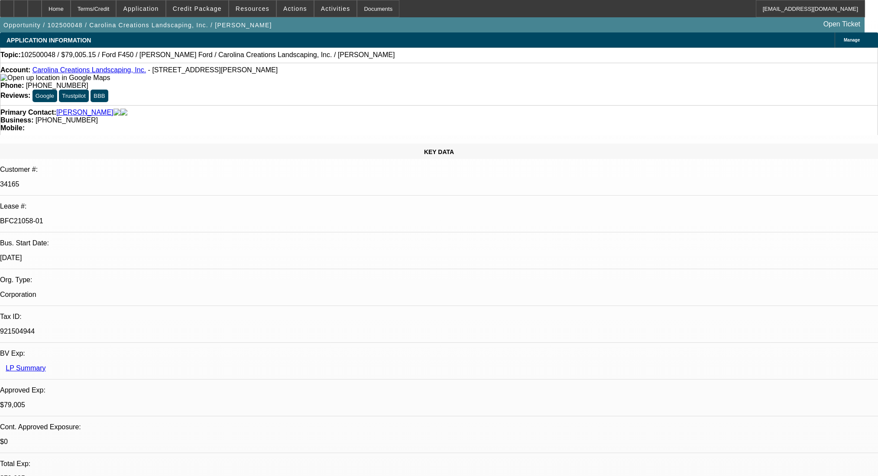
select select "0"
select select "0.1"
select select "4"
select select "0"
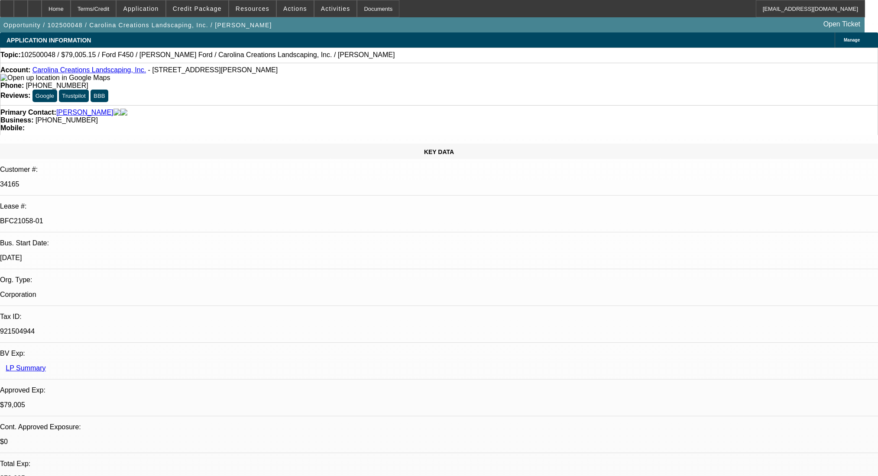
select select "0"
select select "0.1"
select select "4"
select select "0"
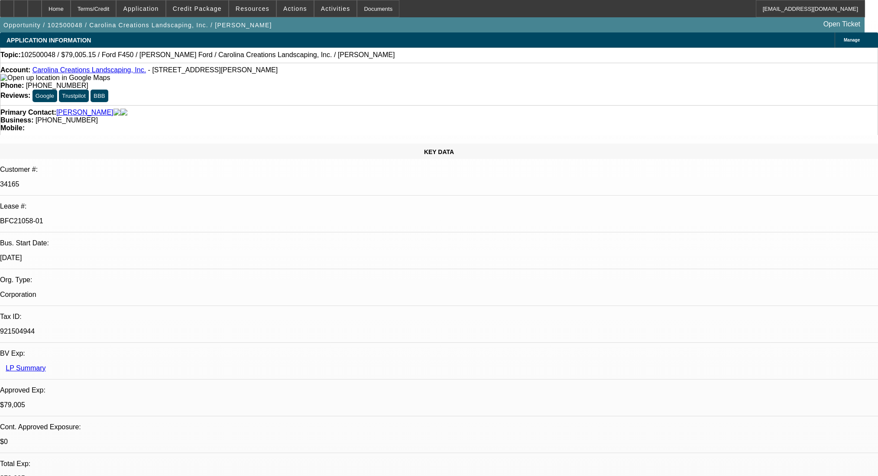
select select "0.1"
select select "4"
select select "0"
select select "0.1"
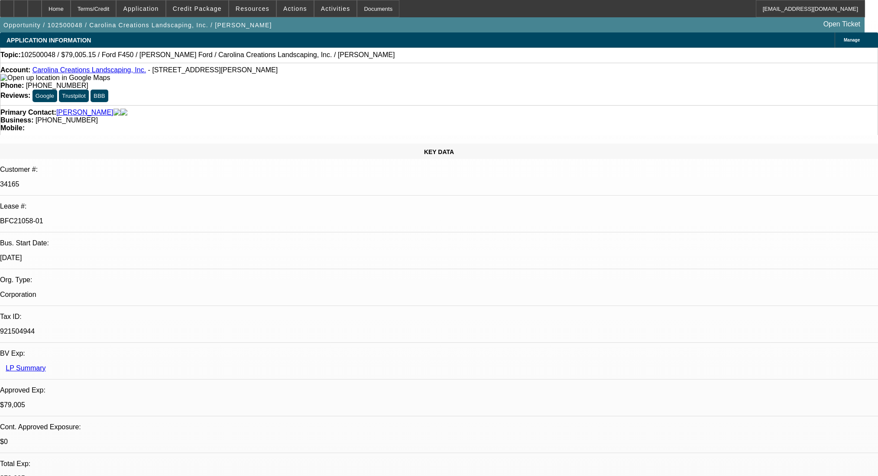
select select "4"
click at [35, 6] on icon at bounding box center [35, 6] width 0 height 0
select select "0"
select select "0.1"
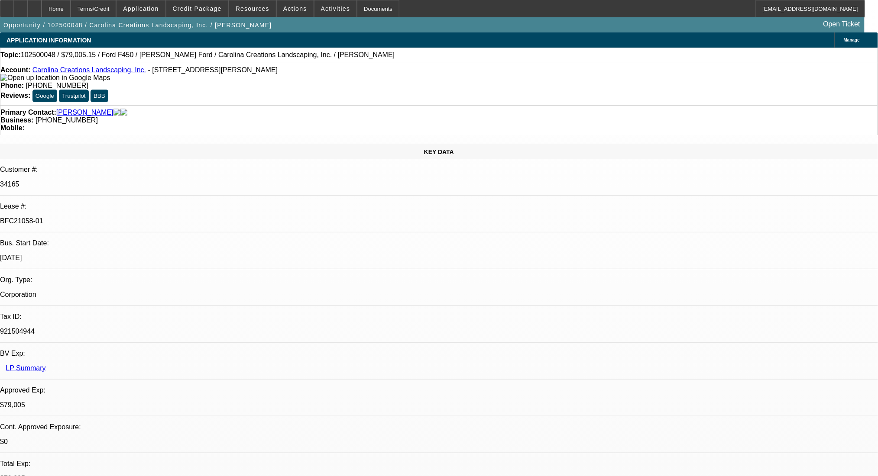
select select "4"
select select "0"
select select "0.1"
select select "4"
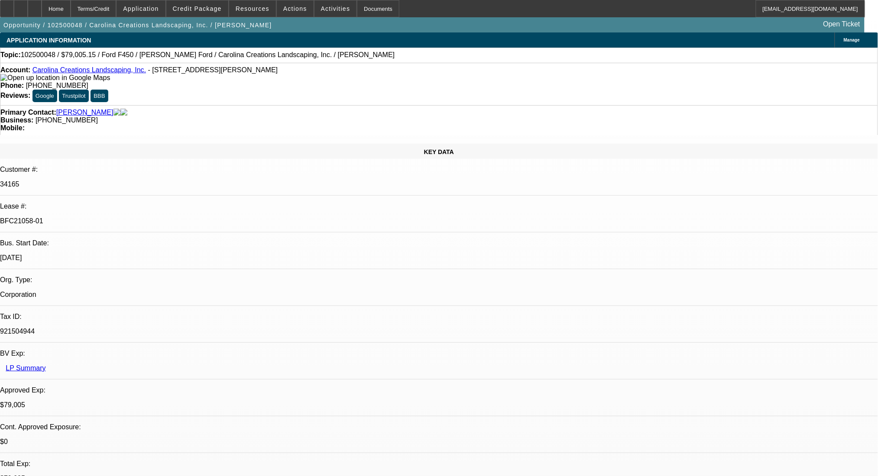
select select "0"
select select "0.1"
select select "4"
select select "0"
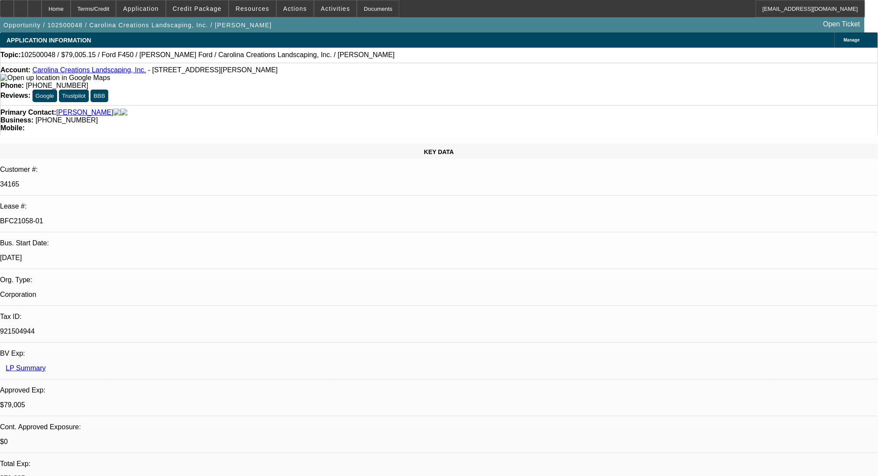
select select "0"
select select "0.1"
select select "4"
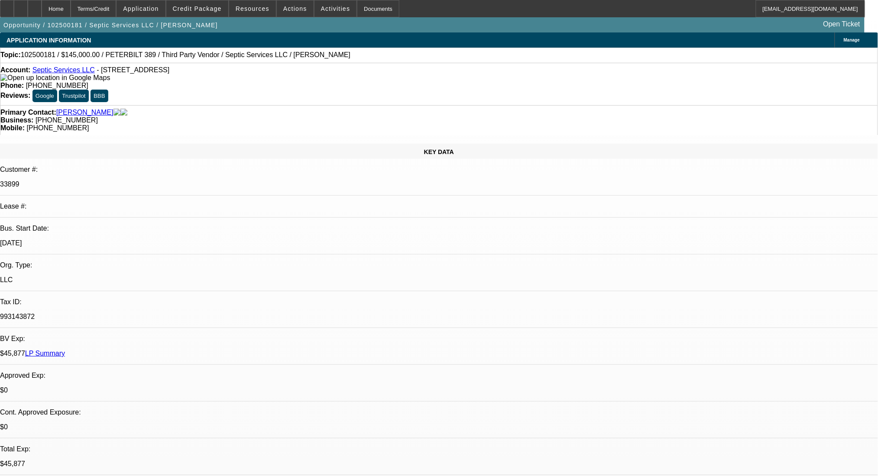
select select "0"
select select "6"
select select "0"
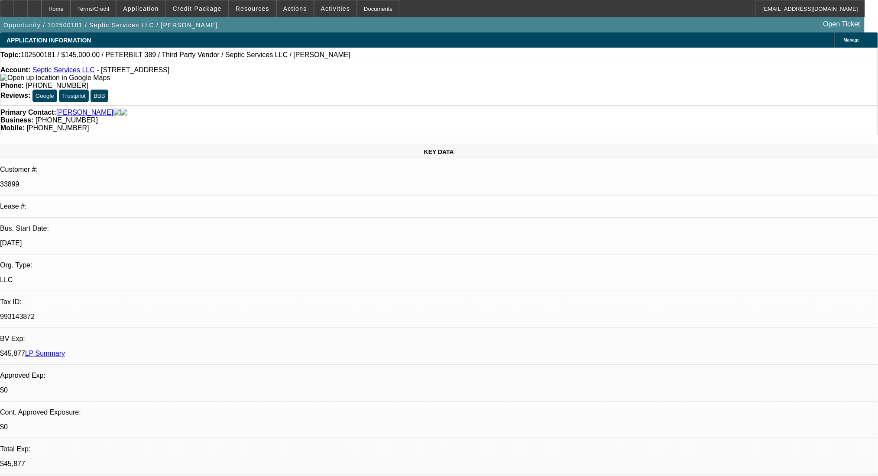
select select "2"
select select "0"
select select "6"
select select "0"
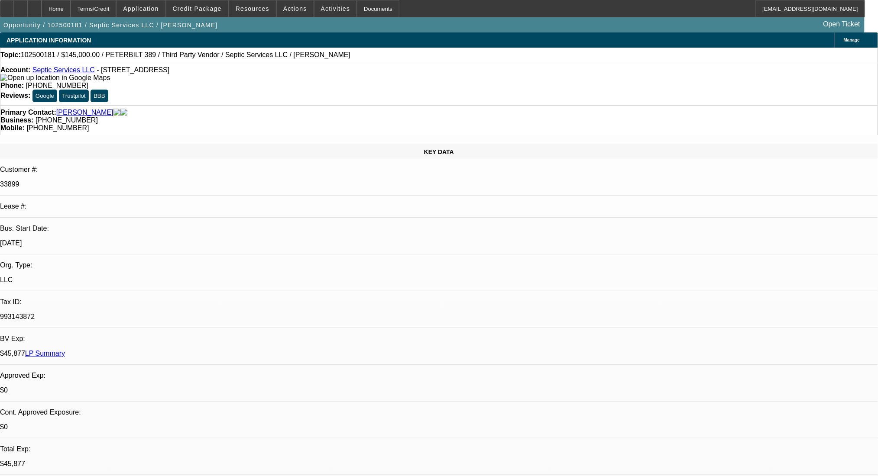
select select "2"
select select "0"
select select "6"
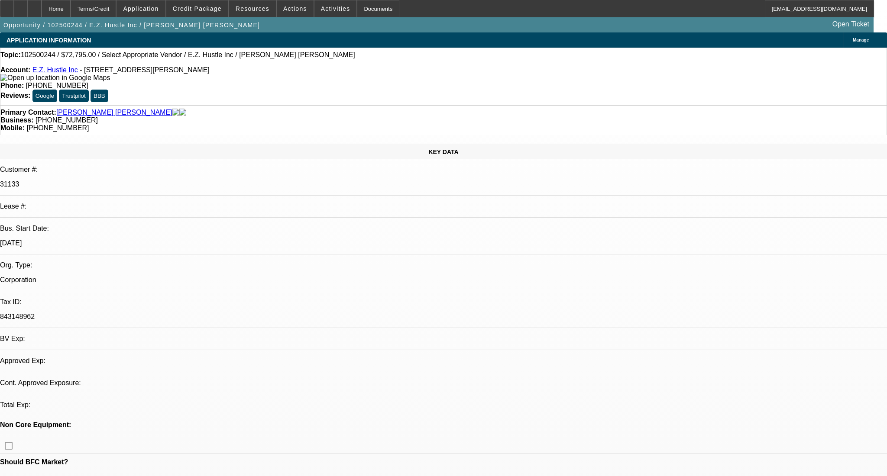
select select "0"
select select "2"
select select "0.1"
select select "4"
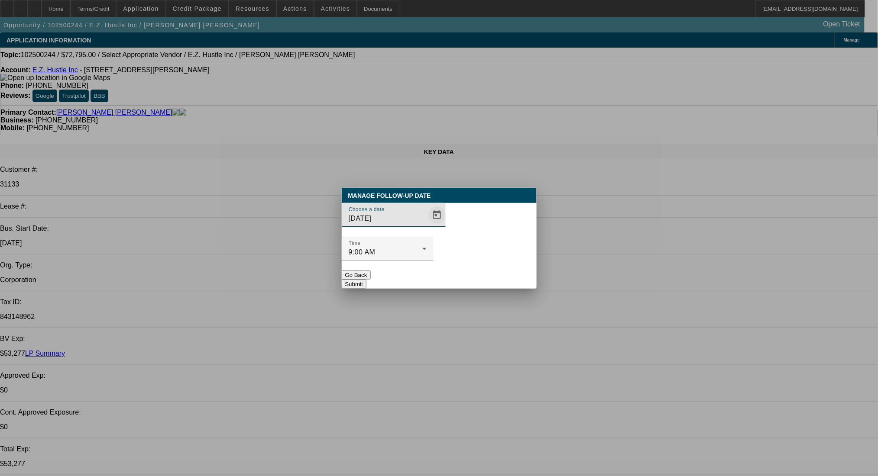
click at [426, 226] on span "Open calendar" at bounding box center [436, 215] width 21 height 21
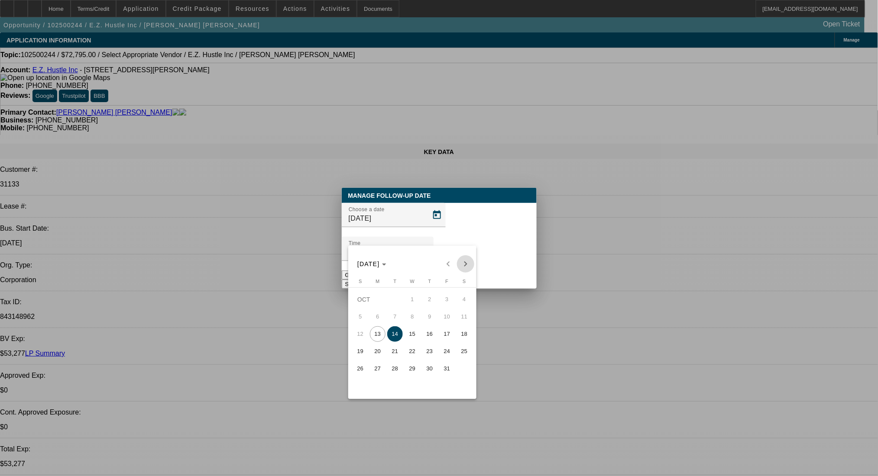
click at [468, 267] on span "Next month" at bounding box center [465, 263] width 17 height 17
drag, startPoint x: 416, startPoint y: 341, endPoint x: 455, endPoint y: 283, distance: 70.0
click at [416, 341] on span "12" at bounding box center [412, 334] width 16 height 16
type input "11/12/2025"
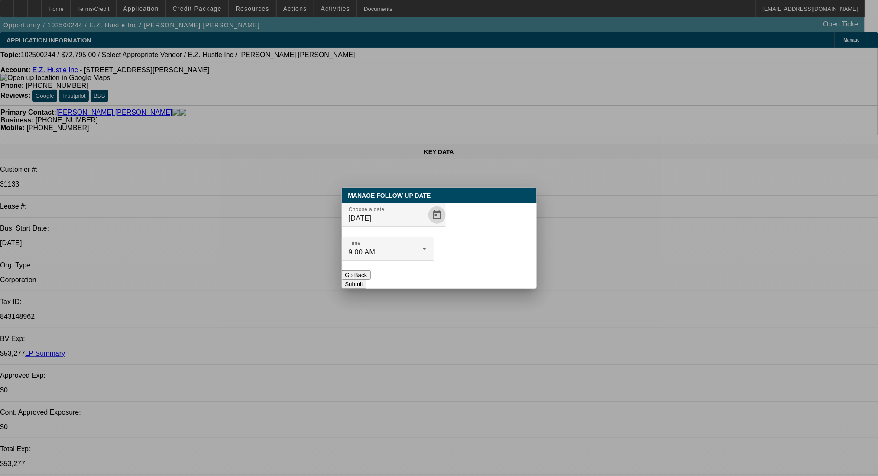
click at [366, 280] on button "Submit" at bounding box center [354, 284] width 25 height 9
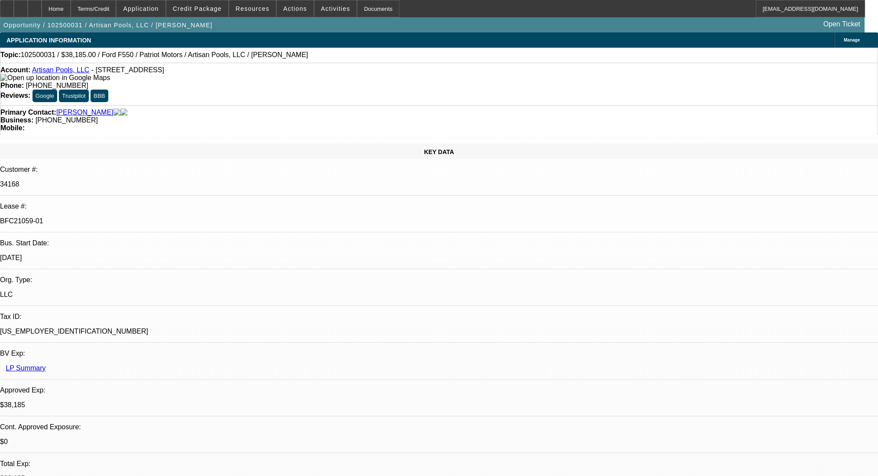
select select "0"
select select "3"
select select "0.1"
select select "4"
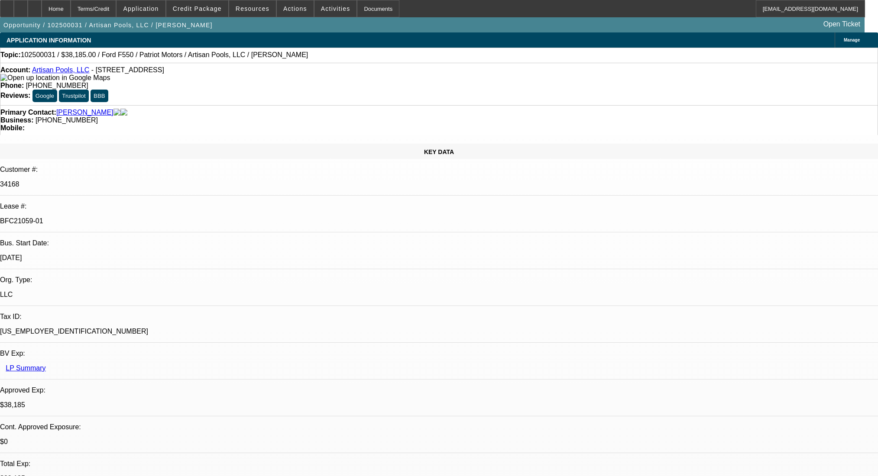
select select "0"
select select "0.1"
select select "4"
select select "0"
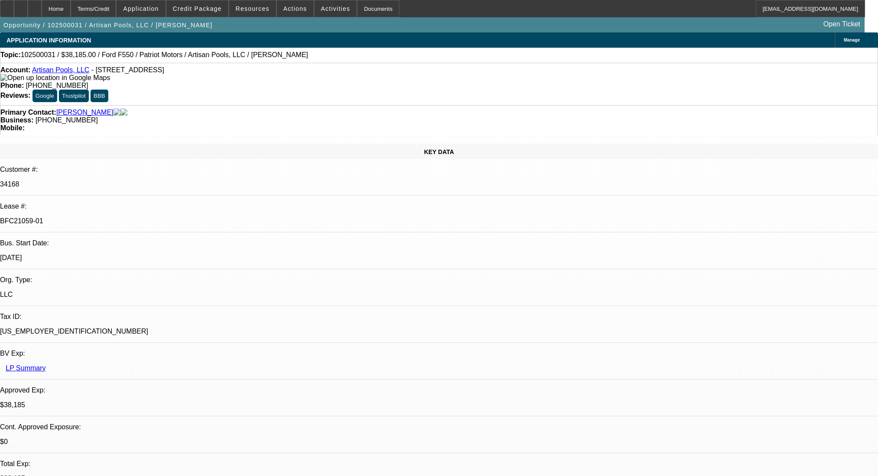
select select "0"
select select "3"
select select "0.1"
select select "4"
select select "0"
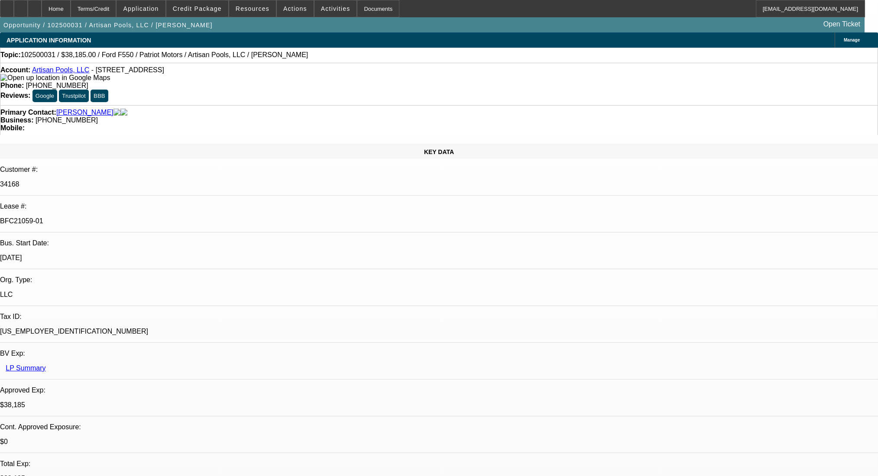
select select "0"
select select "3"
select select "0.1"
select select "4"
click at [42, 7] on div at bounding box center [35, 8] width 14 height 17
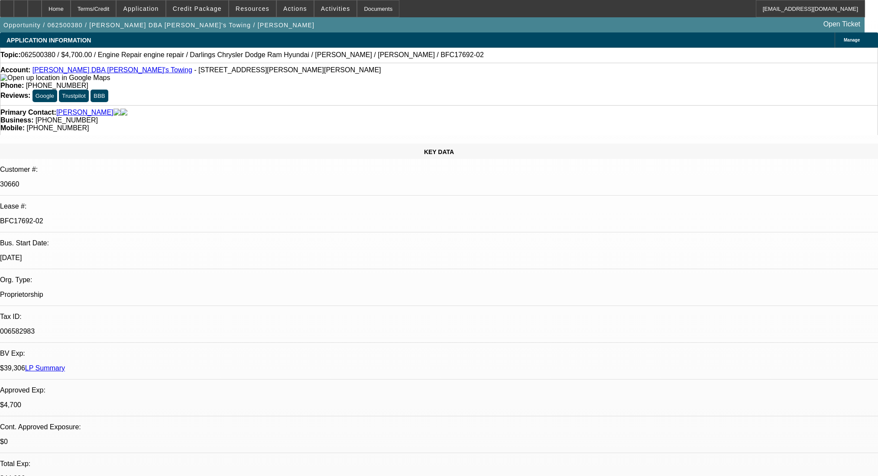
select select "0"
select select "2"
select select "0"
select select "6"
select select "0"
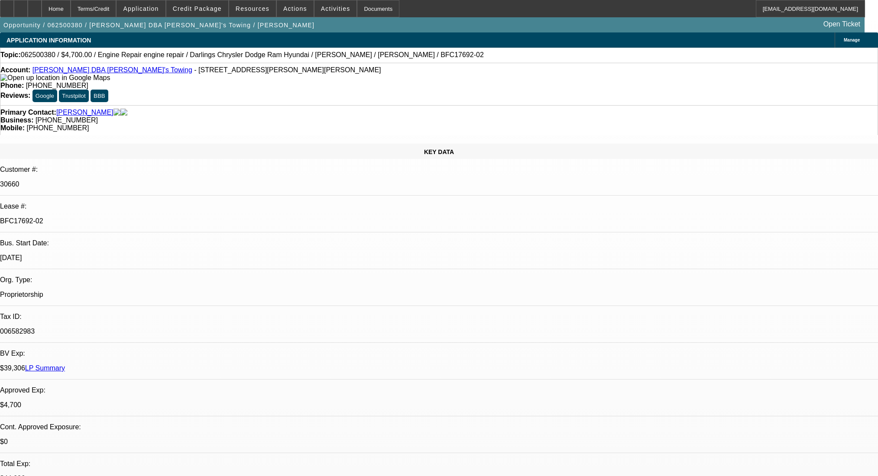
select select "2"
select select "0"
select select "6"
select select "0"
select select "2"
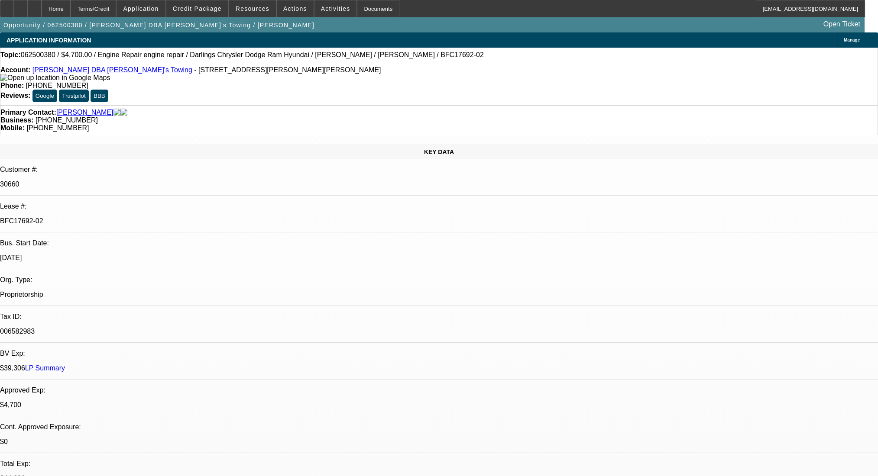
select select "0"
select select "6"
select select "0"
select select "2"
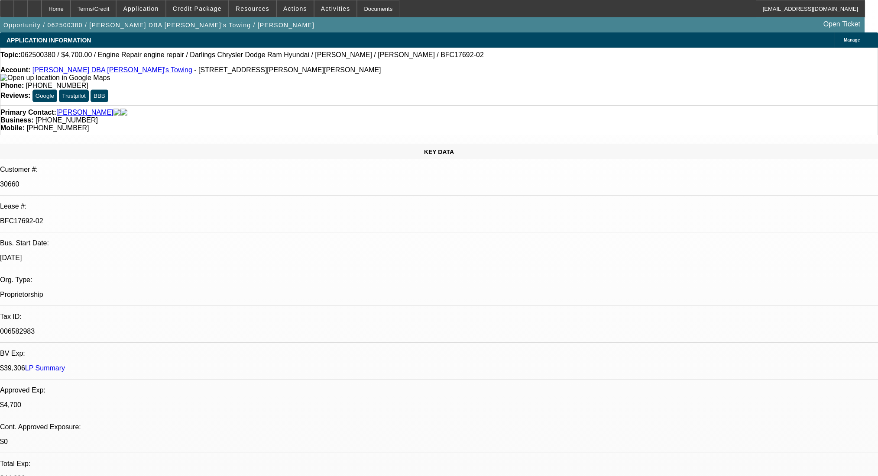
select select "0"
select select "6"
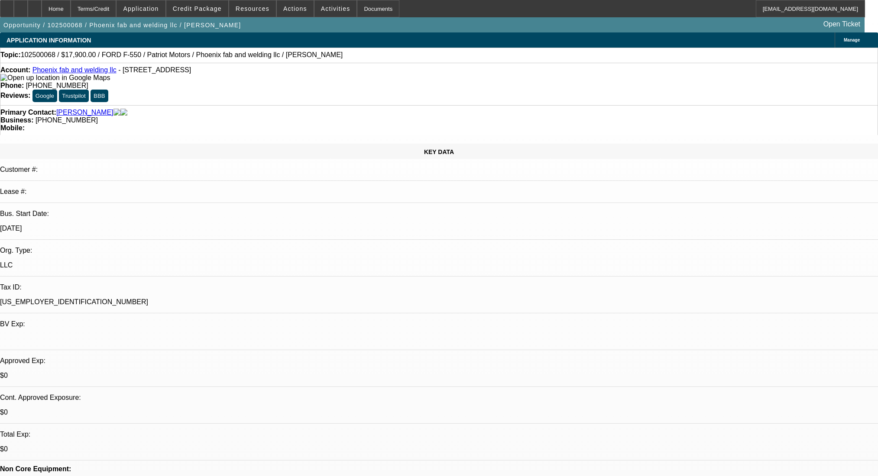
select select "0"
select select "6"
select select "0"
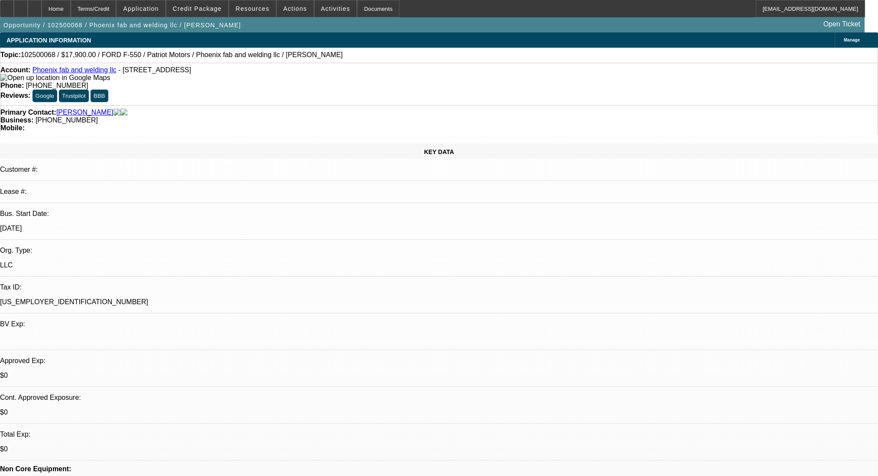
select select "0"
select select "6"
select select "0"
select select "2"
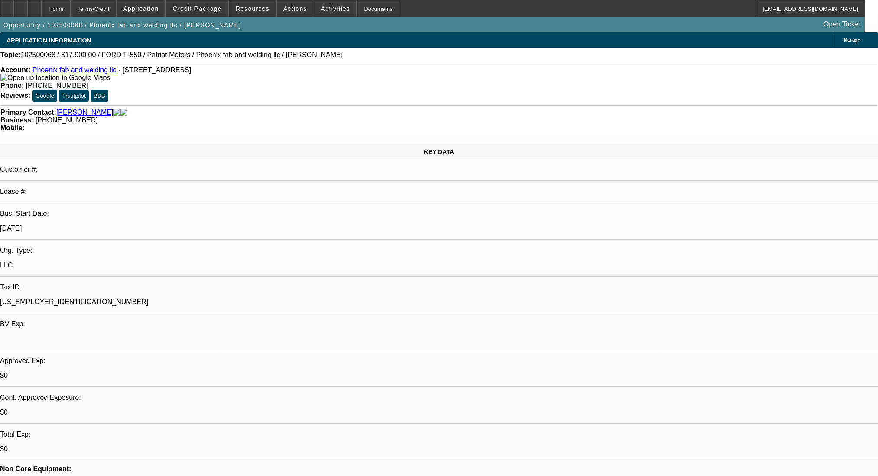
select select "2"
select select "0"
select select "6"
select select "0"
select select "2"
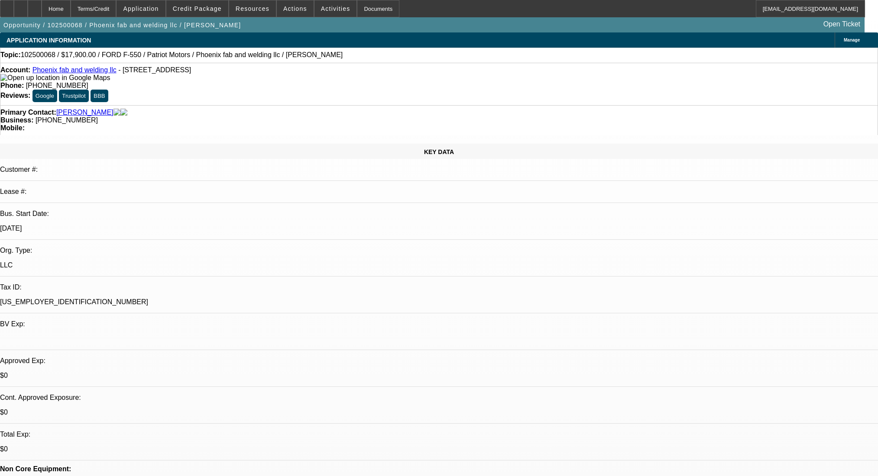
select select "2"
select select "0"
select select "6"
click at [149, 71] on span "- 151 Flat Stone Dr, Clover, SC 29710" at bounding box center [154, 69] width 73 height 7
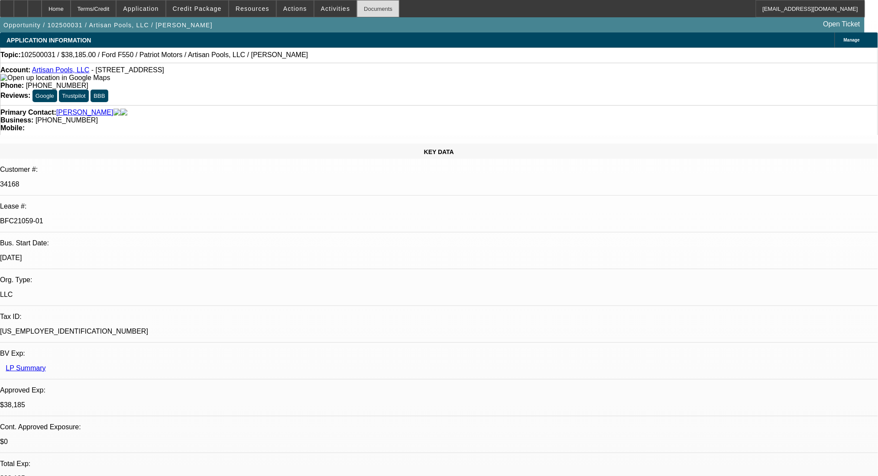
select select "0"
select select "3"
select select "0.1"
select select "4"
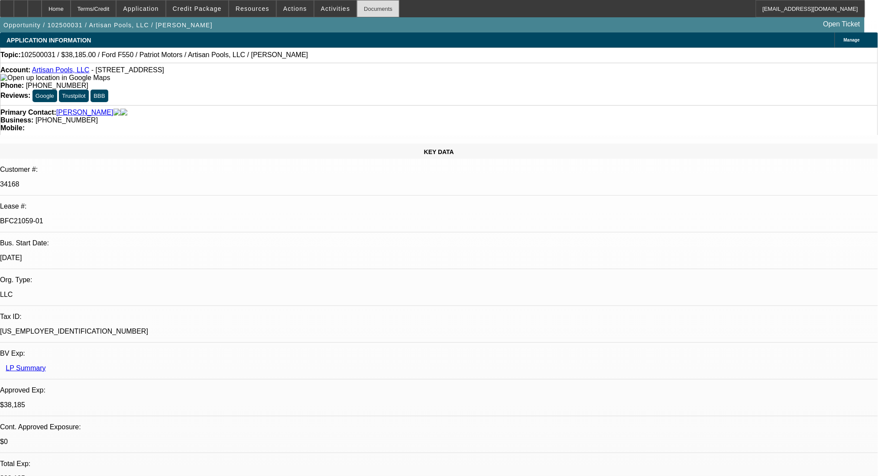
select select "0"
select select "0.1"
select select "4"
select select "0"
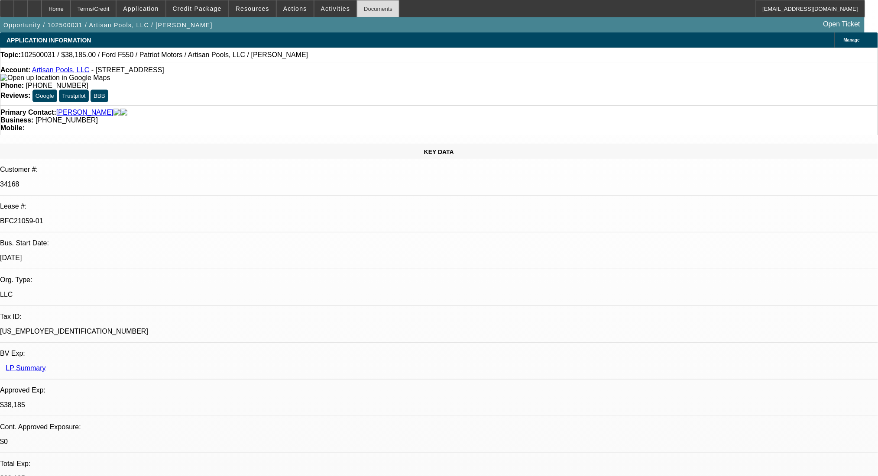
select select "0"
select select "3"
select select "0.1"
select select "4"
select select "0"
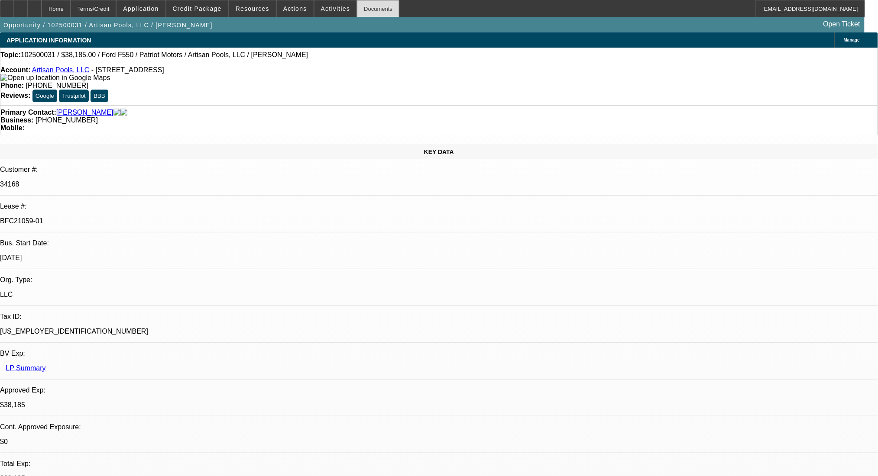
select select "0"
select select "3"
select select "0.1"
select select "4"
click at [116, 13] on div "Terms/Credit" at bounding box center [94, 8] width 46 height 17
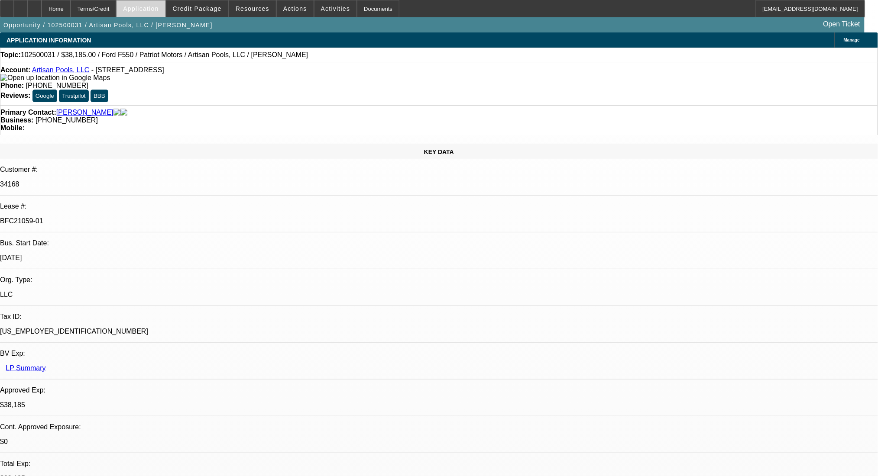
scroll to position [1407, 0]
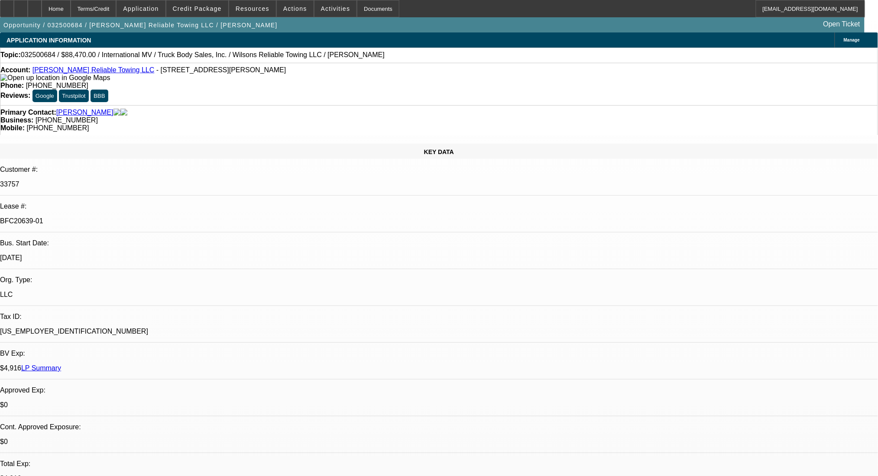
select select "0"
select select "2"
select select "0.1"
select select "0"
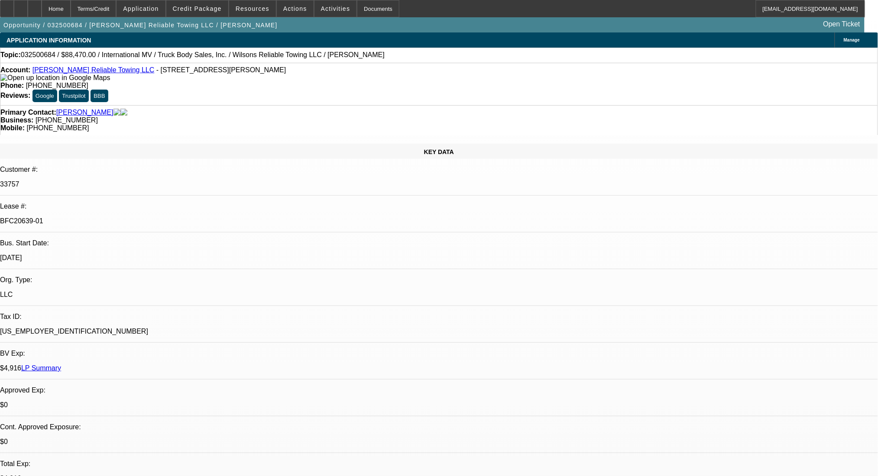
select select "2"
select select "0.1"
select select "0"
select select "2"
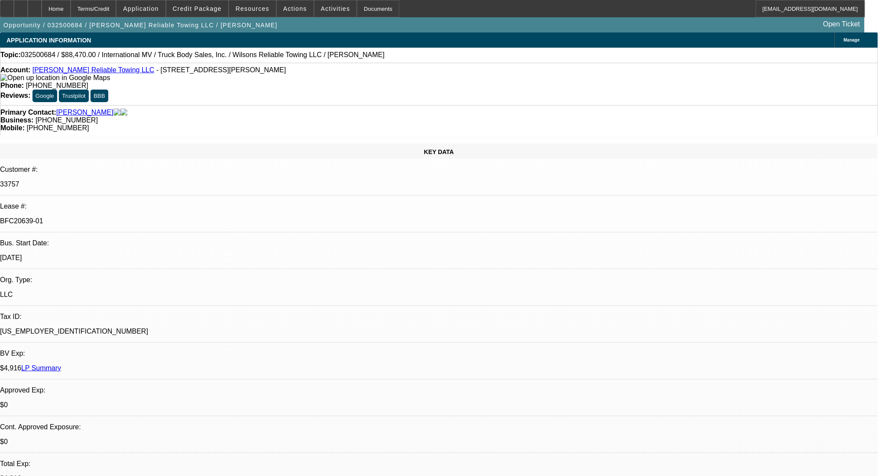
select select "2"
select select "0.1"
select select "4"
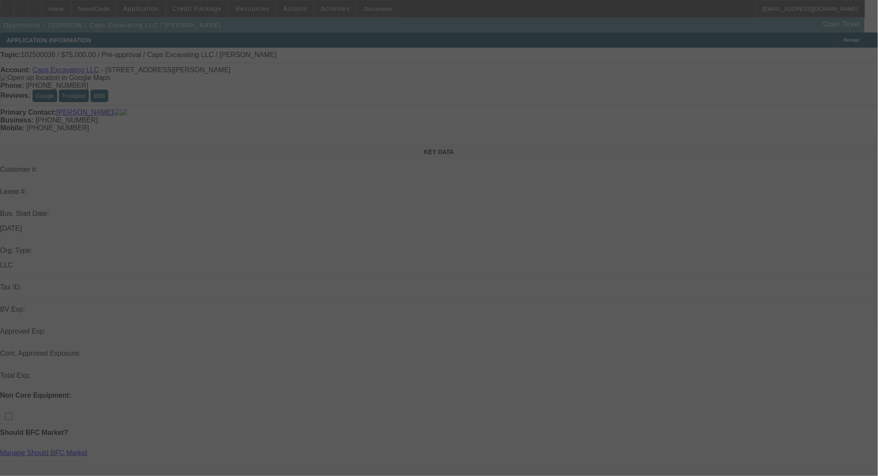
select select "0"
select select "2"
select select "0.1"
select select "4"
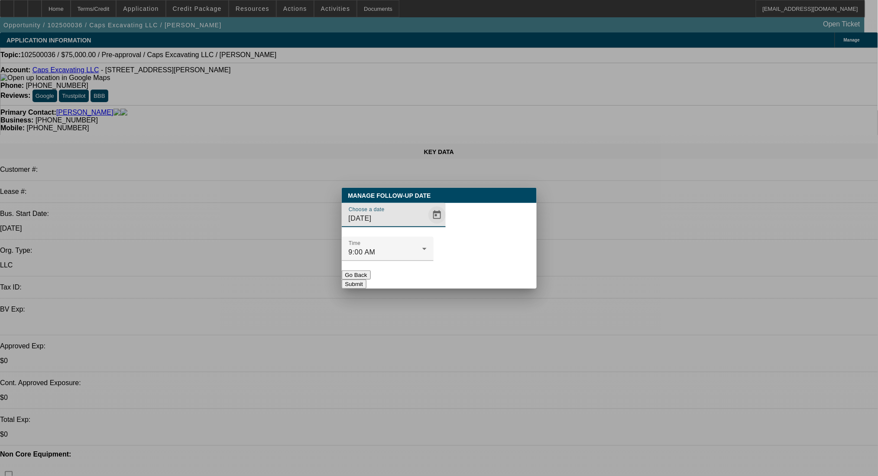
click at [426, 226] on span "Open calendar" at bounding box center [436, 215] width 21 height 21
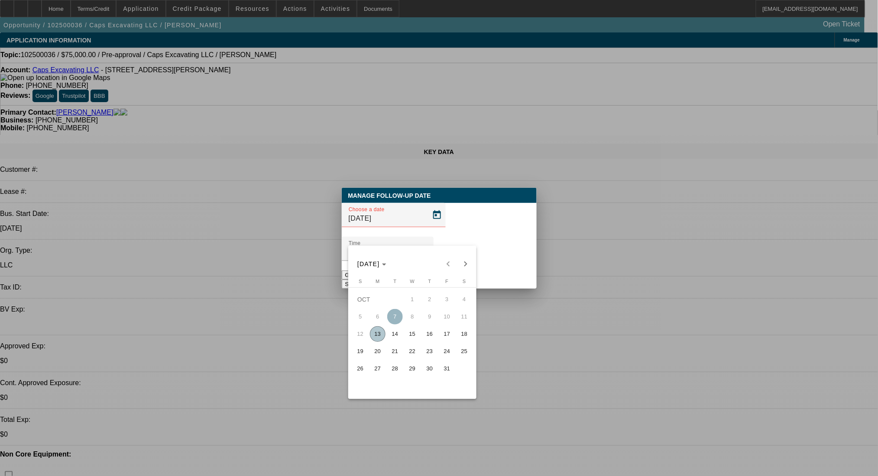
click at [446, 355] on span "24" at bounding box center [447, 352] width 16 height 16
type input "10/24/2025"
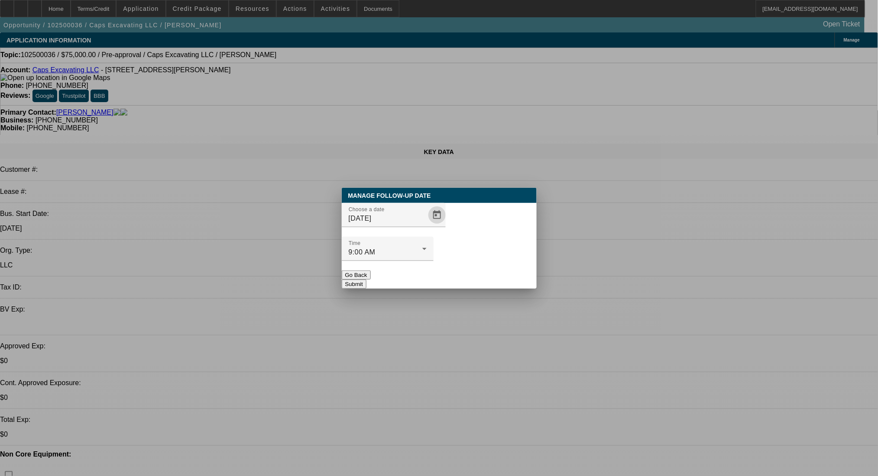
click at [366, 280] on button "Submit" at bounding box center [354, 284] width 25 height 9
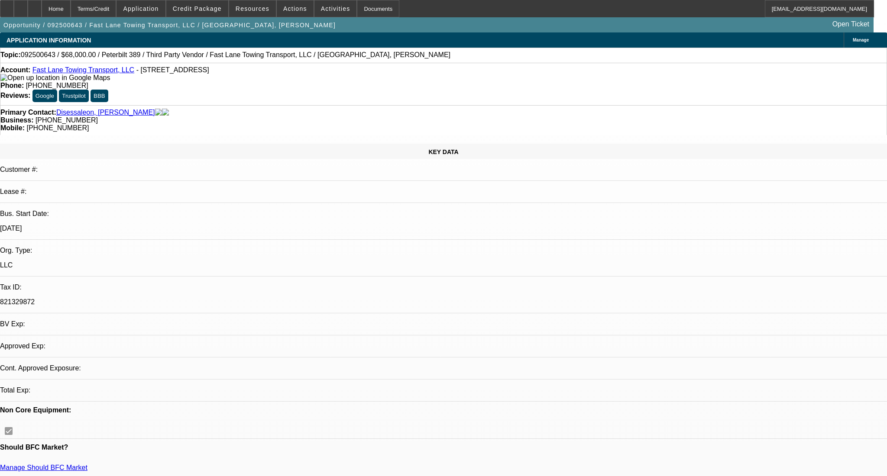
select select "0"
select select "2"
select select "0.1"
select select "4"
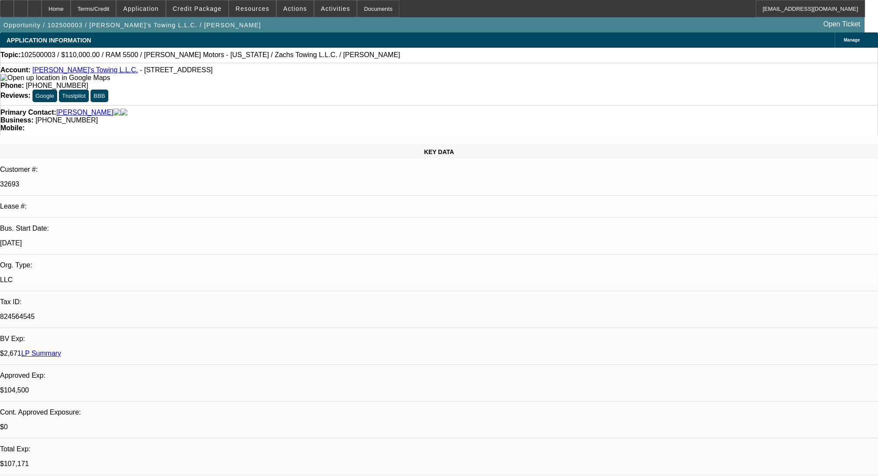
select select "0"
select select "3"
select select "0.2"
select select "17"
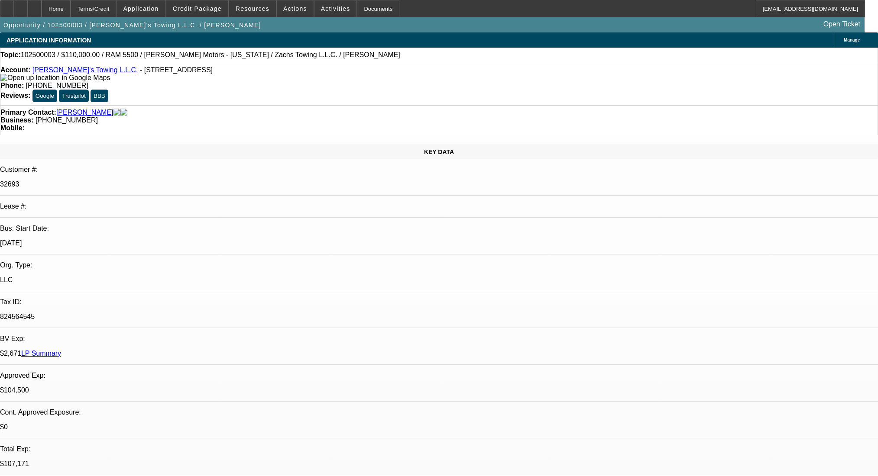
select select "0"
select select "3"
select select "0.2"
select select "17"
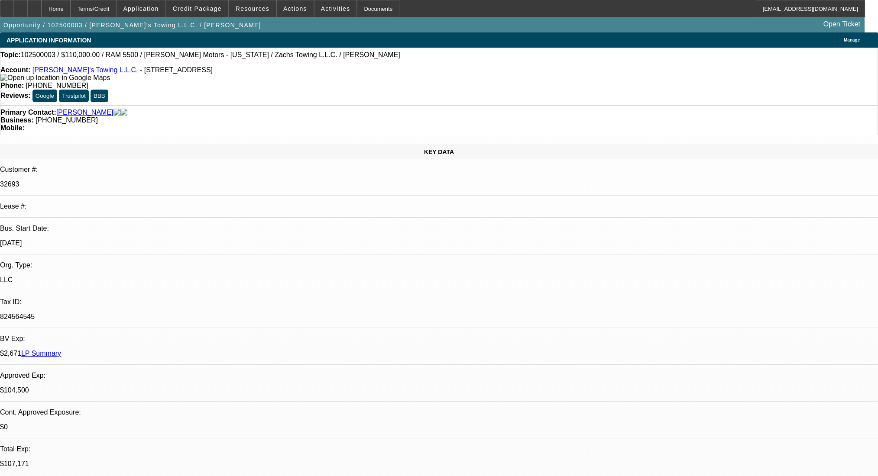
select select "0"
select select "2"
select select "0.2"
select select "17"
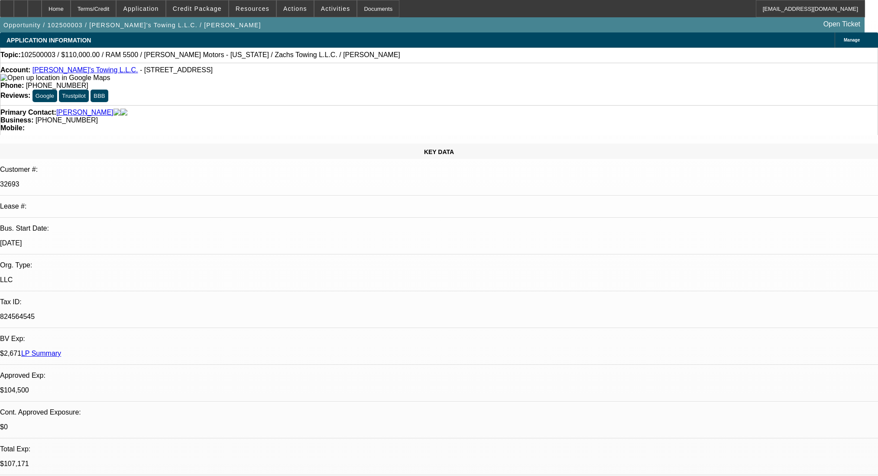
select select "2"
select select "0.2"
select select "17"
click at [42, 12] on div at bounding box center [35, 8] width 14 height 17
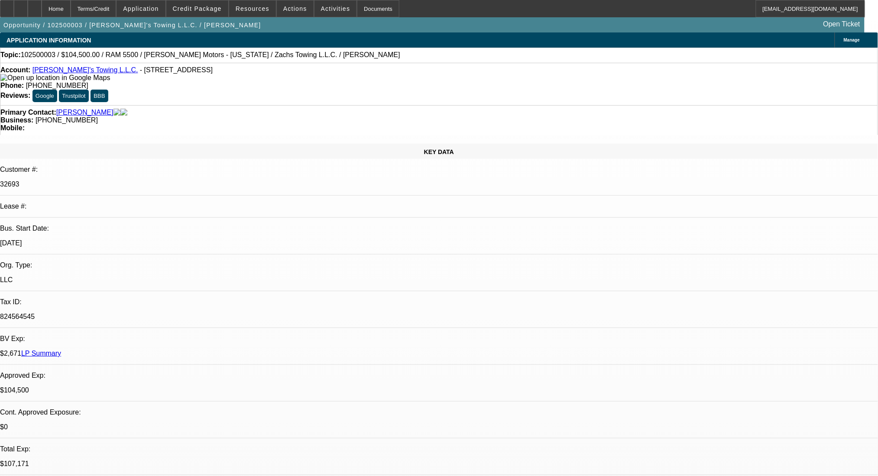
select select "0"
select select "3"
select select "0.2"
select select "17"
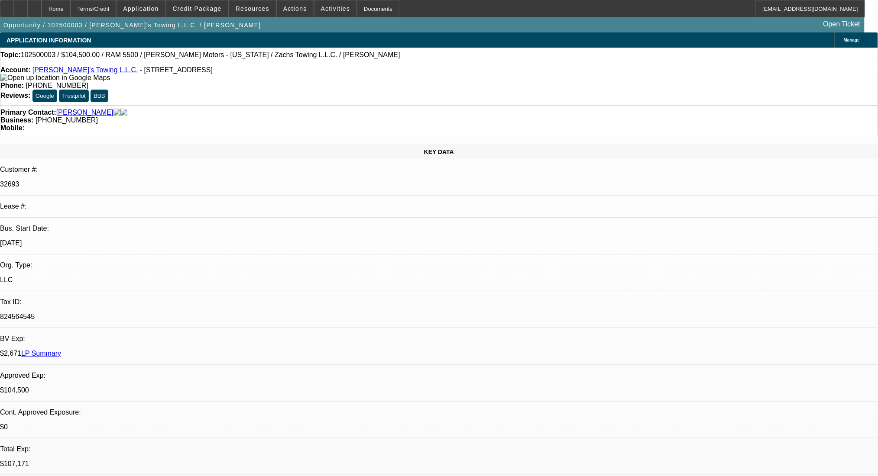
select select "0"
select select "3"
select select "0.2"
select select "17"
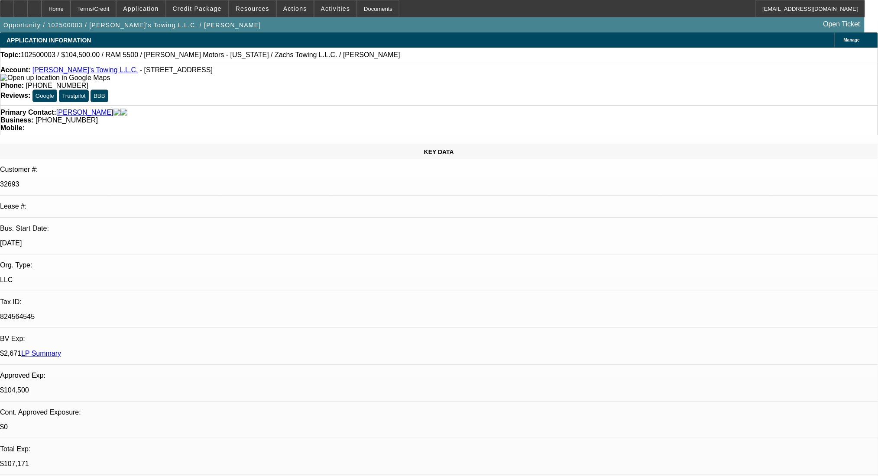
select select "0"
select select "3"
select select "0.2"
select select "17"
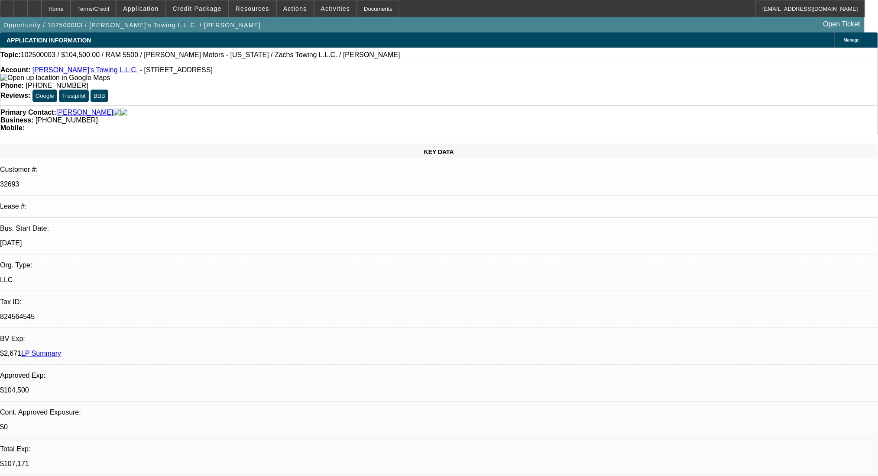
select select "0"
select select "2"
select select "0.2"
select select "17"
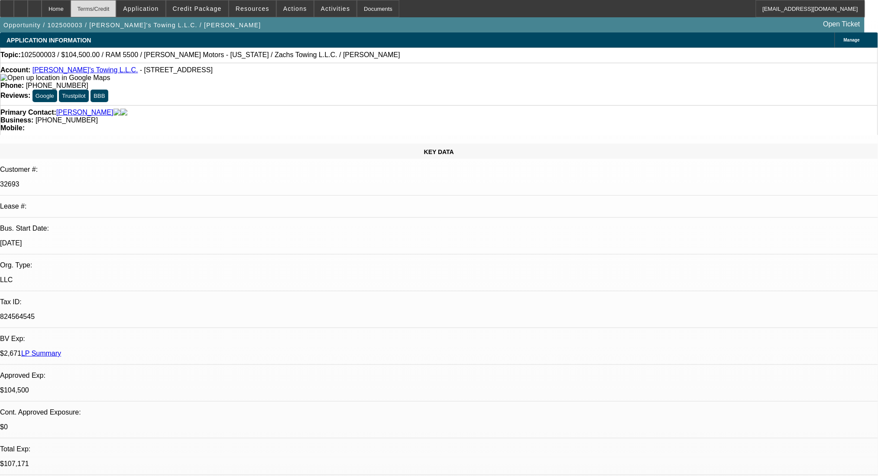
click at [116, 8] on div "Terms/Credit" at bounding box center [94, 8] width 46 height 17
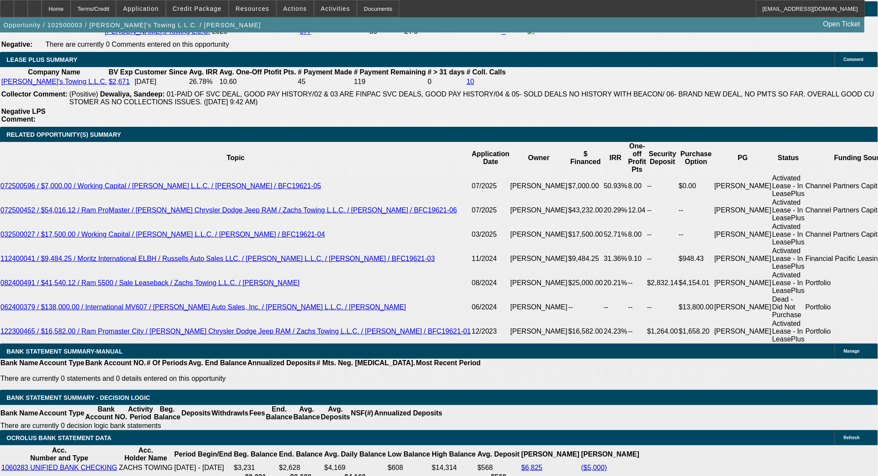
scroll to position [1482, 0]
